Goal: Task Accomplishment & Management: Manage account settings

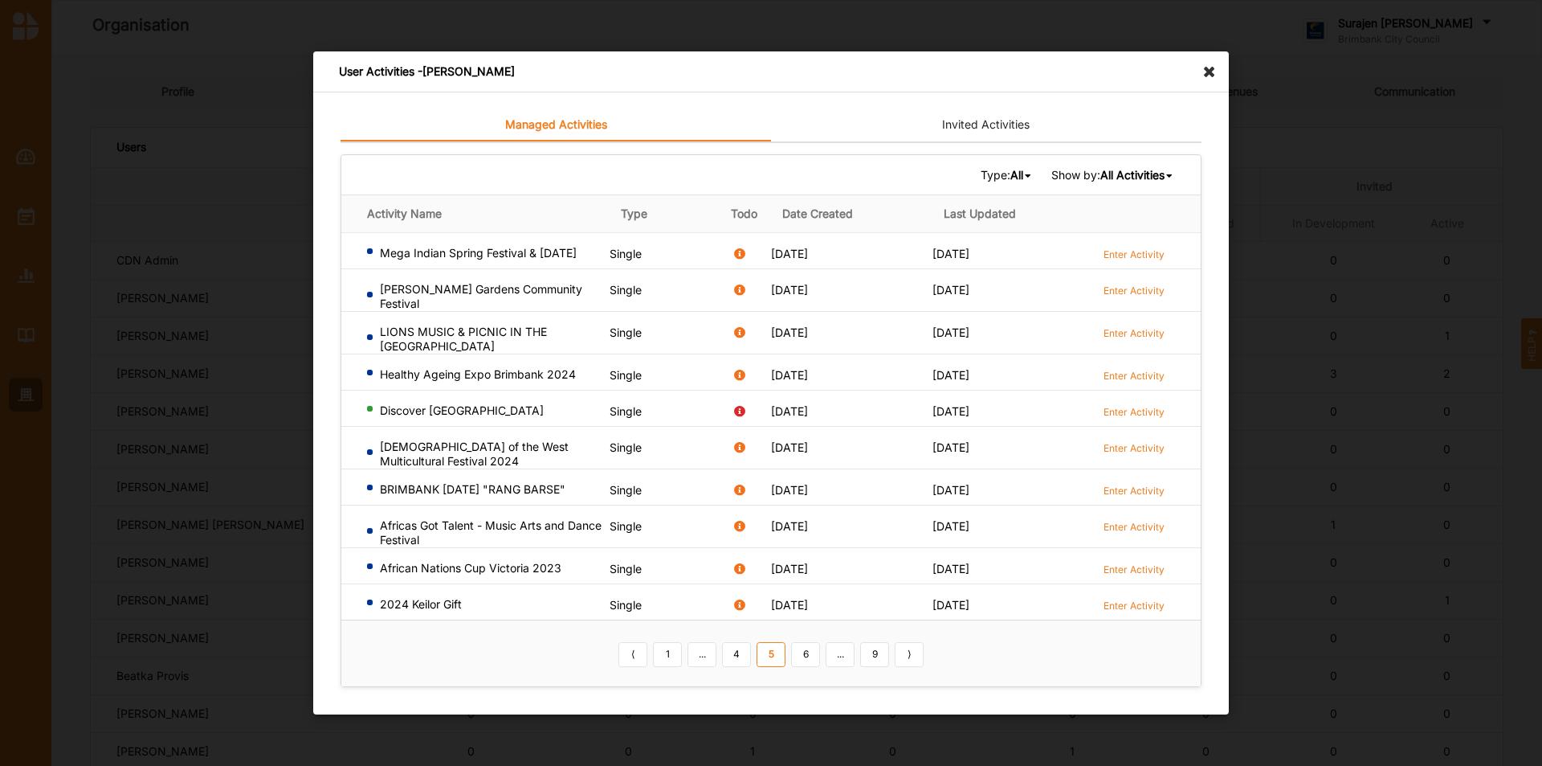
click at [1209, 64] on icon at bounding box center [1214, 64] width 26 height 26
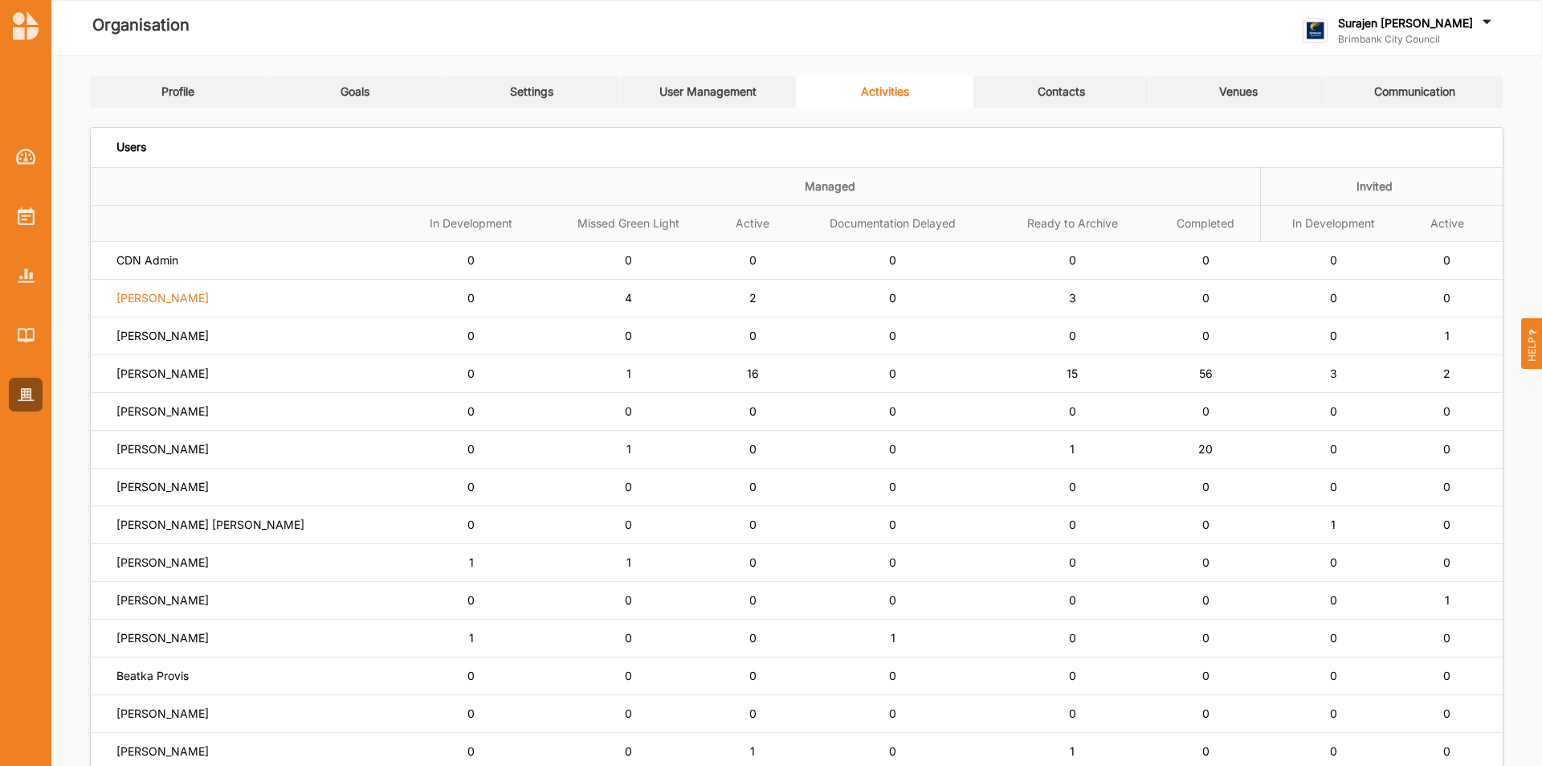
click at [197, 296] on label "[PERSON_NAME]" at bounding box center [162, 298] width 92 height 14
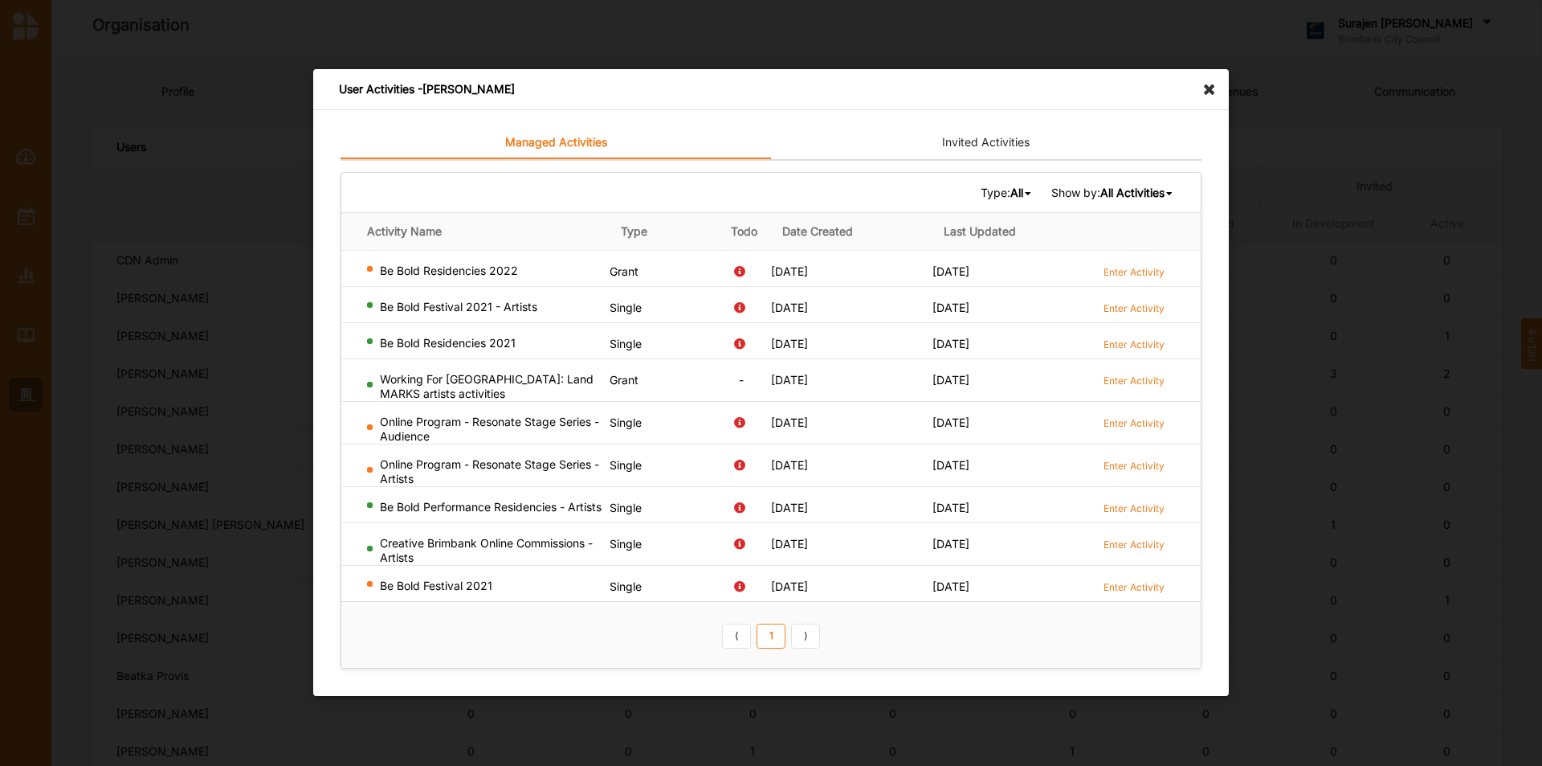
click at [1207, 84] on icon at bounding box center [1214, 82] width 26 height 26
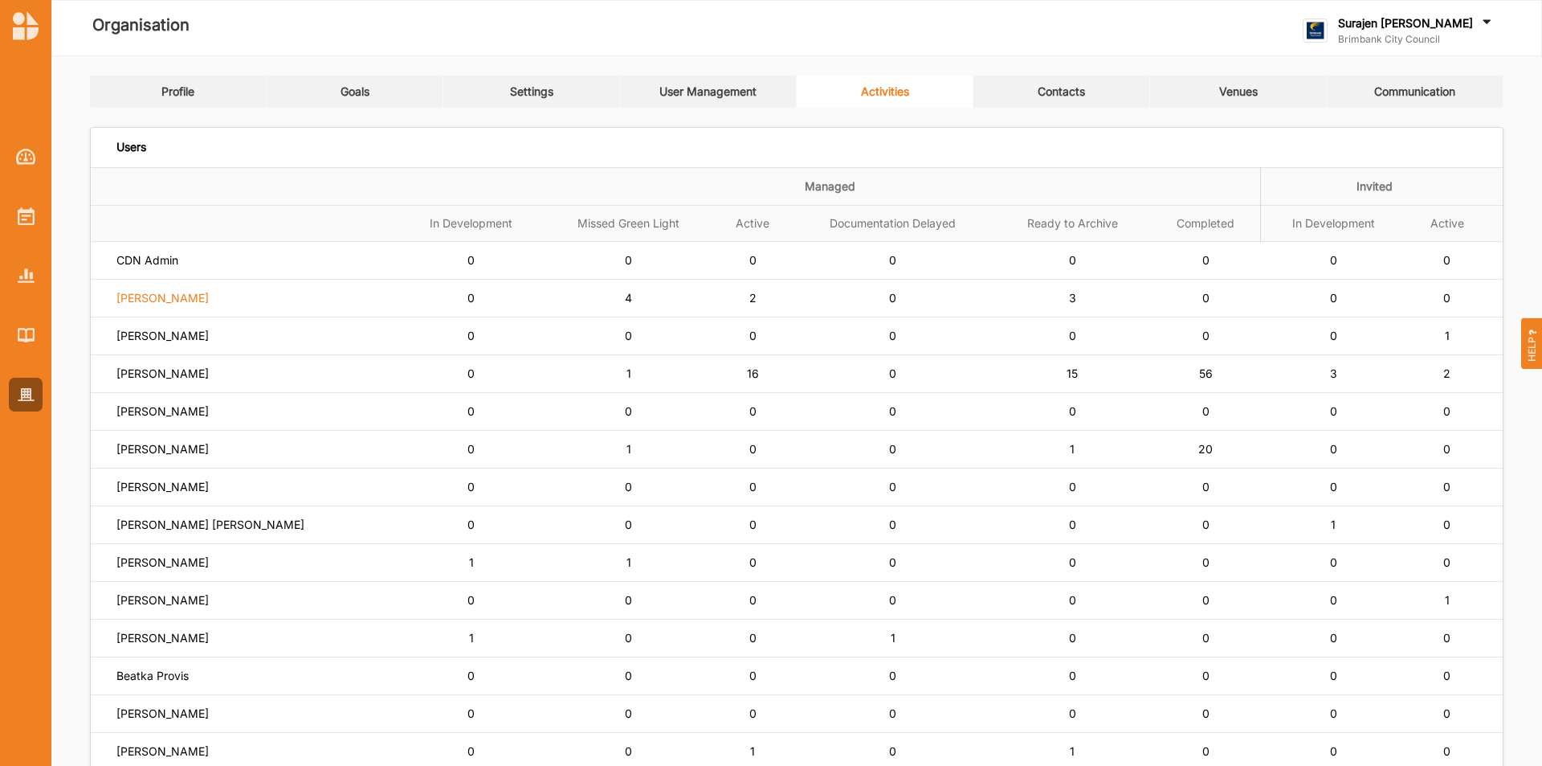
click at [192, 296] on label "Siena Balakrishnan" at bounding box center [162, 298] width 92 height 14
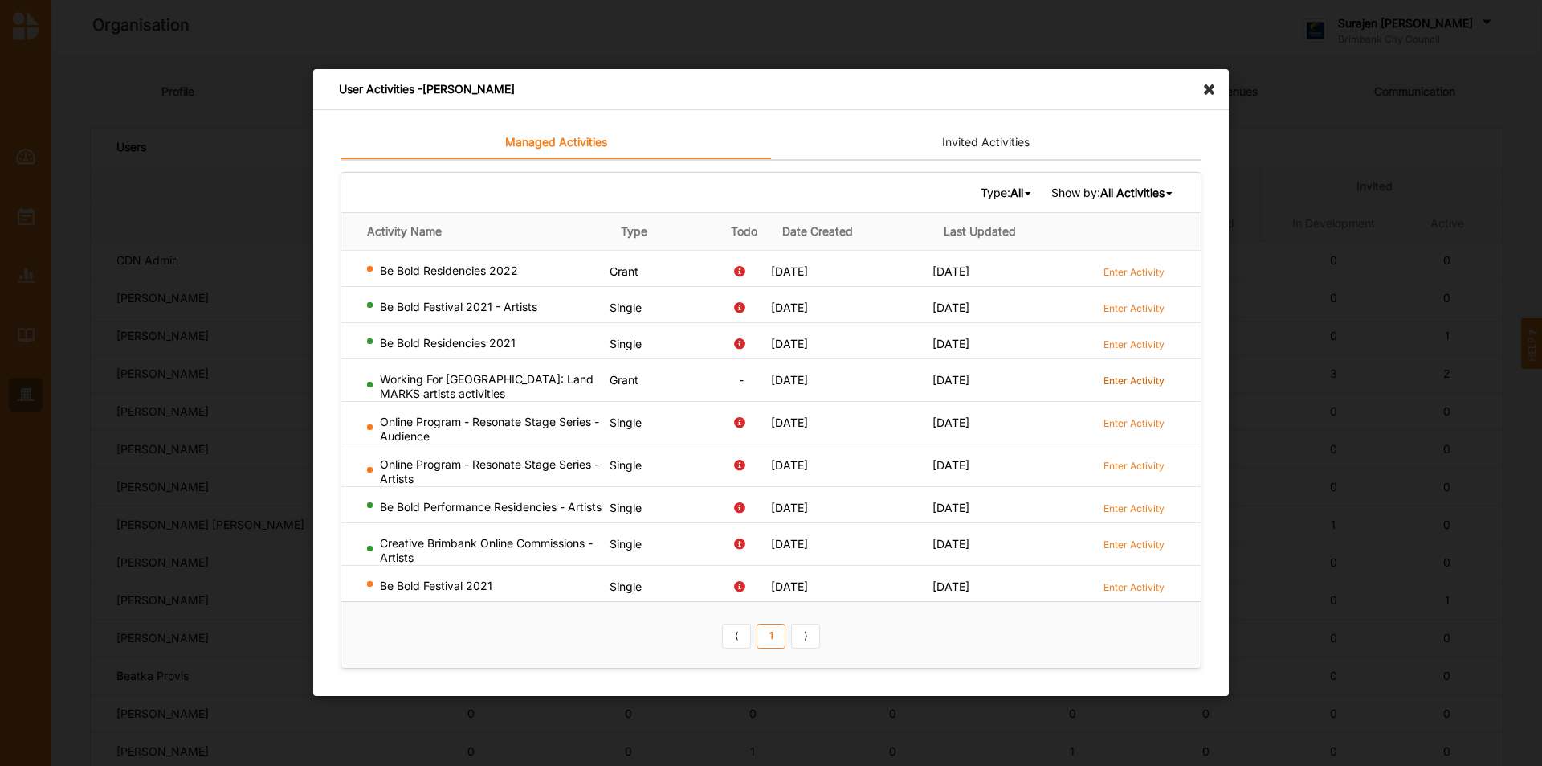
click at [1138, 376] on label "Enter Activity" at bounding box center [1134, 381] width 61 height 14
click at [1213, 85] on icon at bounding box center [1214, 82] width 26 height 26
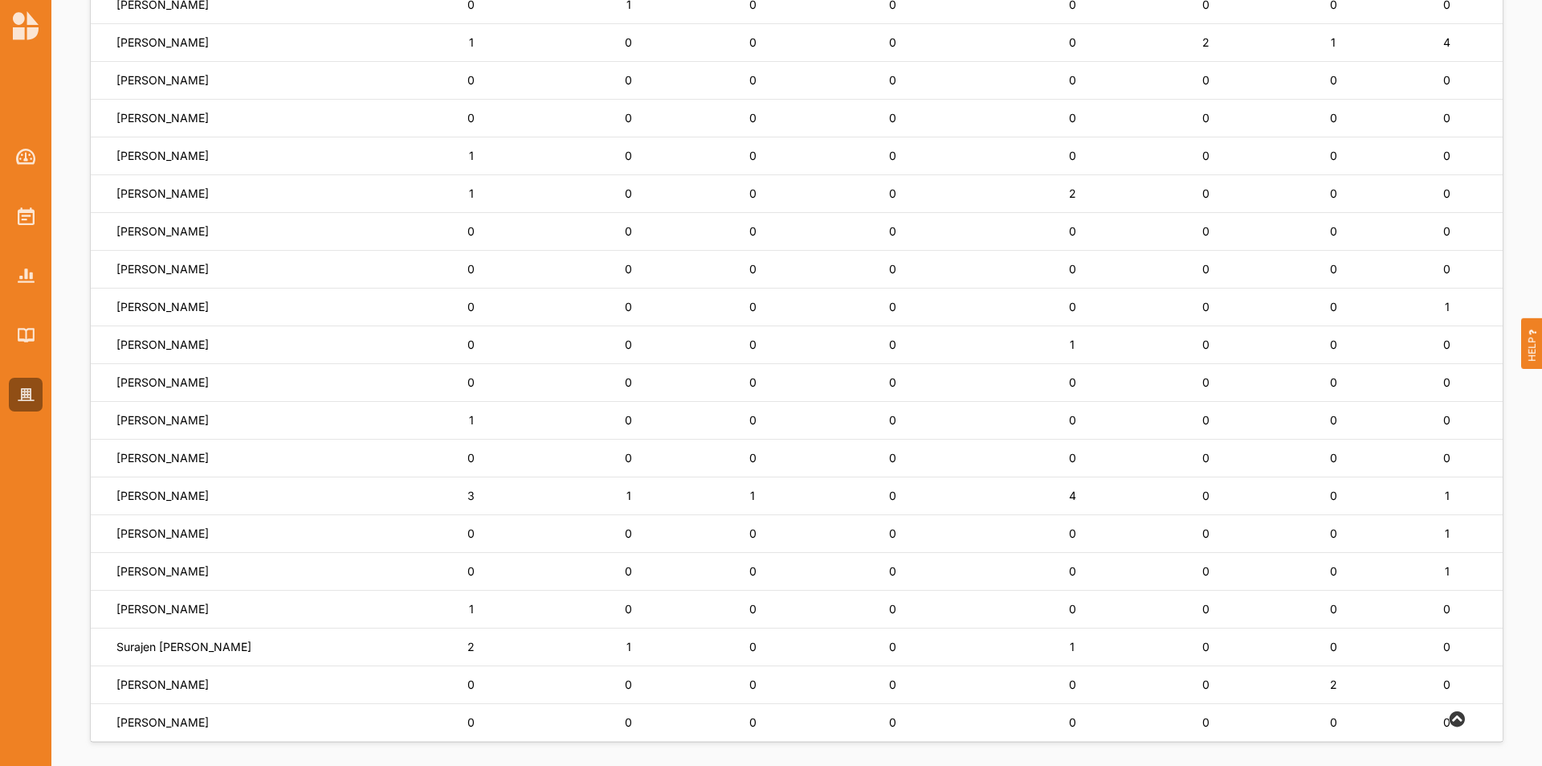
scroll to position [868, 0]
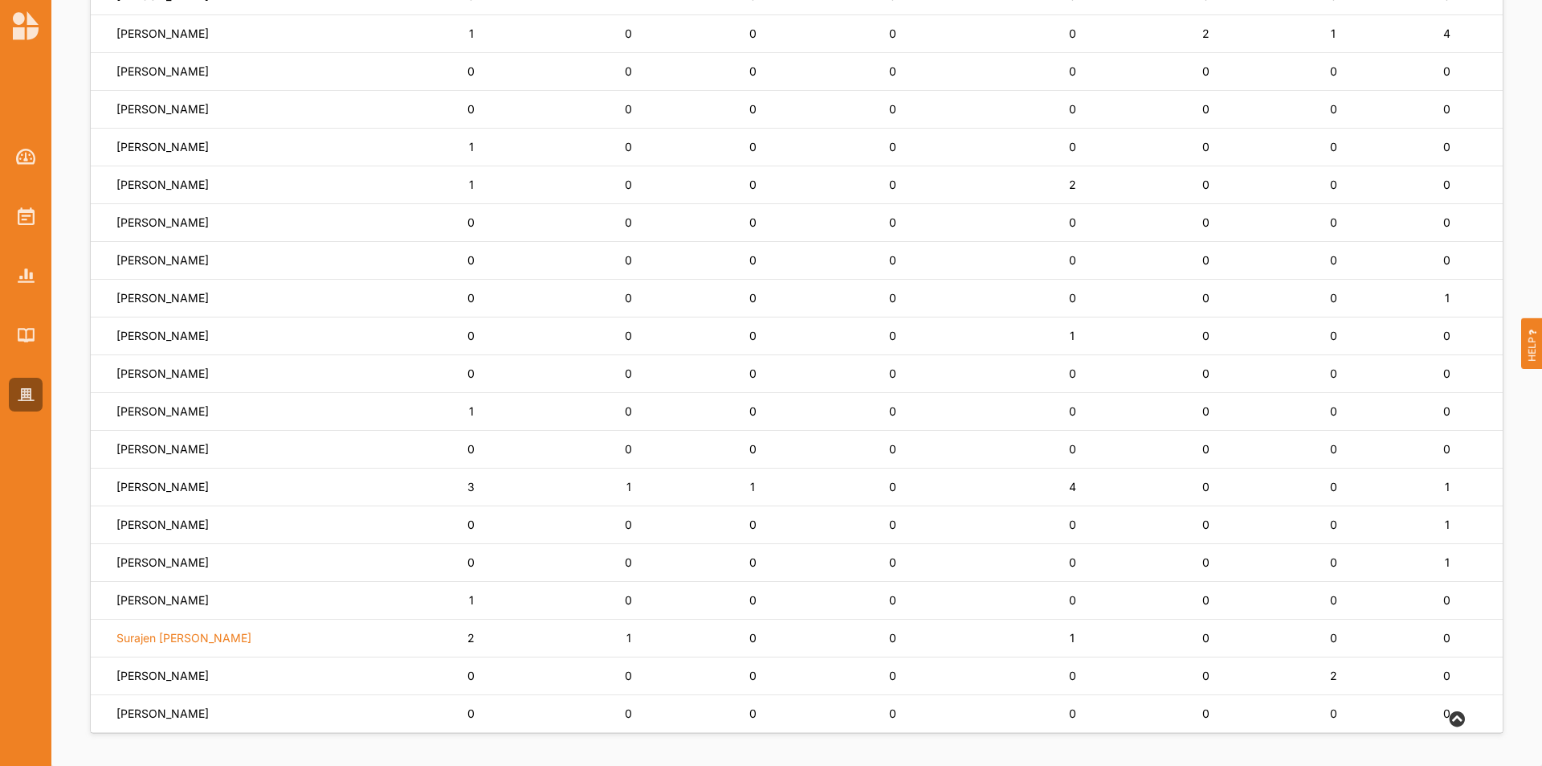
click at [144, 632] on label "Surajen Uppal" at bounding box center [183, 638] width 135 height 14
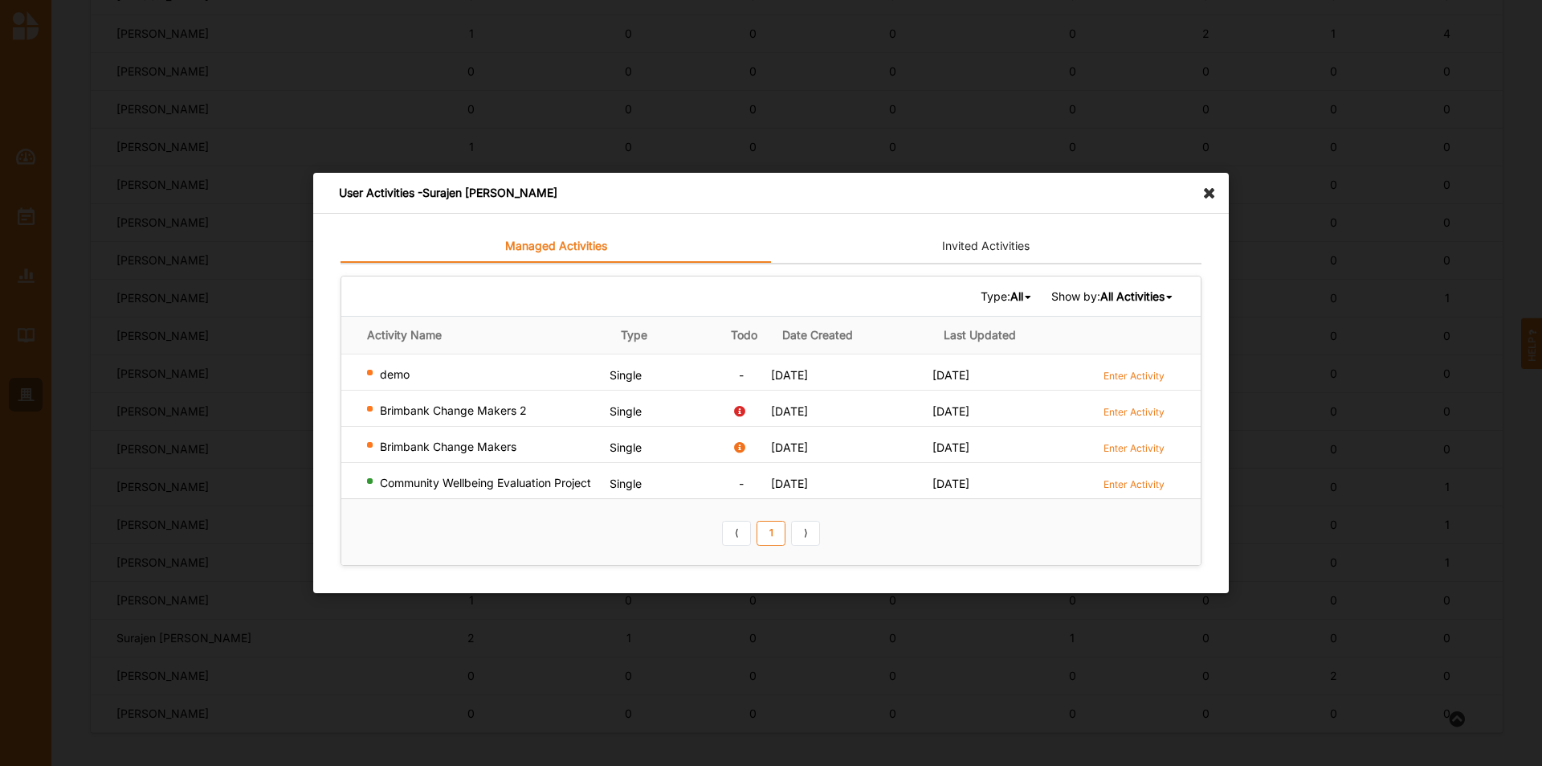
click at [1202, 198] on icon at bounding box center [1214, 186] width 26 height 26
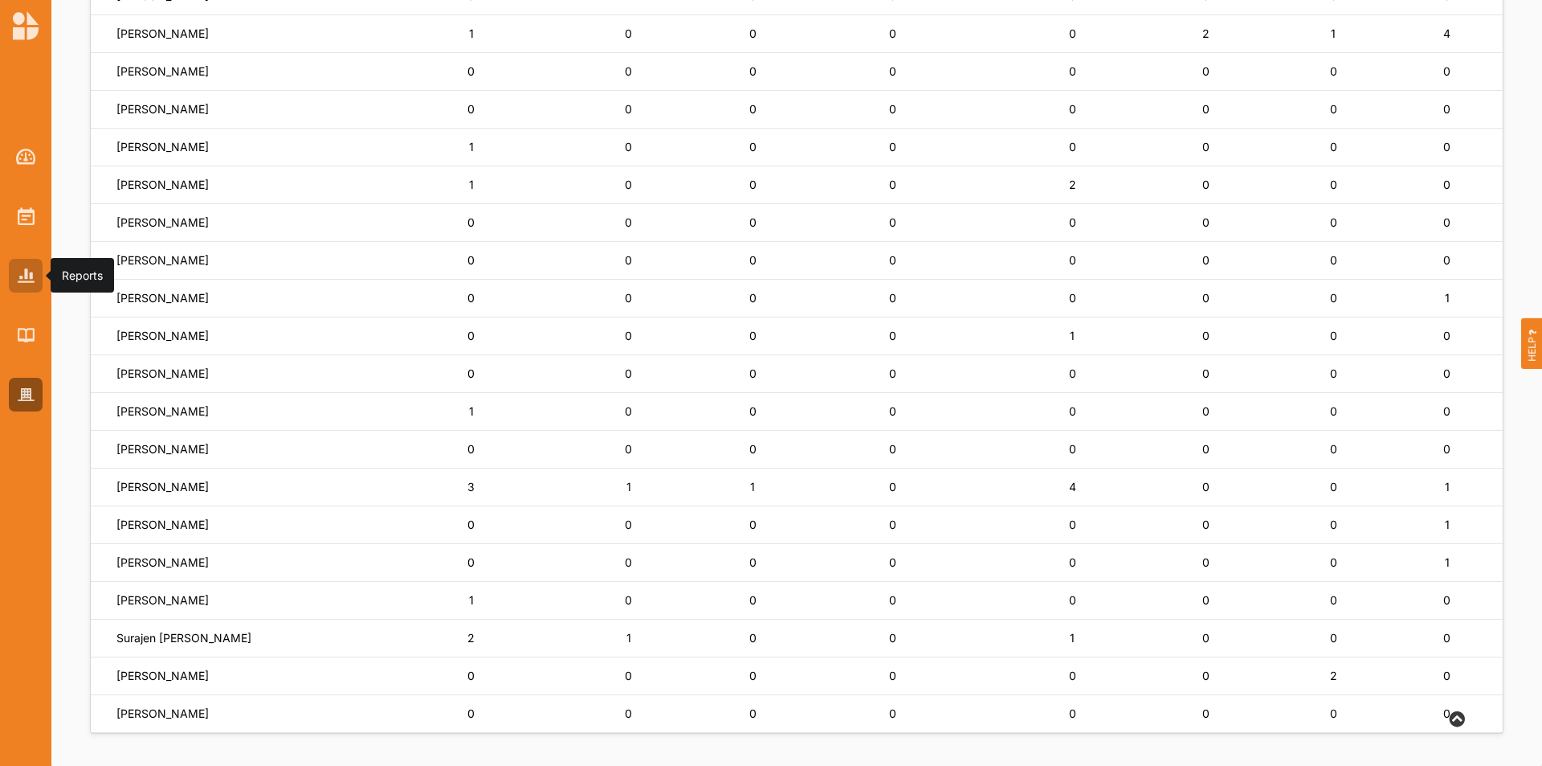
click at [23, 276] on img at bounding box center [26, 275] width 17 height 14
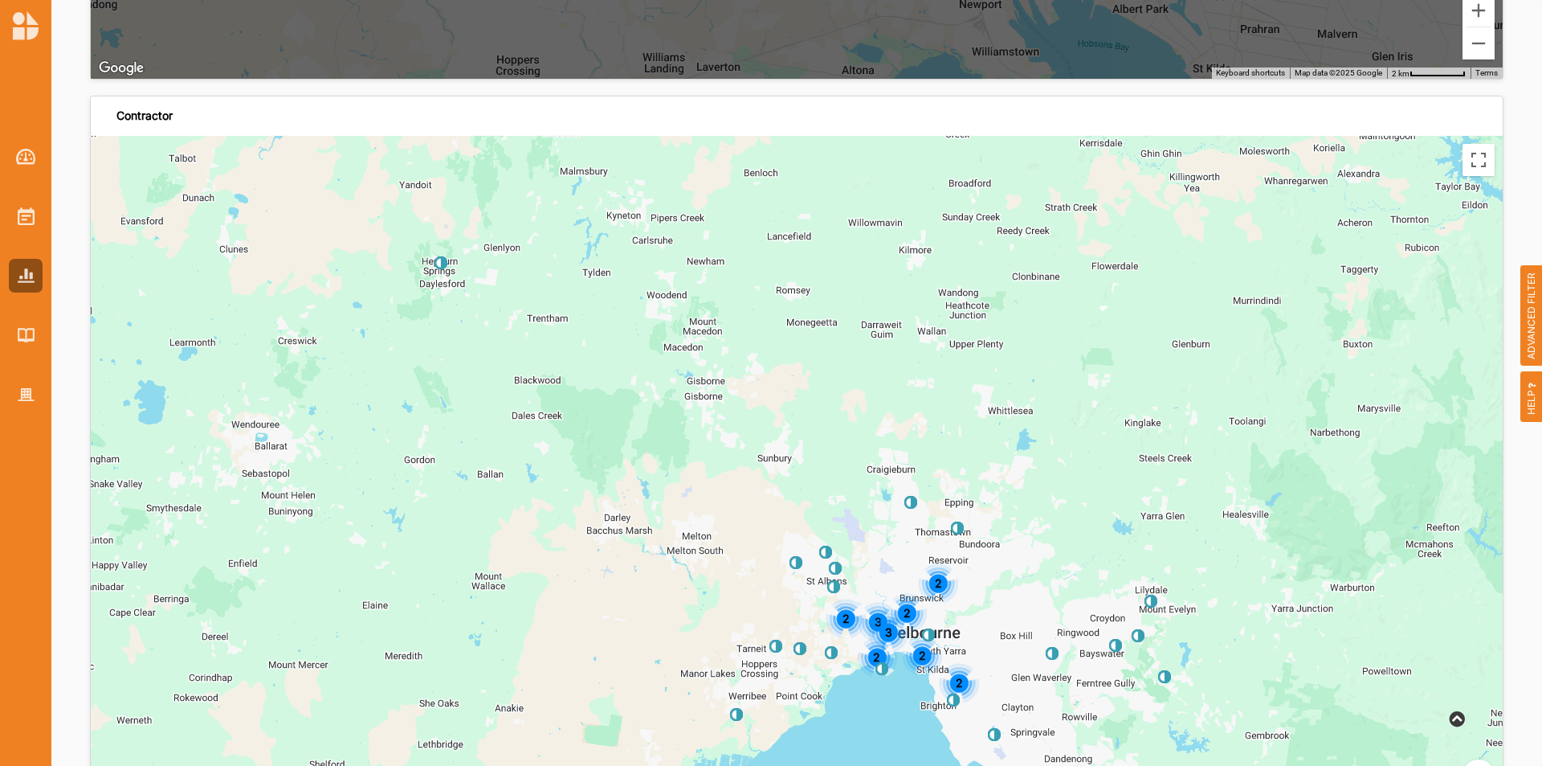
scroll to position [4499, 0]
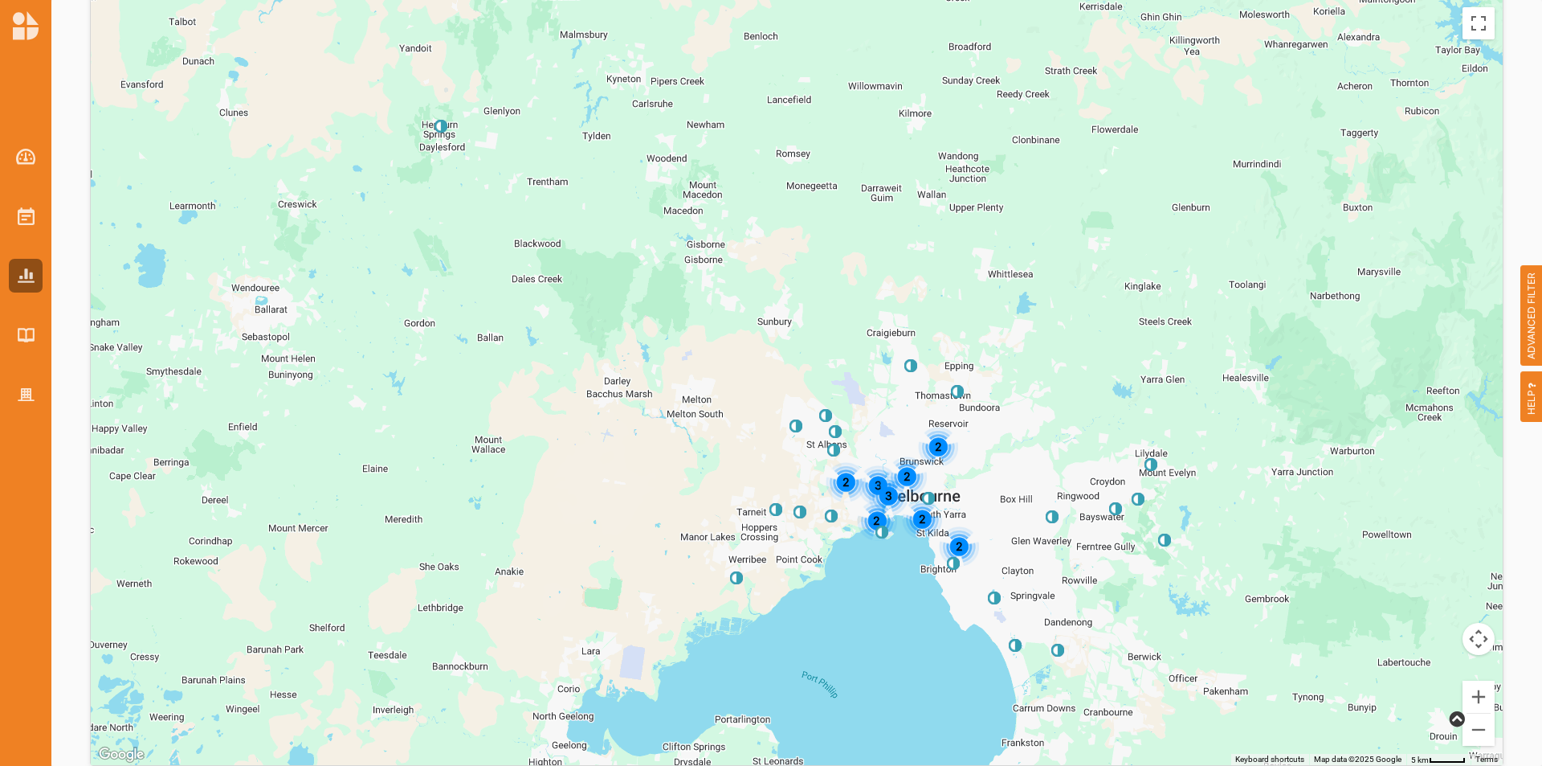
click at [819, 413] on img at bounding box center [825, 416] width 13 height 13
click at [823, 532] on div "View Less" at bounding box center [826, 528] width 68 height 10
click at [842, 494] on div "2" at bounding box center [846, 482] width 40 height 40
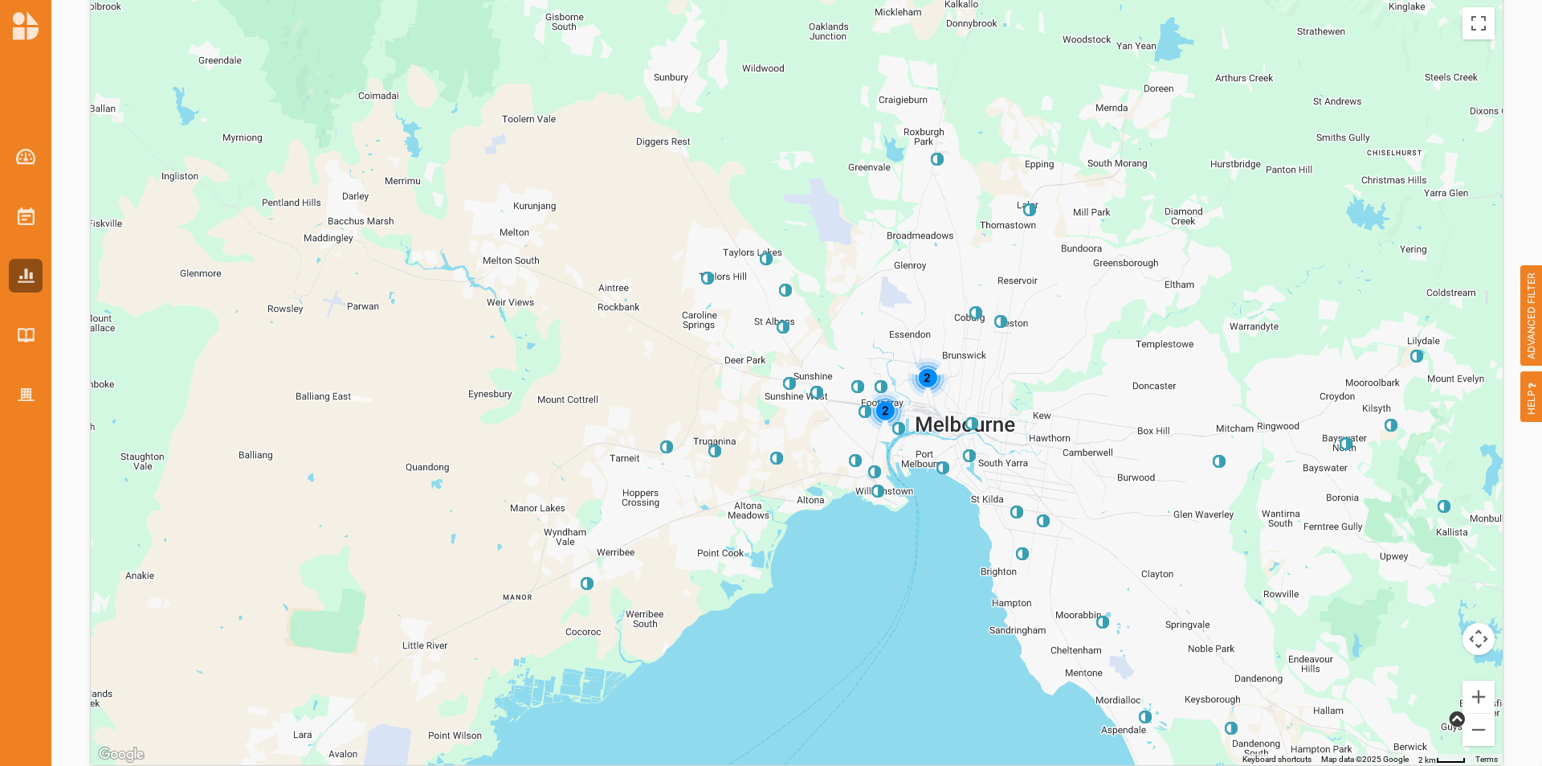
click at [887, 412] on div "2" at bounding box center [885, 410] width 40 height 40
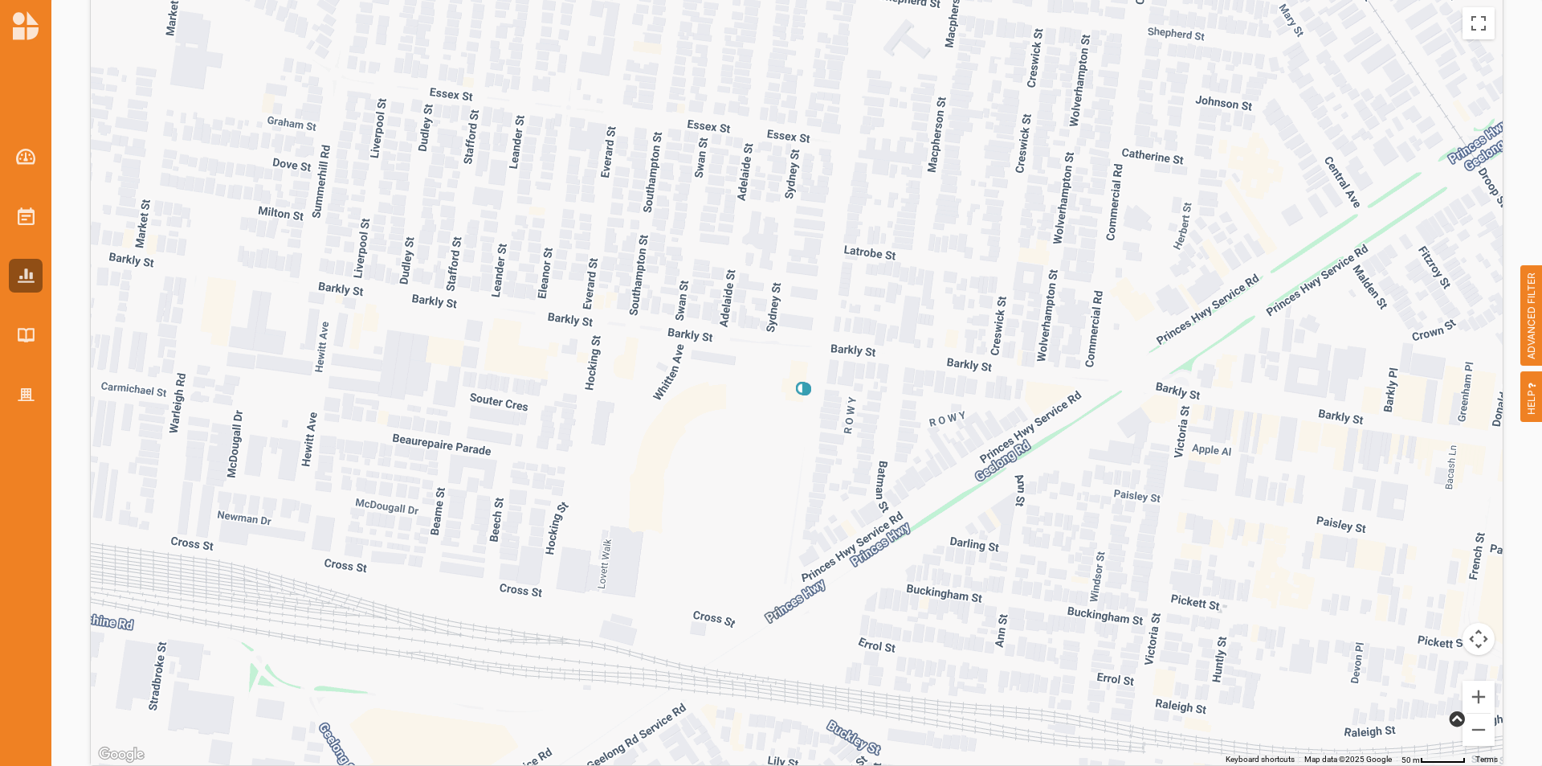
click at [800, 390] on img at bounding box center [802, 388] width 13 height 13
click at [1468, 730] on button "Zoom out" at bounding box center [1479, 729] width 32 height 32
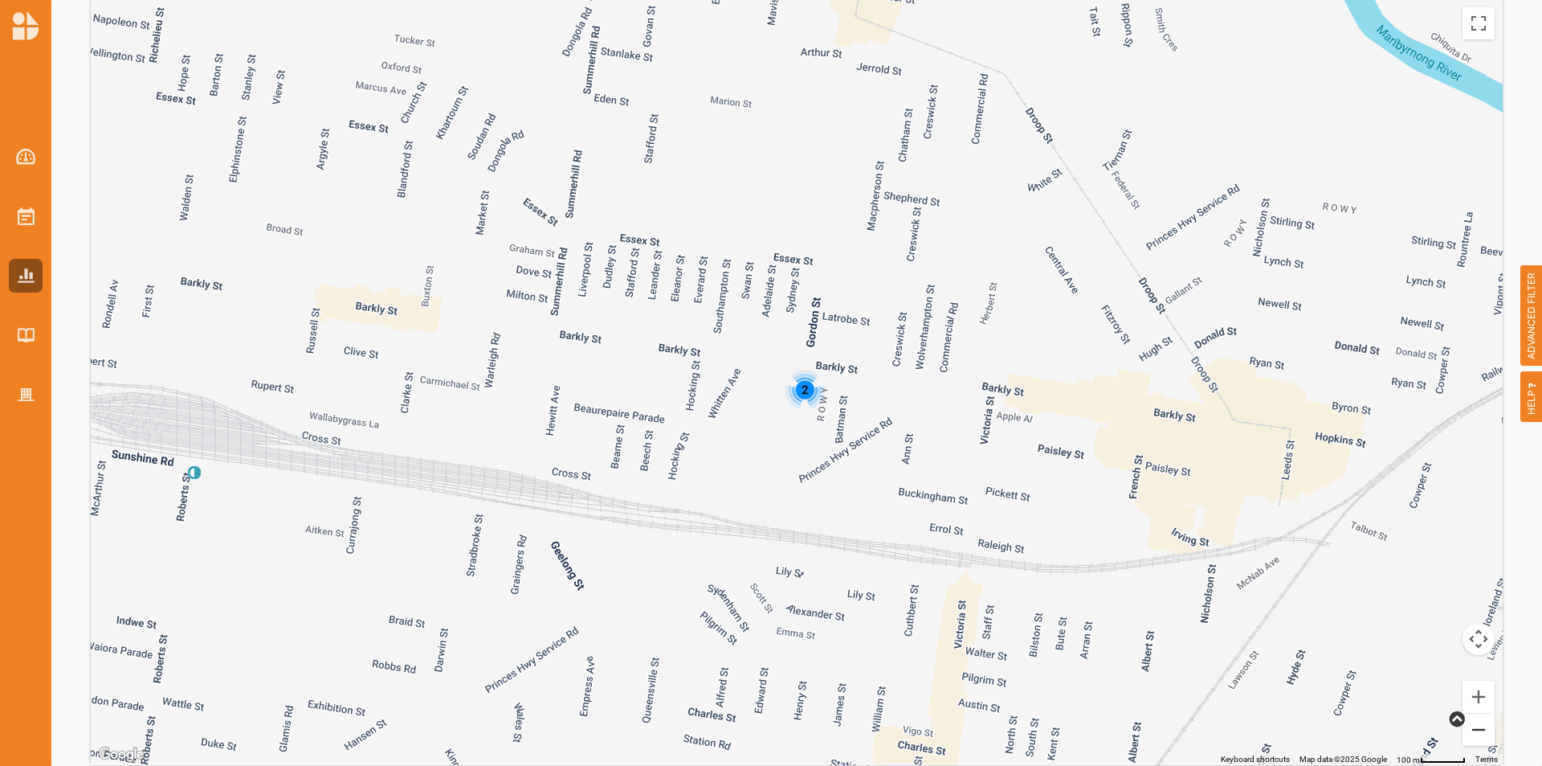
click at [1468, 730] on button "Zoom out" at bounding box center [1479, 729] width 32 height 32
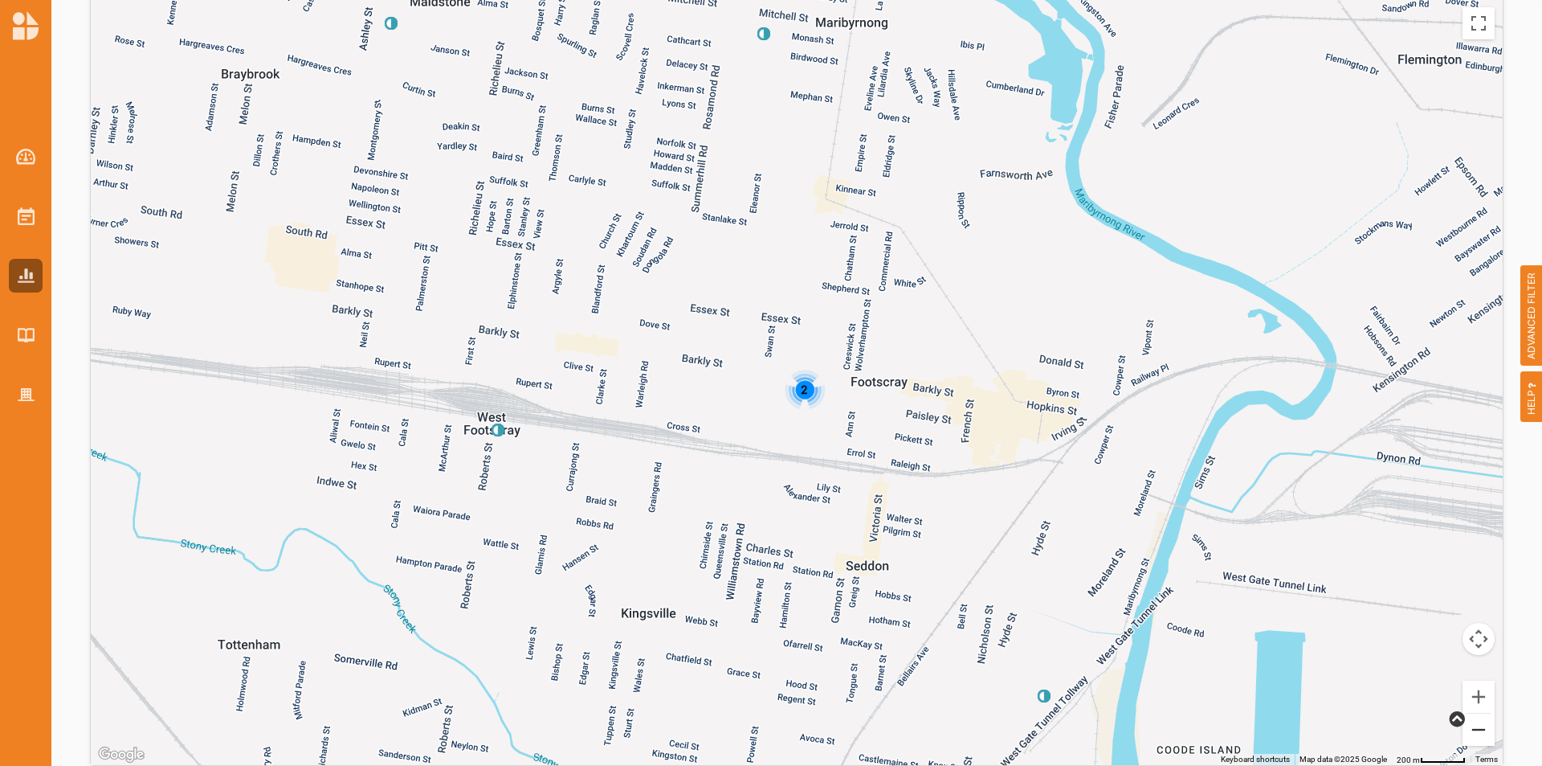
click at [1468, 730] on button "Zoom out" at bounding box center [1479, 729] width 32 height 32
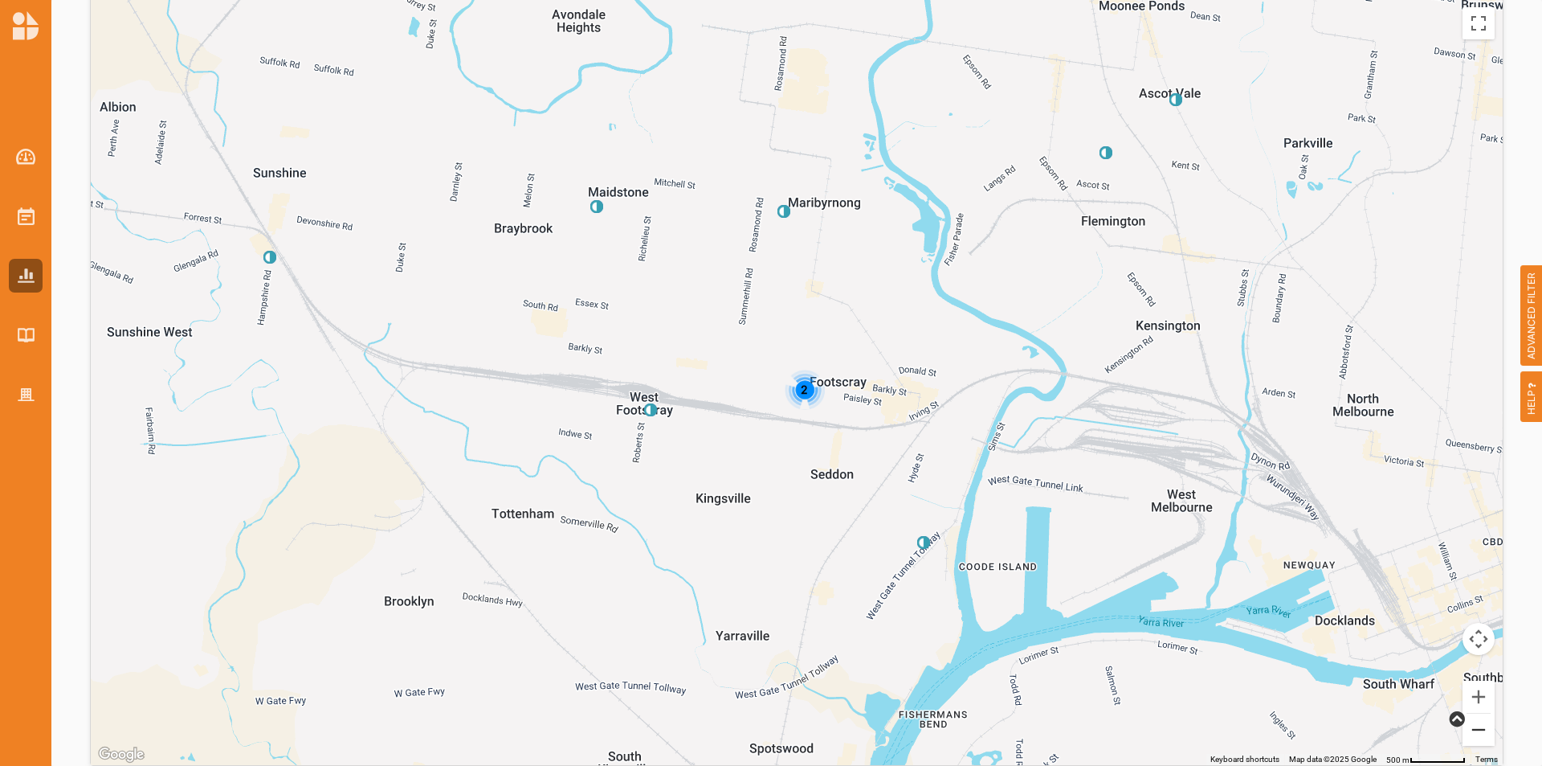
click at [1468, 730] on button "Zoom out" at bounding box center [1479, 729] width 32 height 32
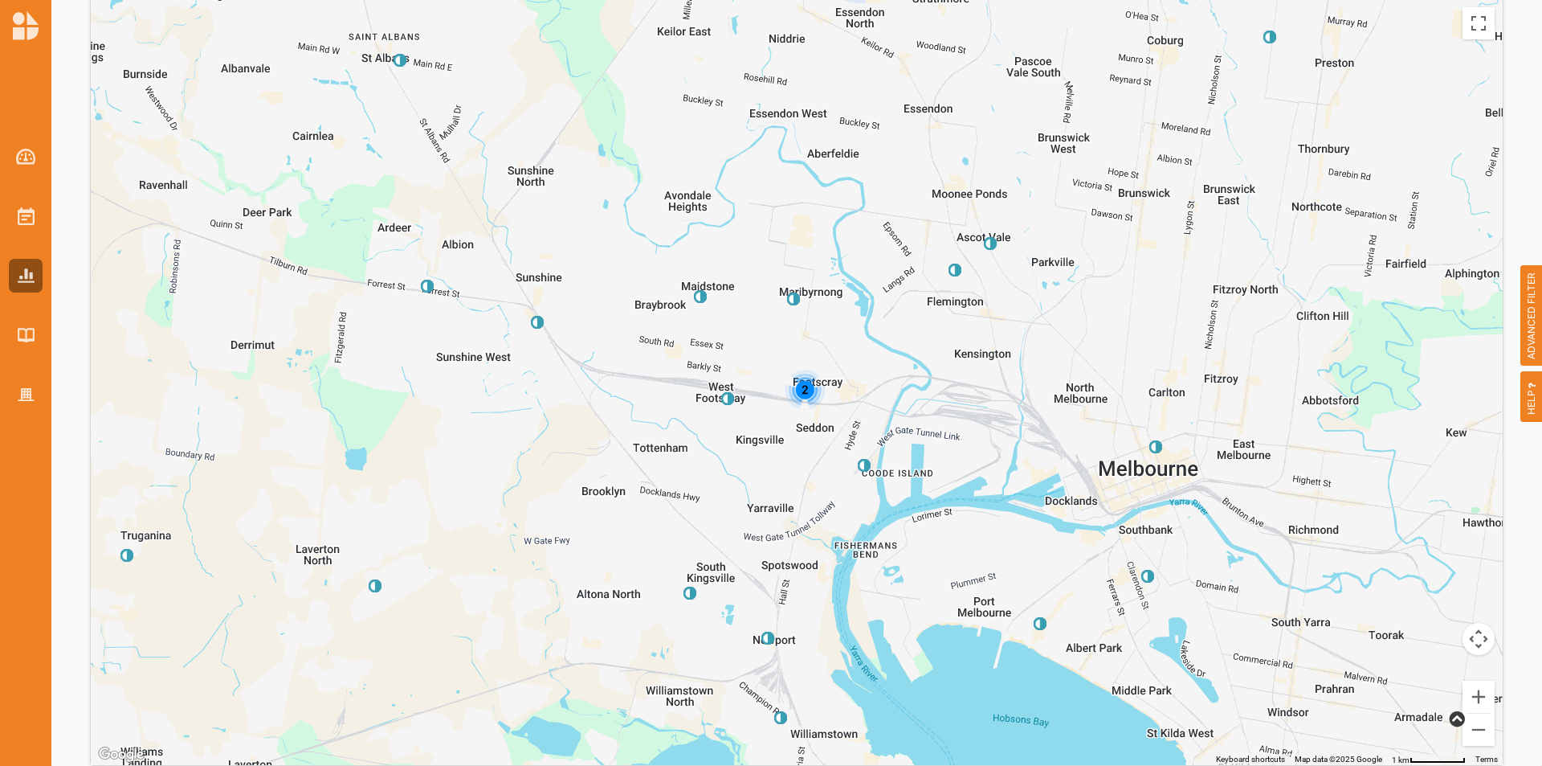
click at [720, 405] on div "2" at bounding box center [797, 382] width 1412 height 766
click at [722, 403] on img at bounding box center [727, 398] width 13 height 13
click at [722, 397] on img at bounding box center [727, 398] width 13 height 13
click at [699, 300] on img at bounding box center [700, 296] width 13 height 13
click at [1075, 303] on div "Creative Brimbank Online Commissions - Artists 2" at bounding box center [797, 382] width 1412 height 766
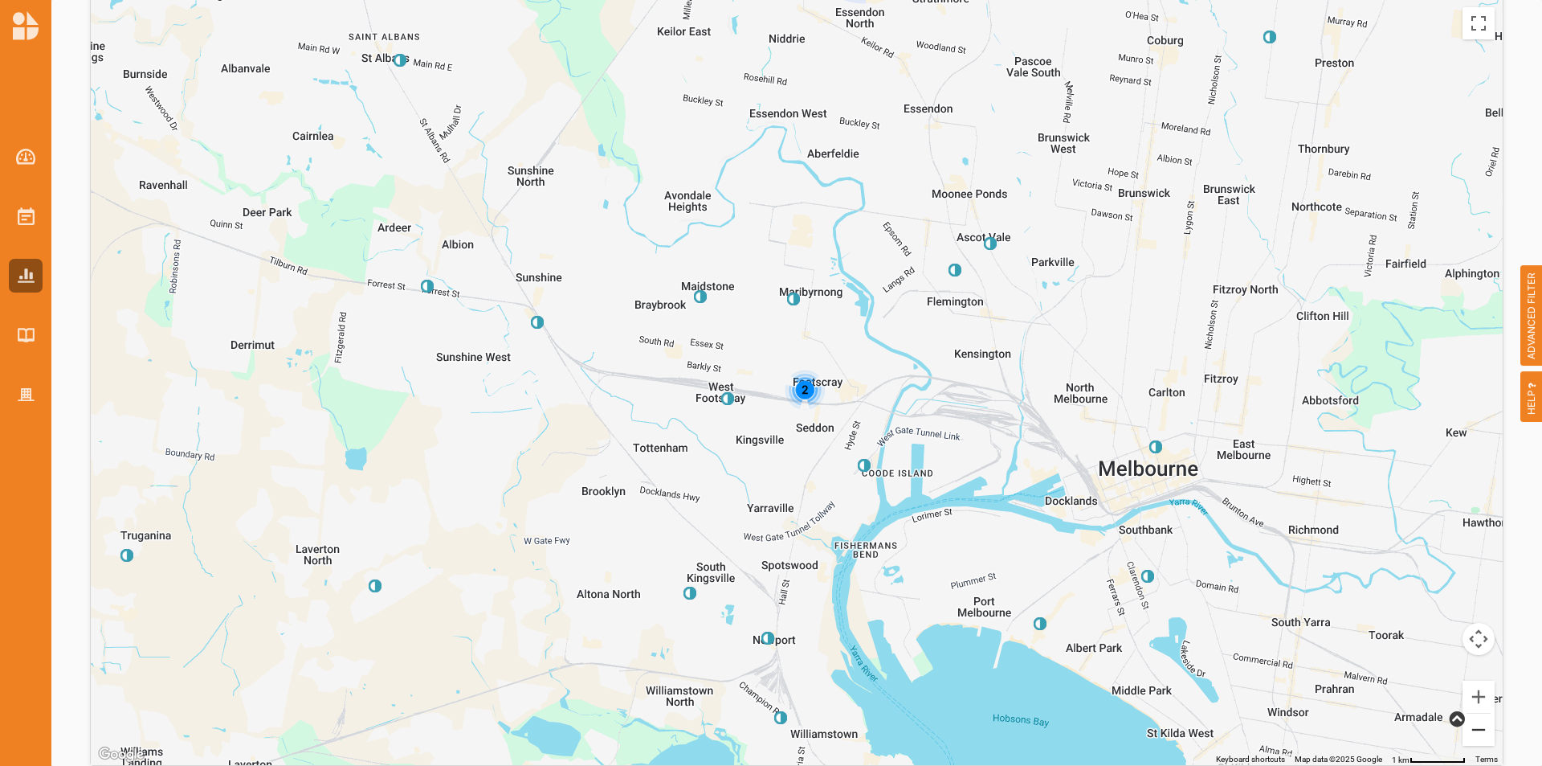
click at [1470, 730] on button "Zoom out" at bounding box center [1479, 729] width 32 height 32
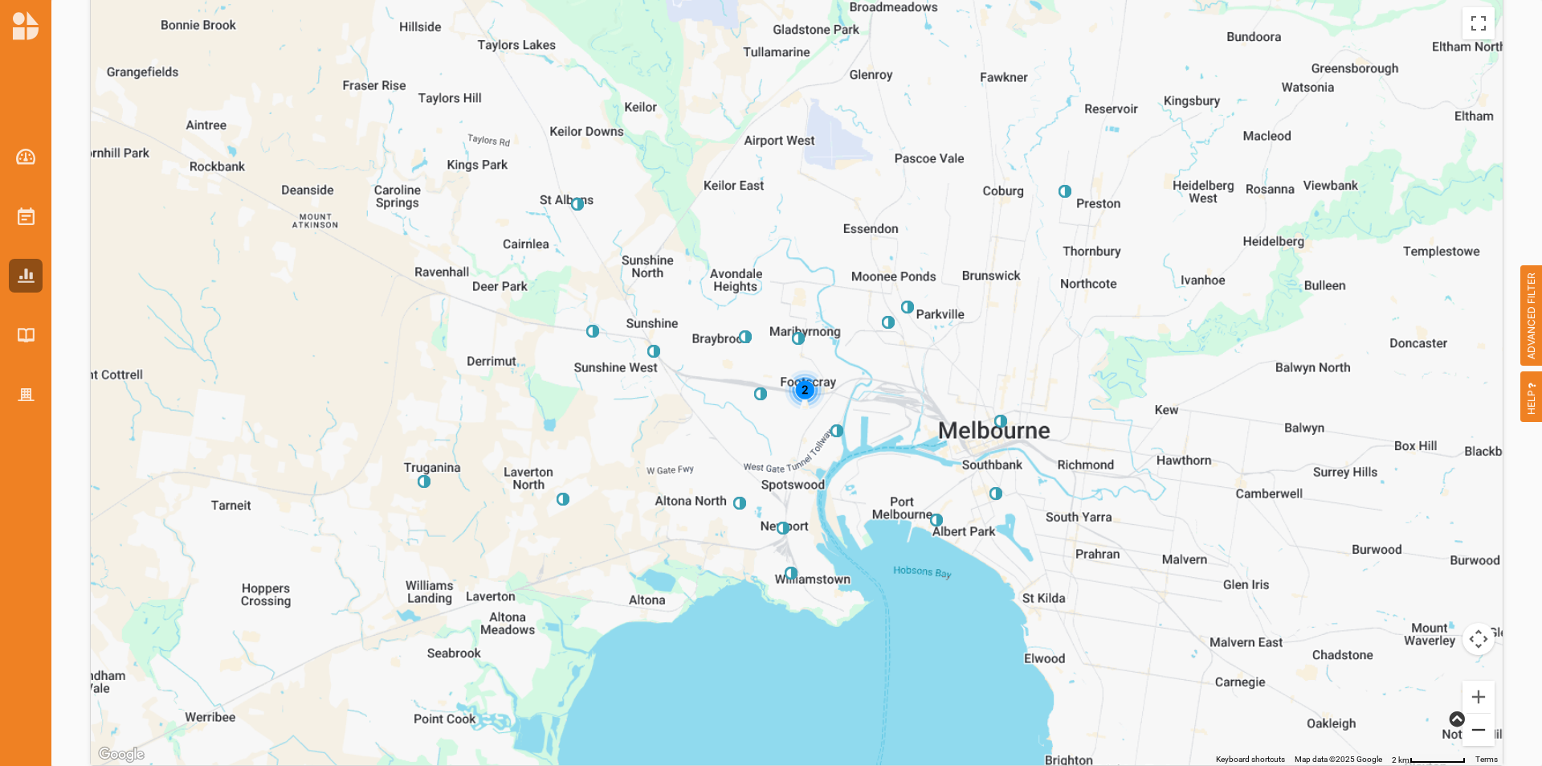
click at [1470, 730] on button "Zoom out" at bounding box center [1479, 729] width 32 height 32
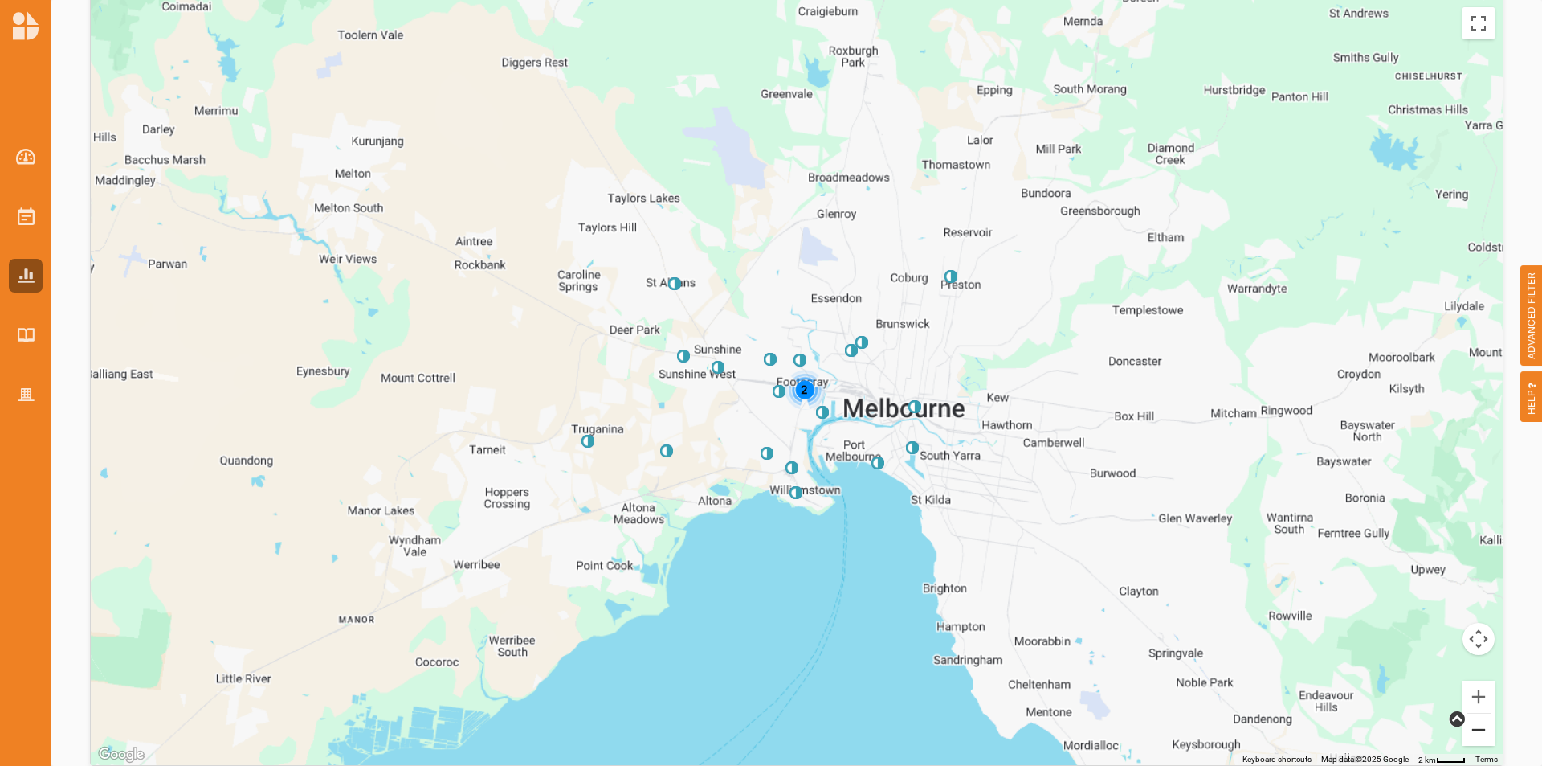
click at [1470, 730] on button "Zoom out" at bounding box center [1479, 729] width 32 height 32
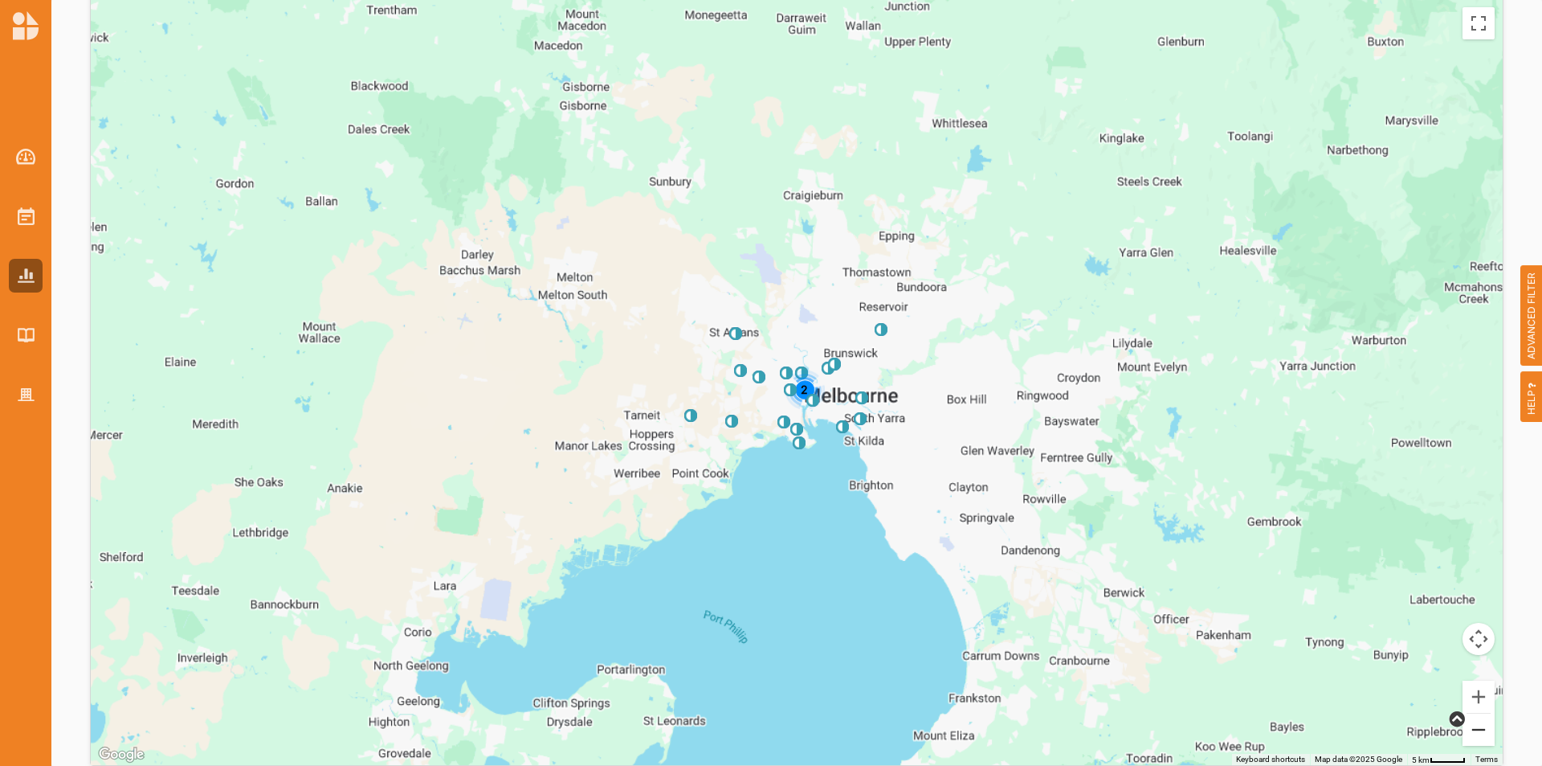
click at [1470, 730] on button "Zoom out" at bounding box center [1479, 729] width 32 height 32
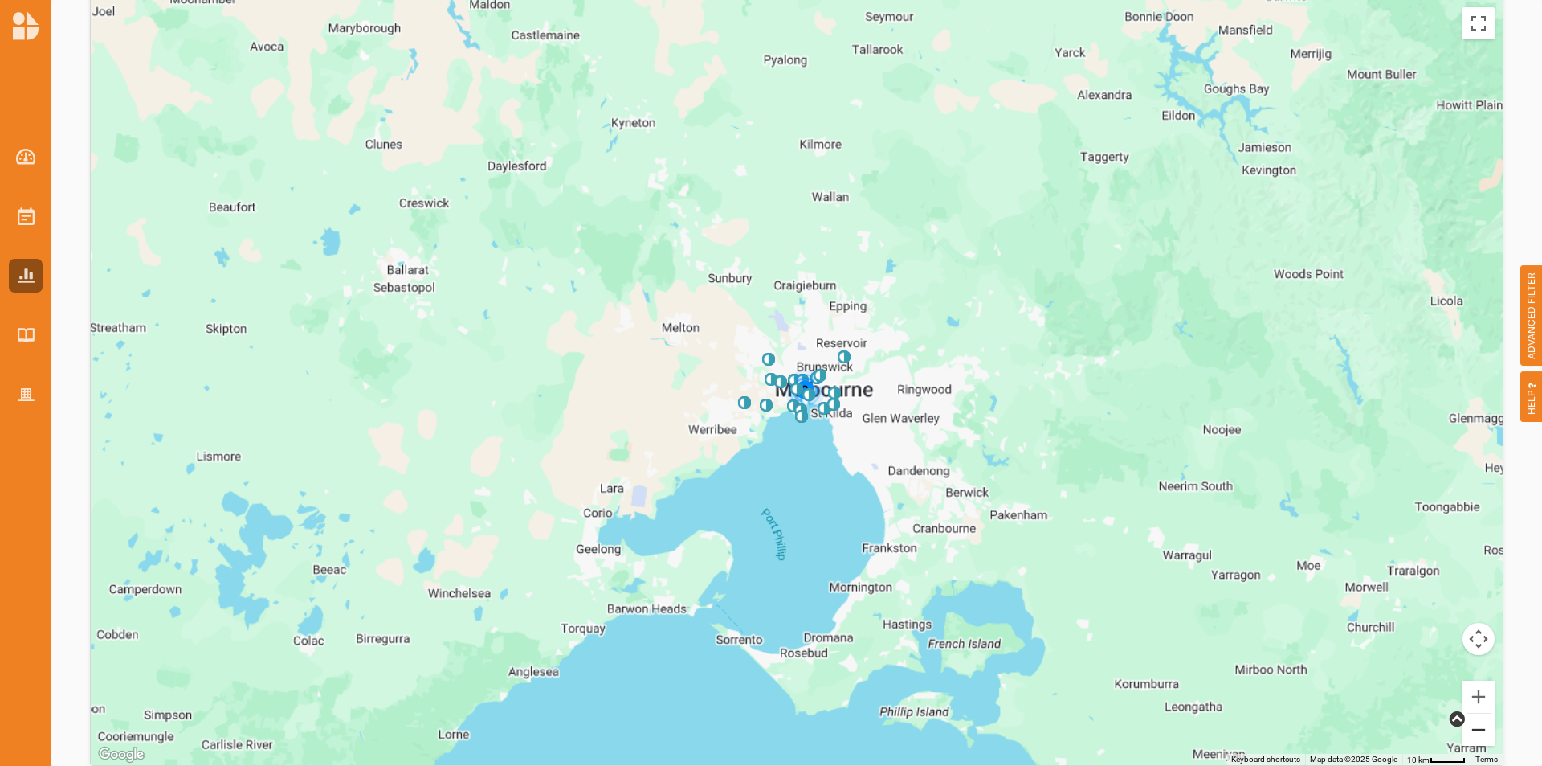
click at [1470, 728] on button "Zoom out" at bounding box center [1479, 729] width 32 height 32
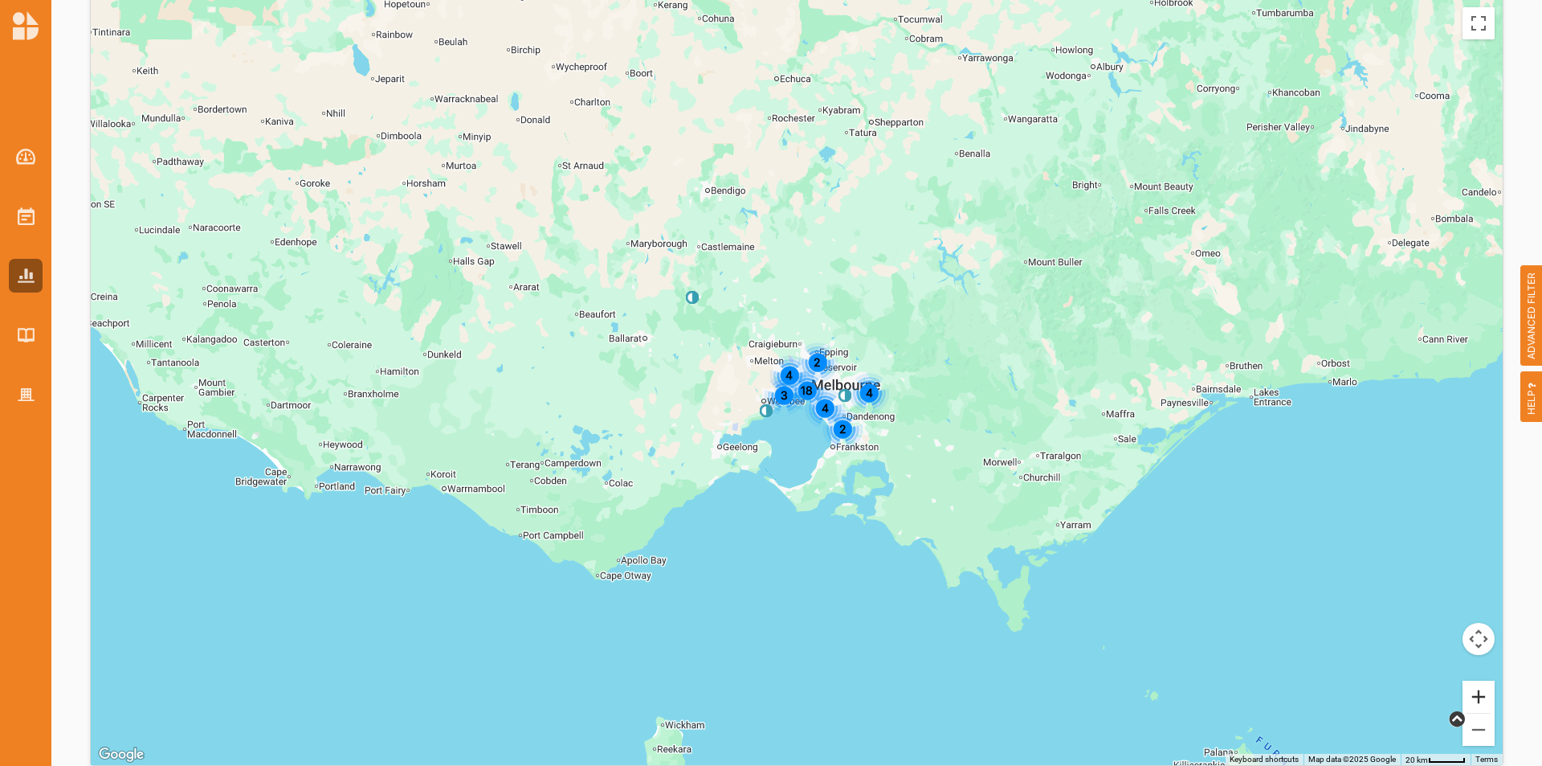
click at [1477, 688] on button "Zoom in" at bounding box center [1479, 696] width 32 height 32
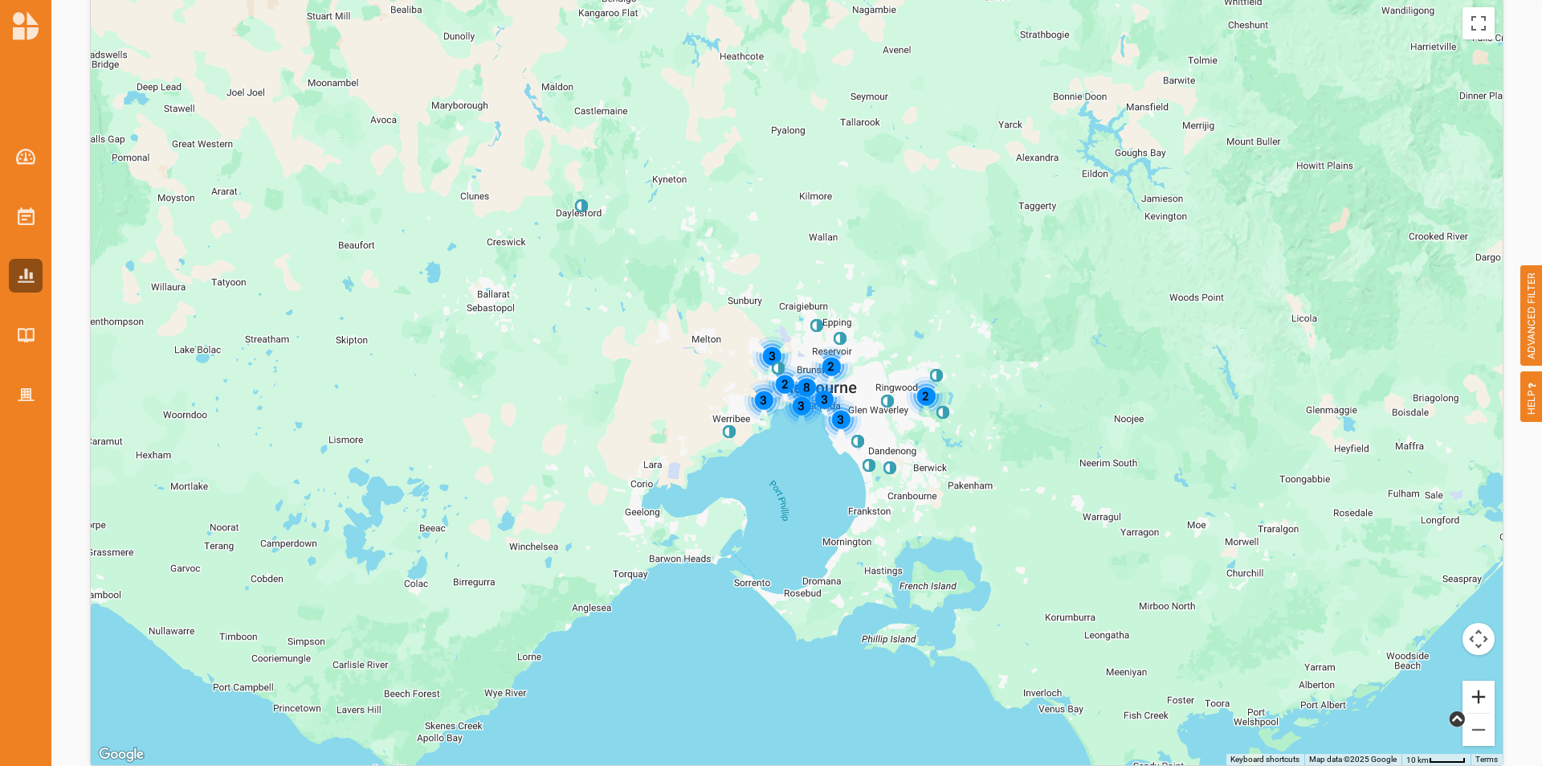
click at [1477, 688] on button "Zoom in" at bounding box center [1479, 696] width 32 height 32
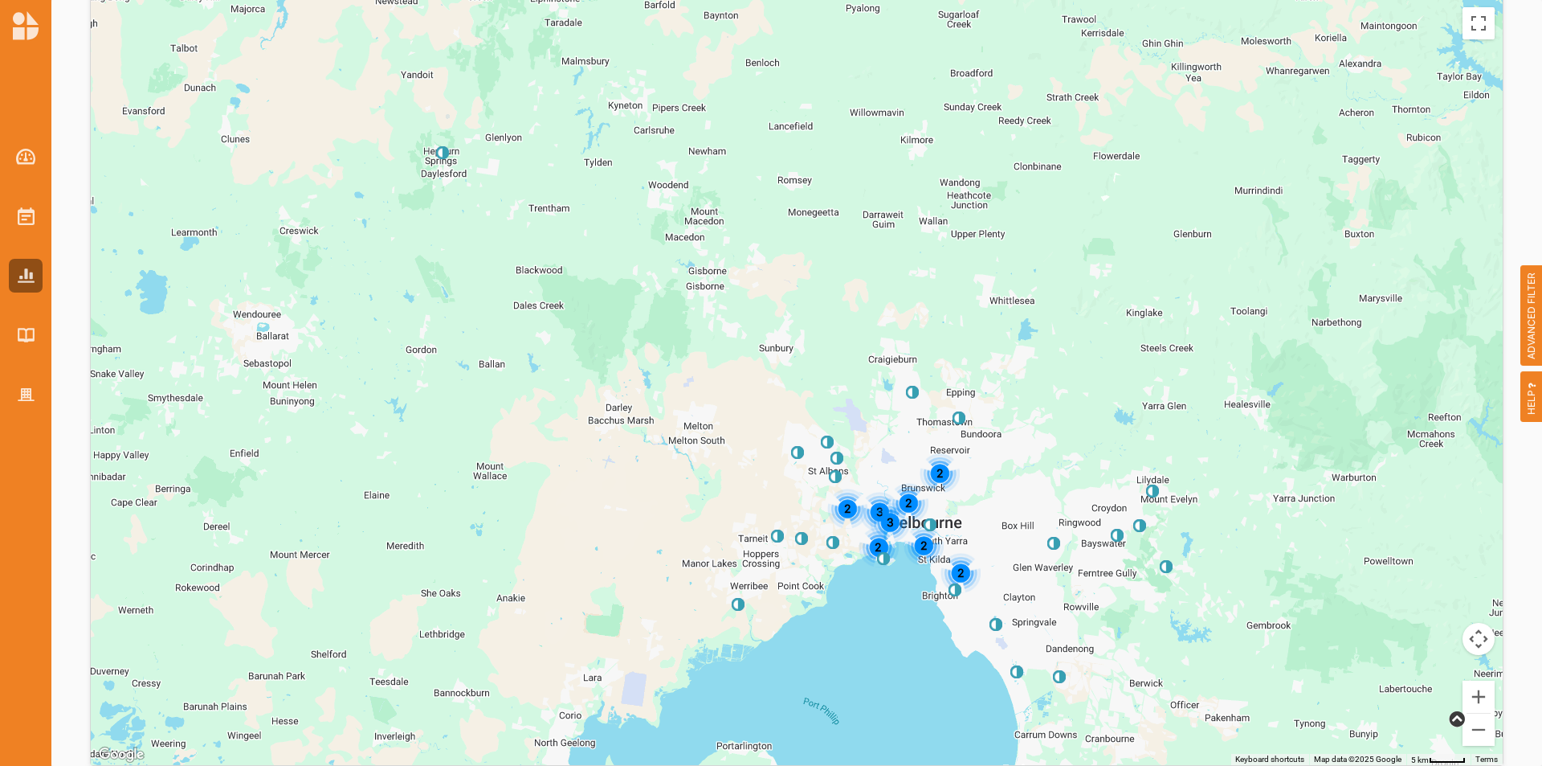
drag, startPoint x: 1079, startPoint y: 153, endPoint x: 1166, endPoint y: 290, distance: 161.8
click at [1166, 290] on div "3 2 2 3 2 2 2 2" at bounding box center [797, 382] width 1412 height 766
click at [1473, 695] on button "Zoom in" at bounding box center [1479, 696] width 32 height 32
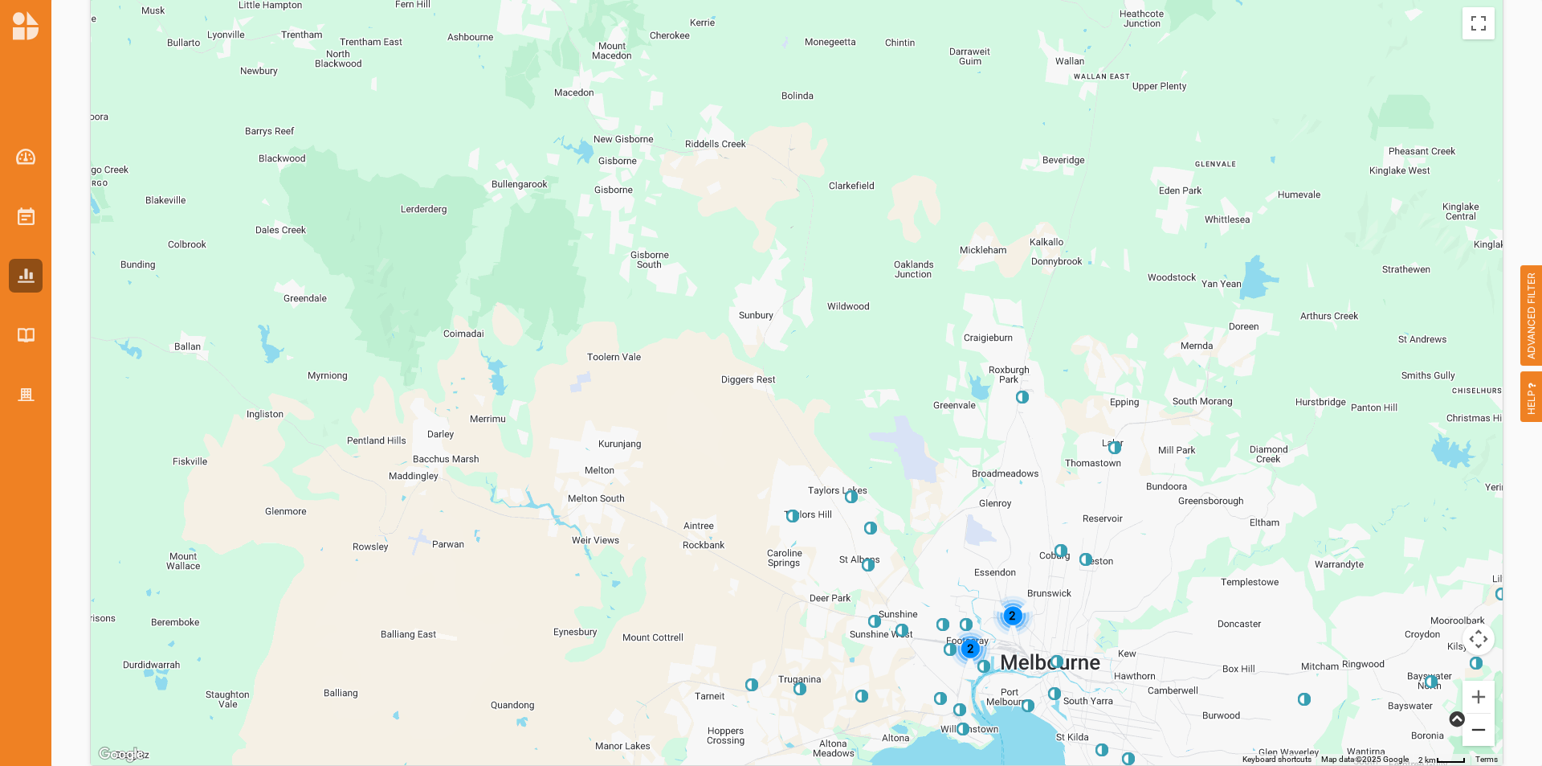
click at [1467, 738] on button "Zoom out" at bounding box center [1479, 729] width 32 height 32
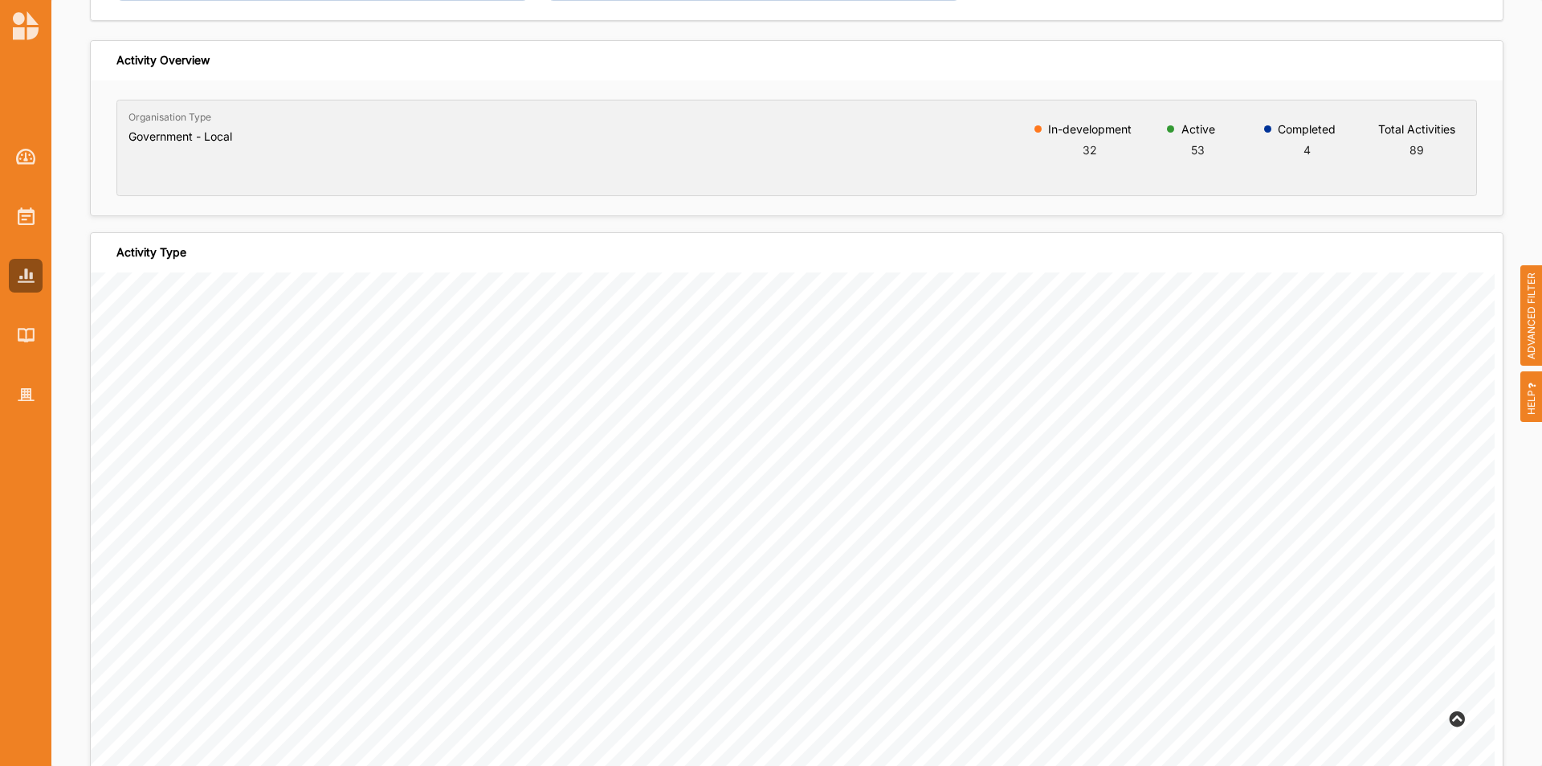
scroll to position [0, 0]
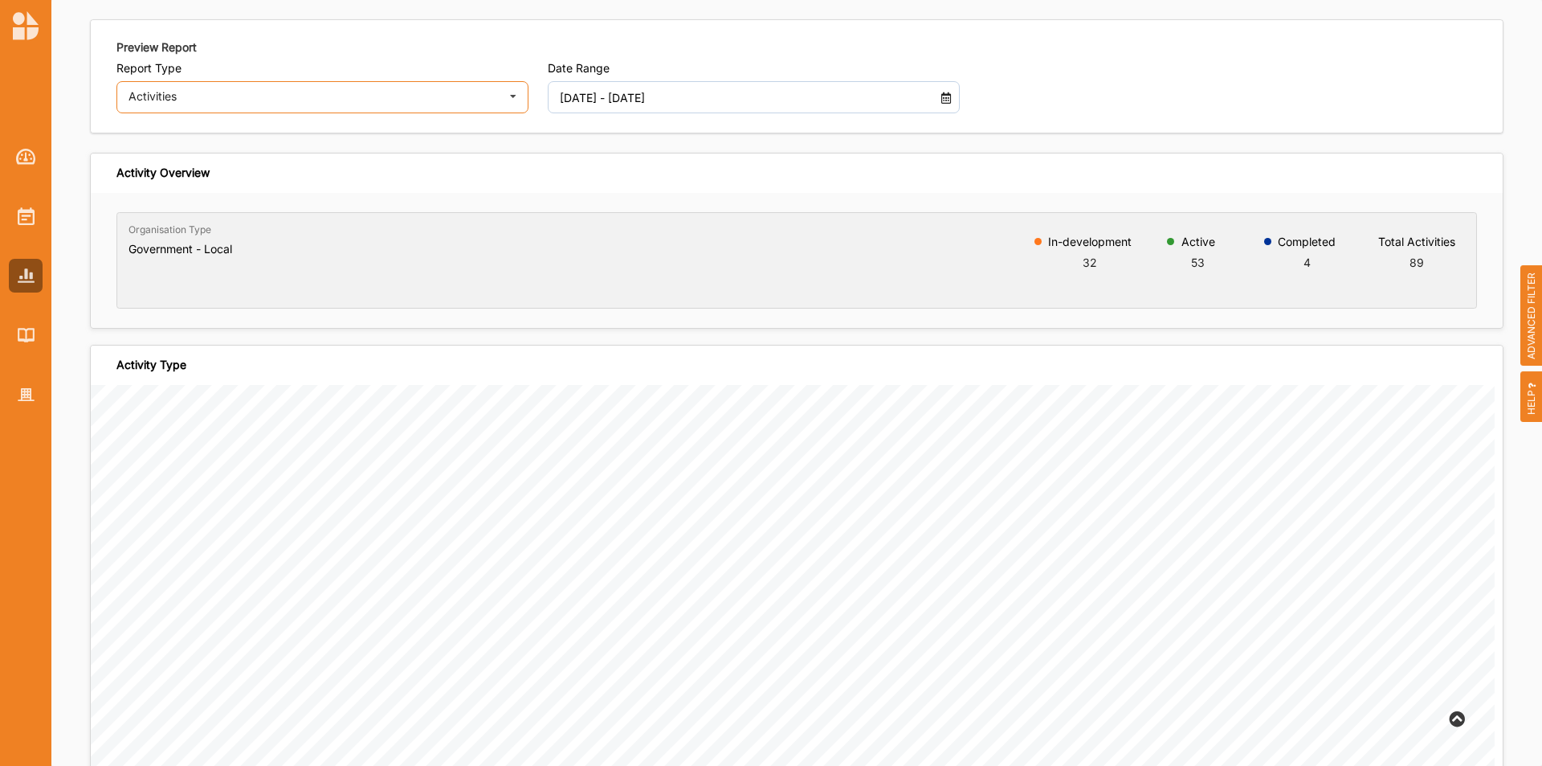
click at [307, 104] on div "Activities Activities Outcomes Inputs & Outputs Management Summary" at bounding box center [322, 97] width 412 height 32
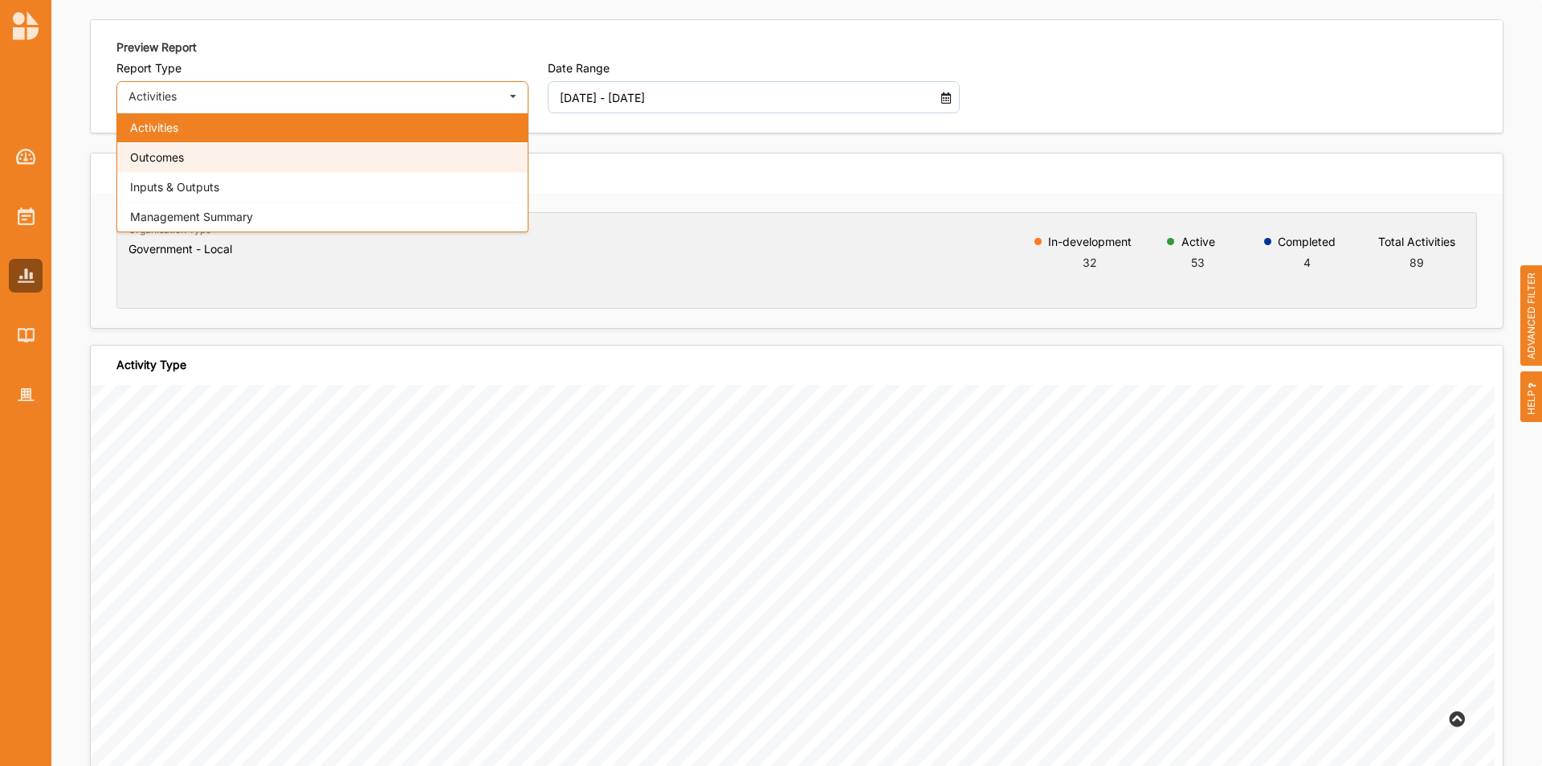
click at [318, 160] on div "Outcomes" at bounding box center [322, 157] width 410 height 30
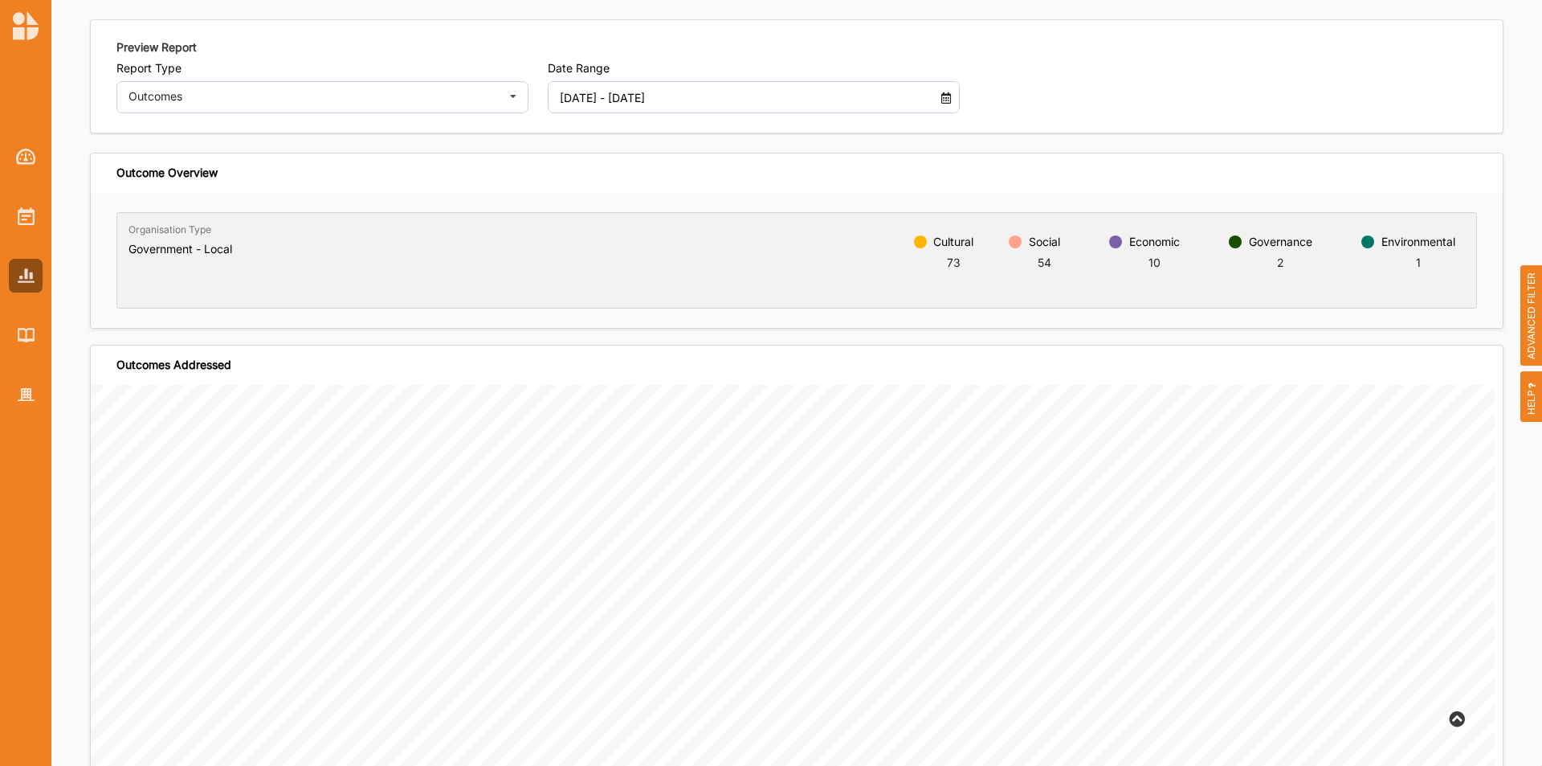
click at [280, 118] on div "Preview Report Report Type Outcomes Activities Outcomes Inputs & Outputs Manage…" at bounding box center [797, 76] width 1412 height 112
click at [284, 104] on div "Outcomes Activities Outcomes Inputs & Outputs Management Summary" at bounding box center [322, 97] width 412 height 32
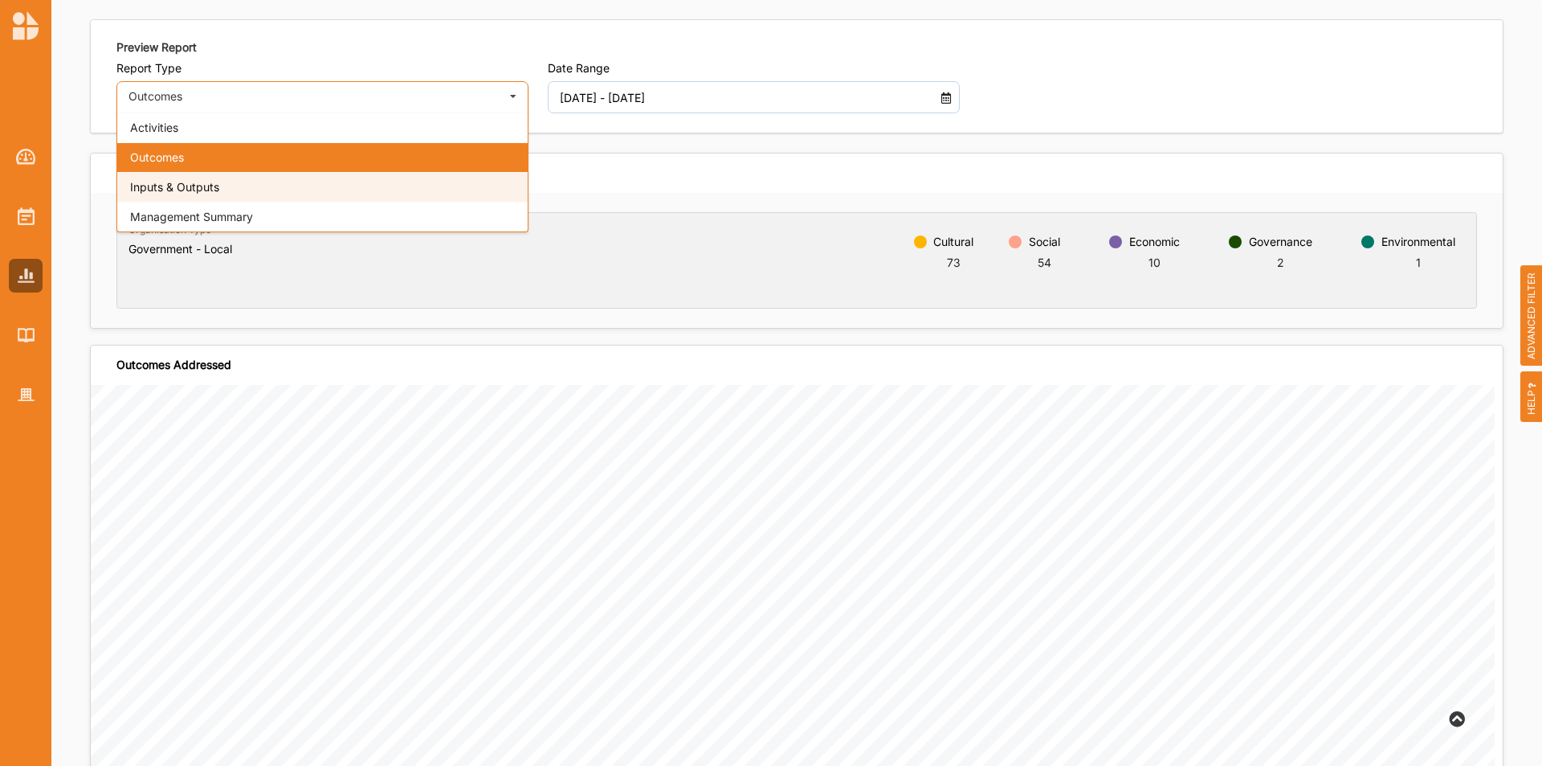
click at [254, 179] on div "Inputs & Outputs" at bounding box center [322, 187] width 410 height 30
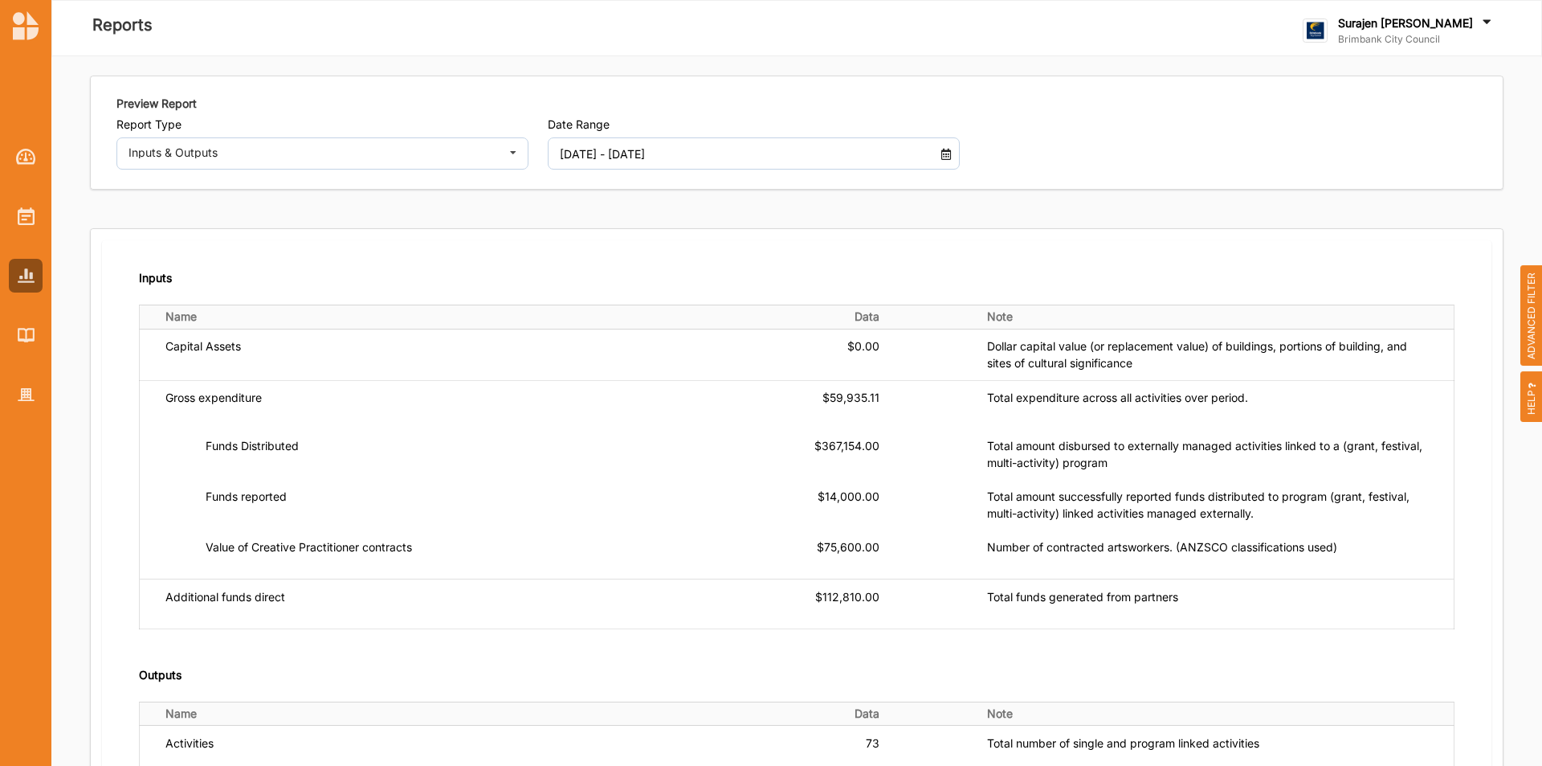
click at [601, 160] on input "[DATE] - [DATE]" at bounding box center [737, 153] width 373 height 32
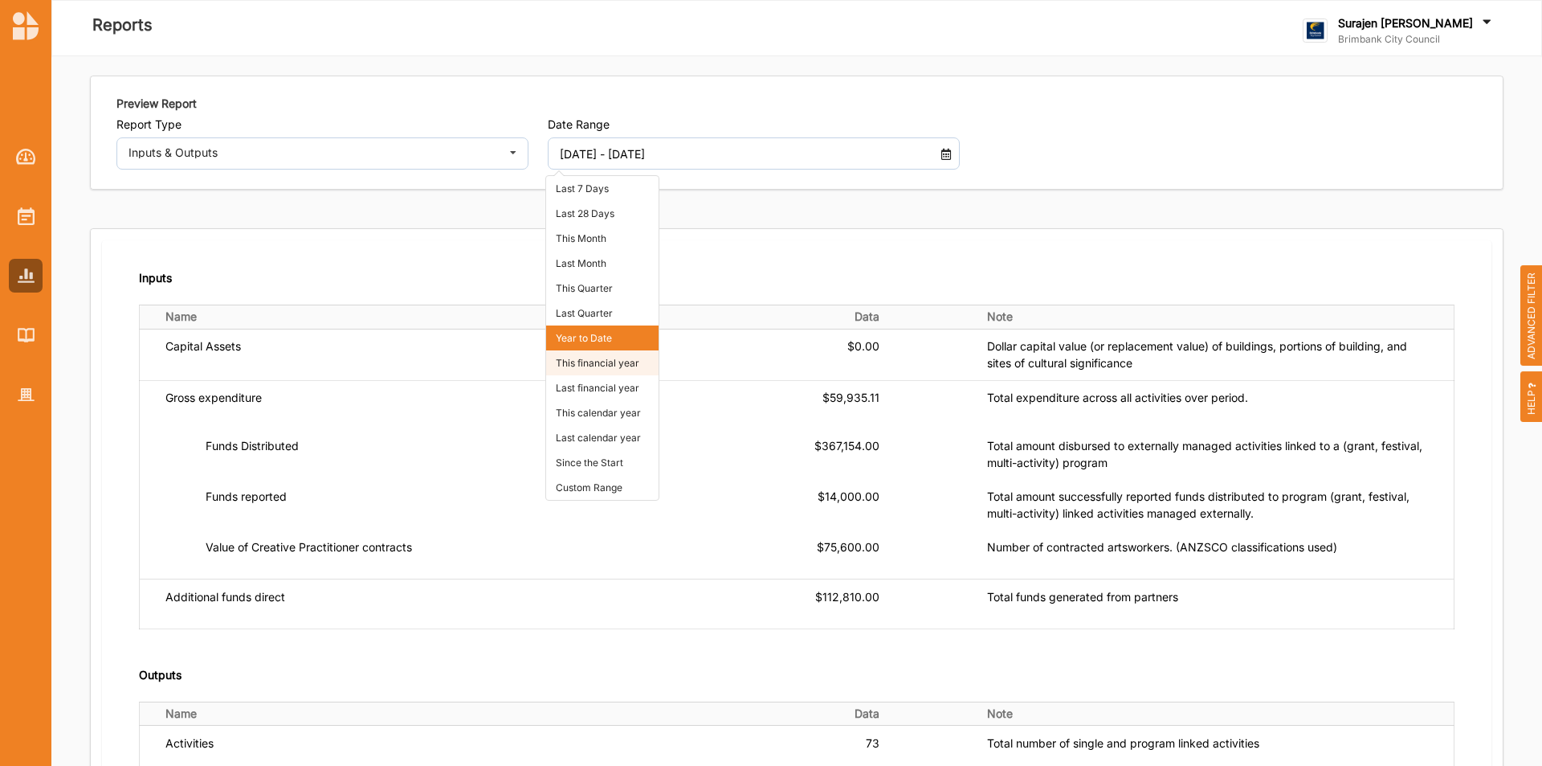
click at [594, 370] on li "This financial year" at bounding box center [602, 362] width 112 height 25
type input "01 Jul 2025 - 30 Jun 2026"
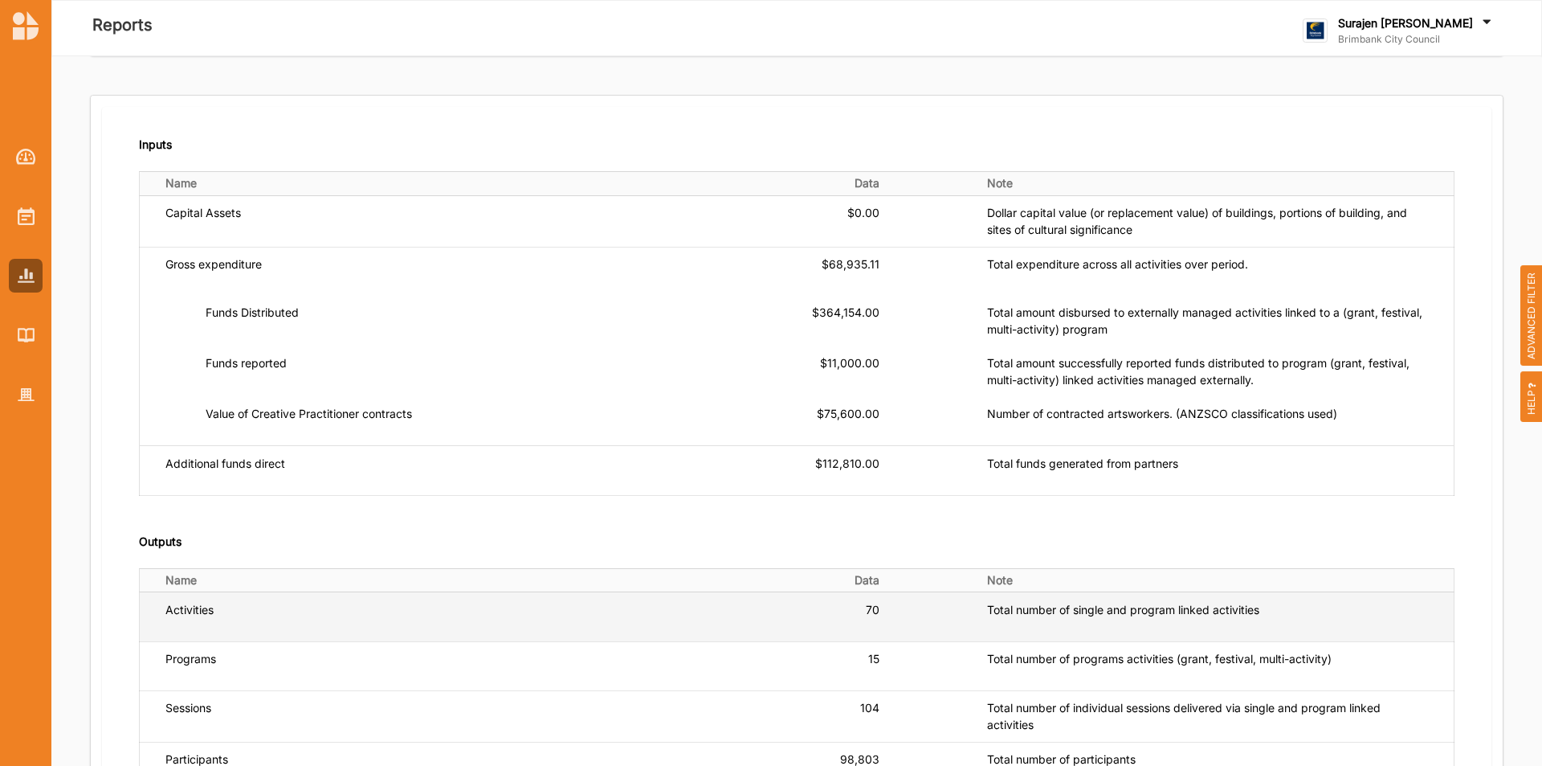
scroll to position [118, 0]
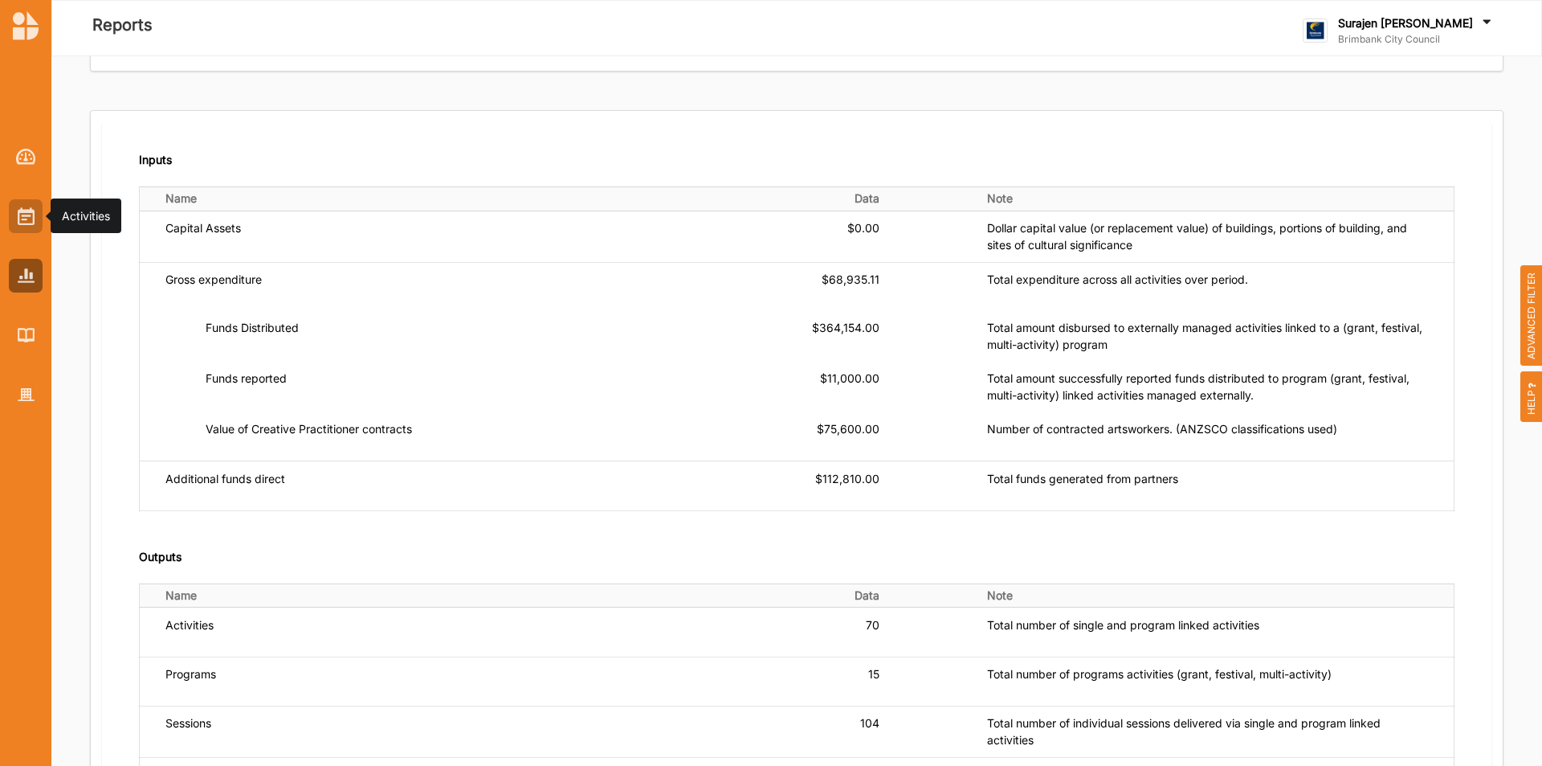
click at [18, 214] on img at bounding box center [26, 216] width 17 height 18
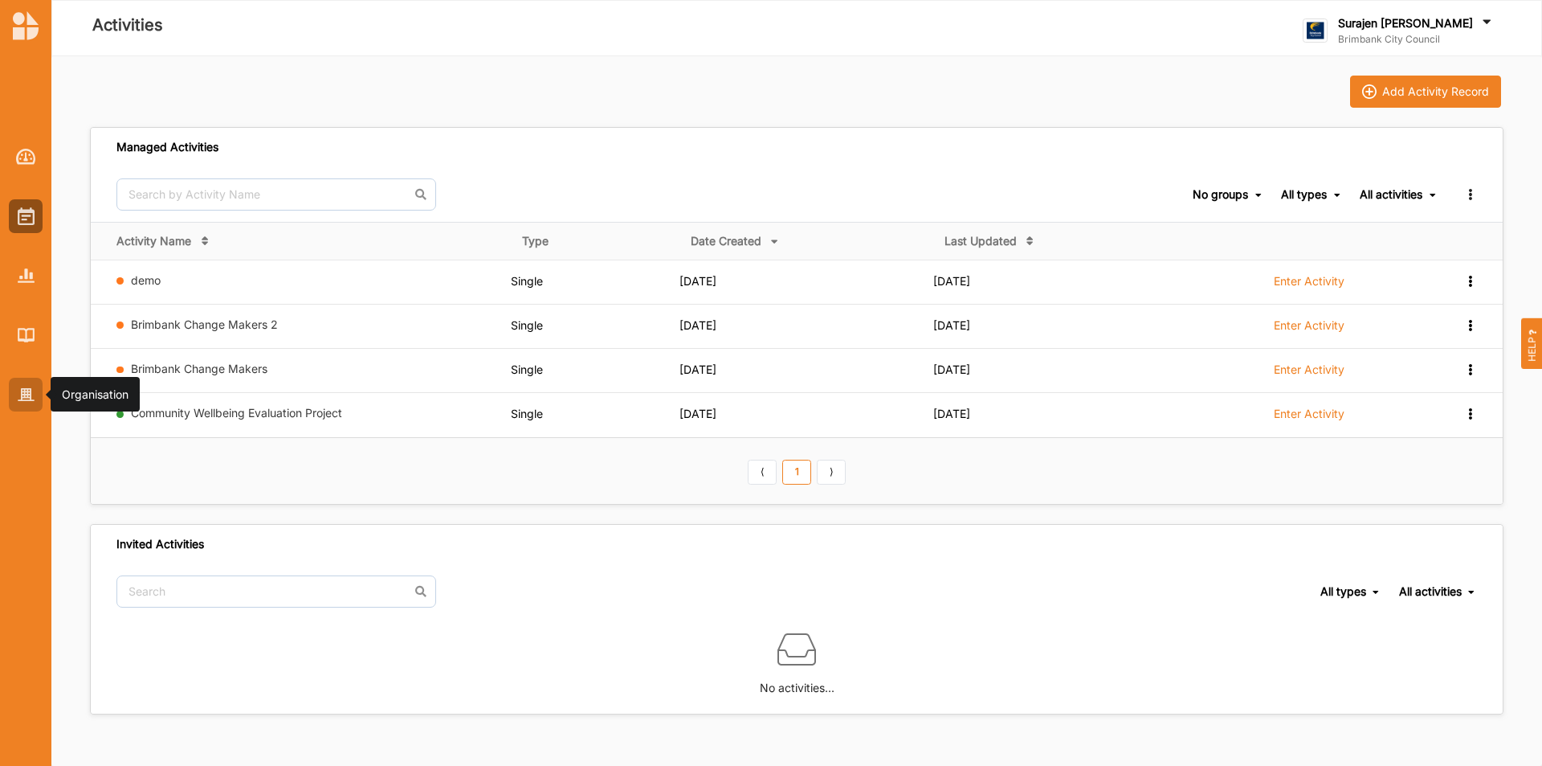
click at [20, 388] on img at bounding box center [26, 395] width 17 height 14
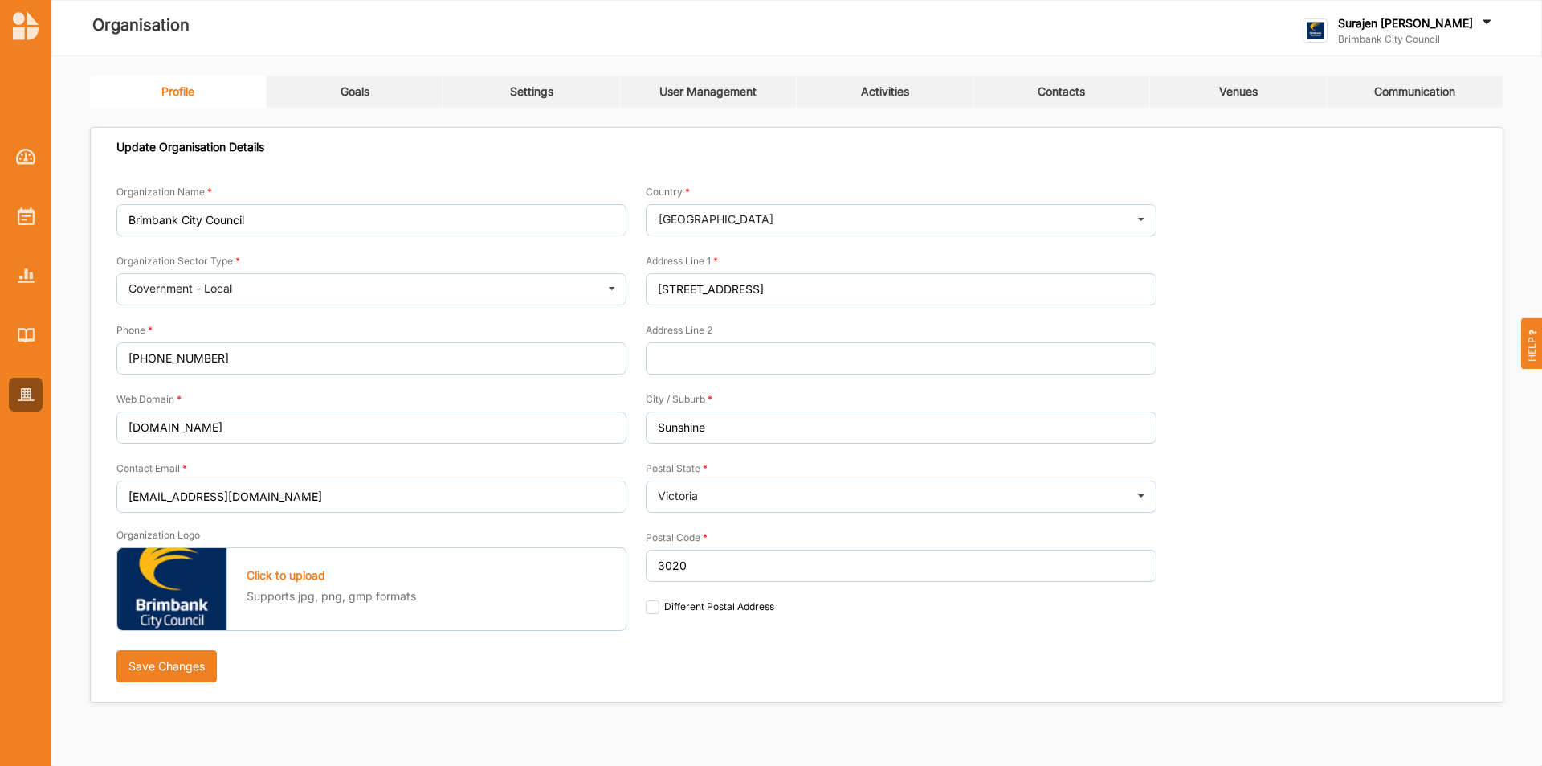
click at [680, 81] on link "User Management" at bounding box center [708, 92] width 177 height 32
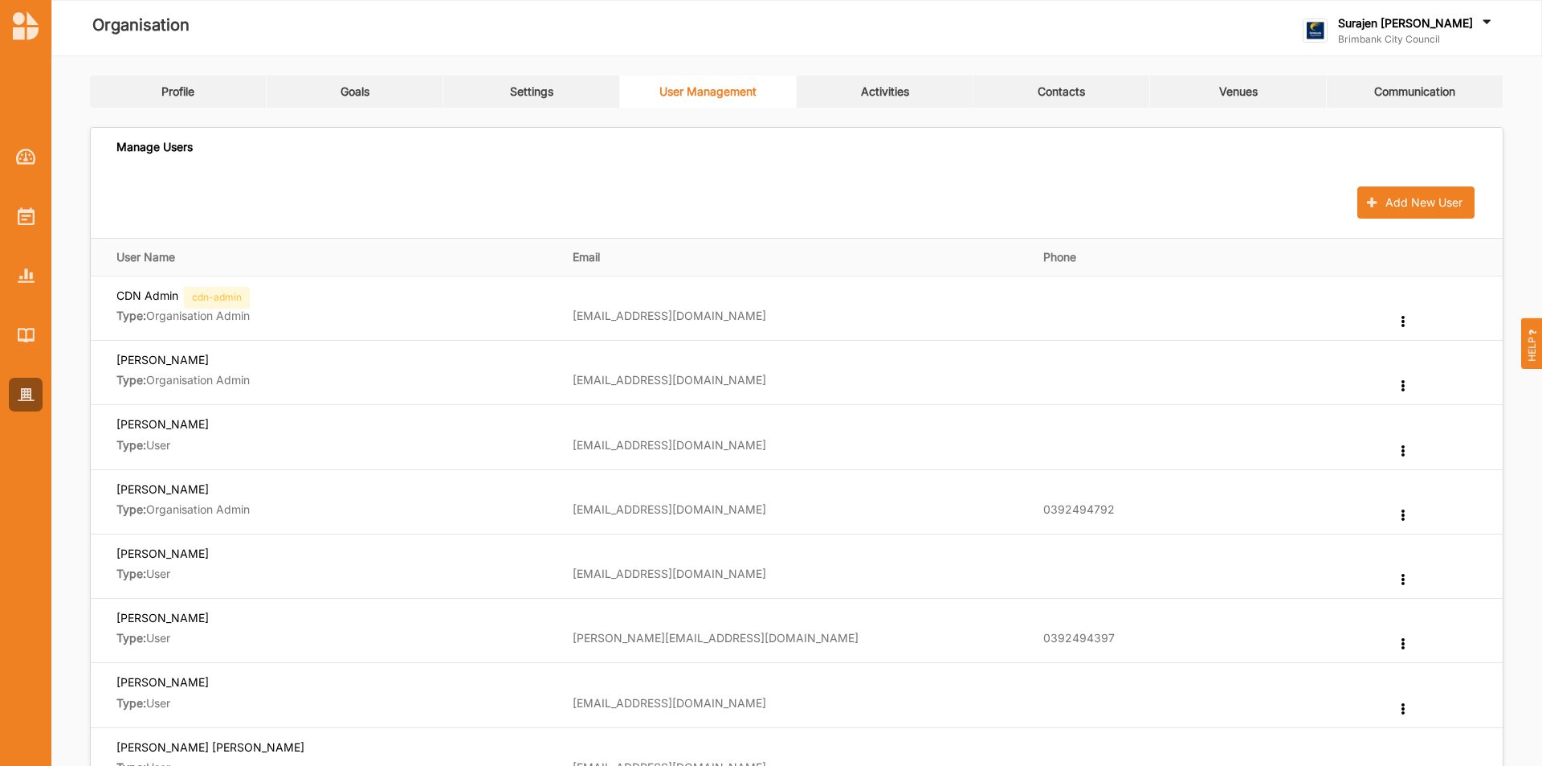
drag, startPoint x: 898, startPoint y: 95, endPoint x: 925, endPoint y: 105, distance: 28.5
click at [897, 95] on div "Activities" at bounding box center [885, 91] width 48 height 14
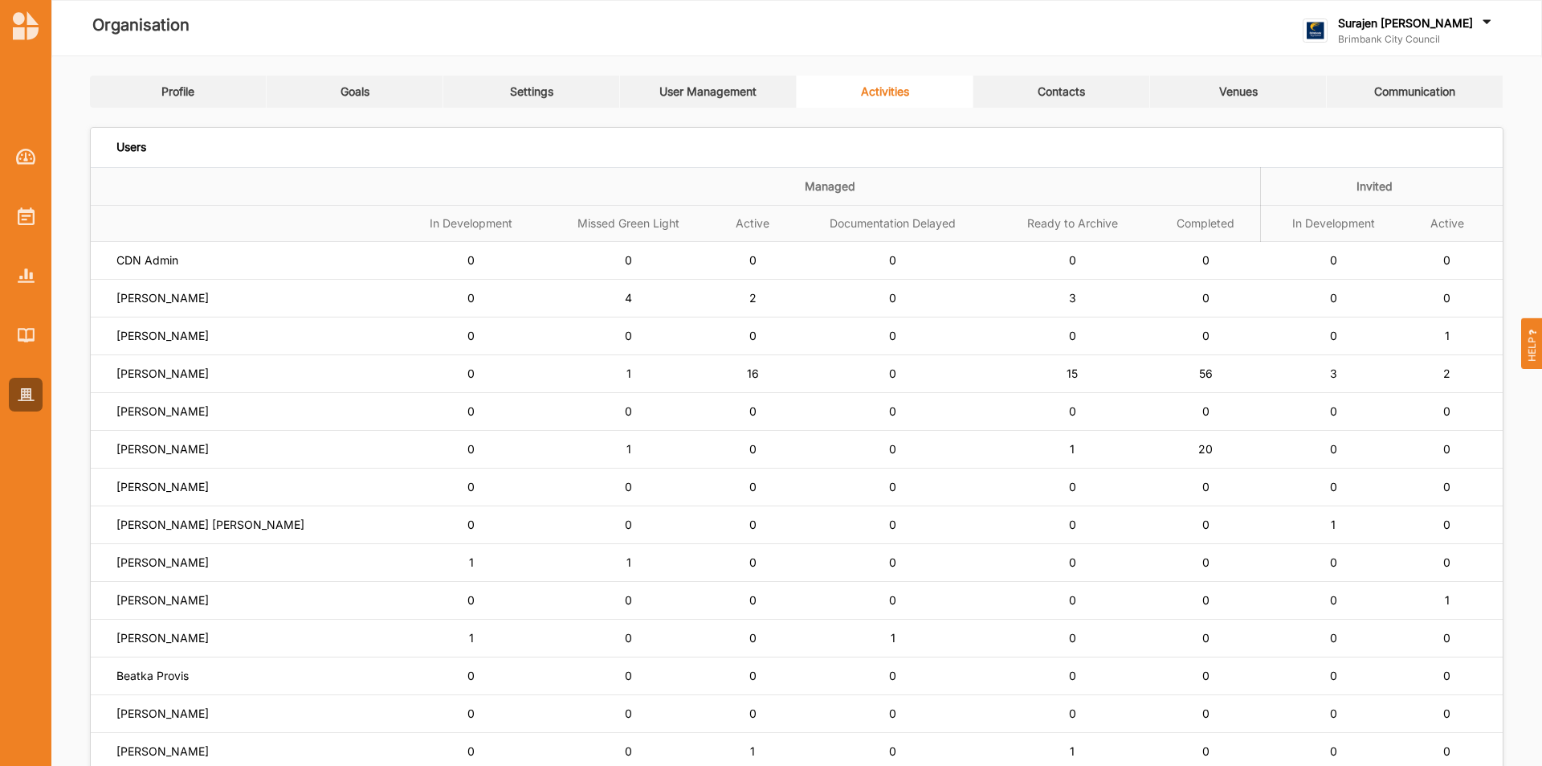
click at [138, 355] on td "[PERSON_NAME]" at bounding box center [245, 374] width 308 height 38
click at [141, 371] on label "[PERSON_NAME]" at bounding box center [162, 373] width 92 height 14
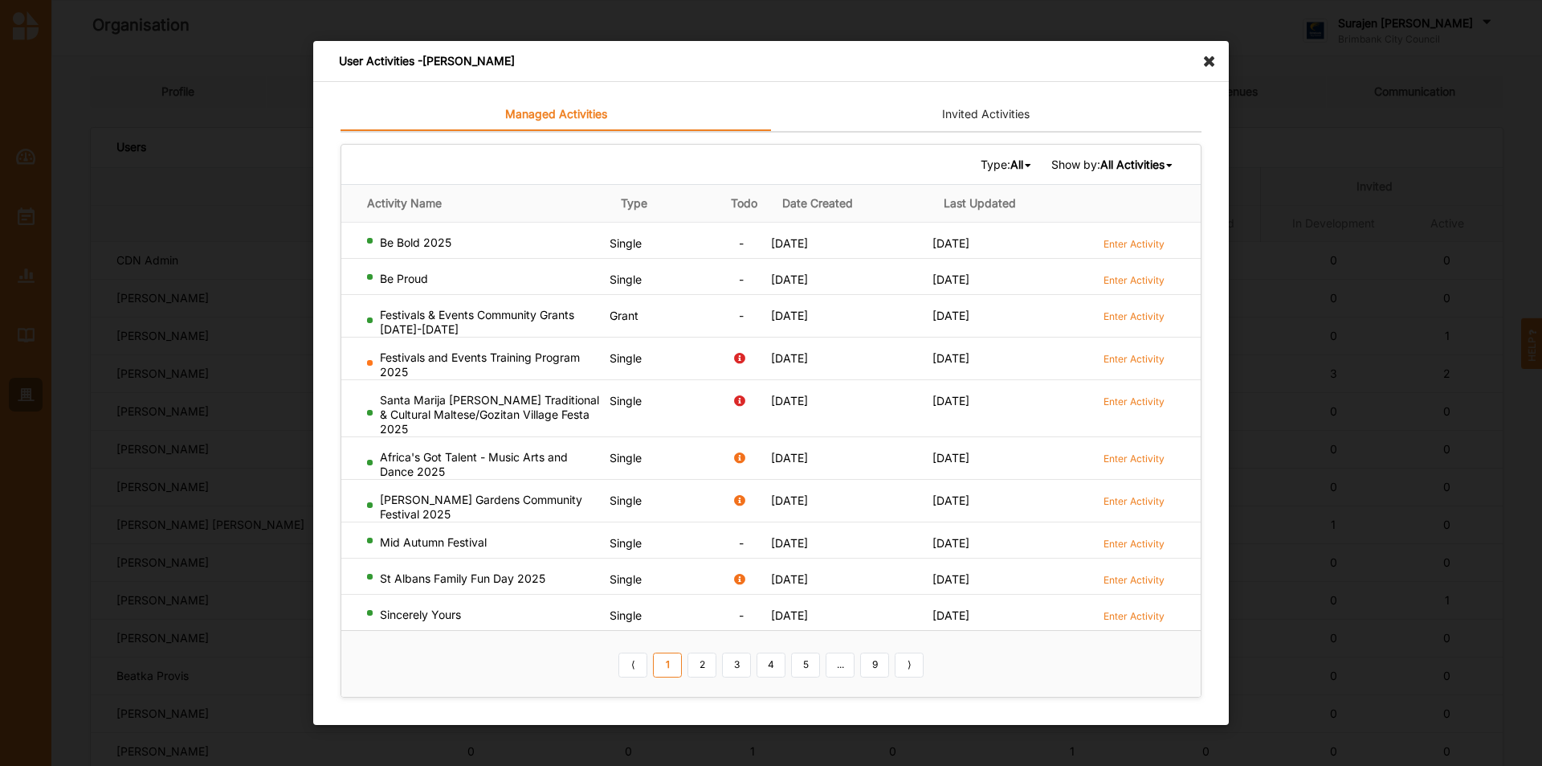
click at [1018, 169] on div "All All Single Grant Festival Multi Activity Linked" at bounding box center [1022, 164] width 23 height 14
click at [1004, 253] on div "Grant" at bounding box center [985, 246] width 95 height 29
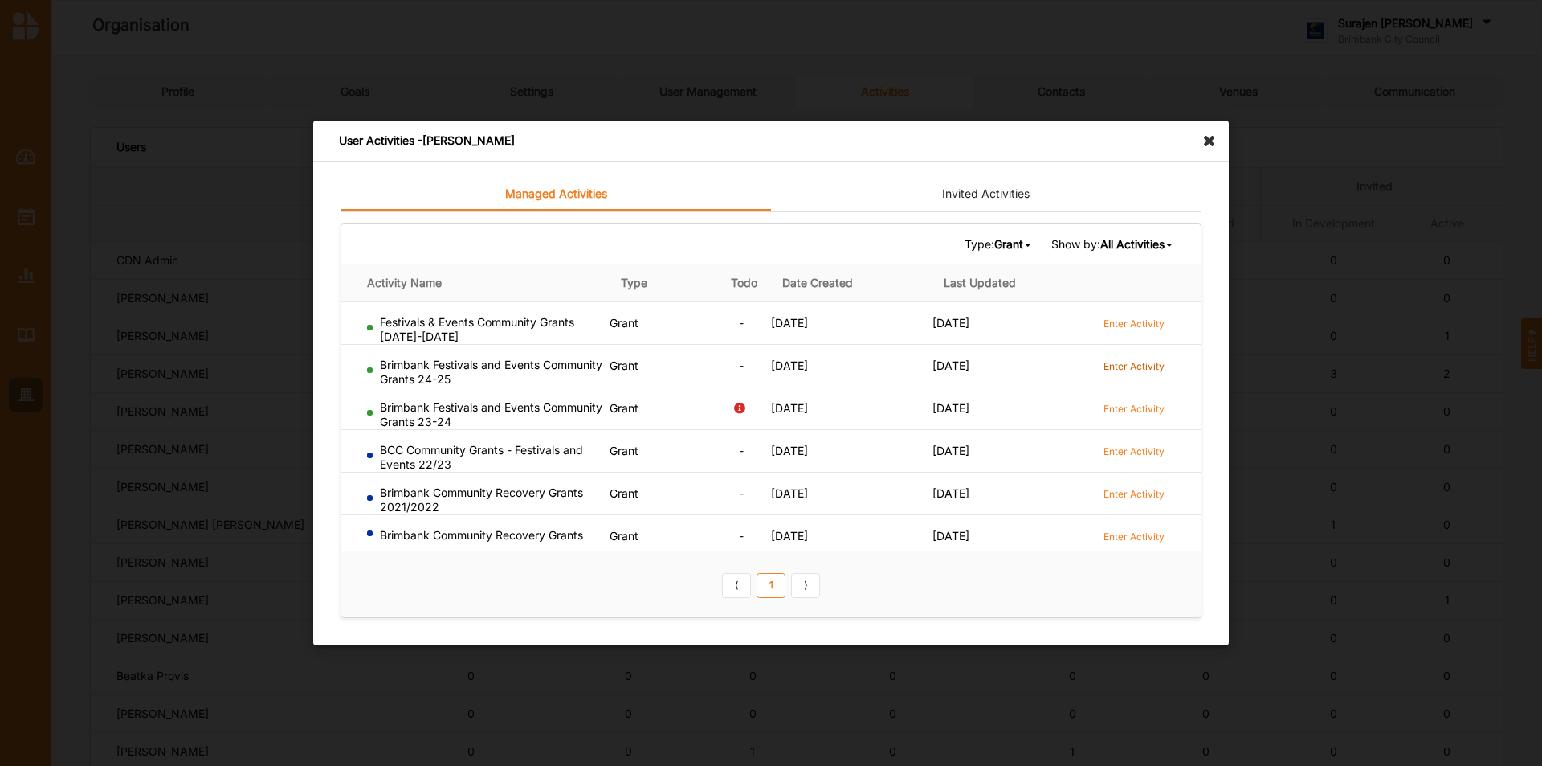
click at [1131, 361] on label "Enter Activity" at bounding box center [1134, 366] width 61 height 14
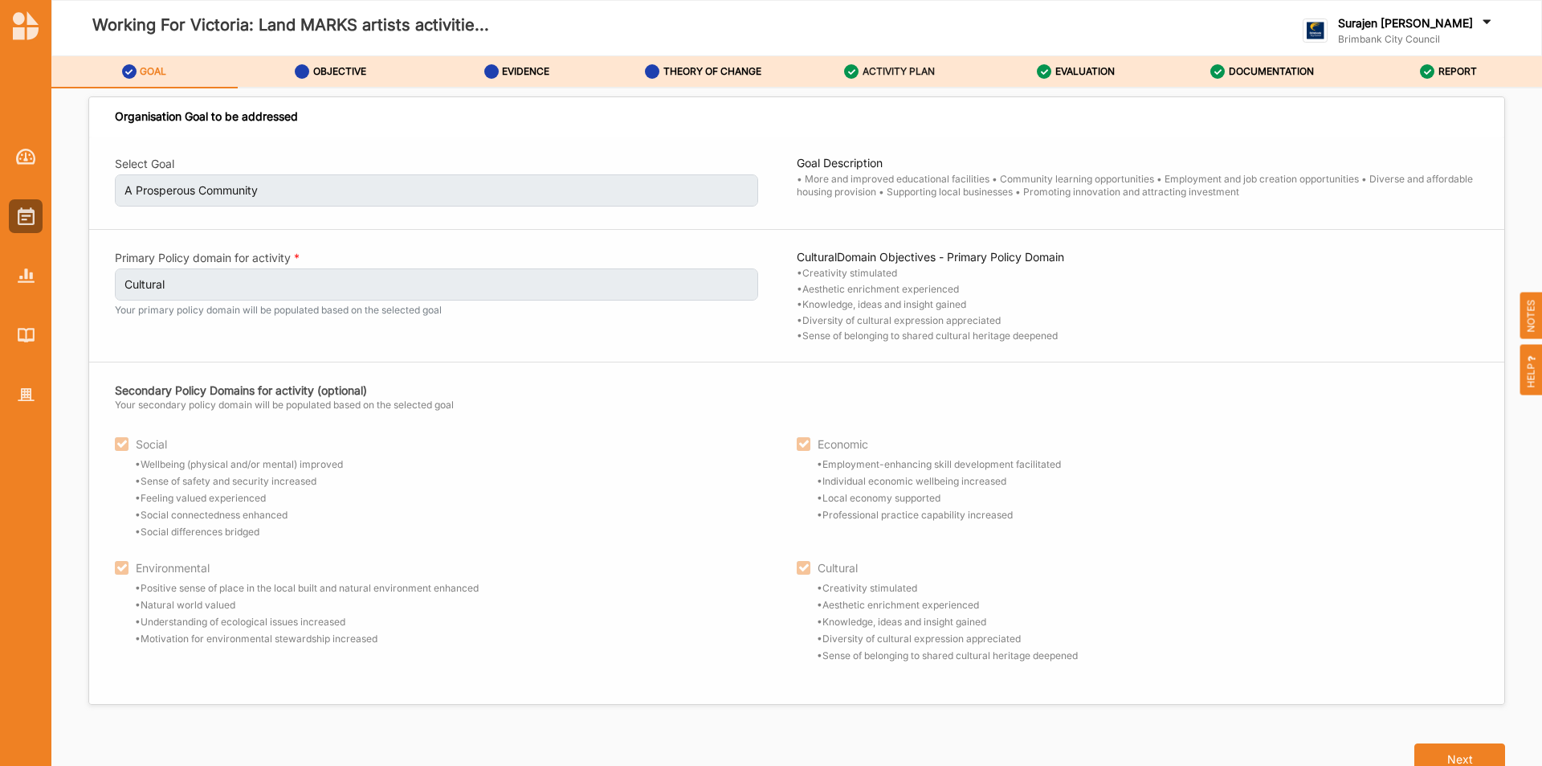
click at [902, 67] on label "ACTIVITY PLAN" at bounding box center [899, 71] width 72 height 13
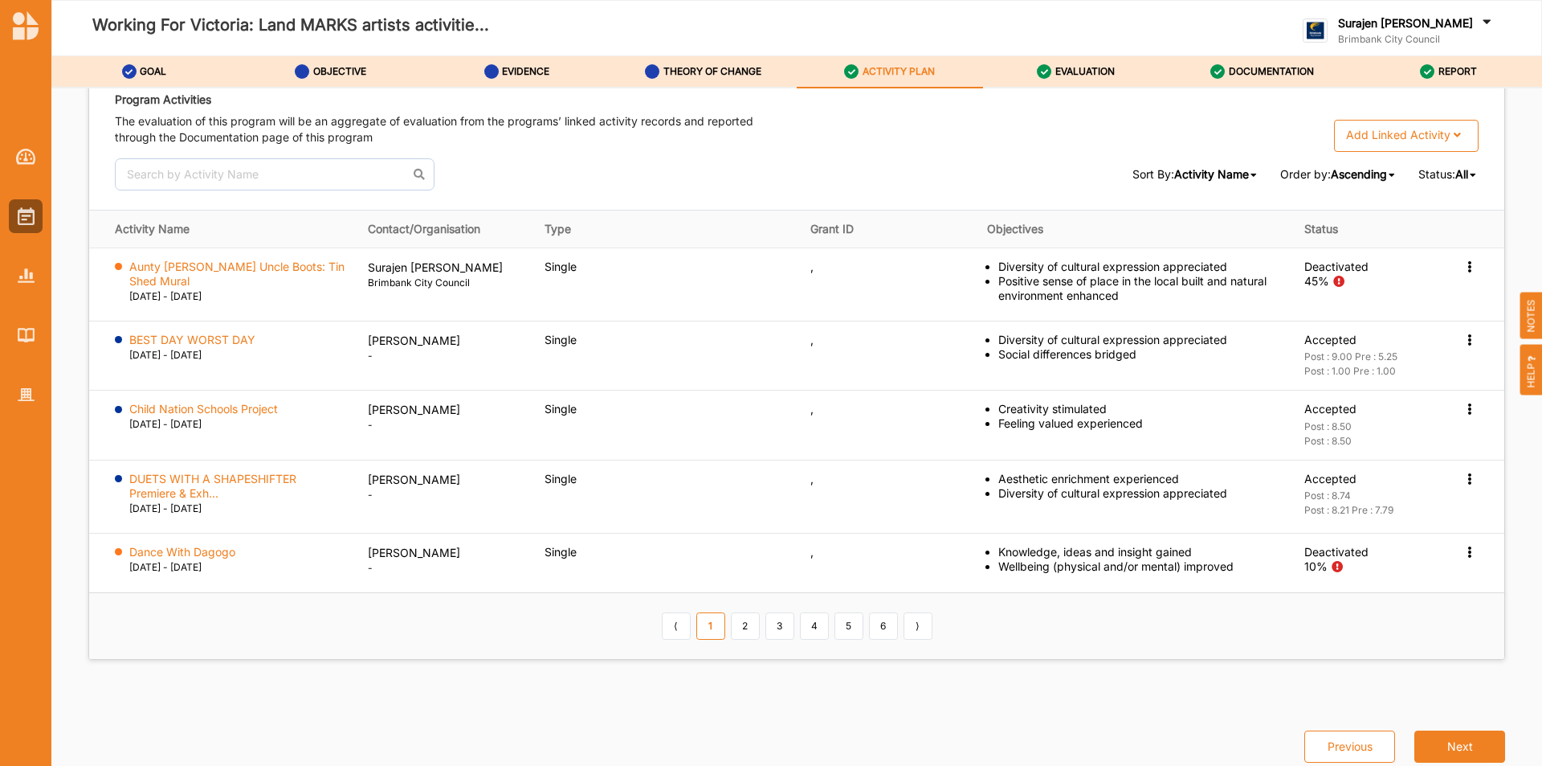
scroll to position [2453, 0]
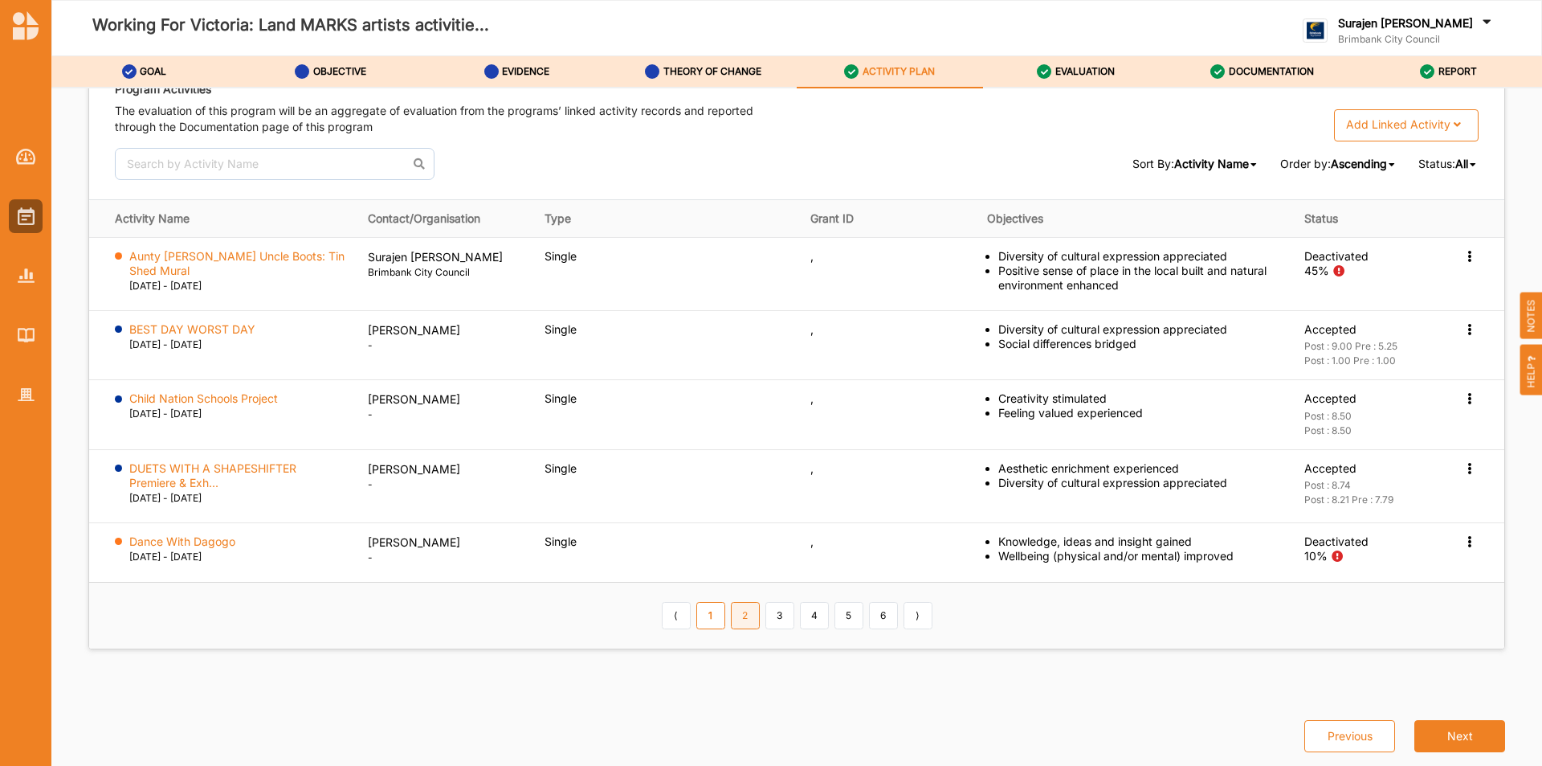
click at [739, 619] on link "2" at bounding box center [745, 615] width 29 height 27
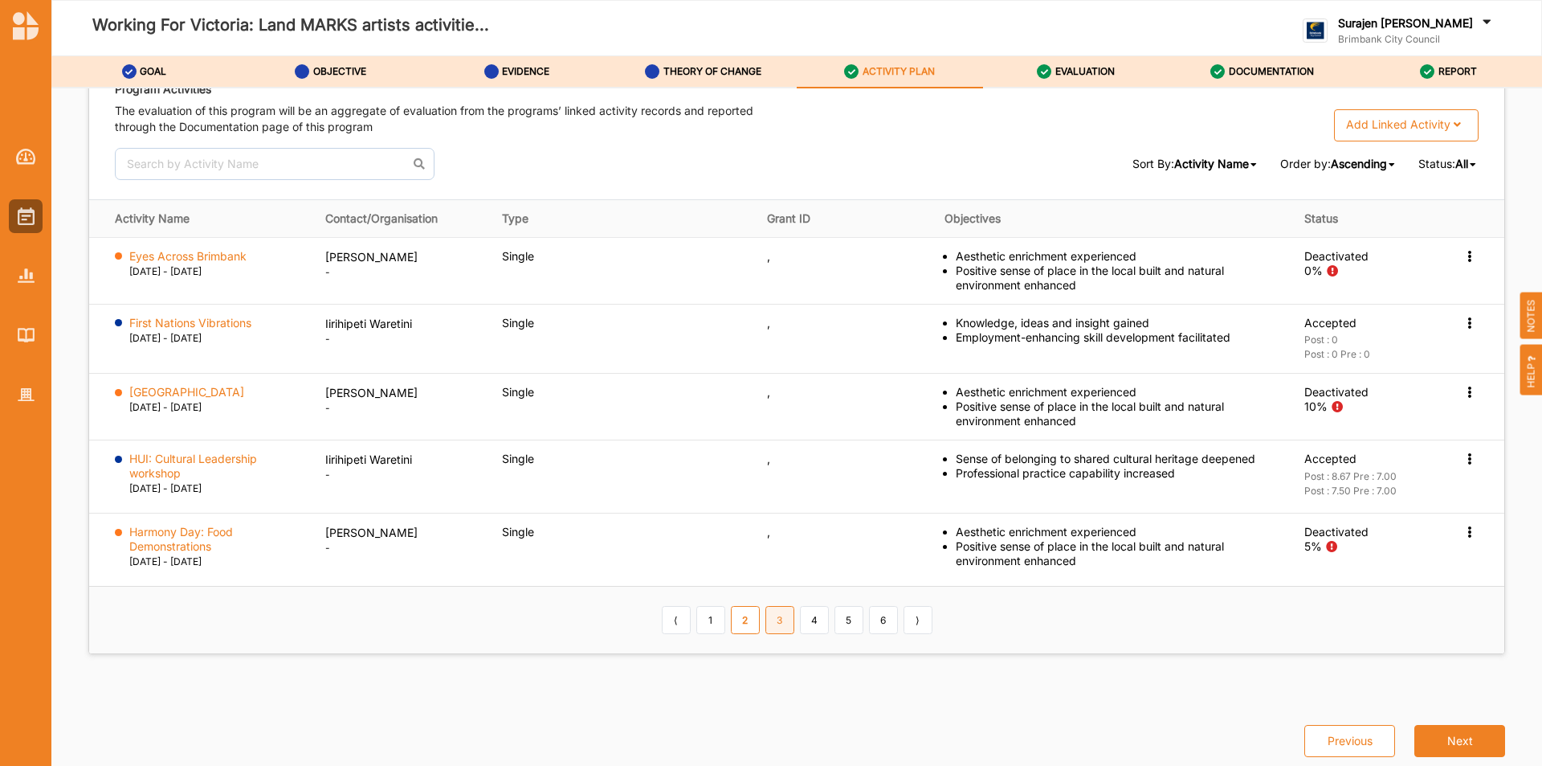
click at [779, 618] on link "3" at bounding box center [780, 619] width 29 height 27
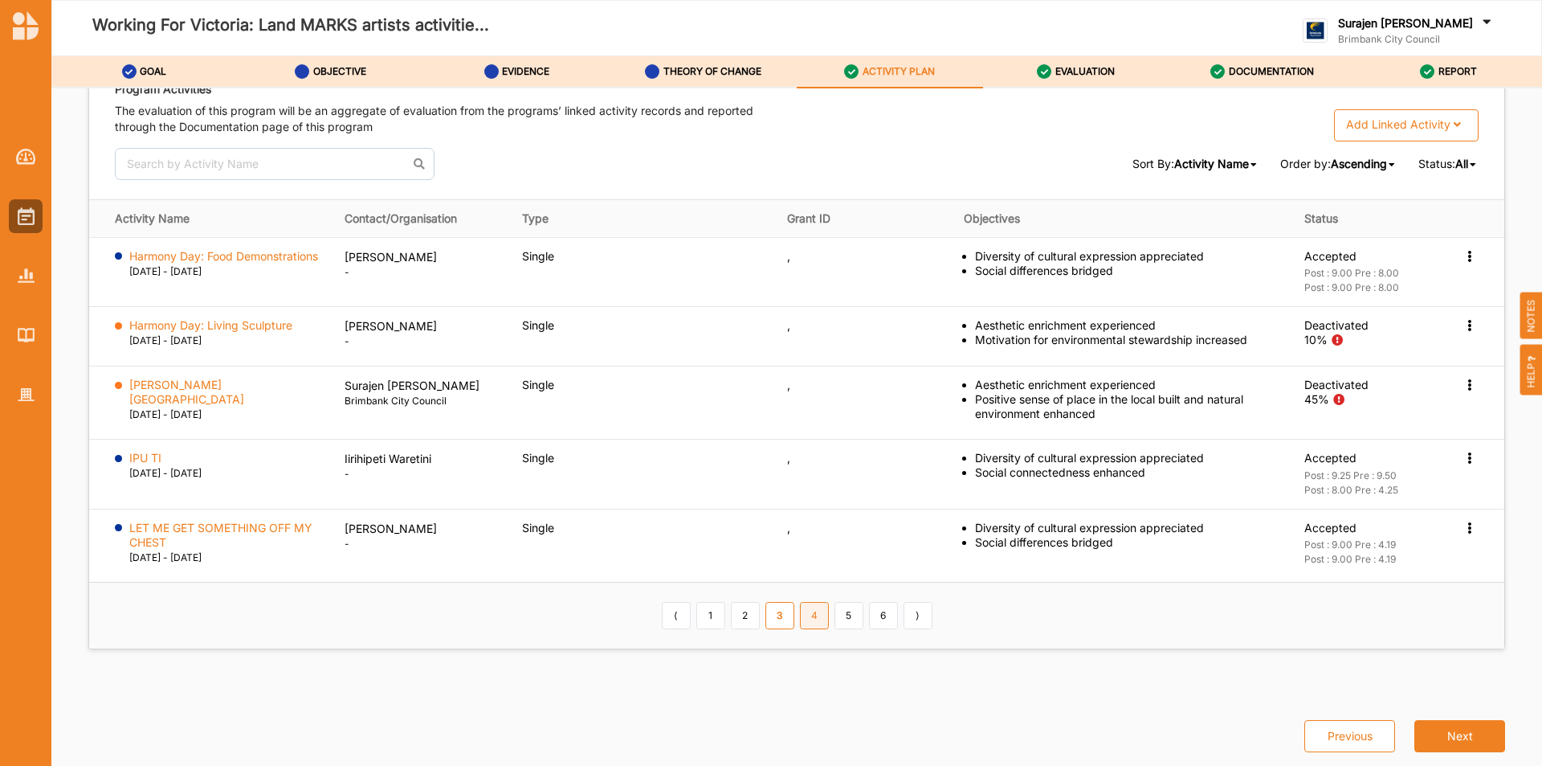
click at [808, 619] on link "4" at bounding box center [814, 615] width 29 height 27
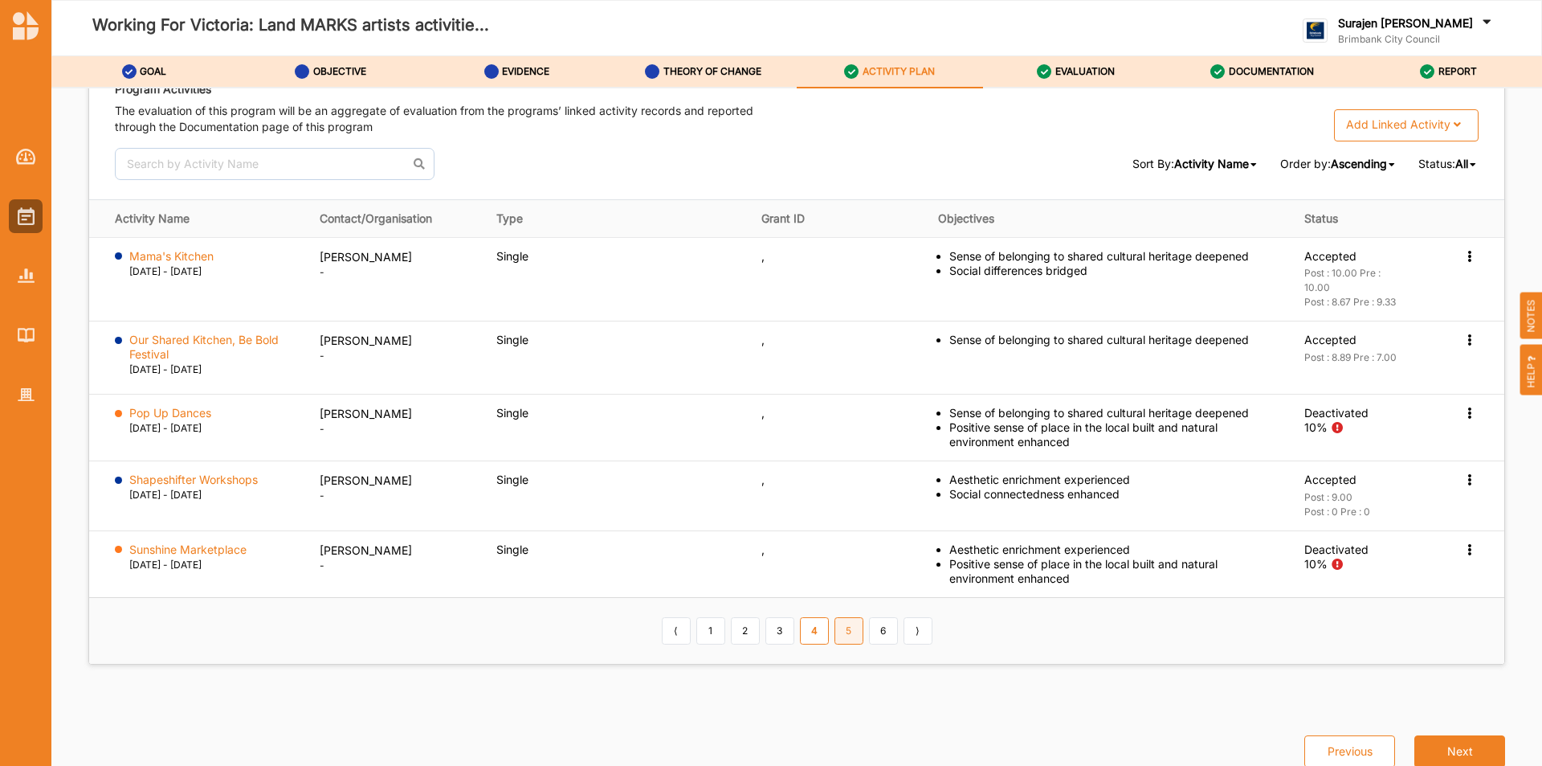
click at [850, 643] on link "5" at bounding box center [849, 630] width 29 height 27
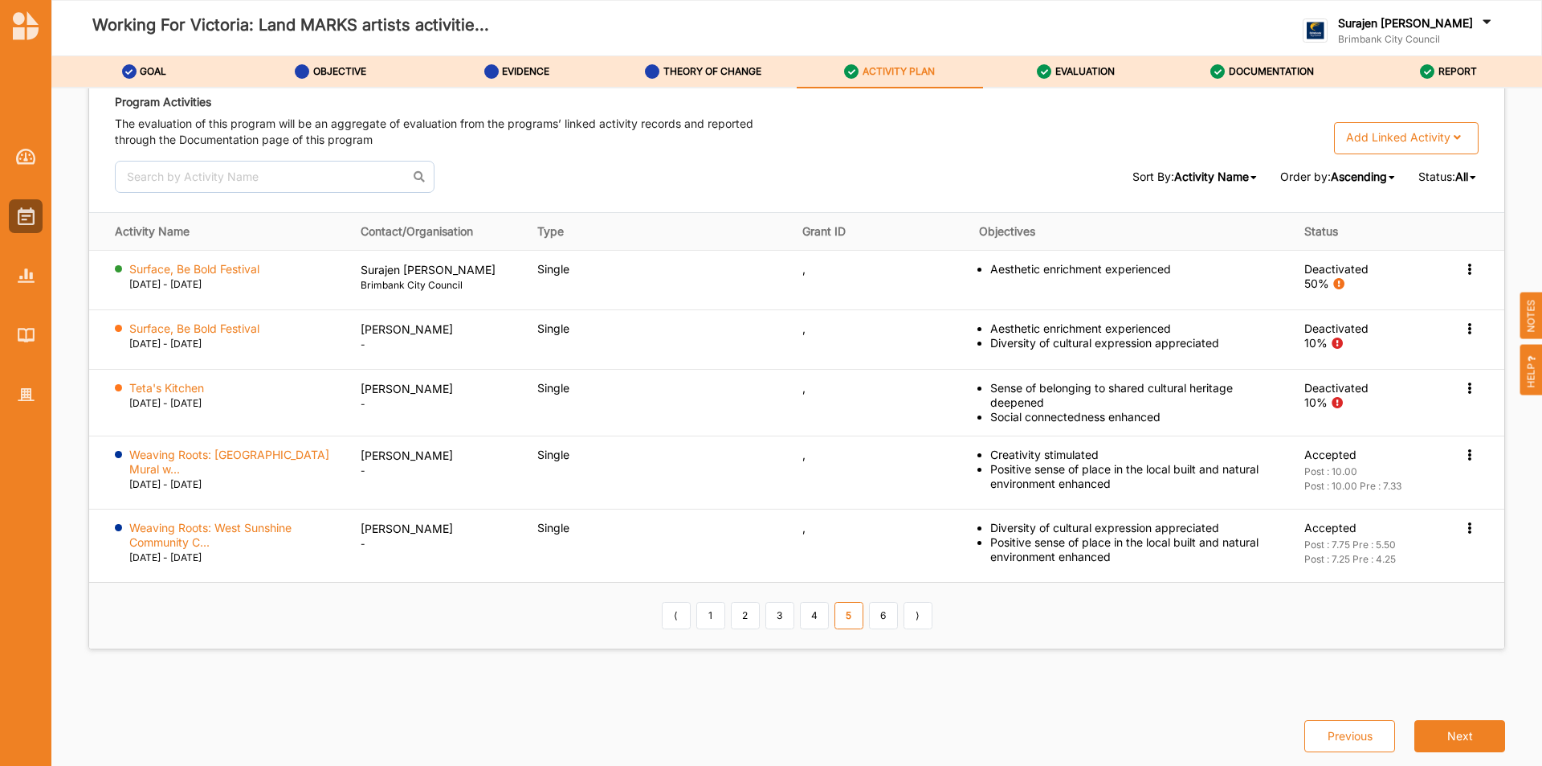
scroll to position [2433, 0]
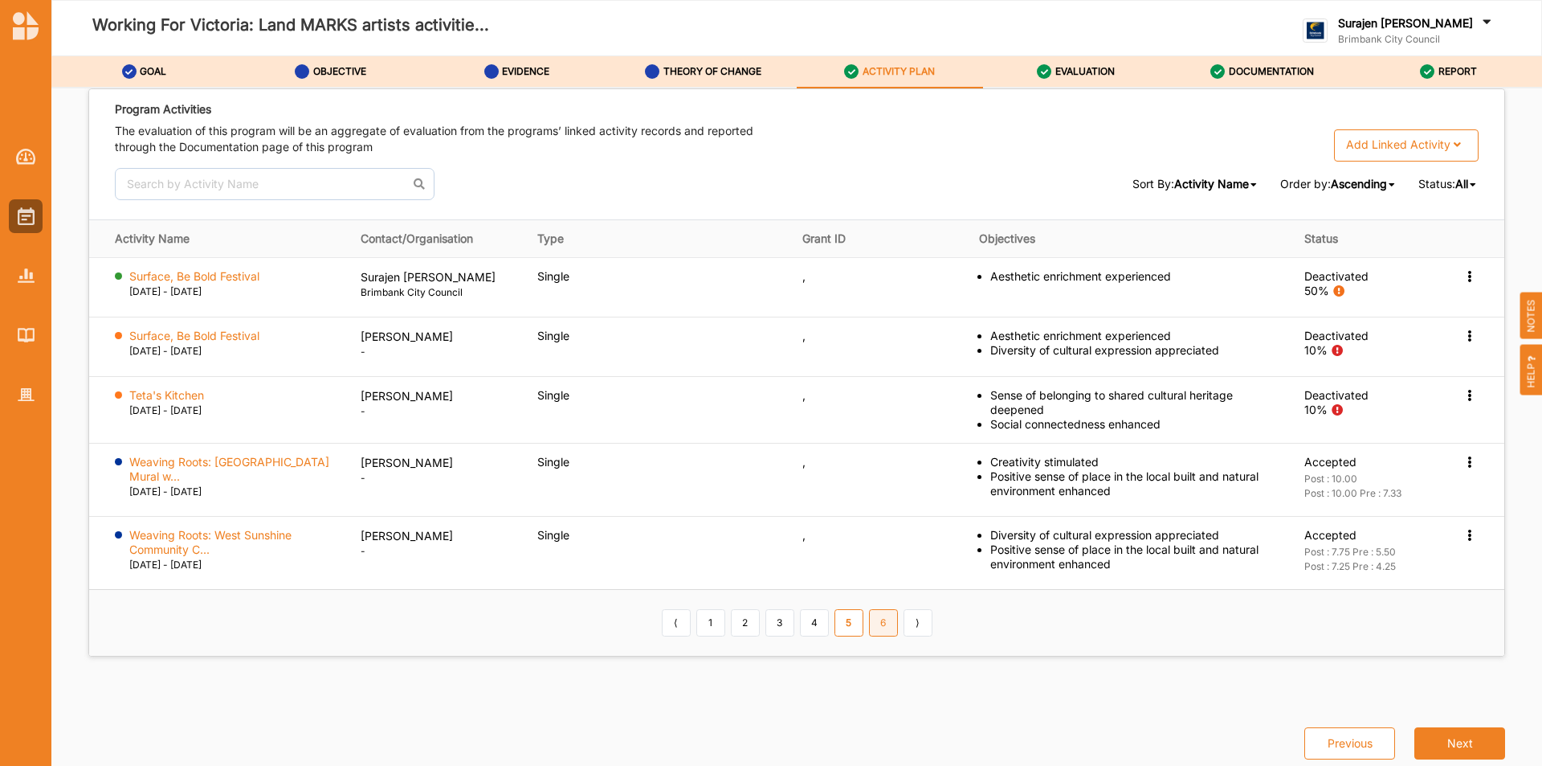
click at [884, 623] on link "6" at bounding box center [883, 622] width 29 height 27
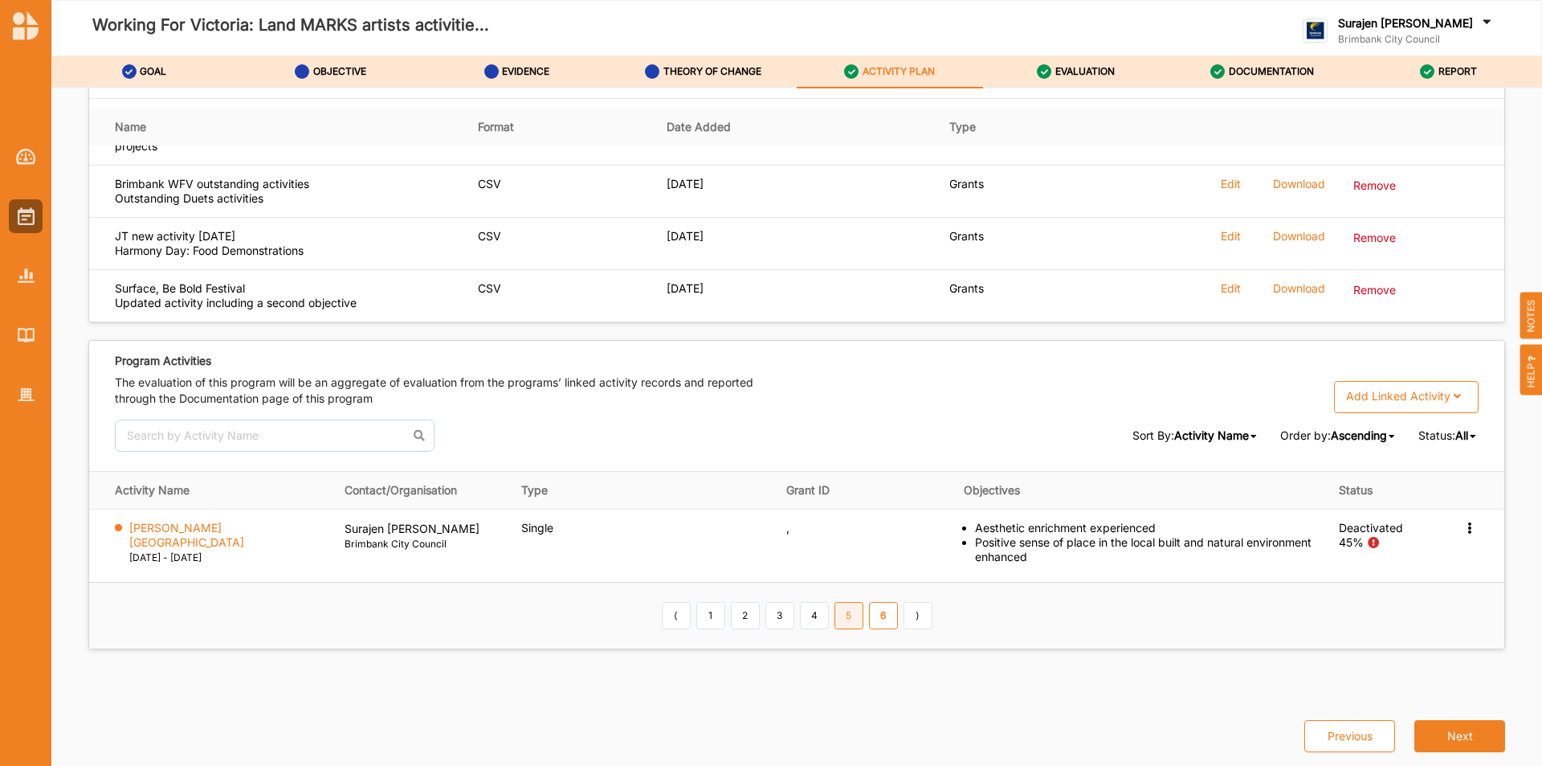
click at [836, 618] on link "5" at bounding box center [849, 615] width 29 height 27
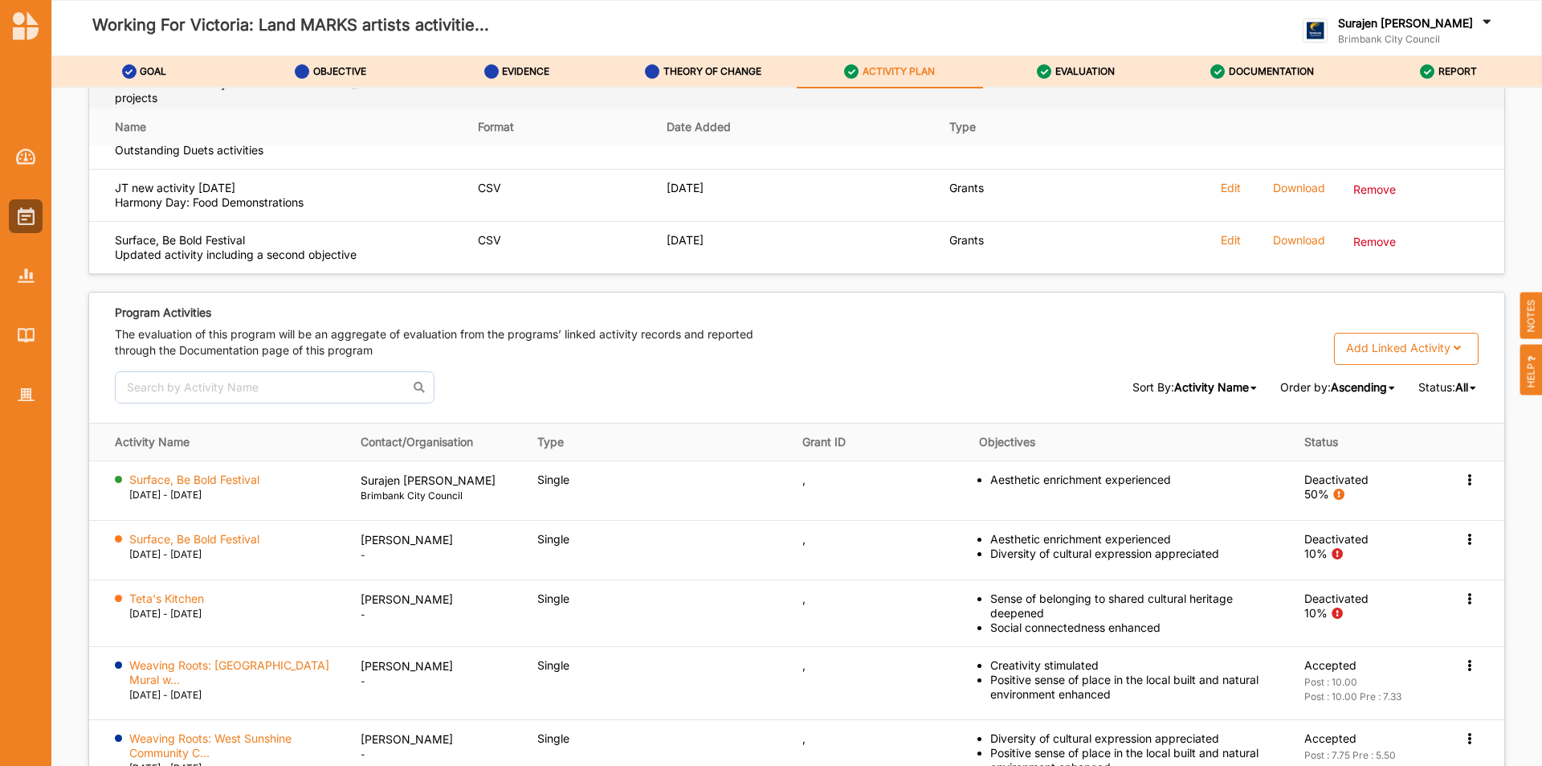
scroll to position [2112, 0]
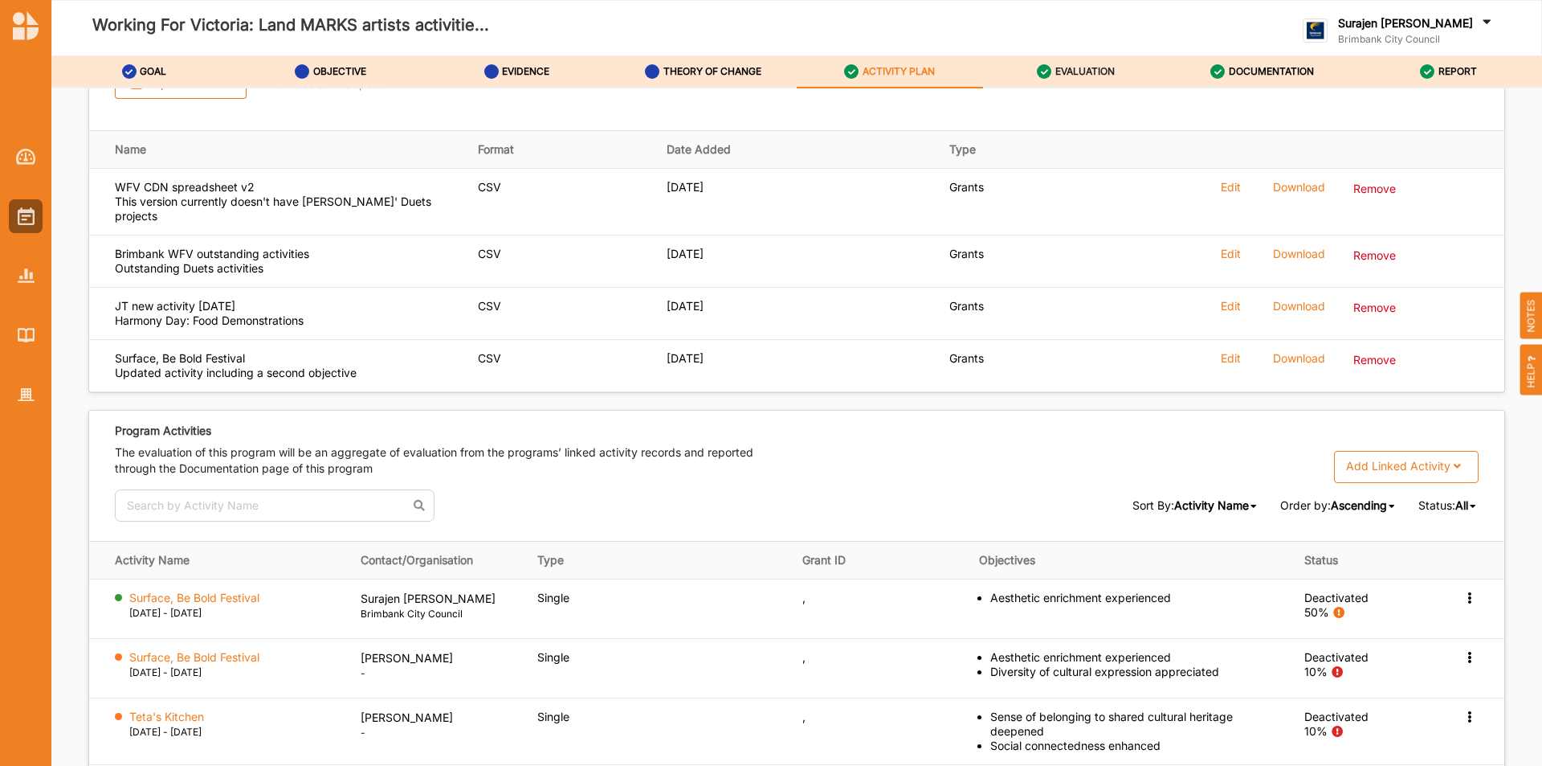
click at [1099, 80] on div "EVALUATION" at bounding box center [1076, 71] width 78 height 29
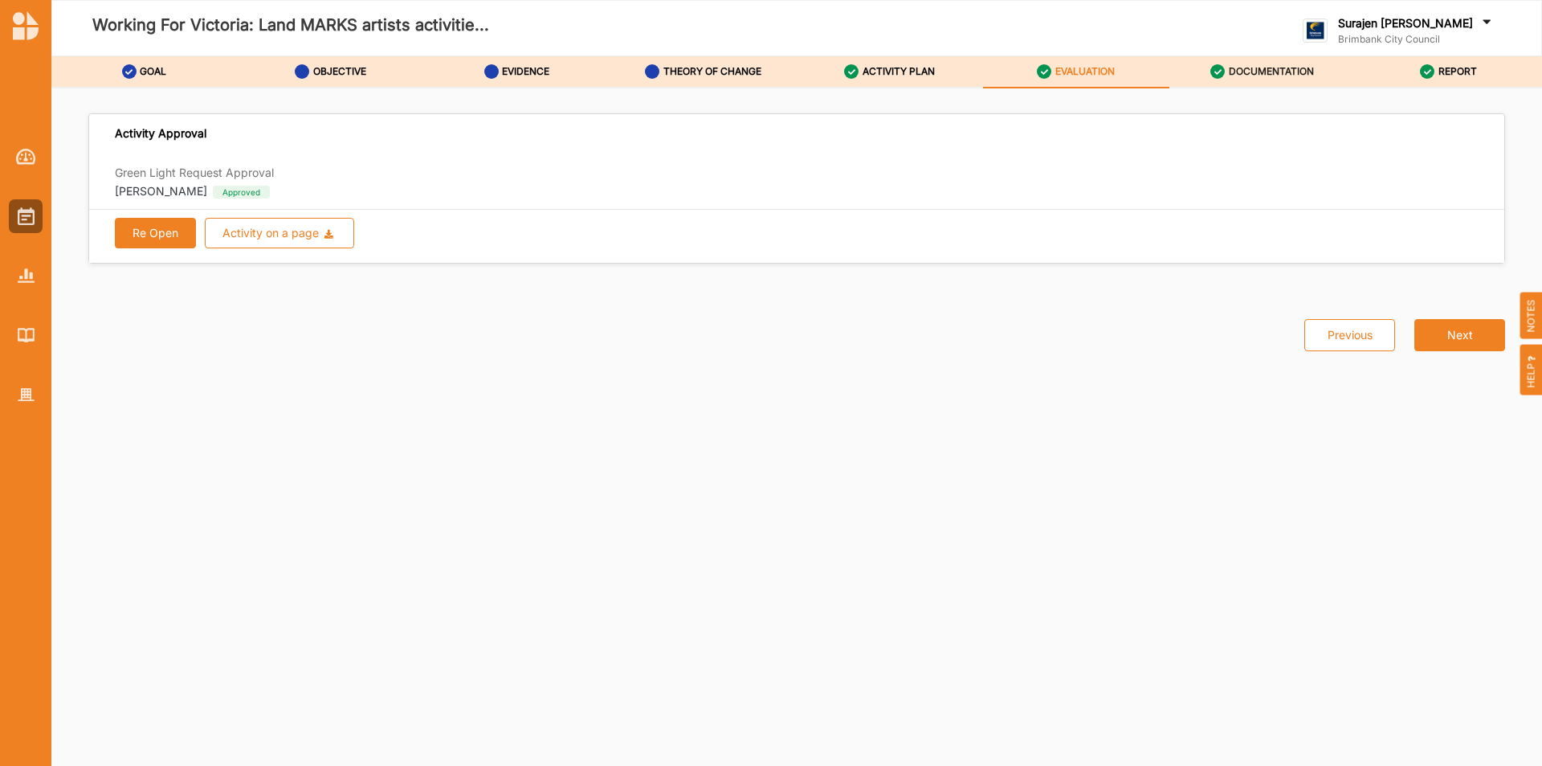
click at [1246, 66] on label "DOCUMENTATION" at bounding box center [1271, 71] width 85 height 13
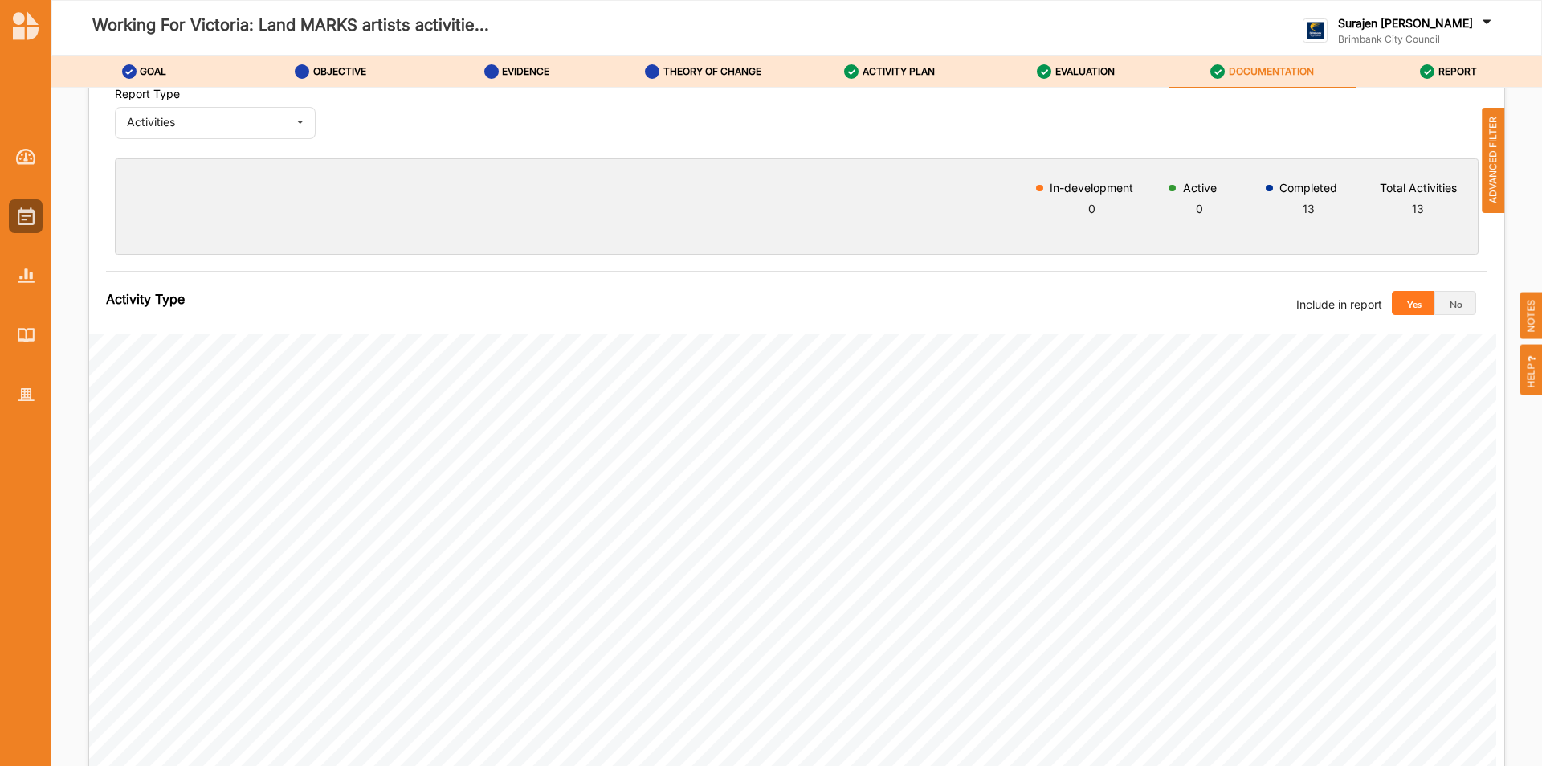
scroll to position [337, 0]
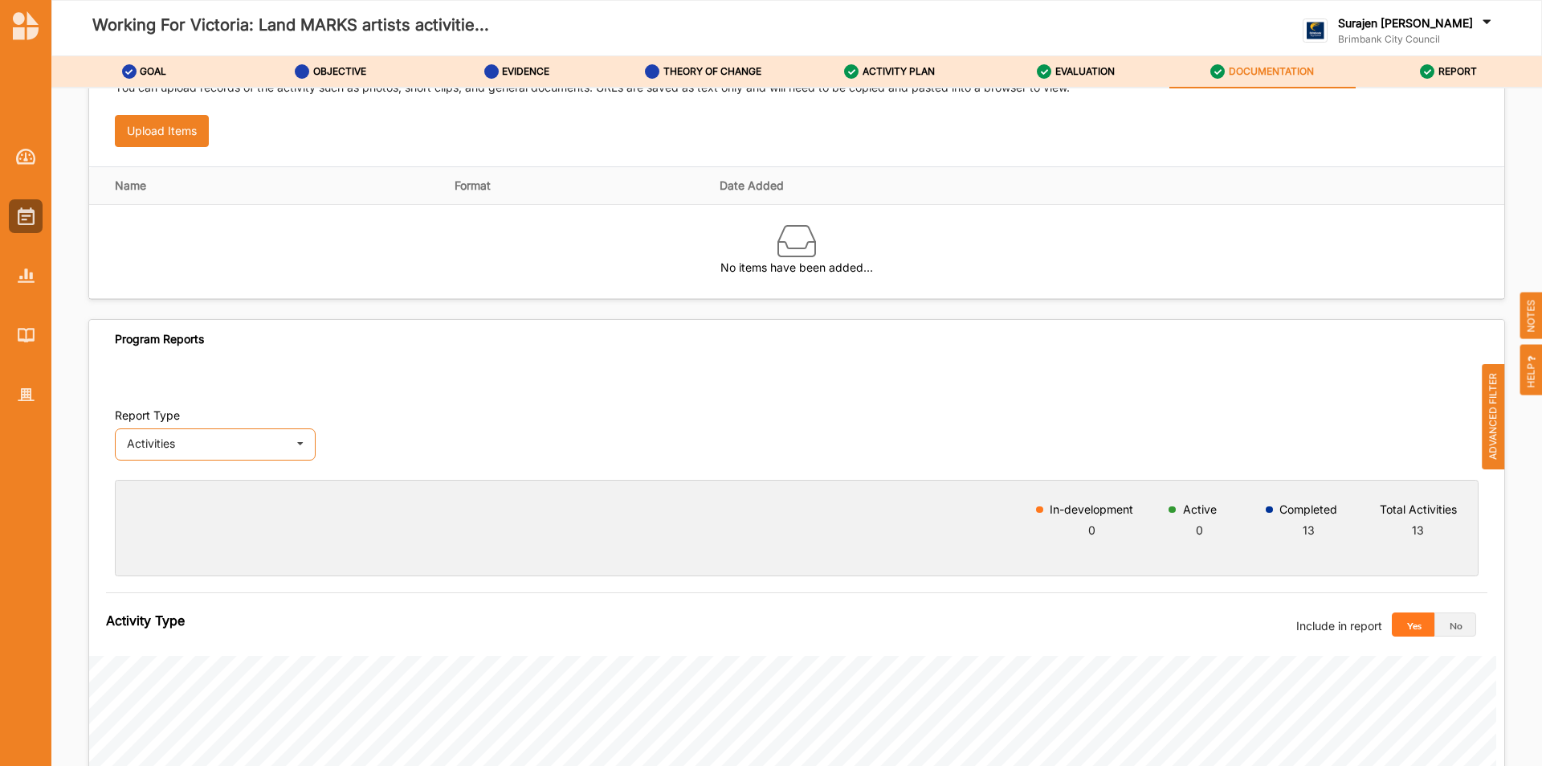
click at [242, 456] on div "Activities Activities Outcomes Inputs & Outputs" at bounding box center [215, 444] width 201 height 32
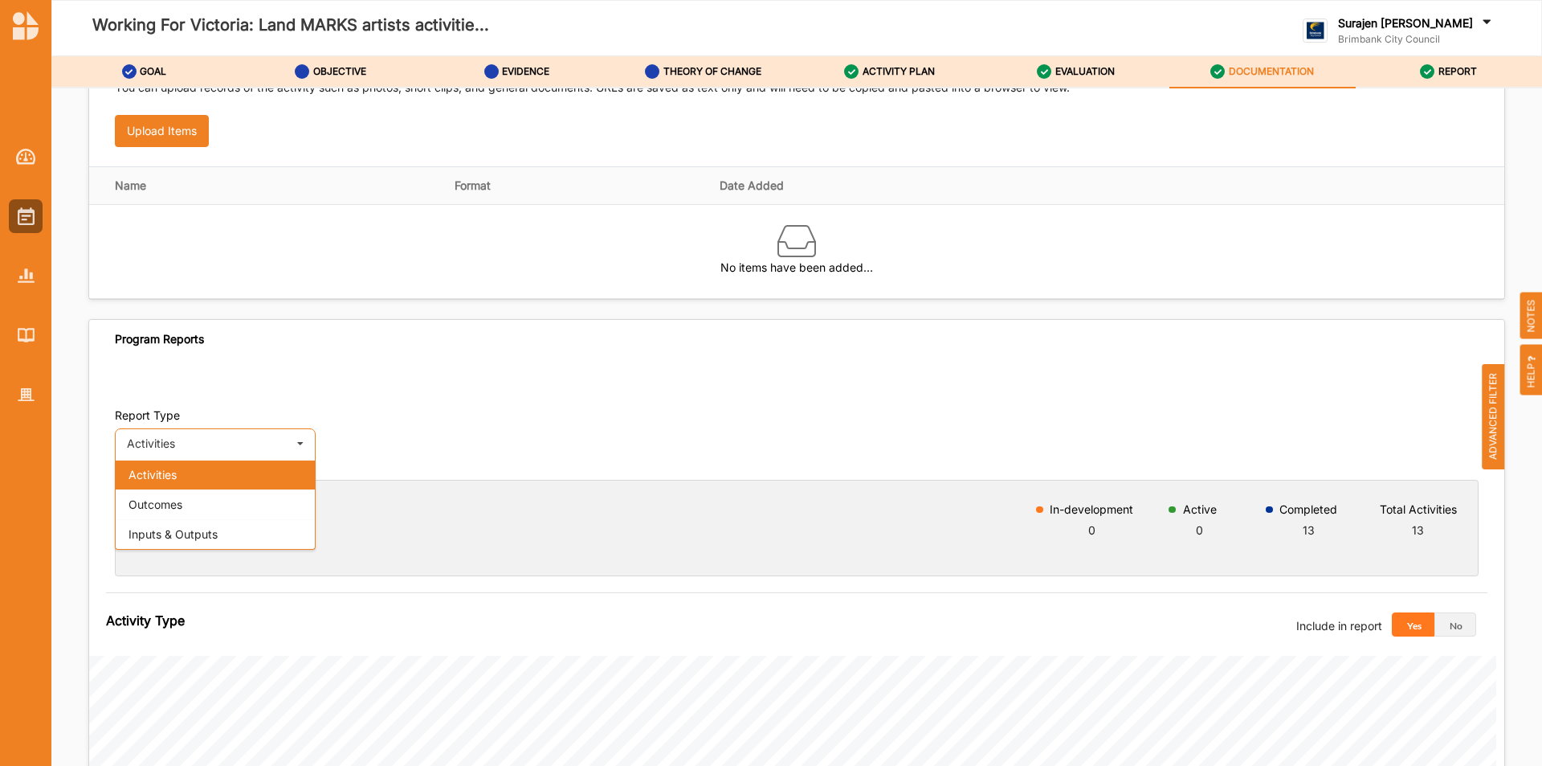
drag, startPoint x: 253, startPoint y: 535, endPoint x: 293, endPoint y: 512, distance: 46.4
click at [255, 532] on div "Inputs & Outputs" at bounding box center [215, 534] width 199 height 30
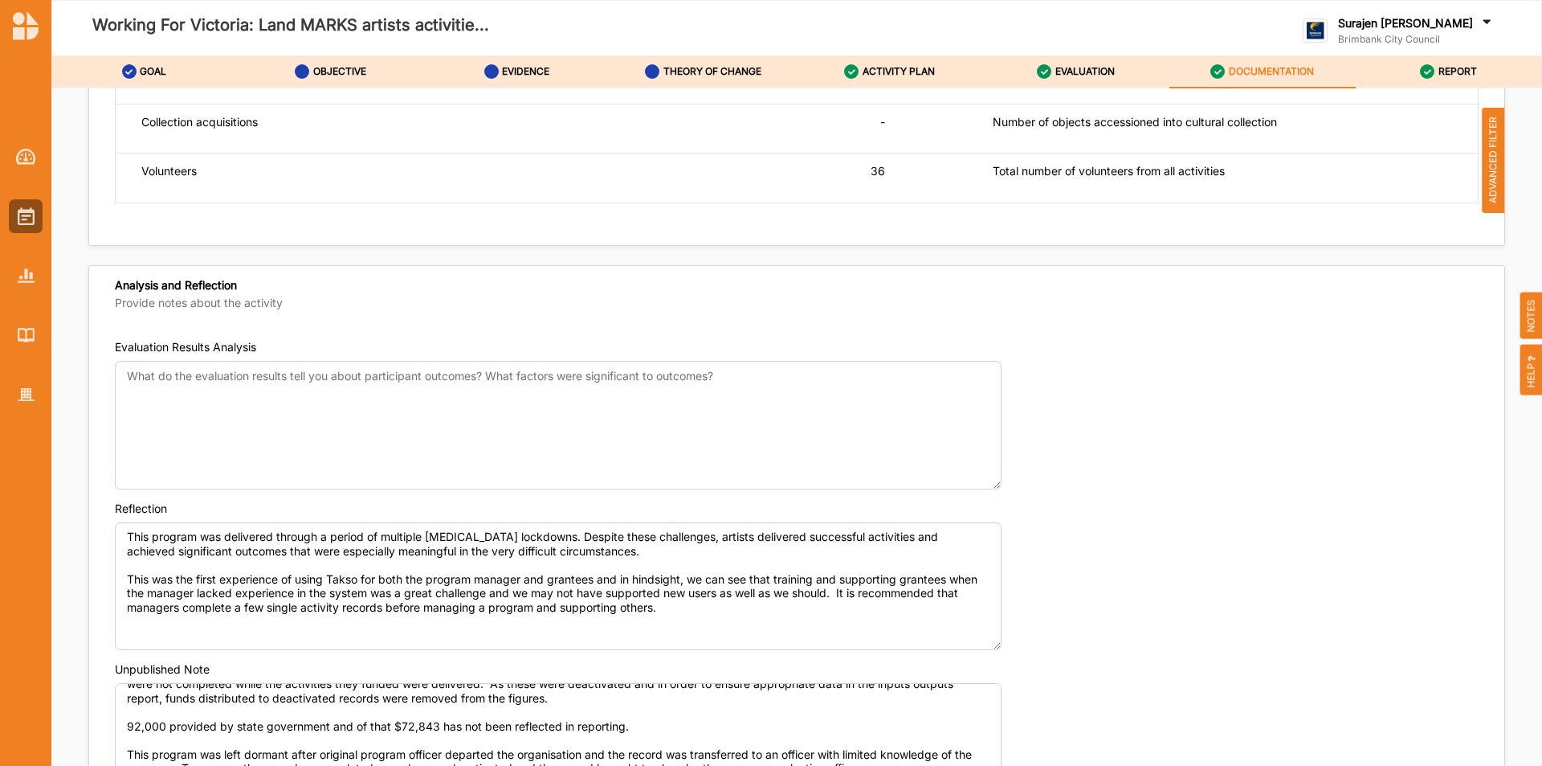
scroll to position [1268, 0]
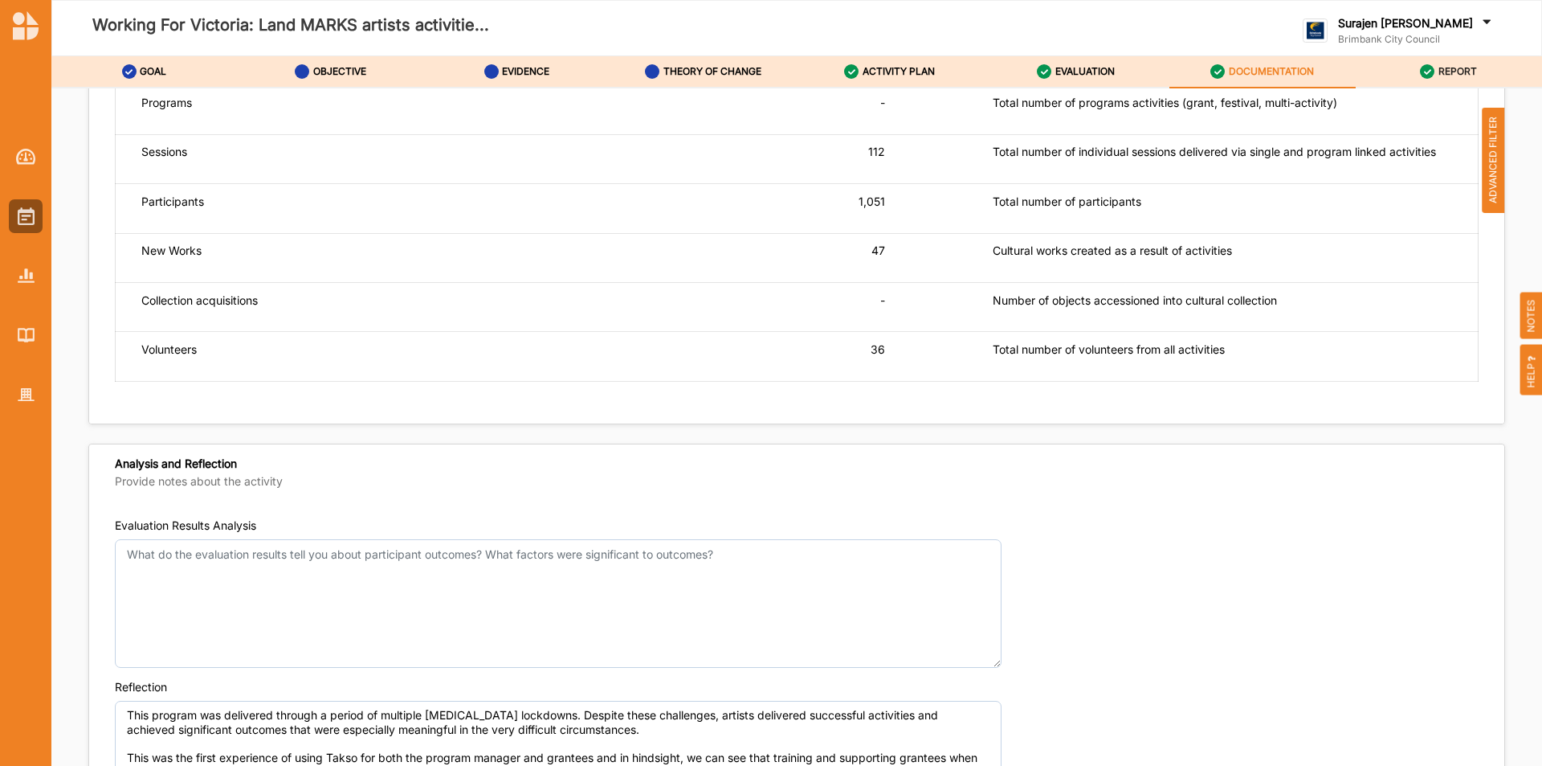
click at [1433, 65] on div "REPORT" at bounding box center [1448, 71] width 57 height 29
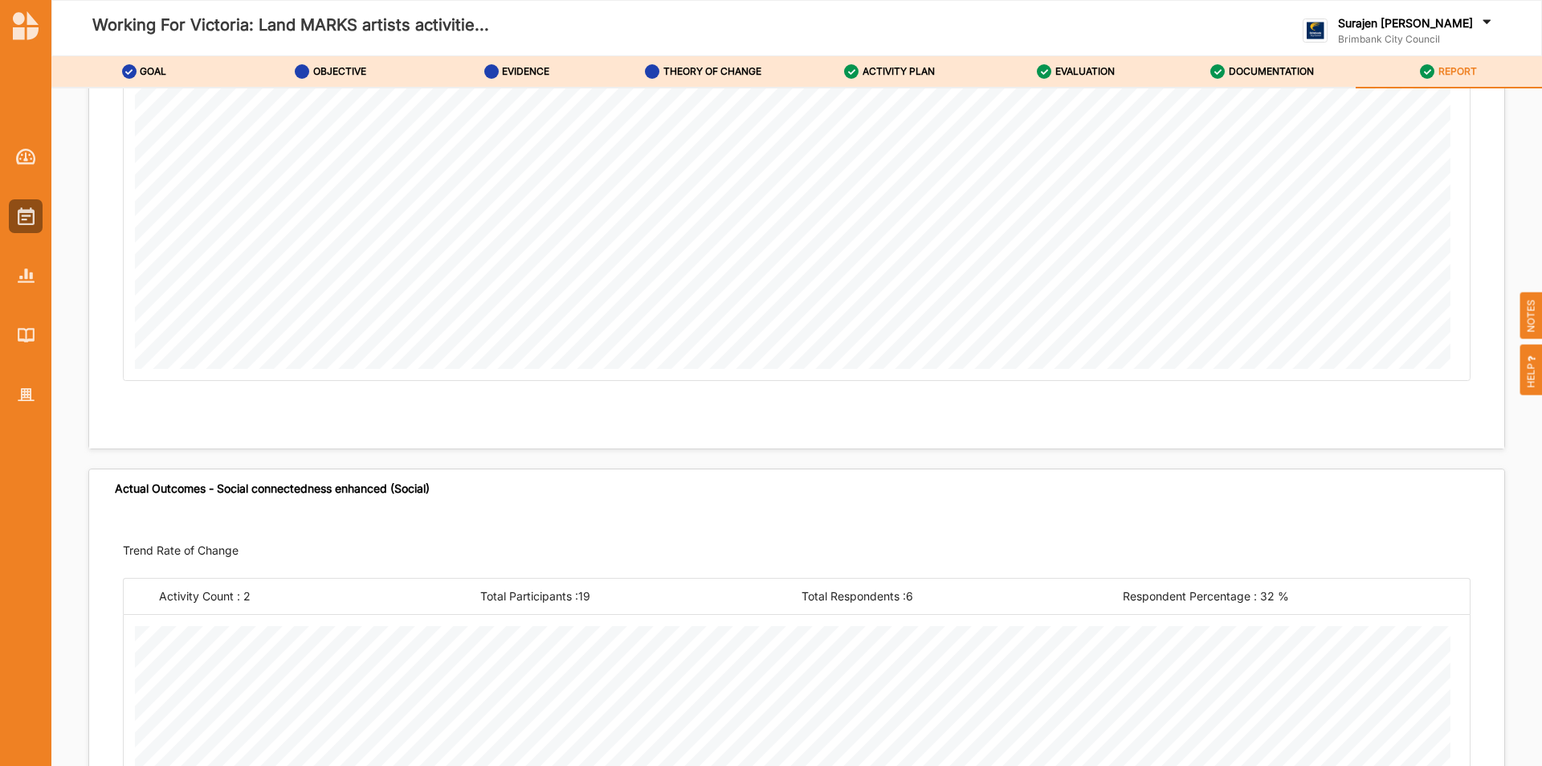
scroll to position [12065, 0]
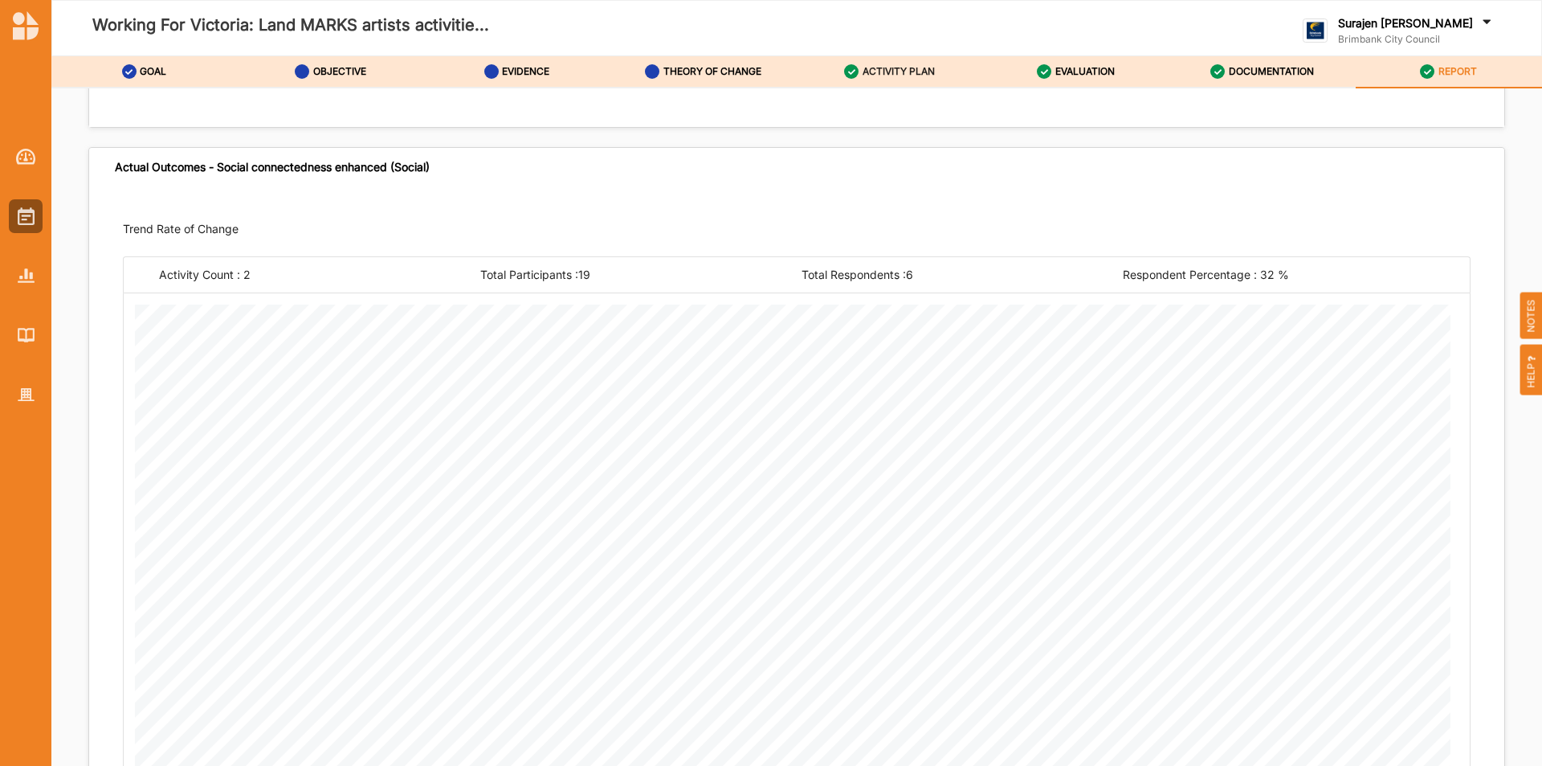
click at [917, 71] on label "ACTIVITY PLAN" at bounding box center [899, 71] width 72 height 13
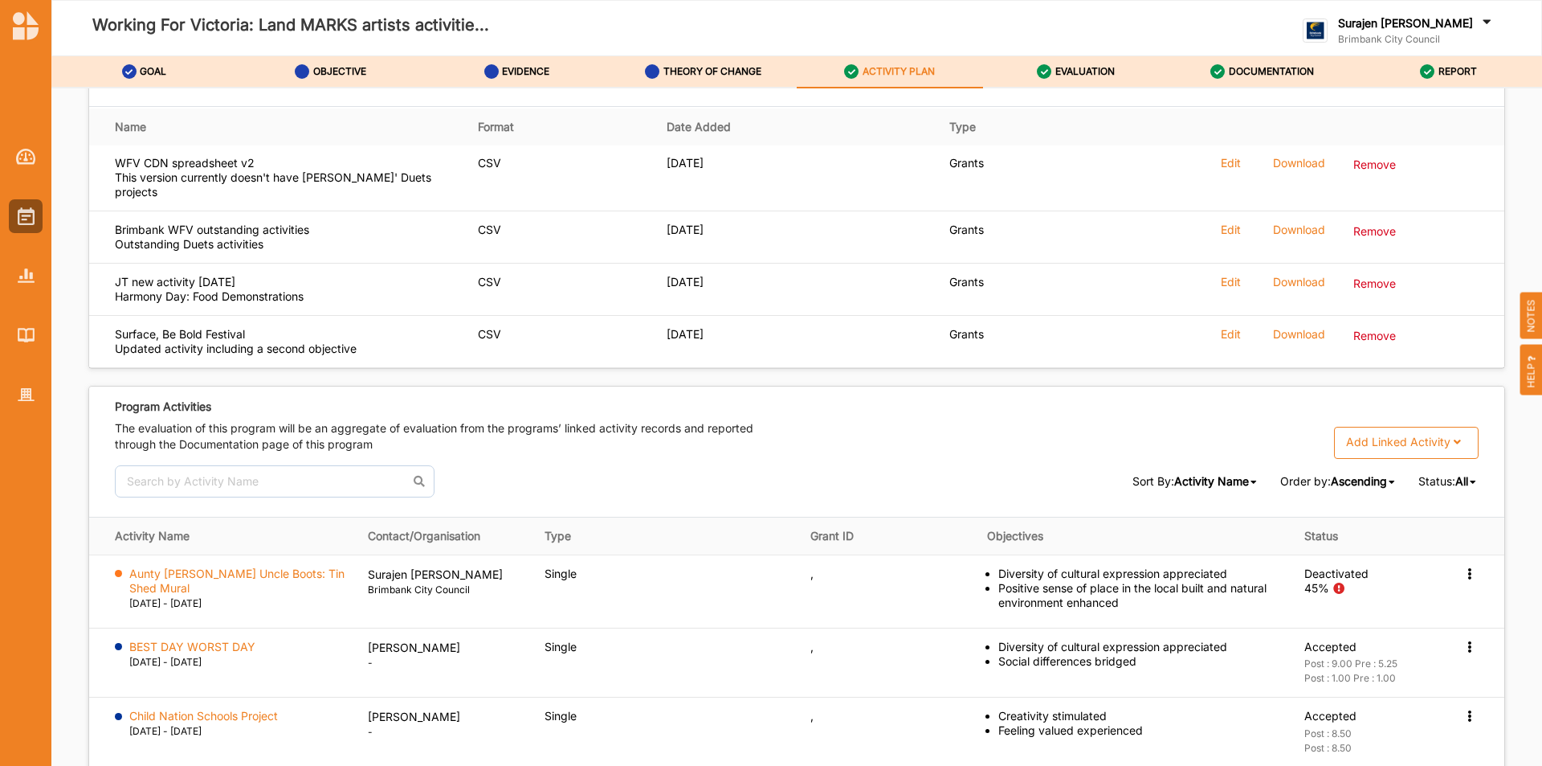
scroll to position [2453, 0]
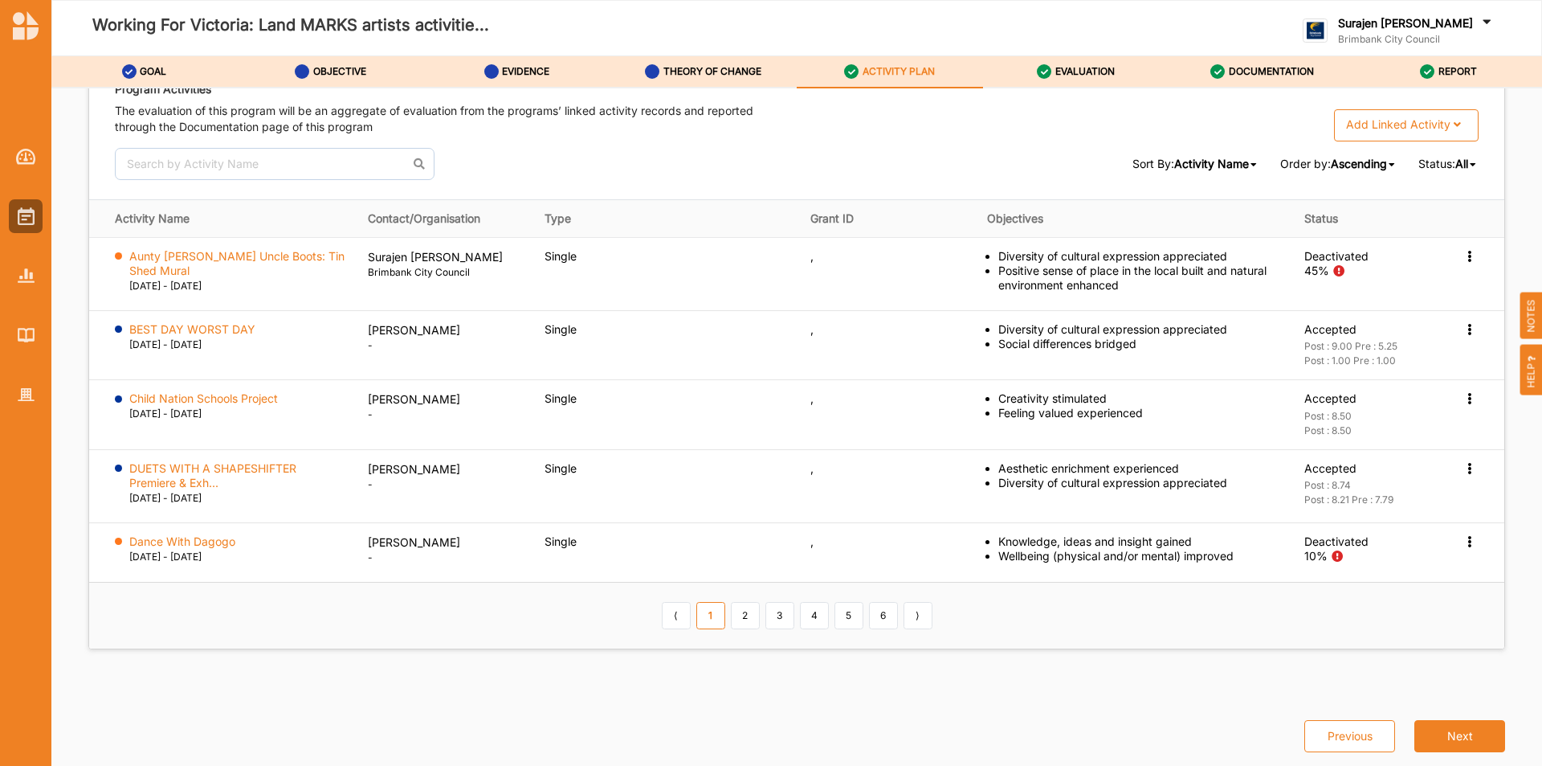
click at [1457, 160] on span "All" at bounding box center [1462, 164] width 13 height 14
click at [1453, 216] on div "Completed" at bounding box center [1433, 218] width 90 height 29
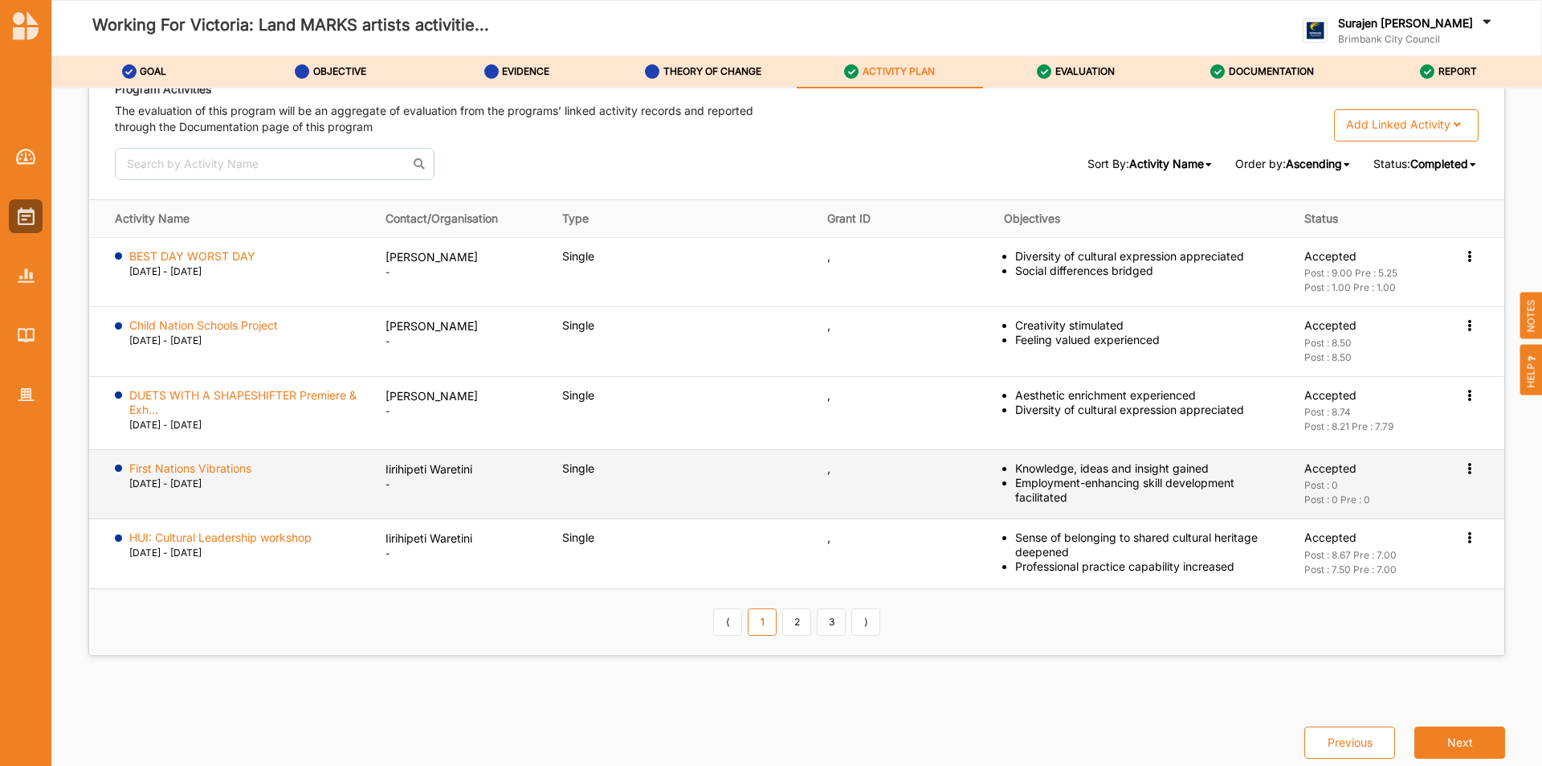
click at [1463, 468] on icon at bounding box center [1470, 466] width 14 height 11
click at [1370, 537] on label "View Report" at bounding box center [1349, 530] width 64 height 14
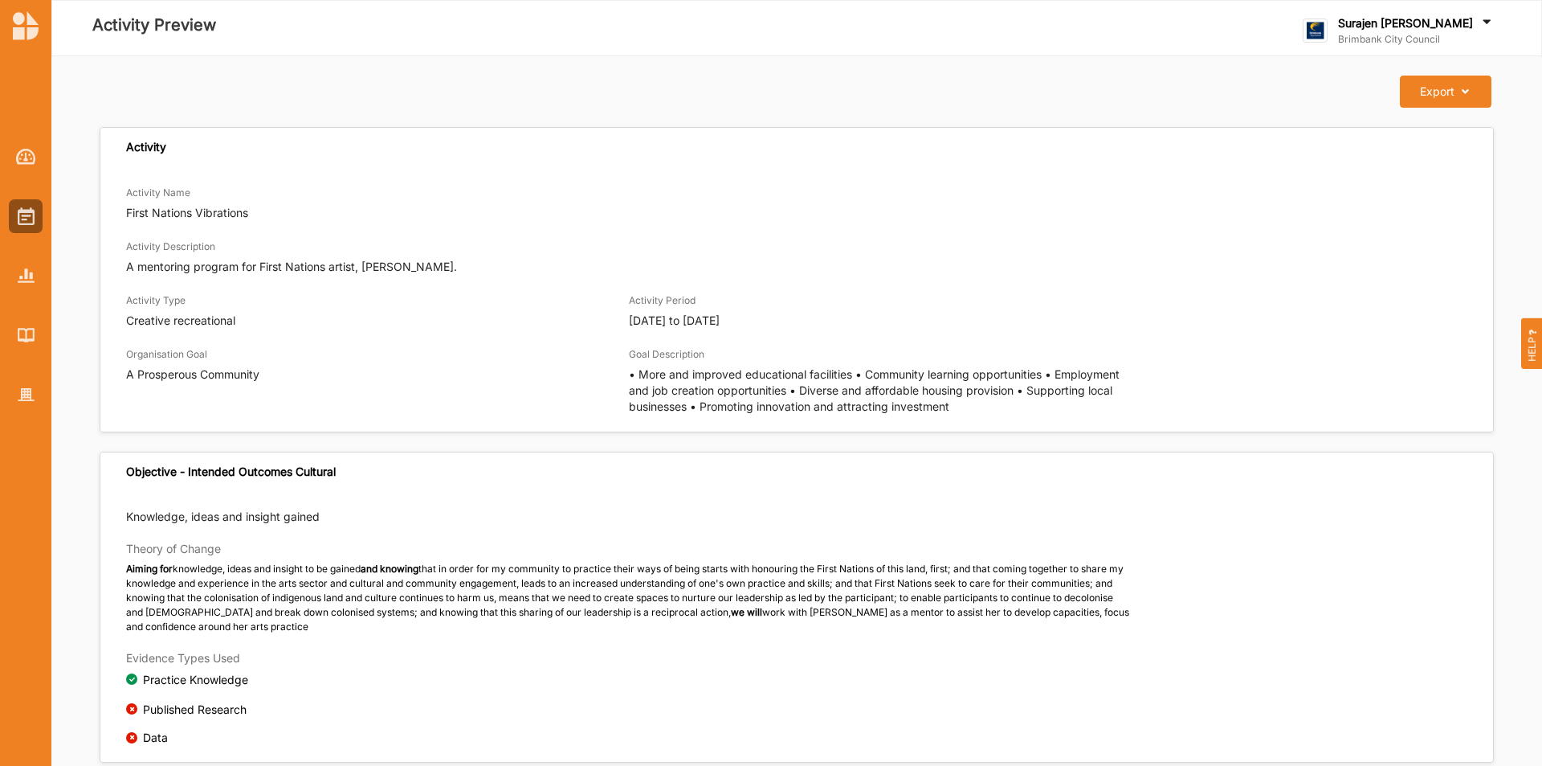
click at [25, 376] on div at bounding box center [25, 262] width 51 height 297
click at [13, 394] on div at bounding box center [26, 395] width 34 height 34
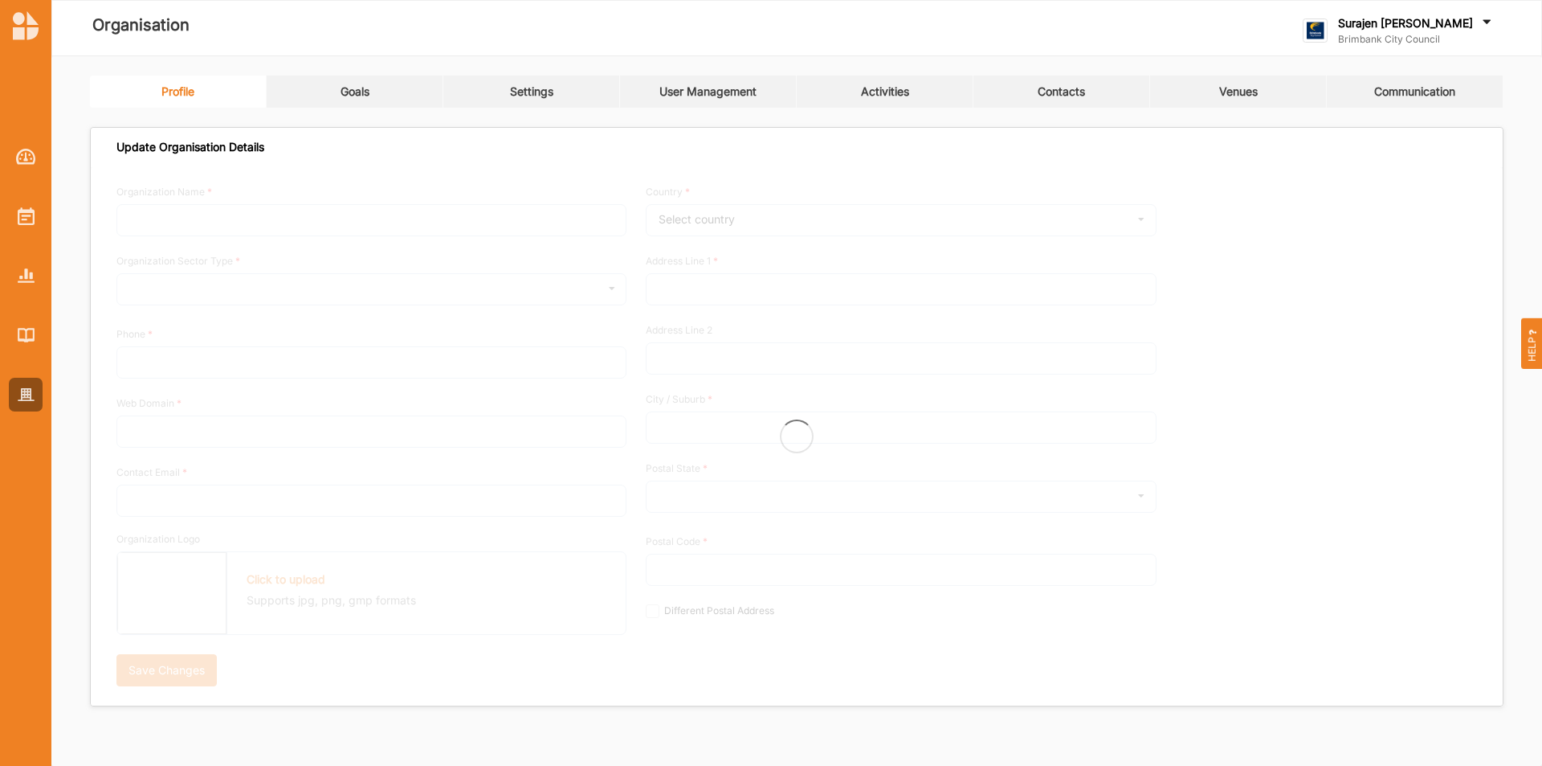
type input "Brimbank City Council"
type input "+61 03 9249 4000"
type input "brimbank.vic.gov.au"
type input "brimbank@brimbank.vic.gov.au"
type input "301 Hampshire Rd"
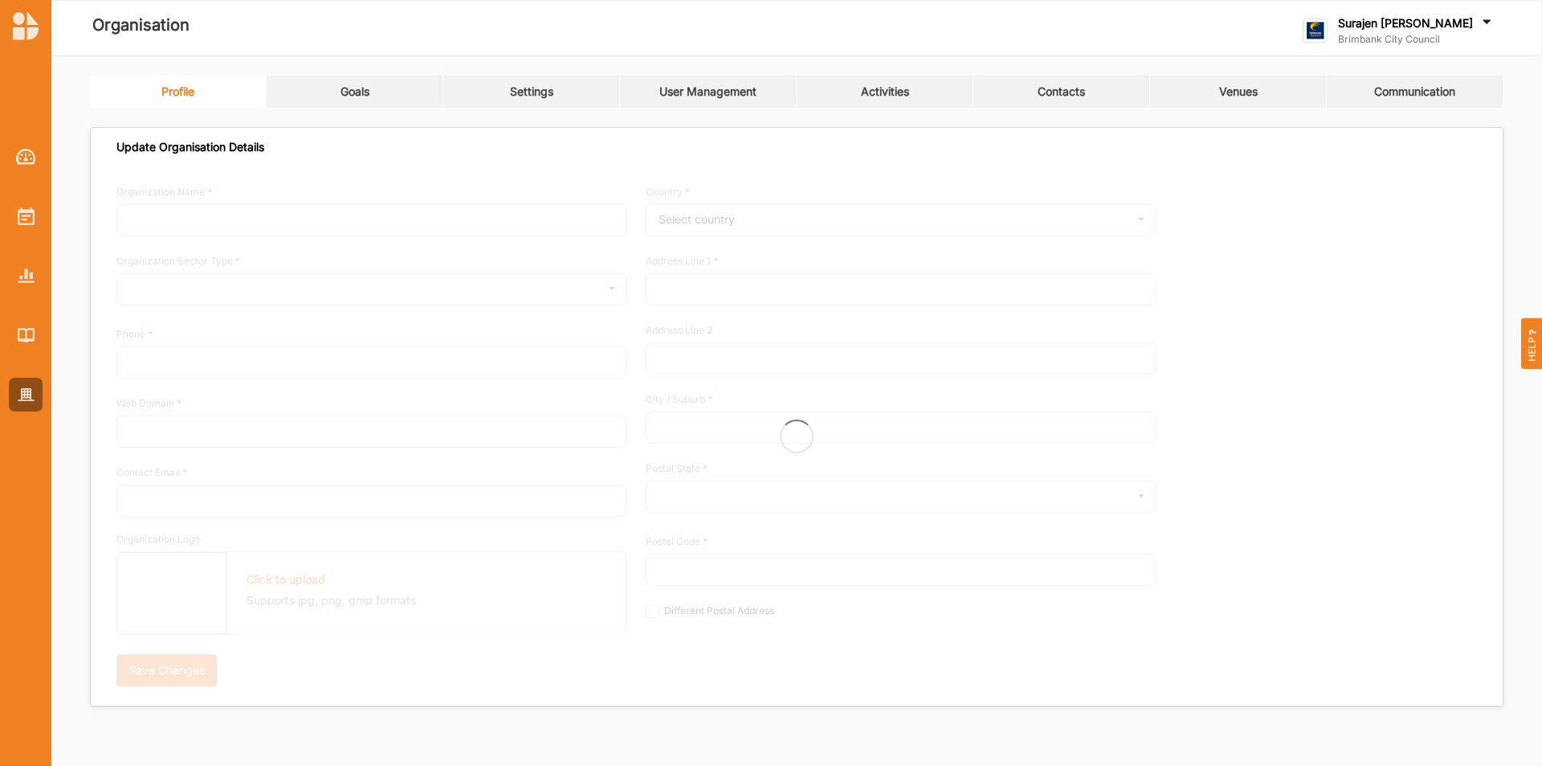
type input "Sunshine"
type input "3020"
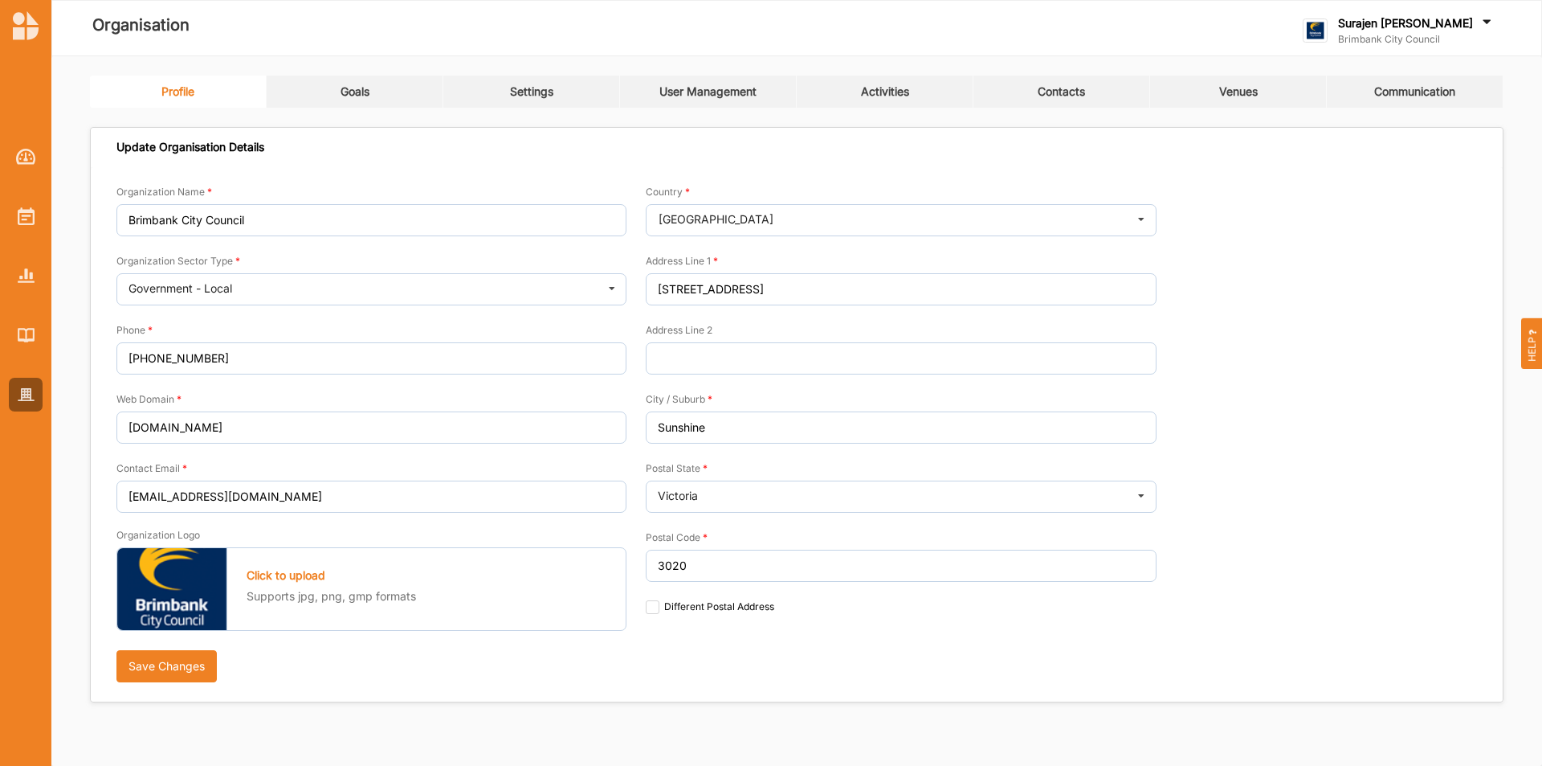
click at [899, 100] on link "Activities" at bounding box center [885, 92] width 177 height 32
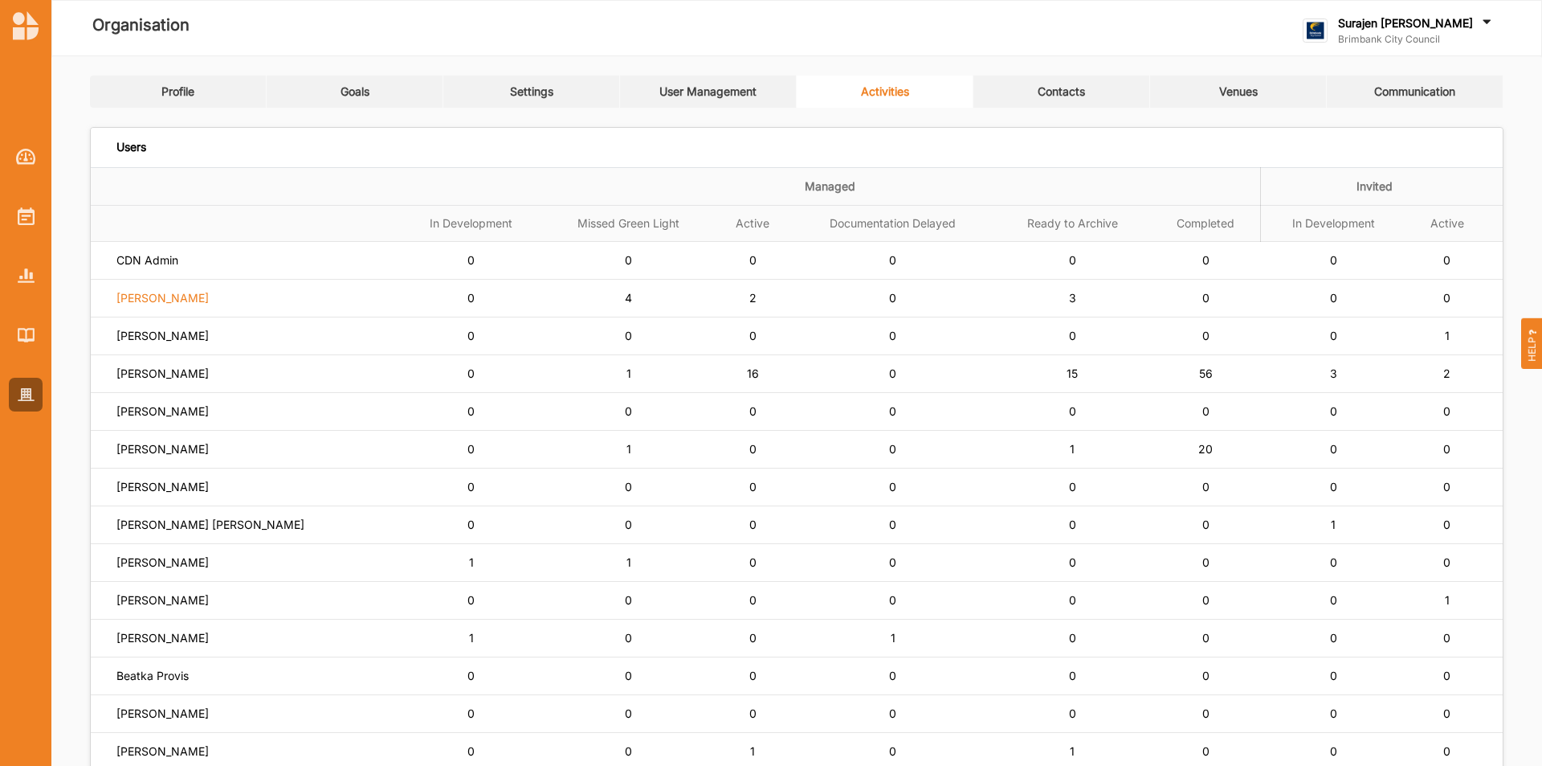
click at [149, 299] on label "Siena Balakrishnan" at bounding box center [162, 298] width 92 height 14
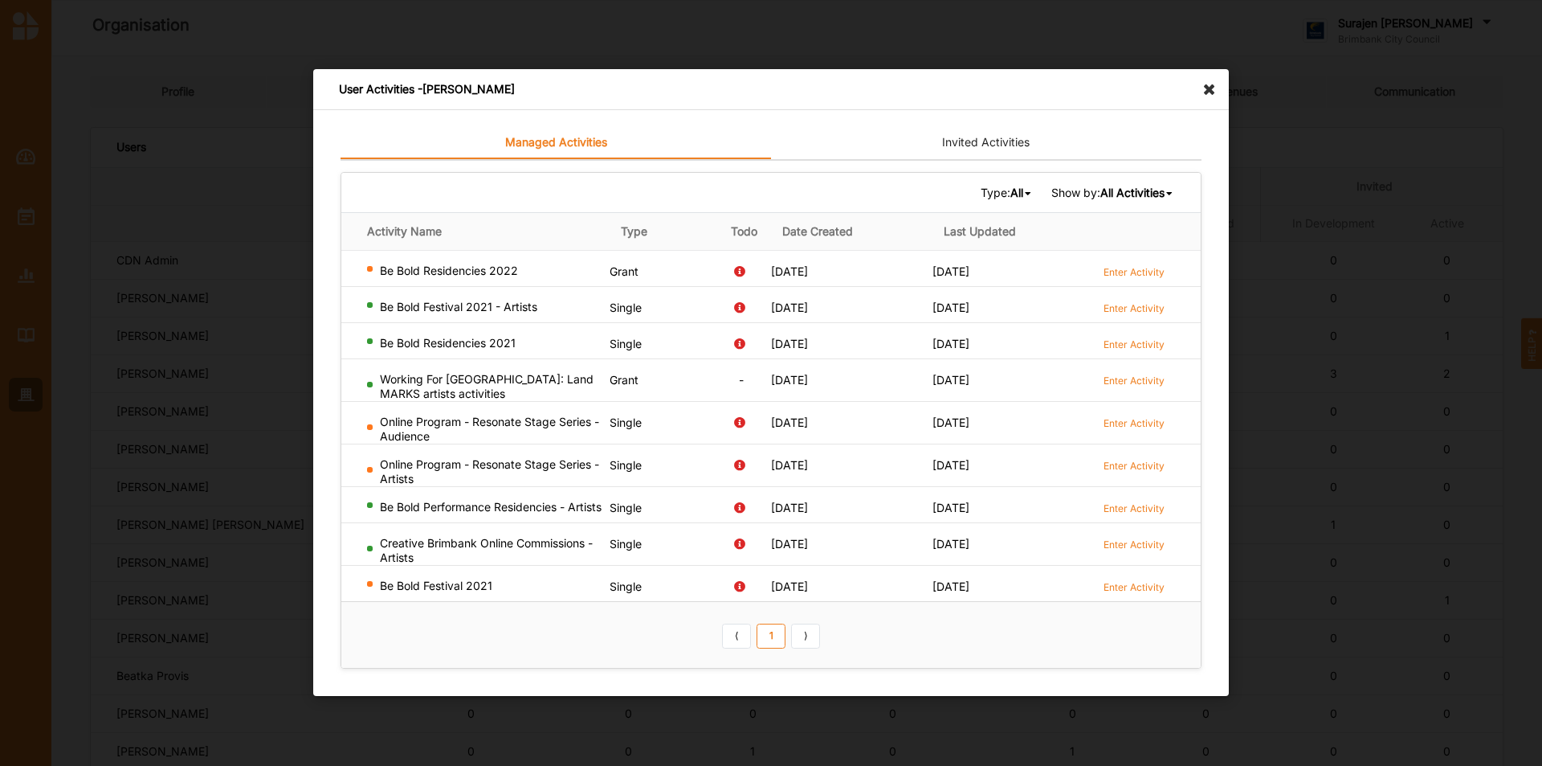
click at [980, 127] on link "Invited Activities" at bounding box center [986, 143] width 431 height 32
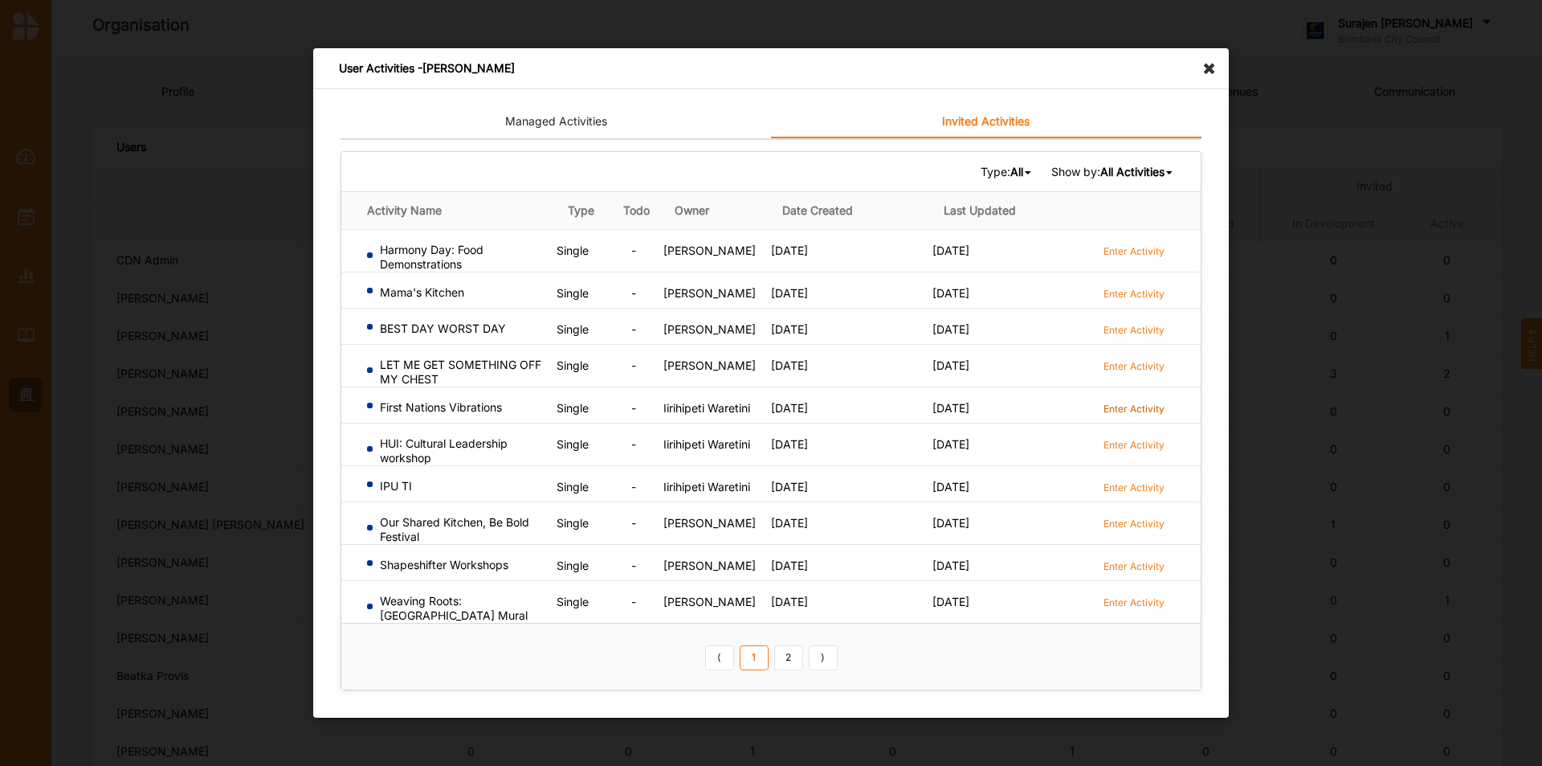
click at [1130, 402] on label "Enter Activity" at bounding box center [1134, 409] width 61 height 14
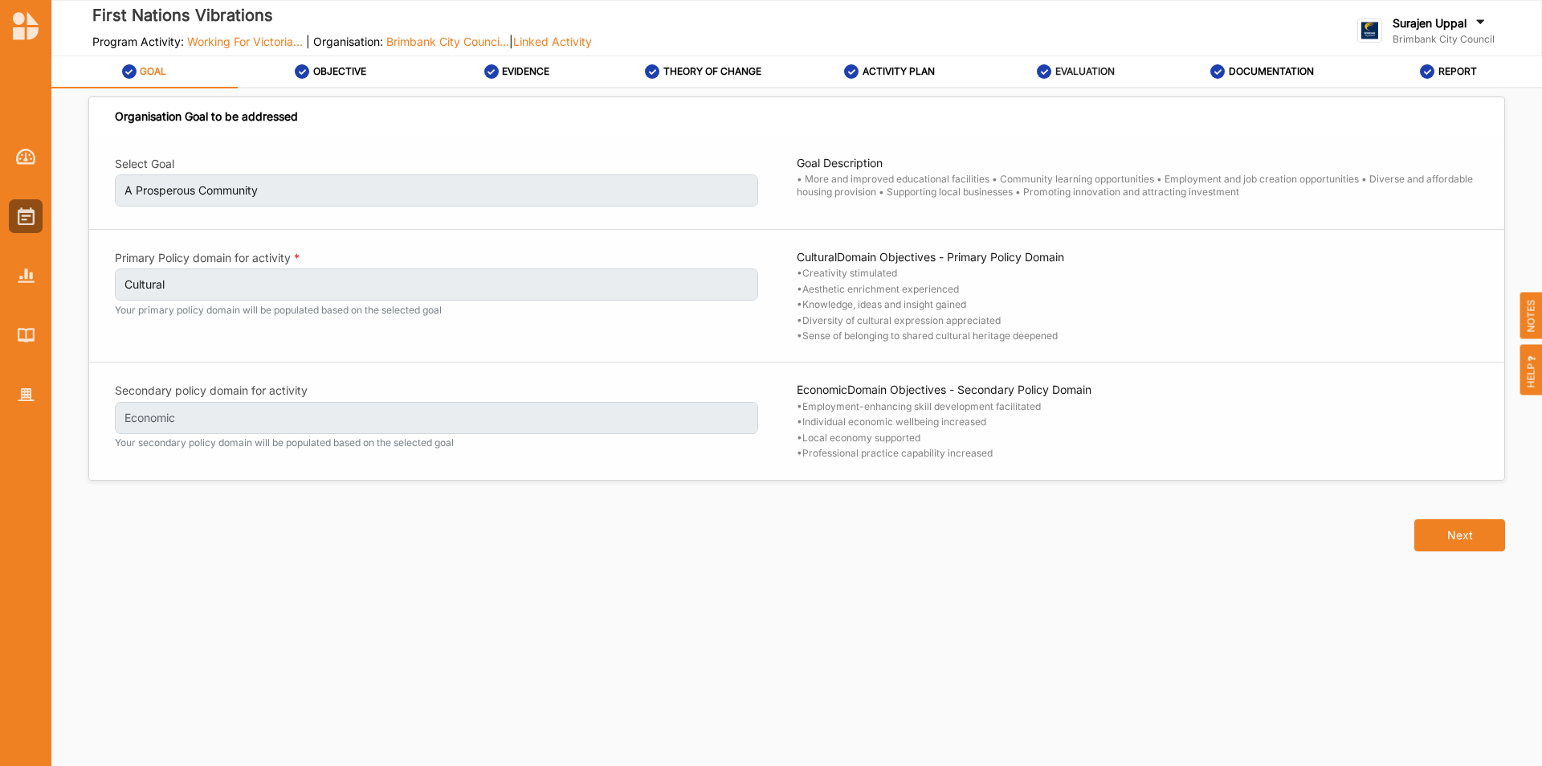
click at [1072, 71] on label "EVALUATION" at bounding box center [1085, 71] width 59 height 13
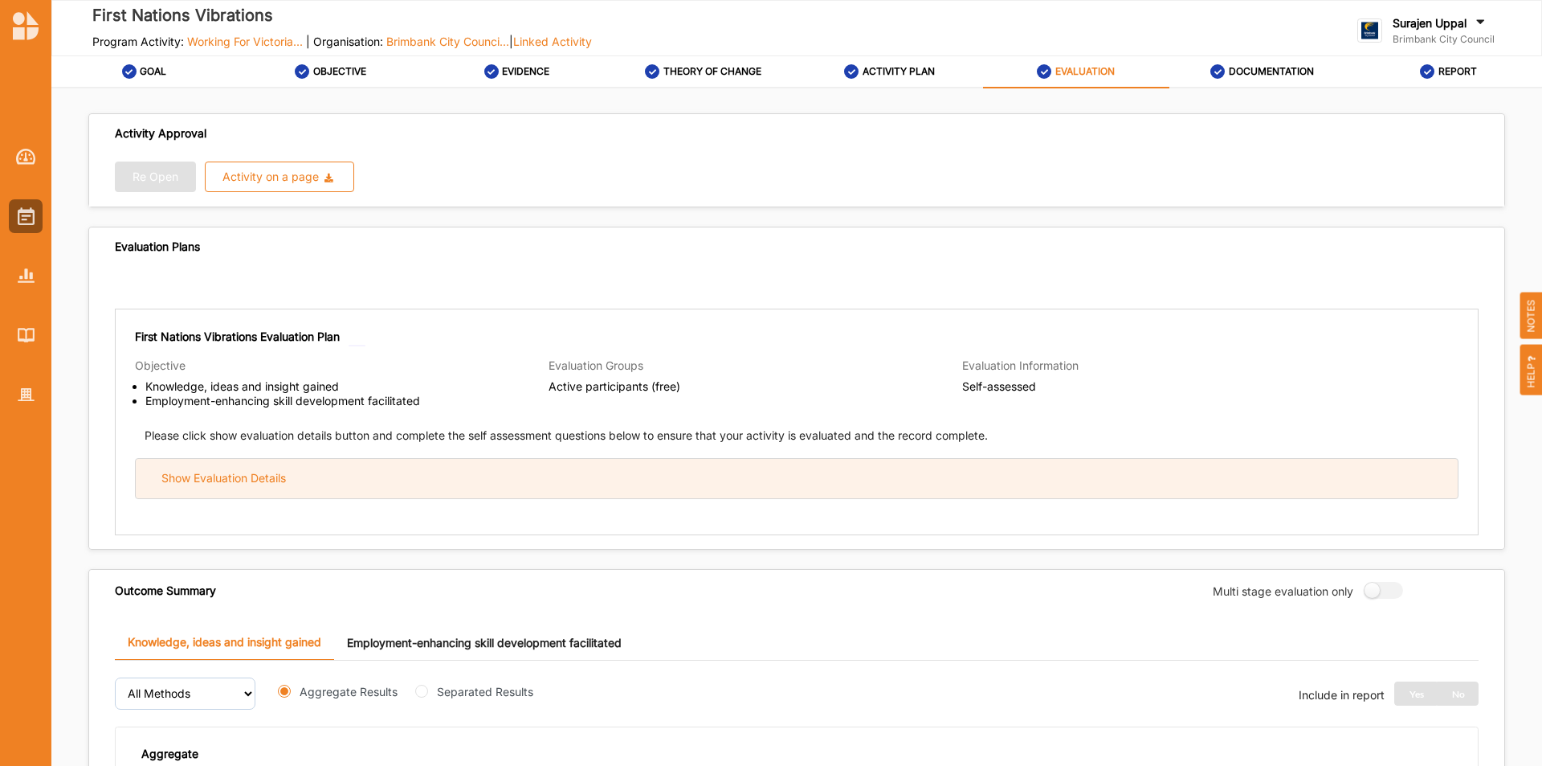
click at [613, 460] on div "Show Evaluation Details" at bounding box center [797, 478] width 1322 height 39
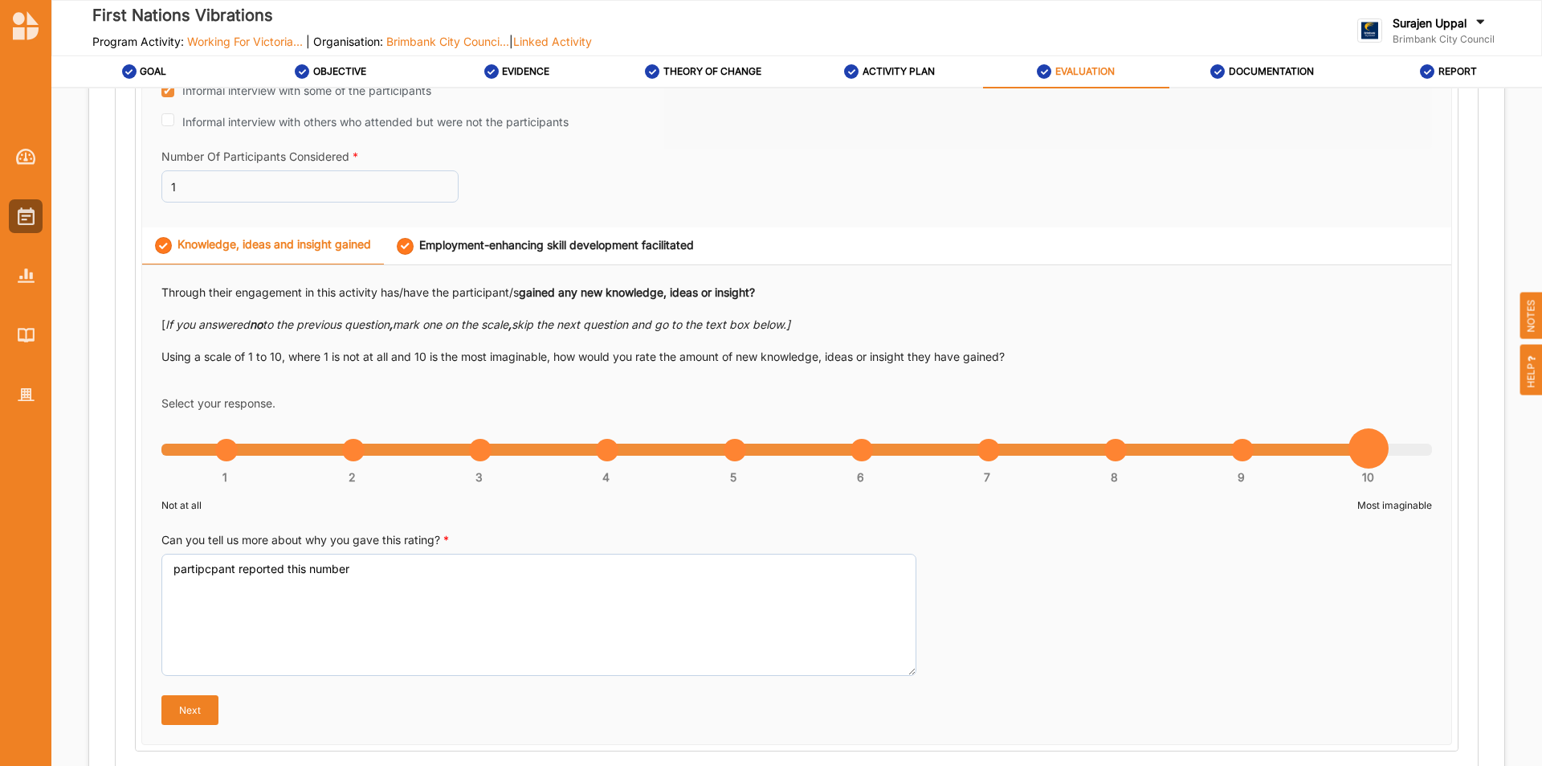
scroll to position [562, 0]
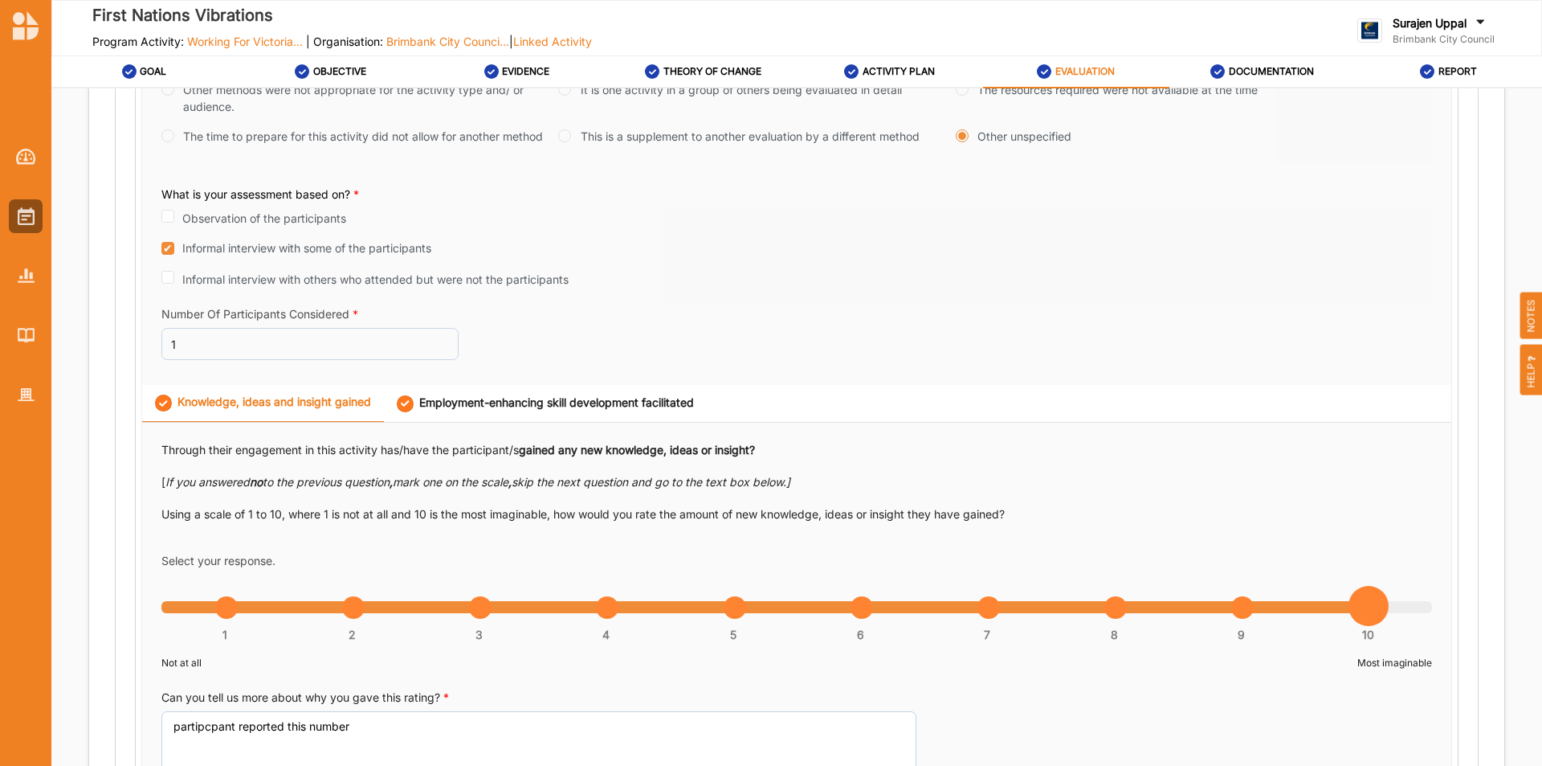
click at [496, 398] on div "Employment-enhancing skill development facilitated" at bounding box center [545, 403] width 297 height 17
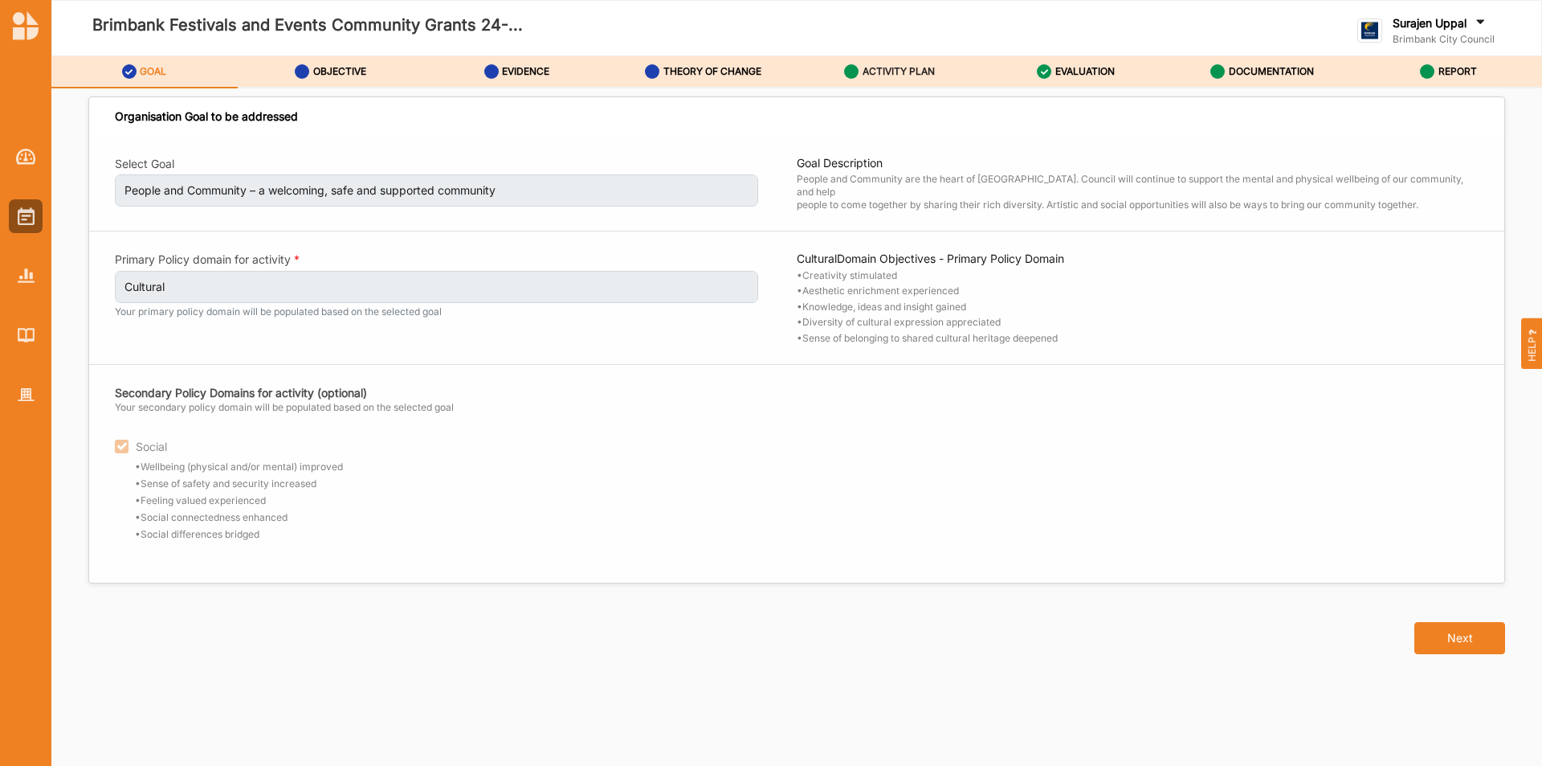
click at [864, 84] on div "ACTIVITY PLAN" at bounding box center [889, 71] width 91 height 29
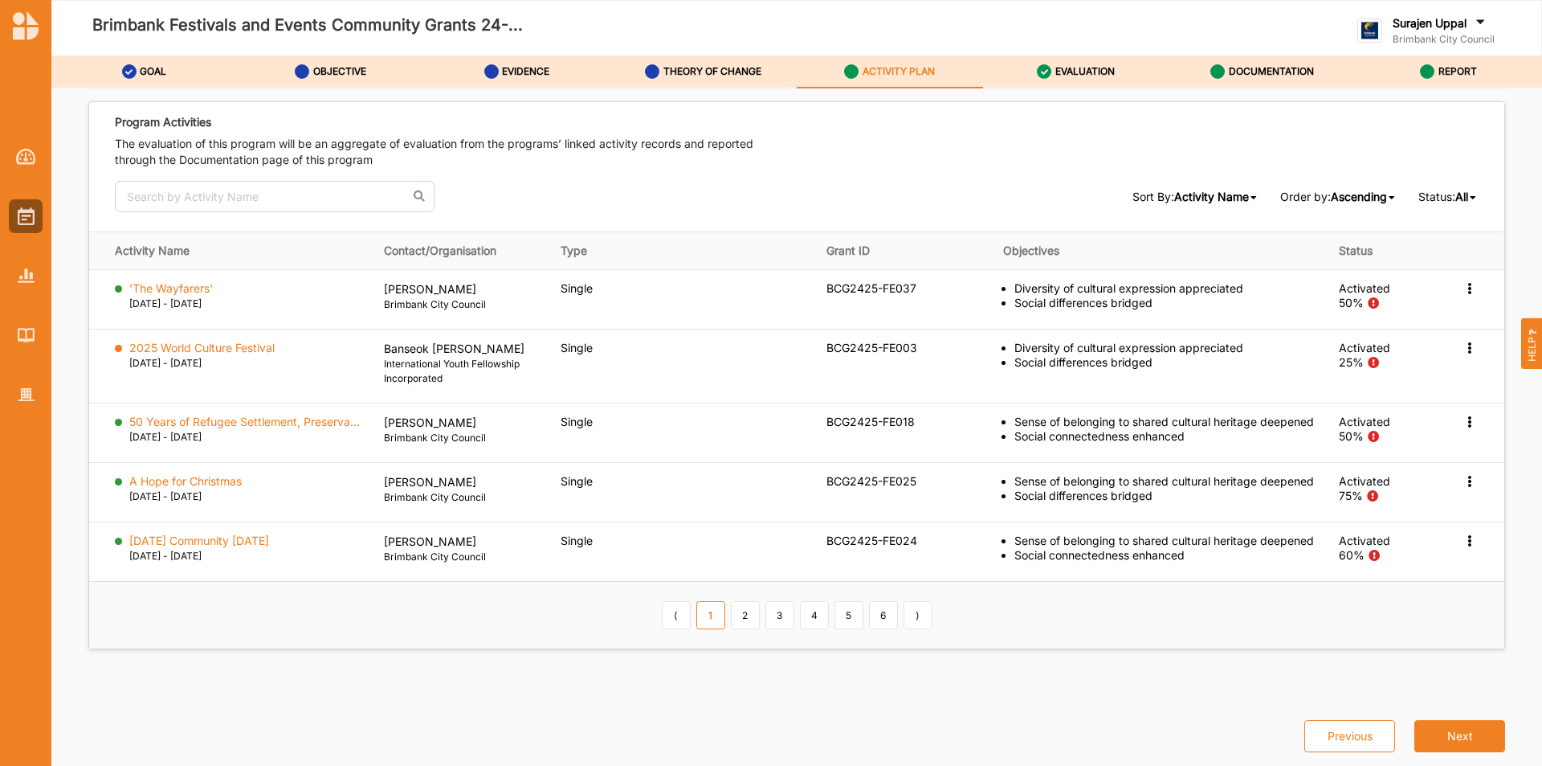
scroll to position [2301, 0]
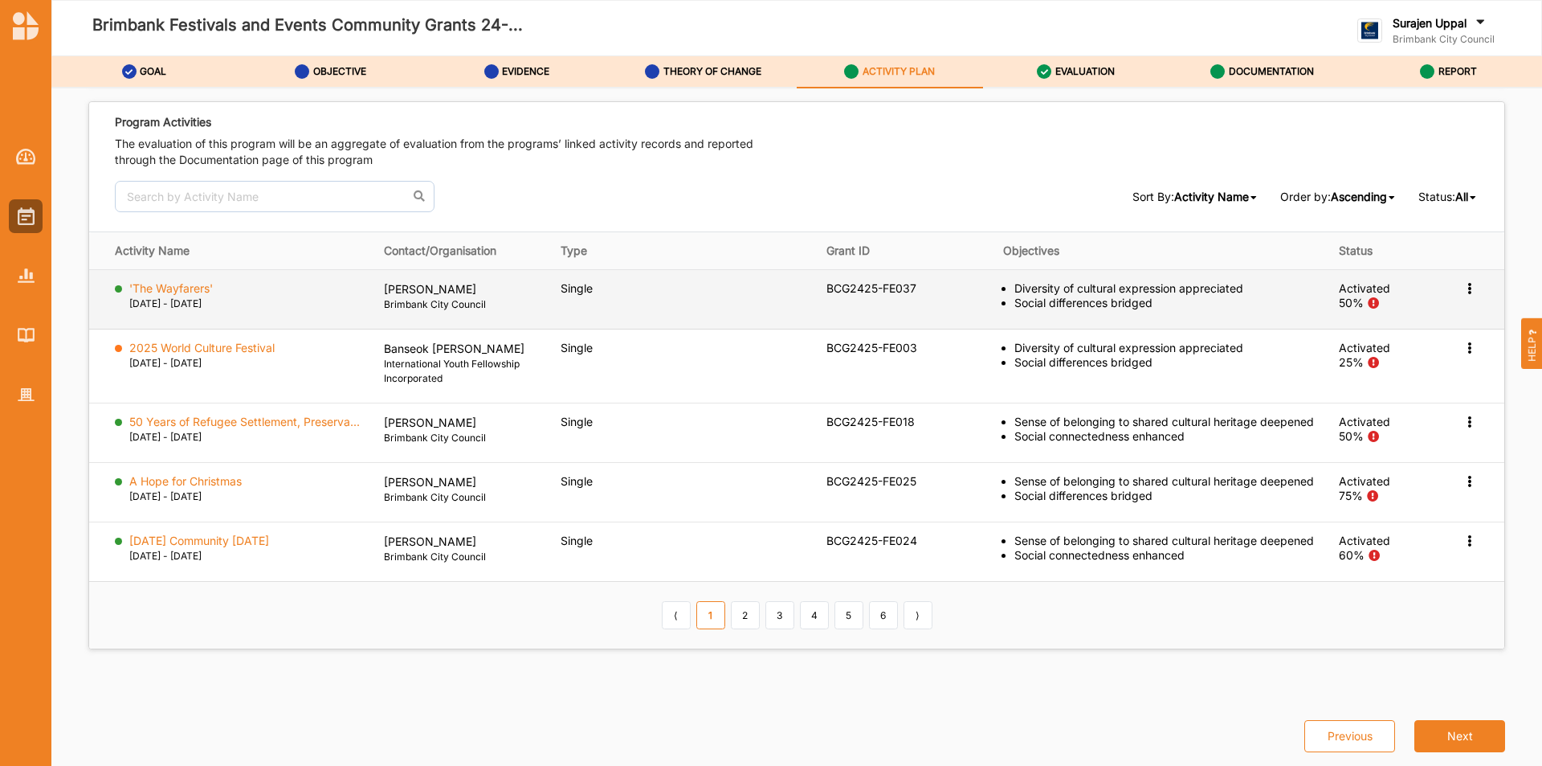
click at [1467, 281] on icon at bounding box center [1470, 286] width 14 height 11
click at [1348, 311] on label "View Report" at bounding box center [1349, 318] width 64 height 14
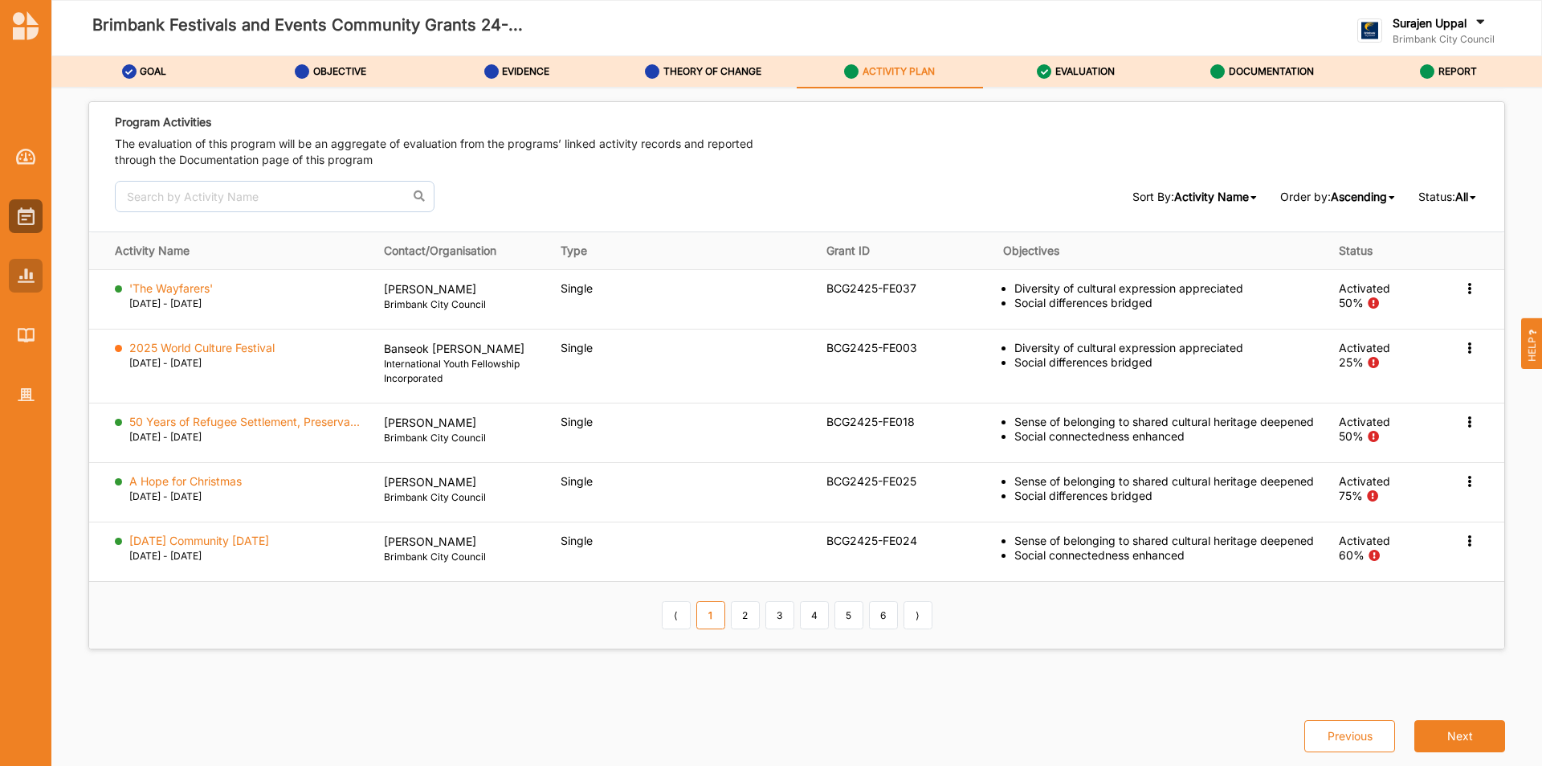
click at [20, 276] on img at bounding box center [26, 275] width 17 height 14
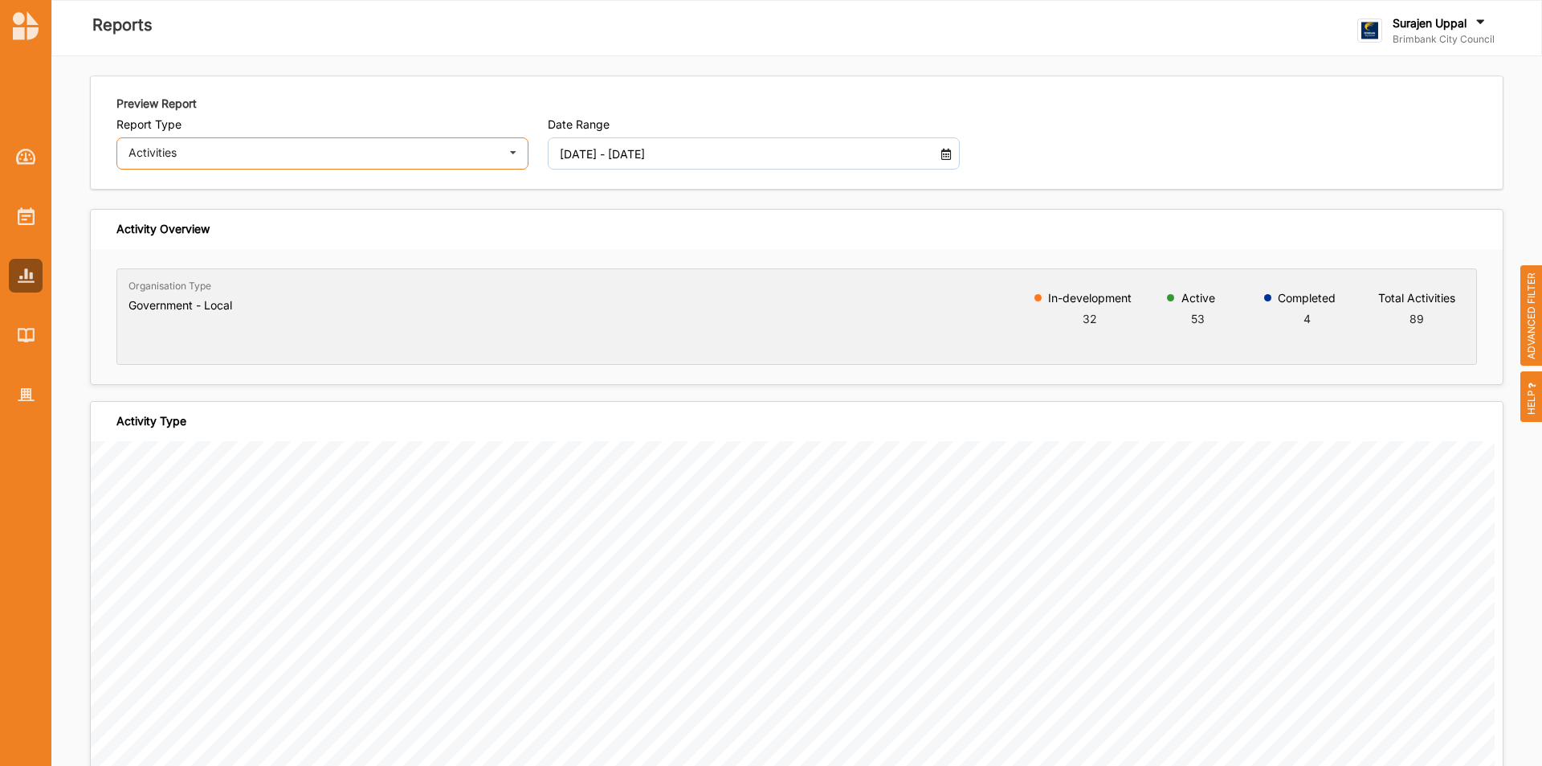
click at [374, 146] on div "Activities Activities Outcomes Inputs & Outputs Management Summary" at bounding box center [322, 153] width 412 height 32
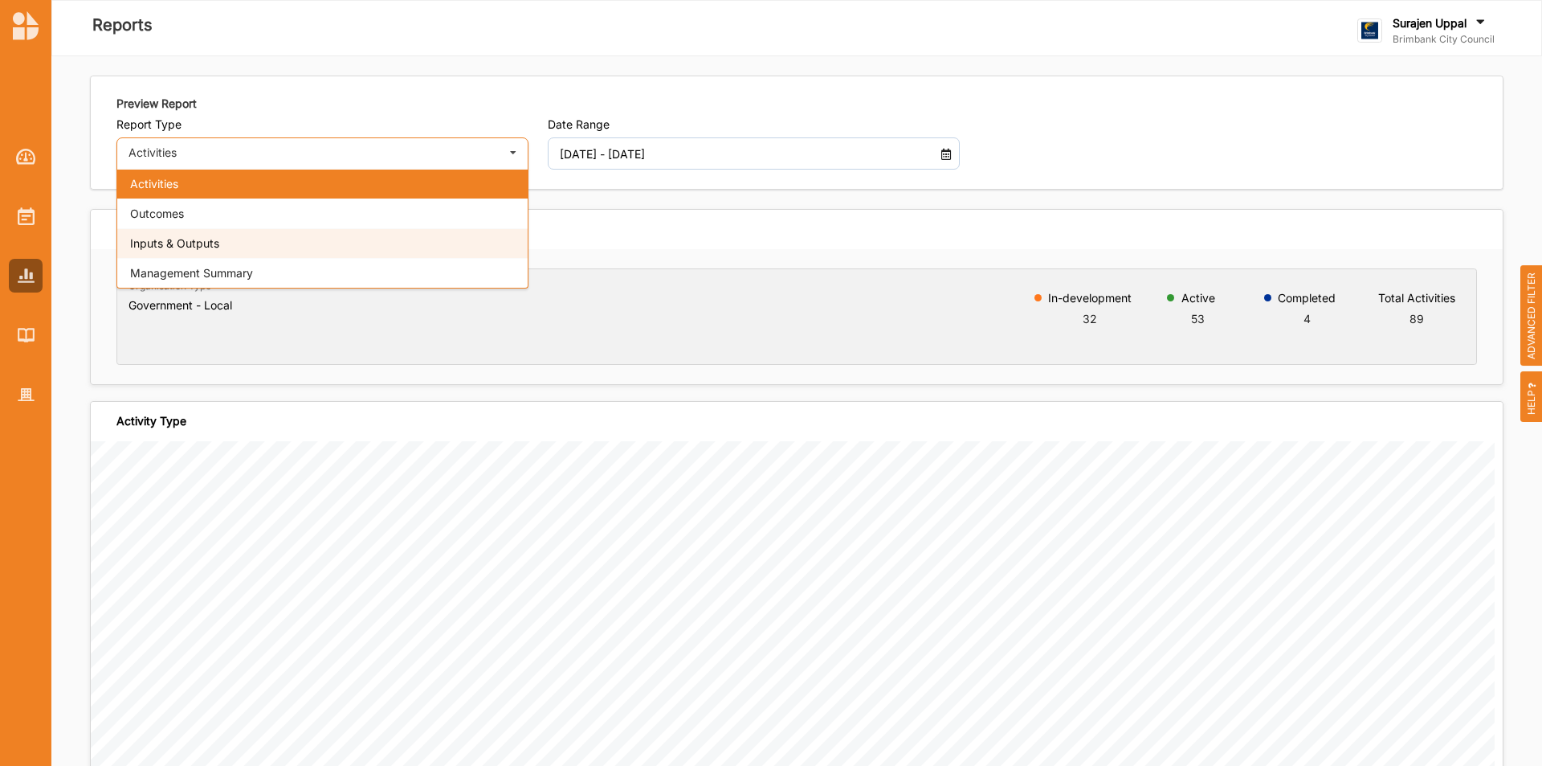
click at [300, 234] on div "Inputs & Outputs" at bounding box center [322, 243] width 410 height 30
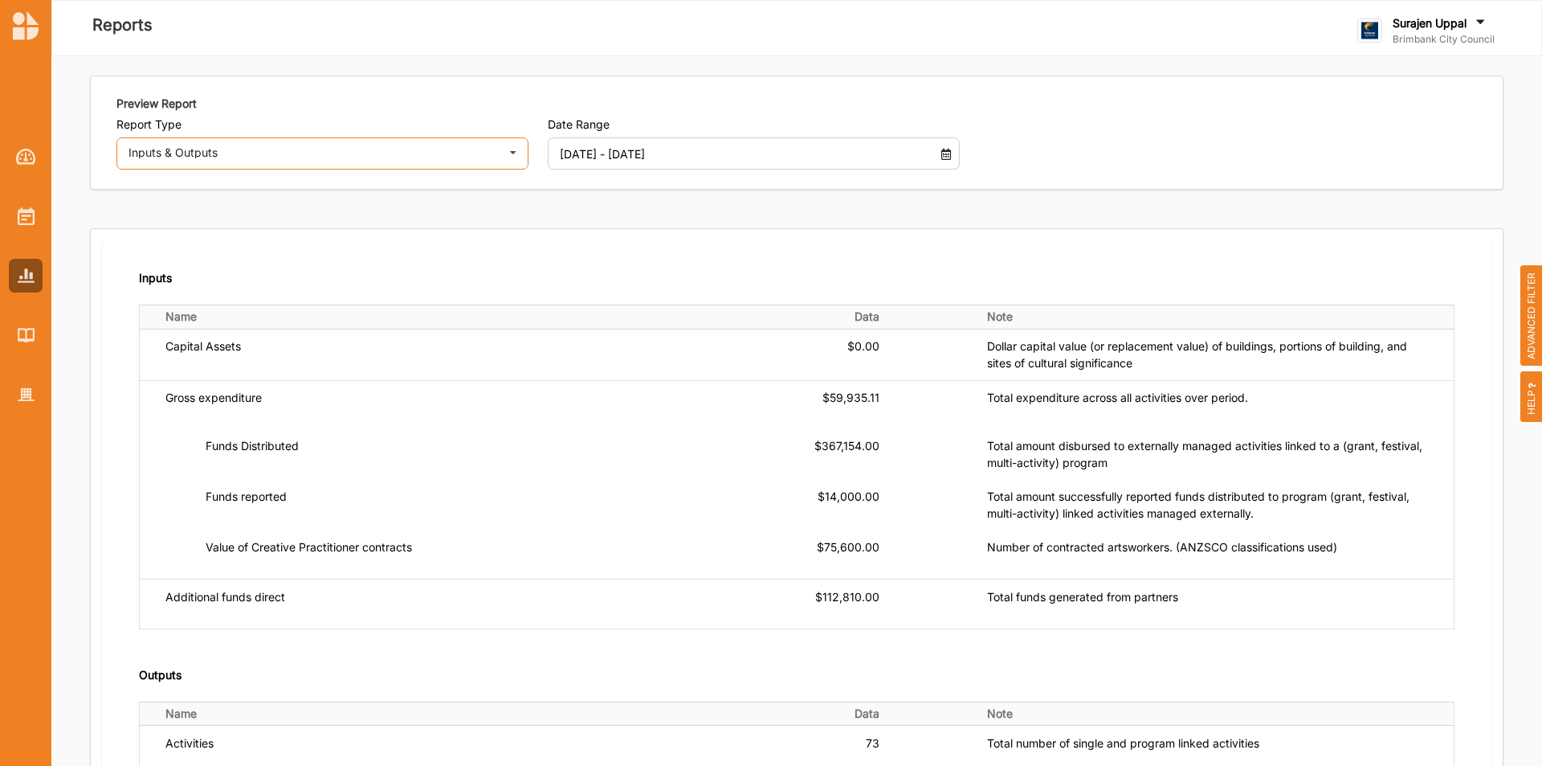
click at [170, 155] on div "Inputs & Outputs" at bounding box center [313, 152] width 368 height 11
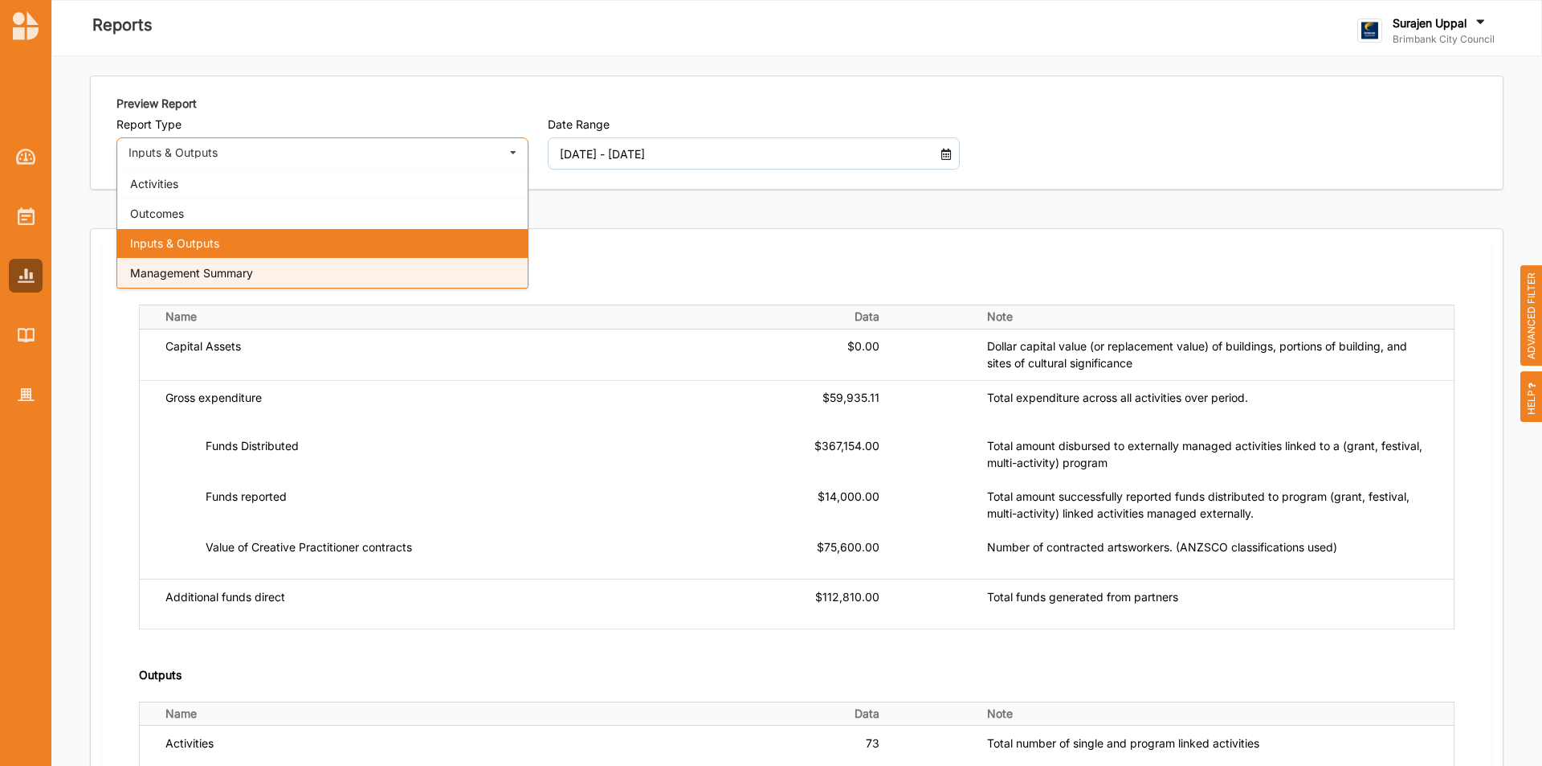
click at [143, 270] on span "Management Summary" at bounding box center [191, 273] width 123 height 14
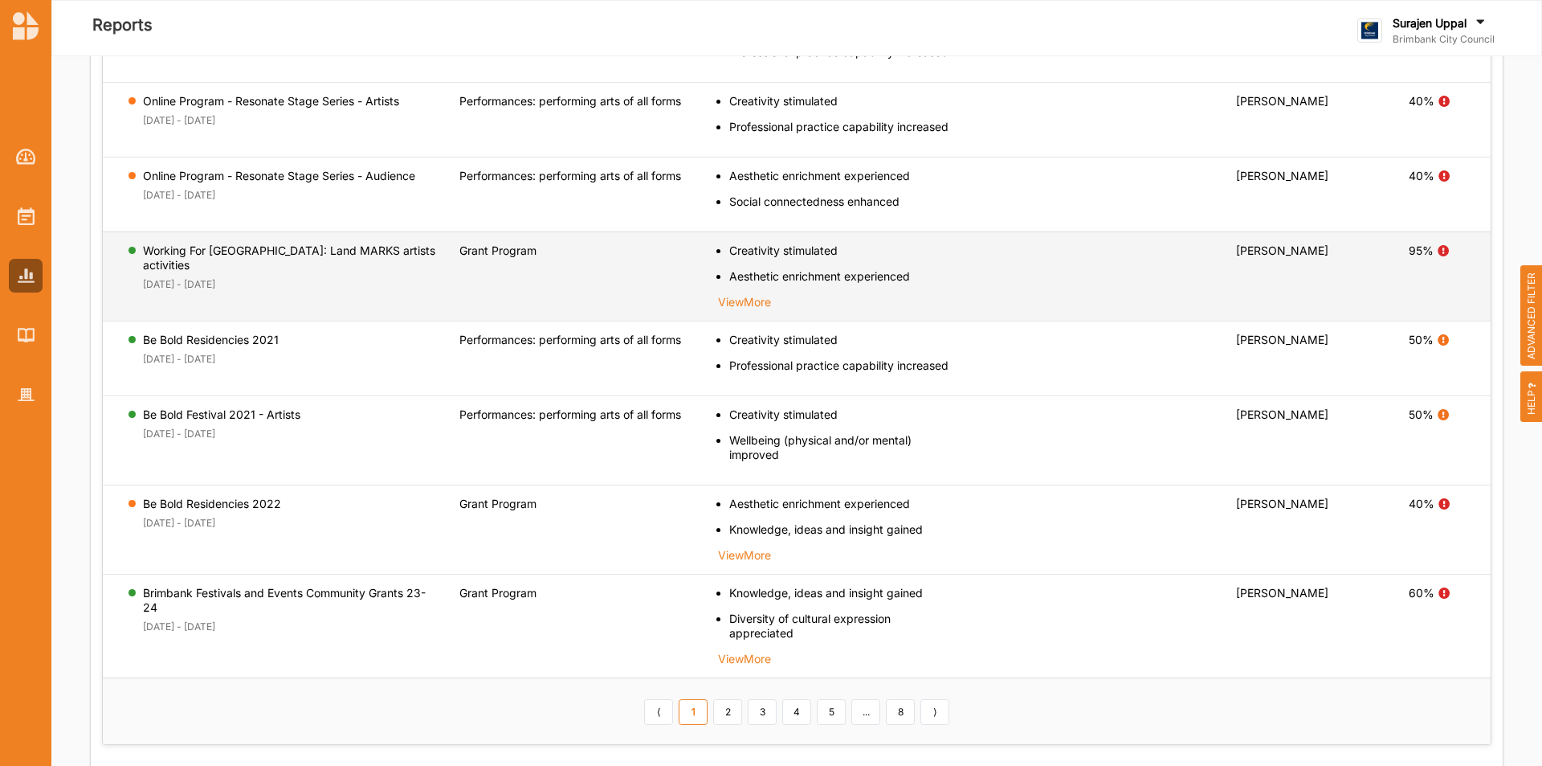
scroll to position [737, 0]
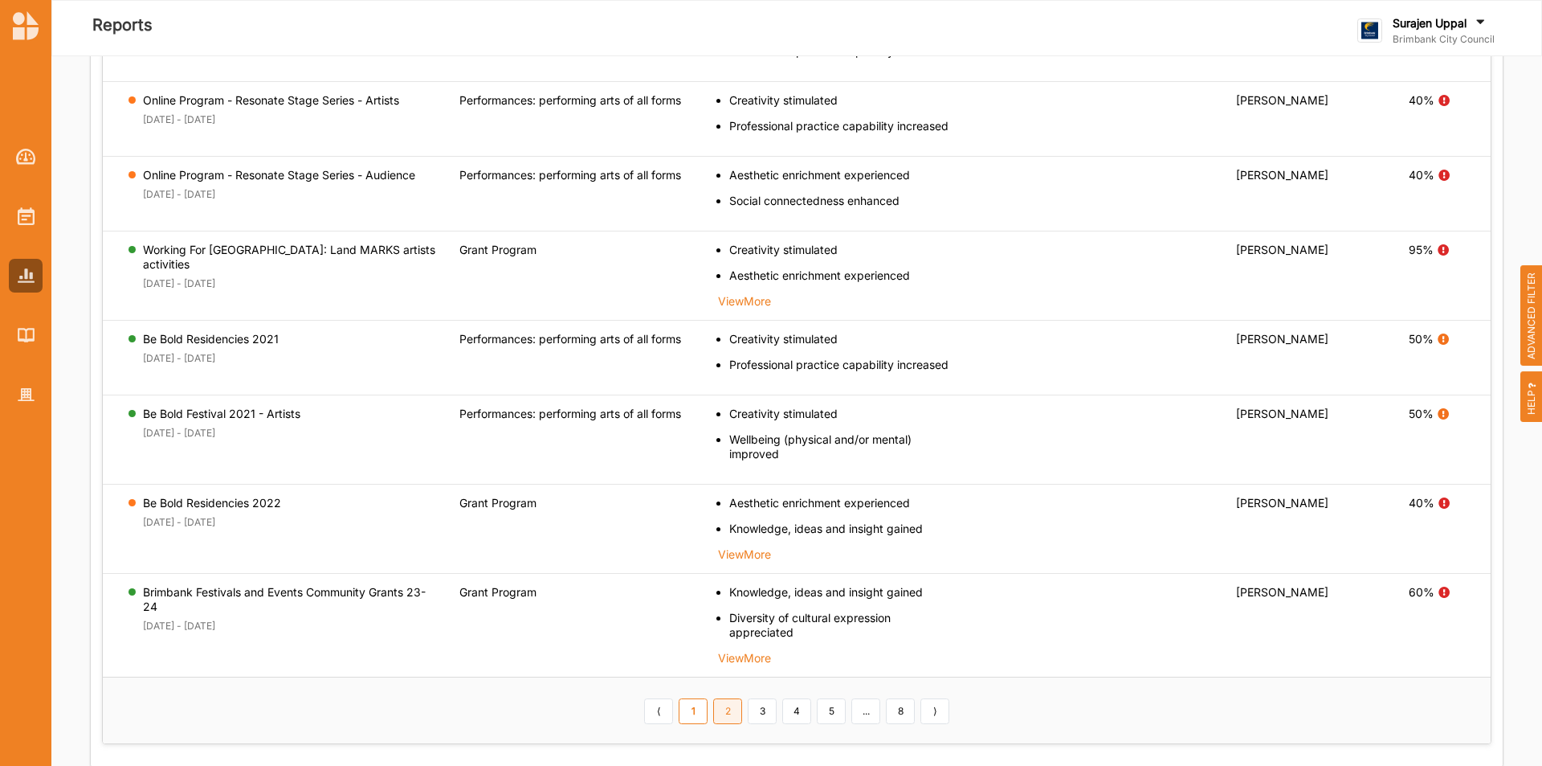
click at [724, 719] on link "2" at bounding box center [727, 711] width 29 height 26
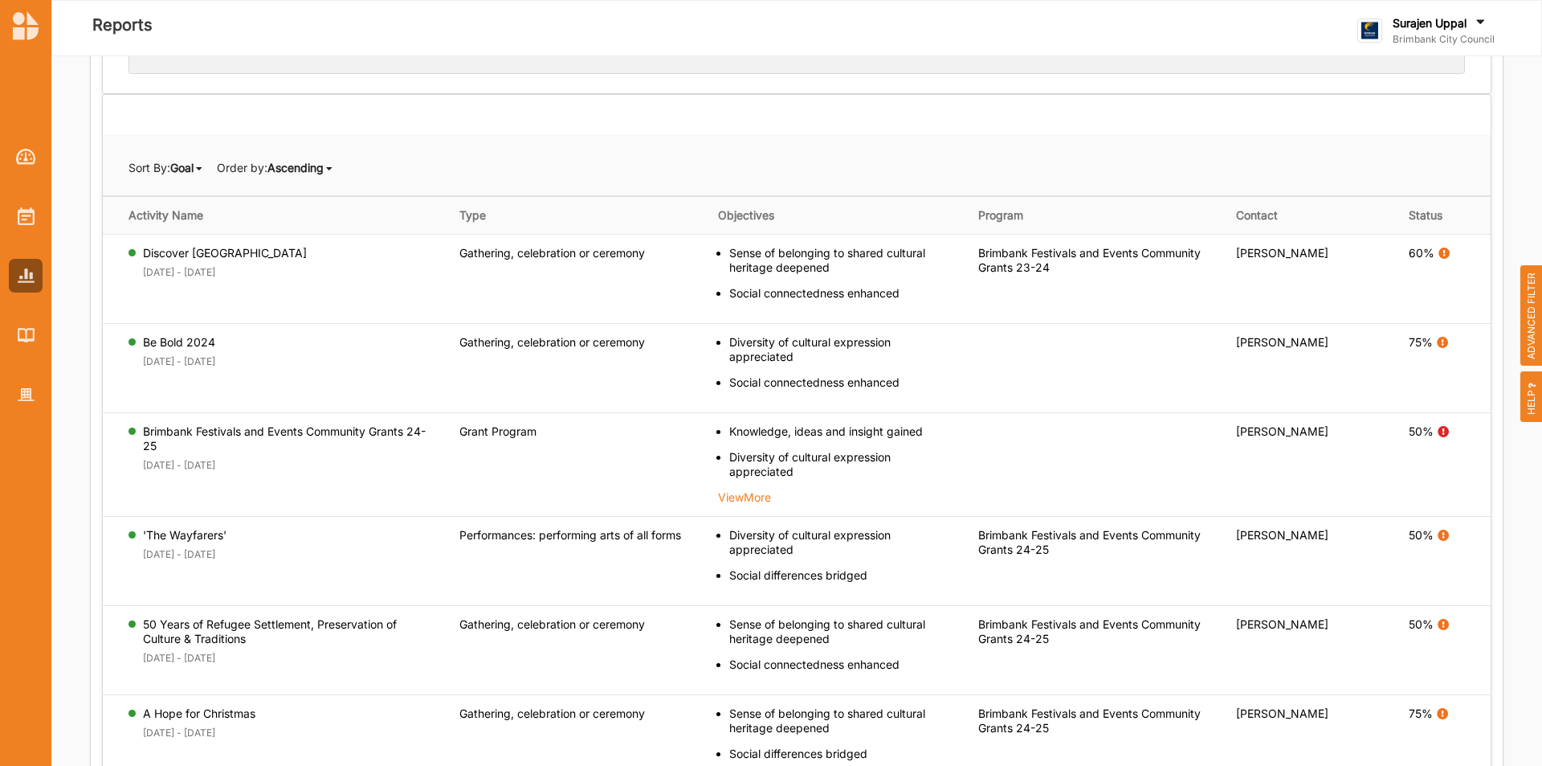
scroll to position [335, 0]
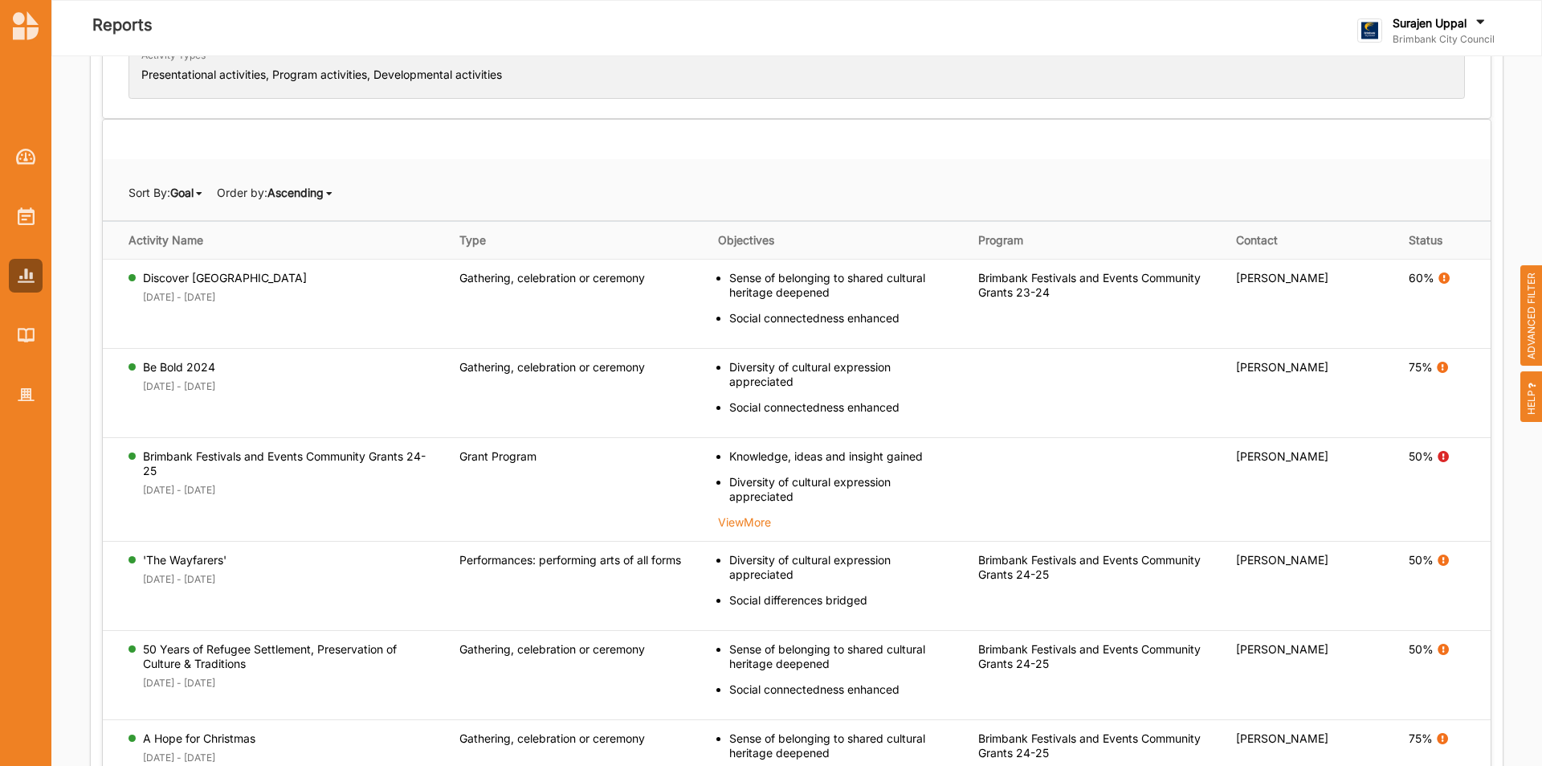
click at [202, 192] on div "Goal Goal Activity Name Status" at bounding box center [187, 193] width 34 height 16
click at [139, 222] on b "Goal" at bounding box center [127, 218] width 23 height 14
click at [185, 188] on b "Goal" at bounding box center [181, 193] width 23 height 14
click at [137, 277] on b "Status" at bounding box center [133, 276] width 34 height 14
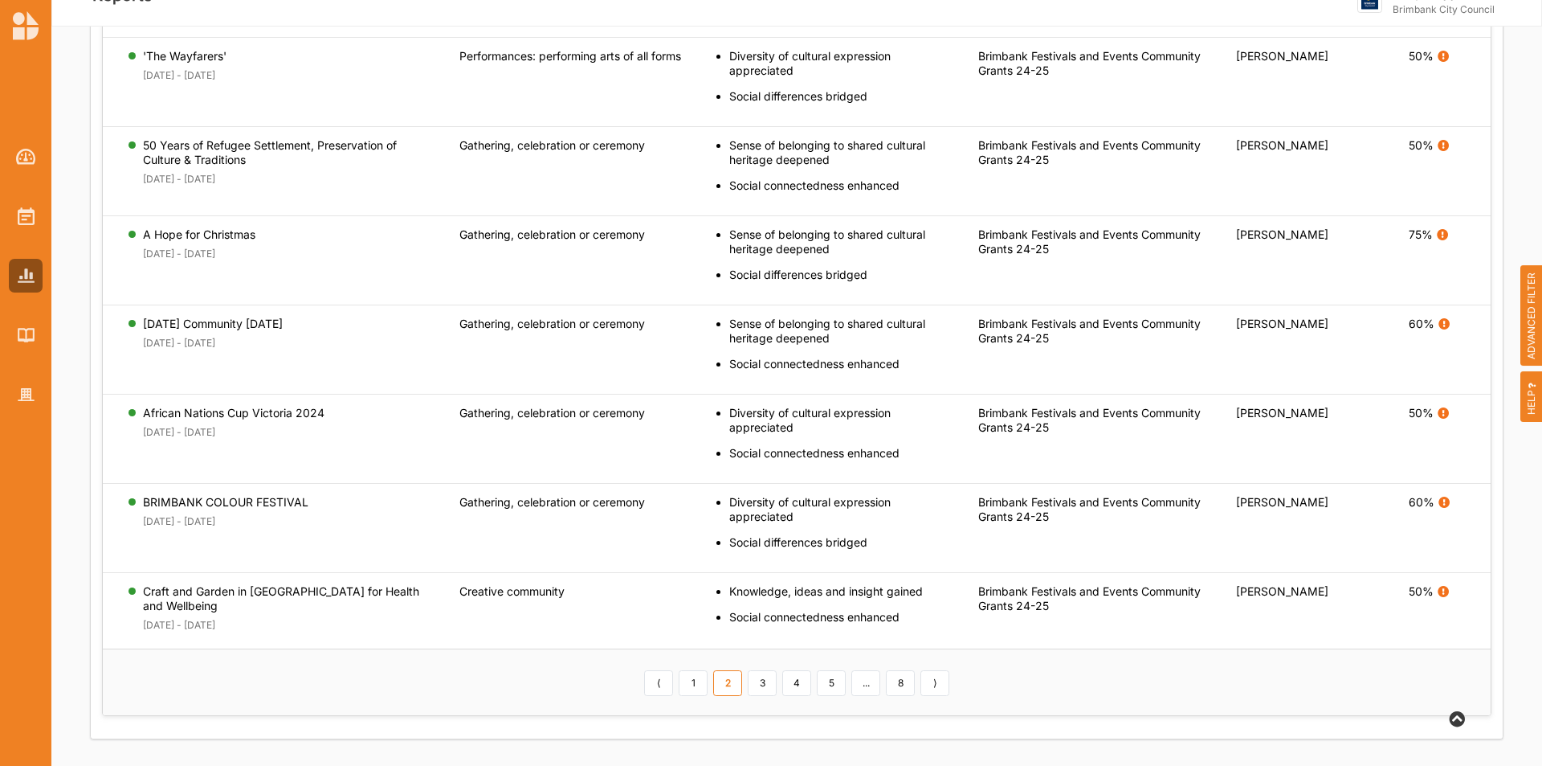
scroll to position [56, 0]
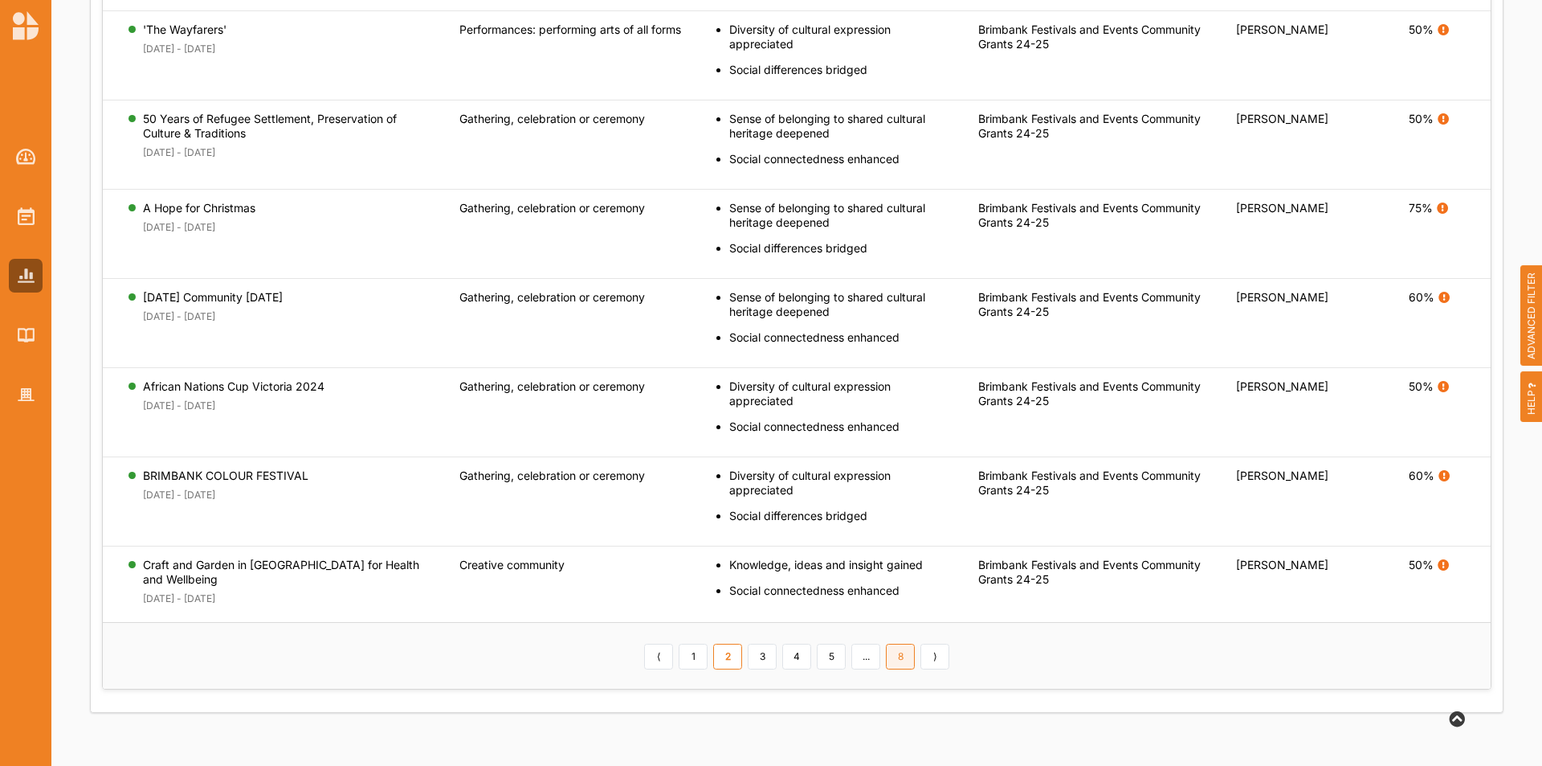
click at [897, 651] on link "8" at bounding box center [900, 656] width 29 height 26
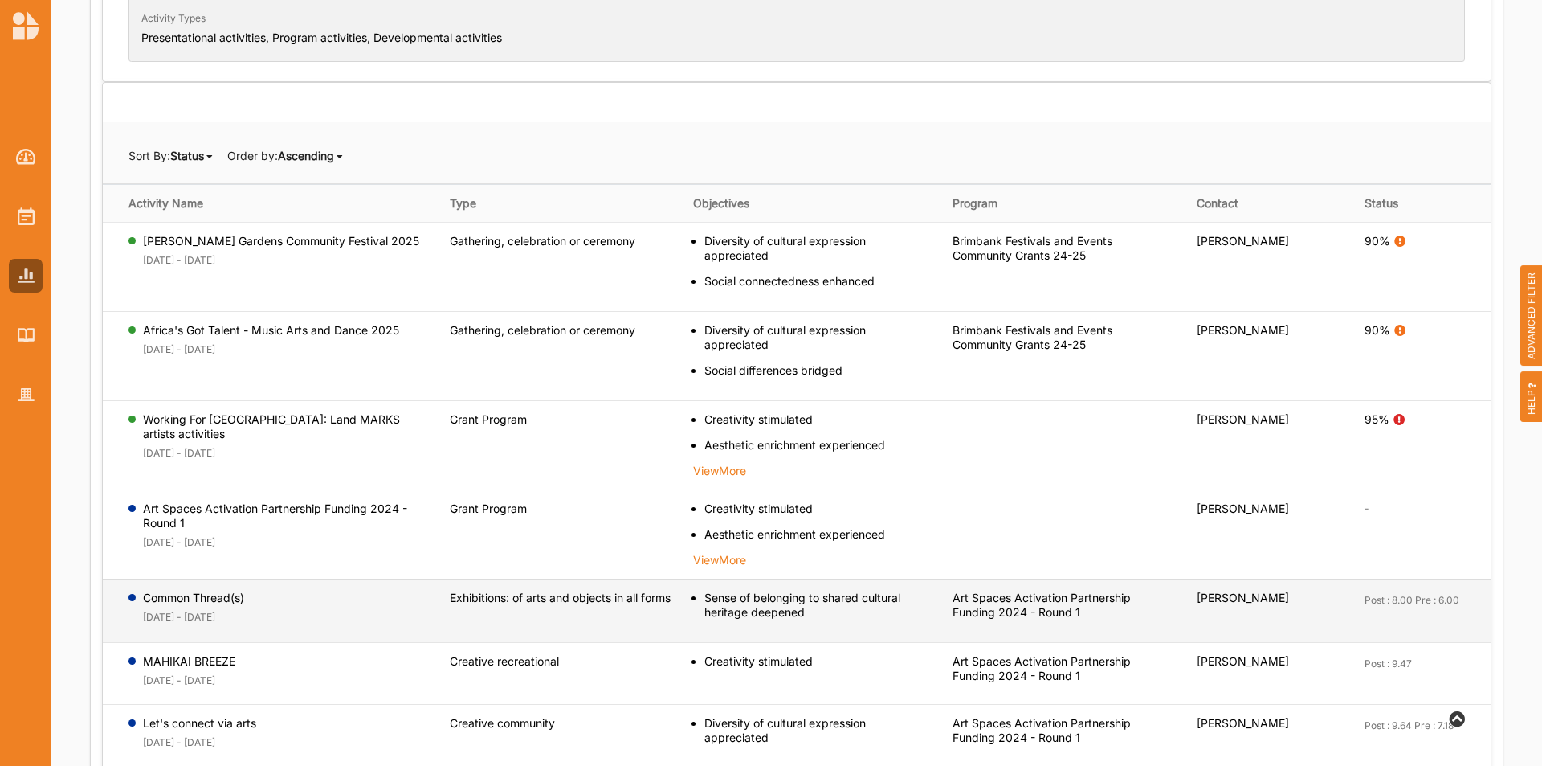
scroll to position [153, 0]
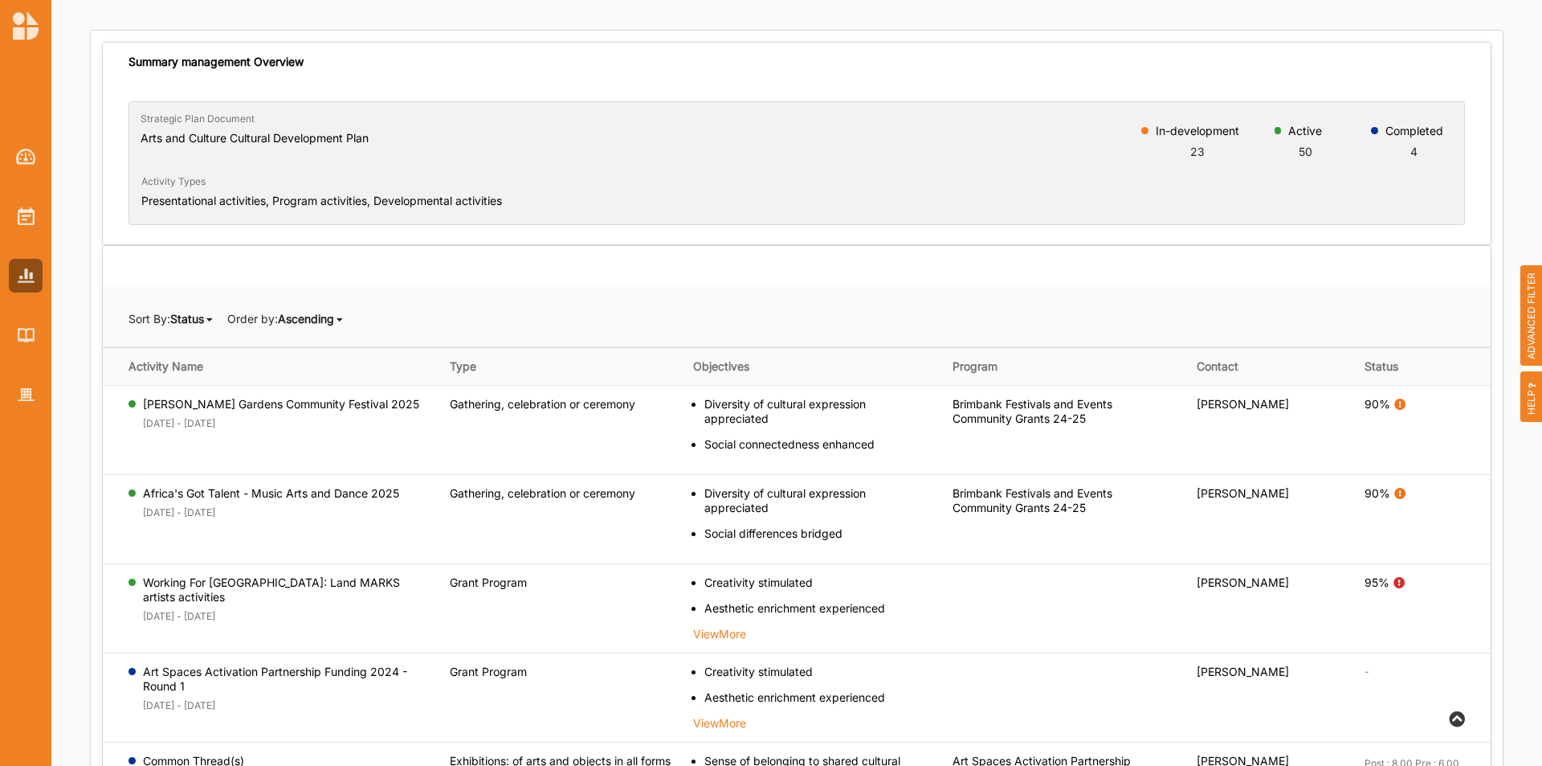
click at [196, 321] on b "Status" at bounding box center [187, 319] width 34 height 14
click at [141, 341] on b "Goal" at bounding box center [137, 344] width 23 height 14
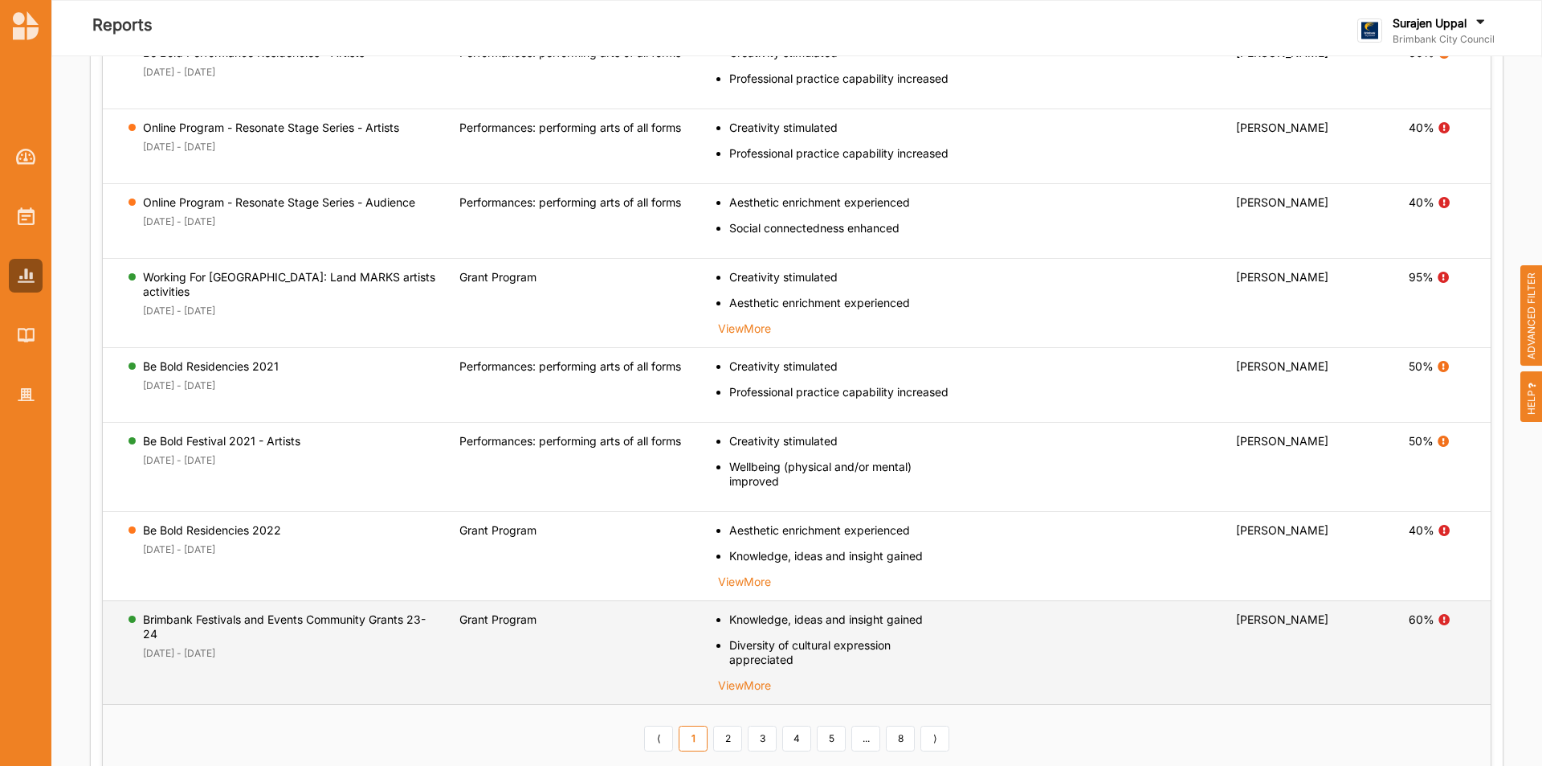
scroll to position [737, 0]
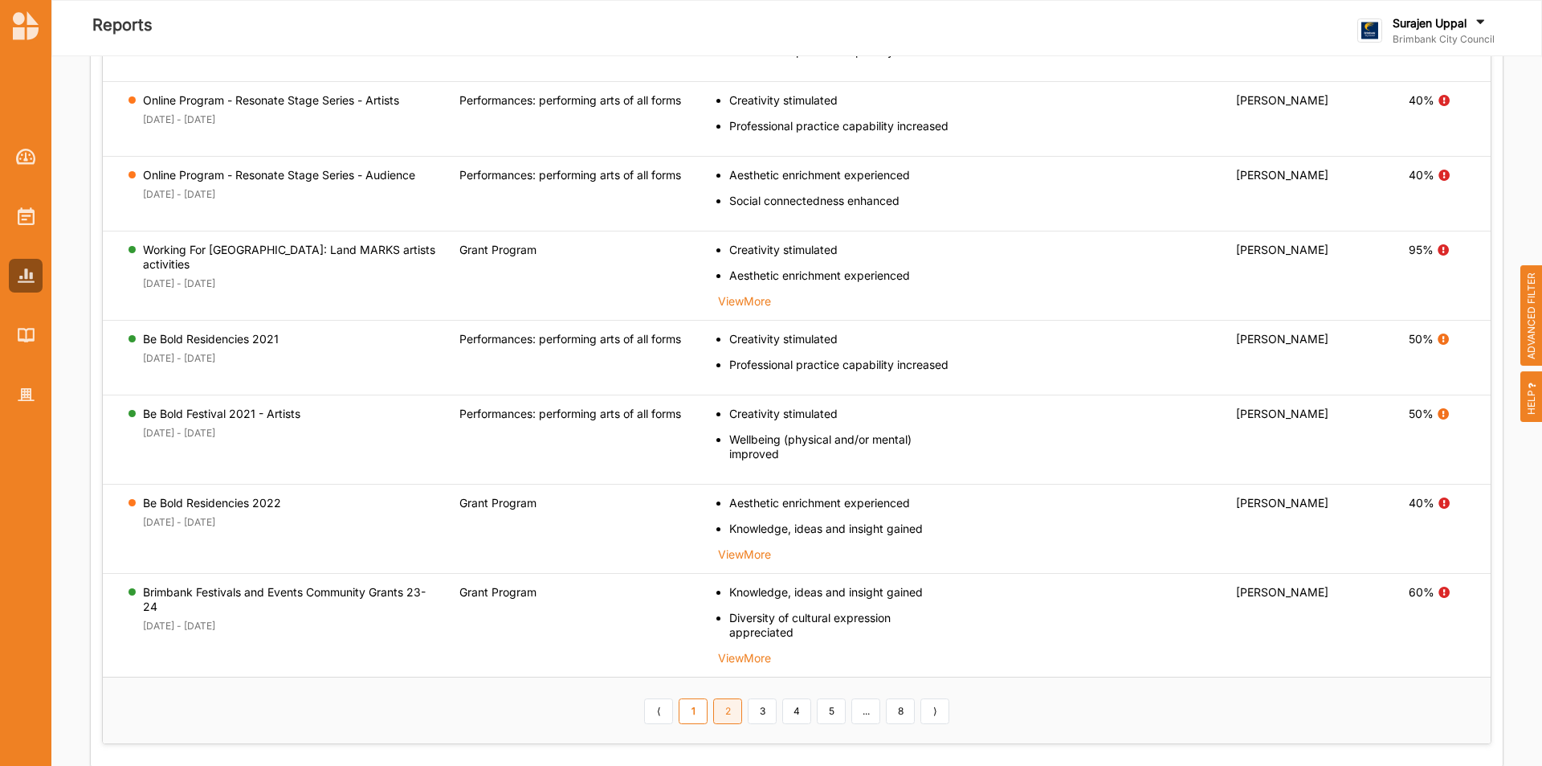
click at [729, 715] on link "2" at bounding box center [727, 711] width 29 height 26
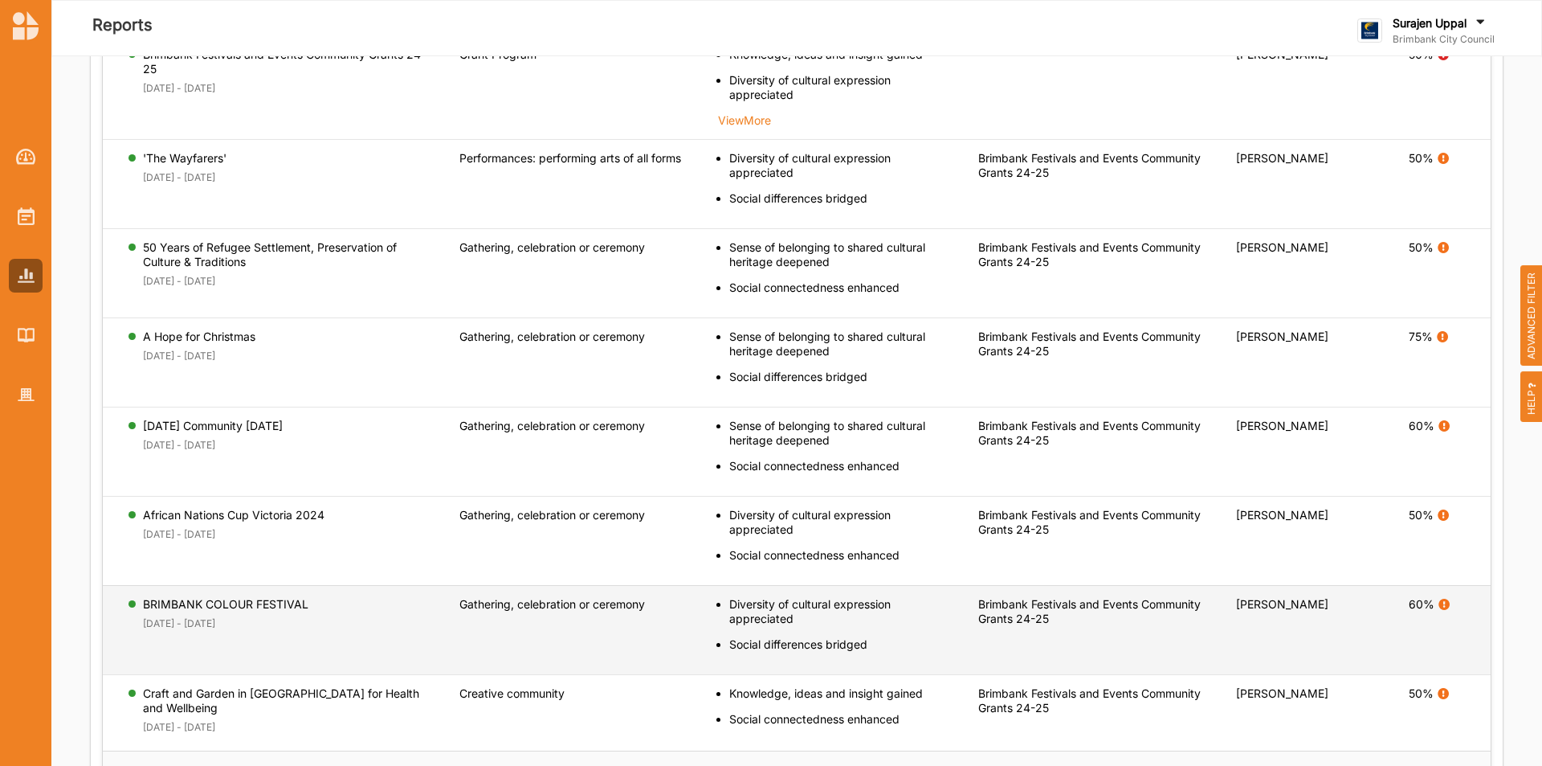
scroll to position [809, 0]
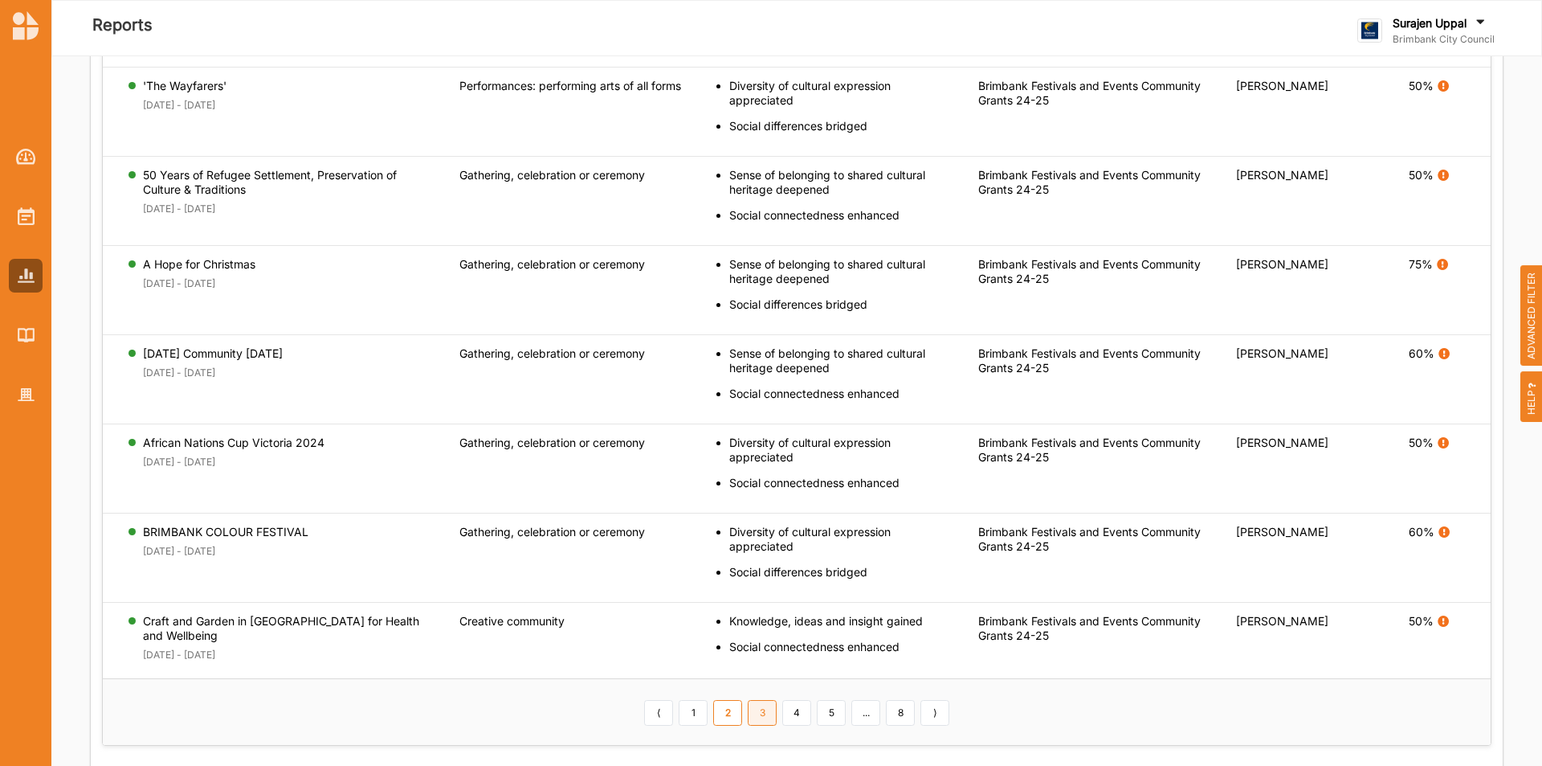
click at [766, 711] on link "3" at bounding box center [762, 713] width 29 height 26
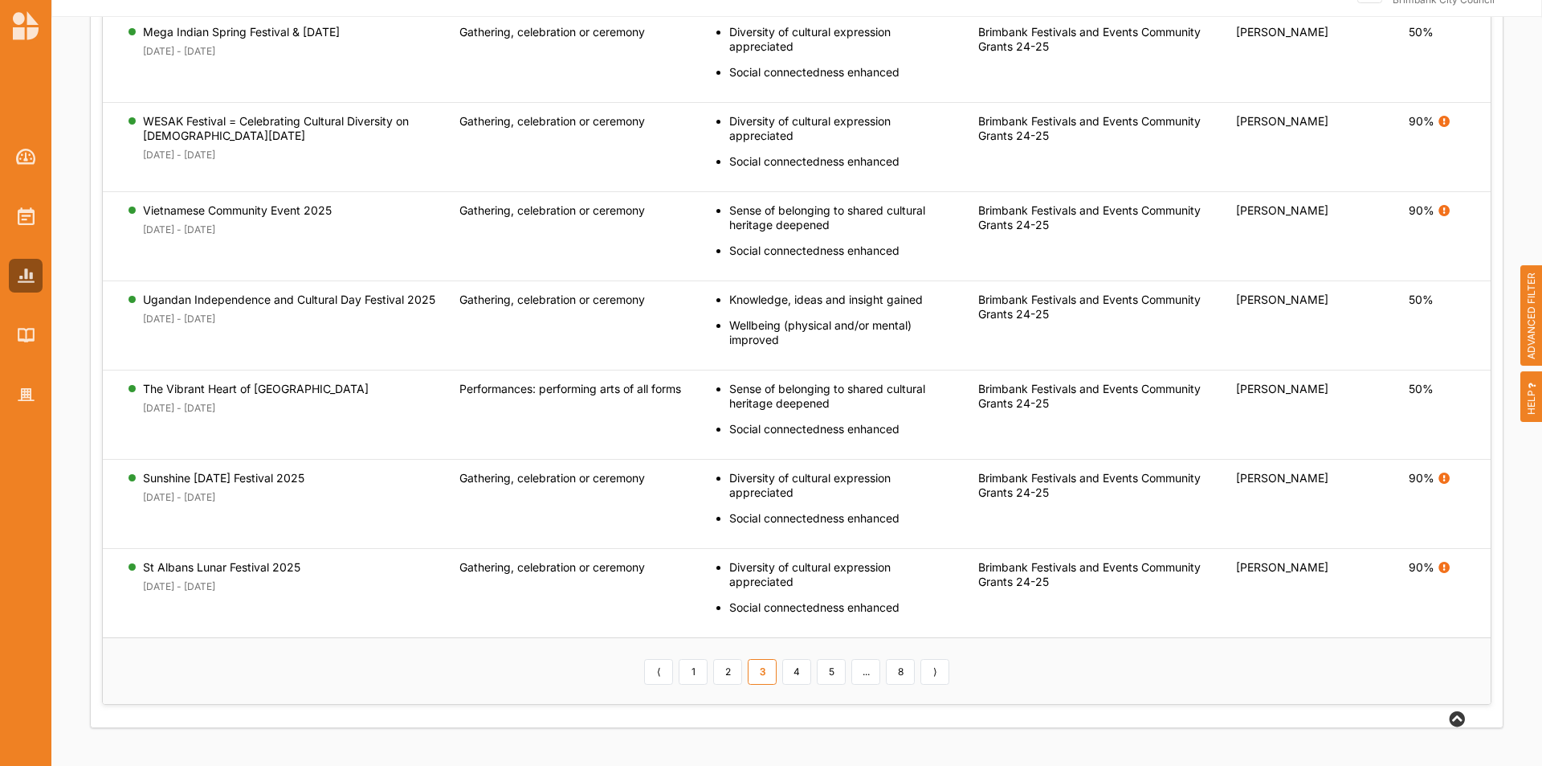
scroll to position [56, 0]
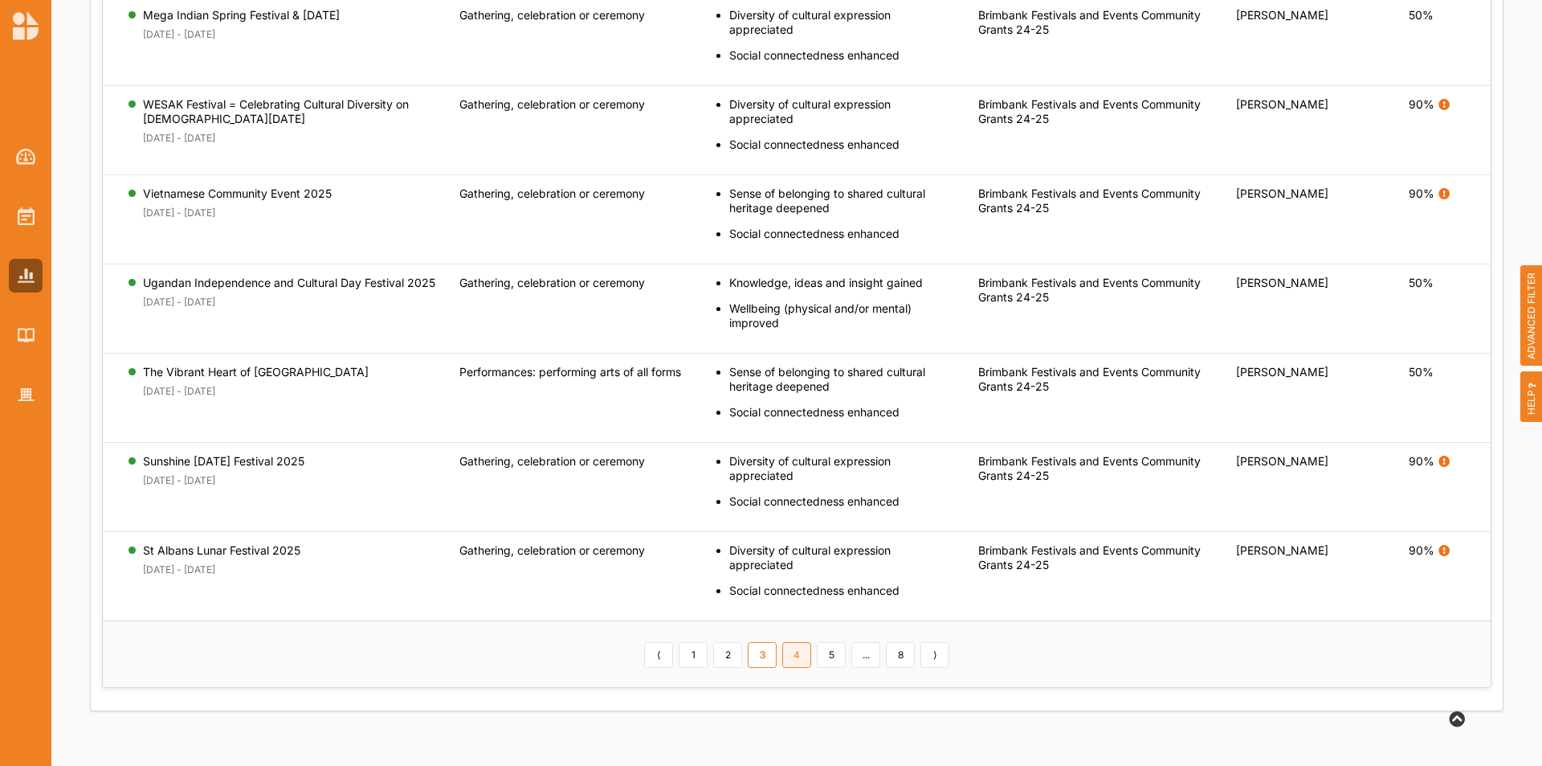
click at [786, 656] on link "4" at bounding box center [796, 655] width 29 height 26
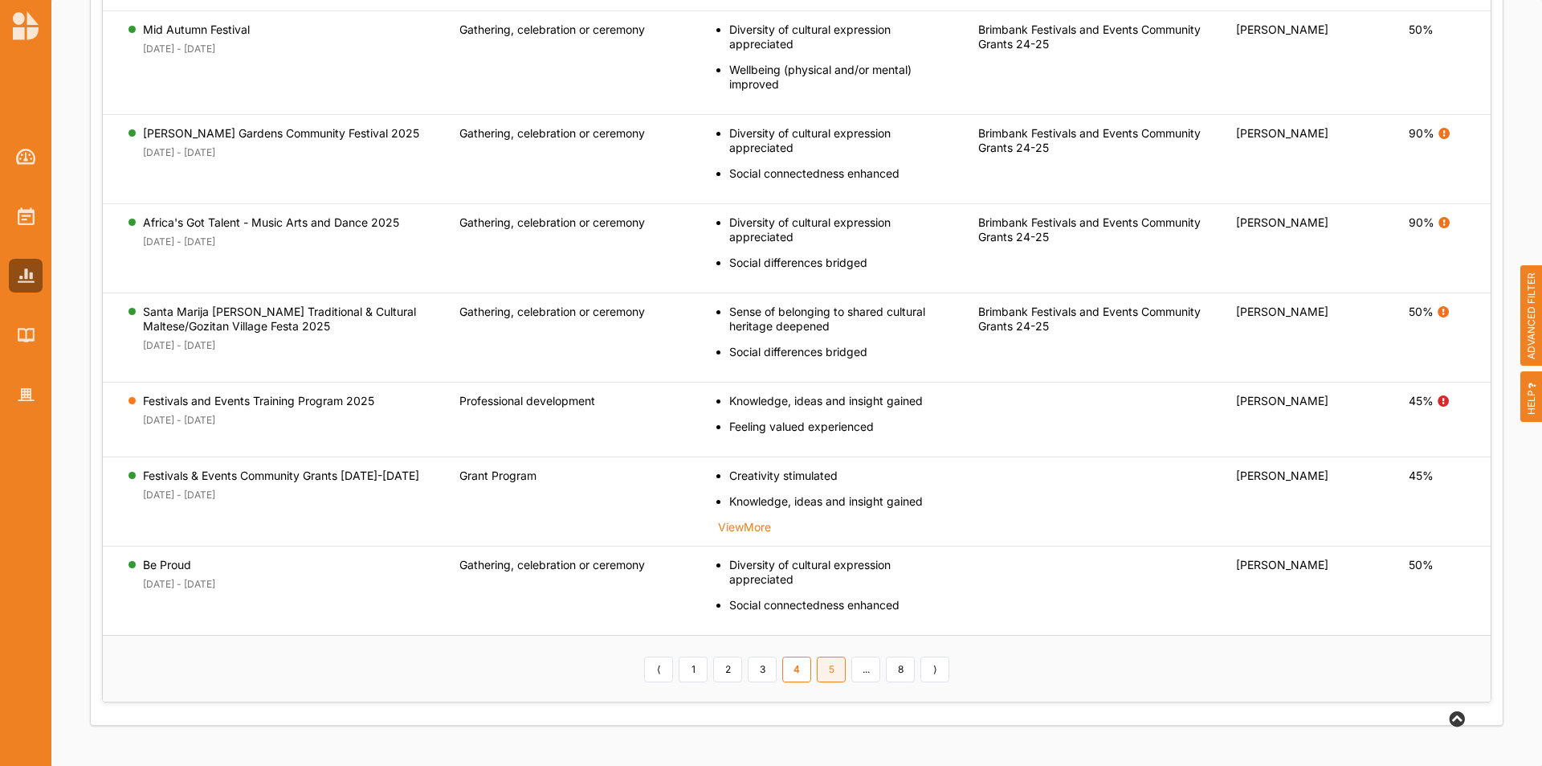
click at [825, 672] on link "5" at bounding box center [831, 669] width 29 height 26
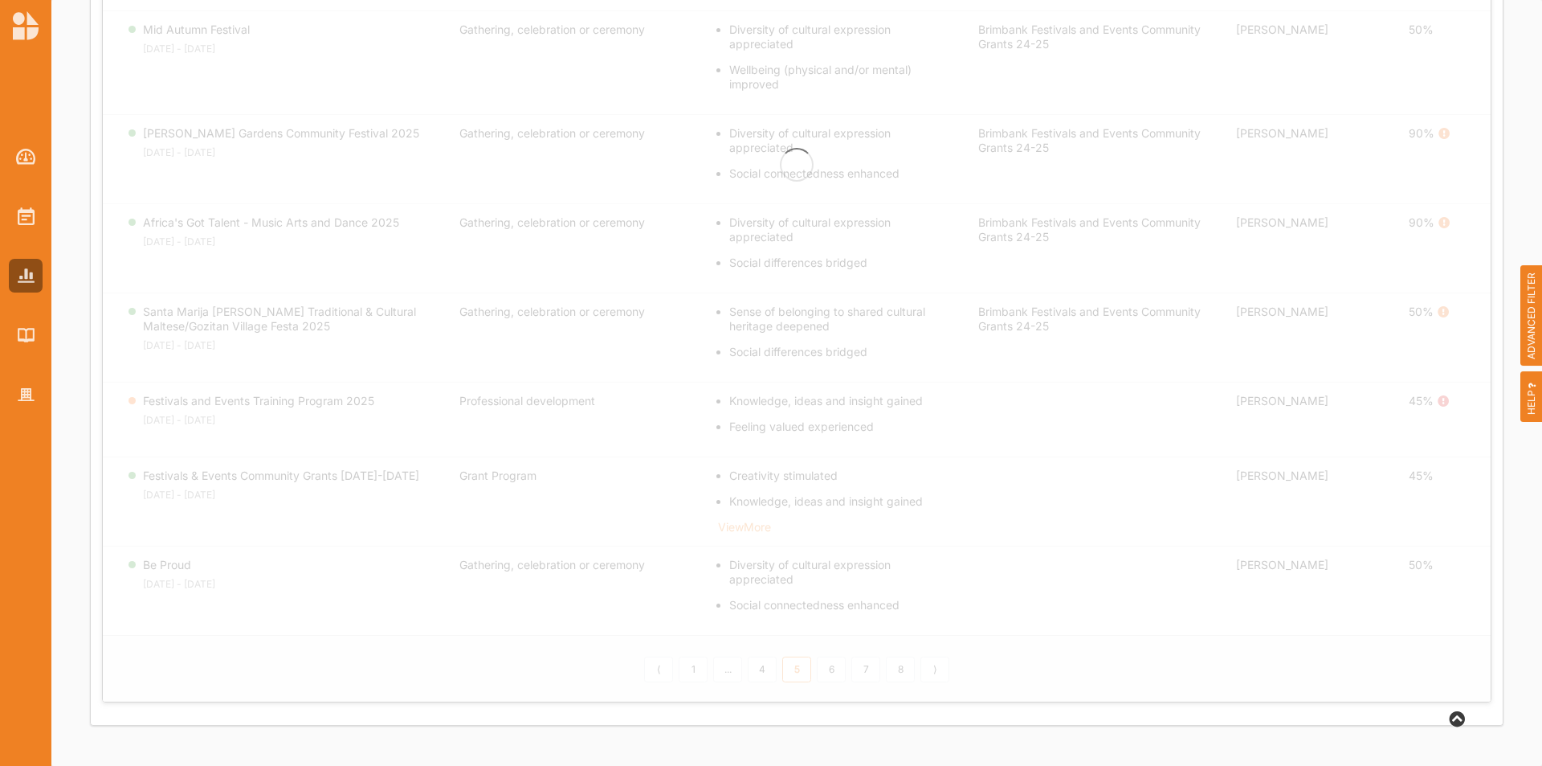
scroll to position [713, 0]
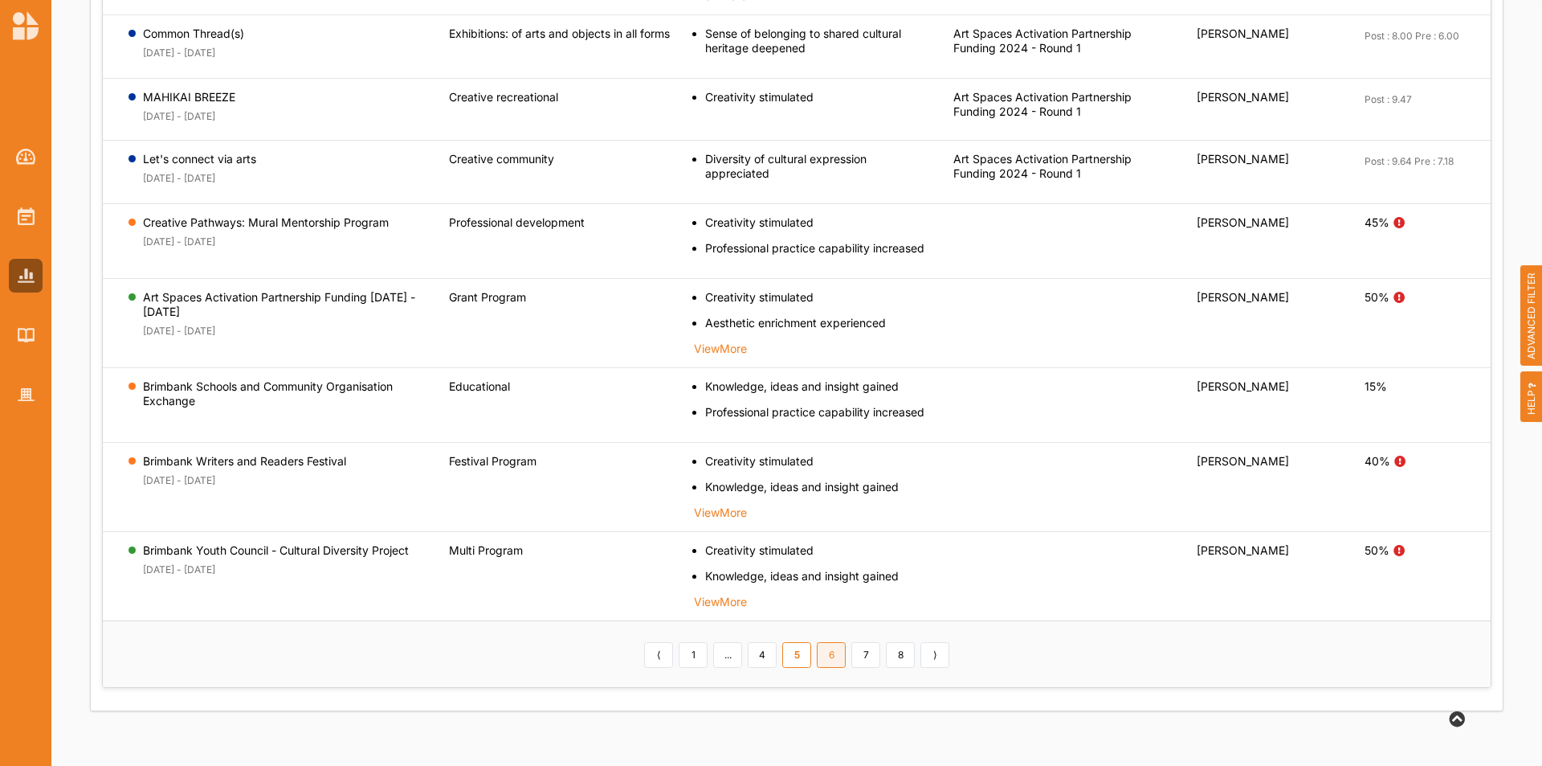
click at [820, 660] on link "6" at bounding box center [831, 655] width 29 height 26
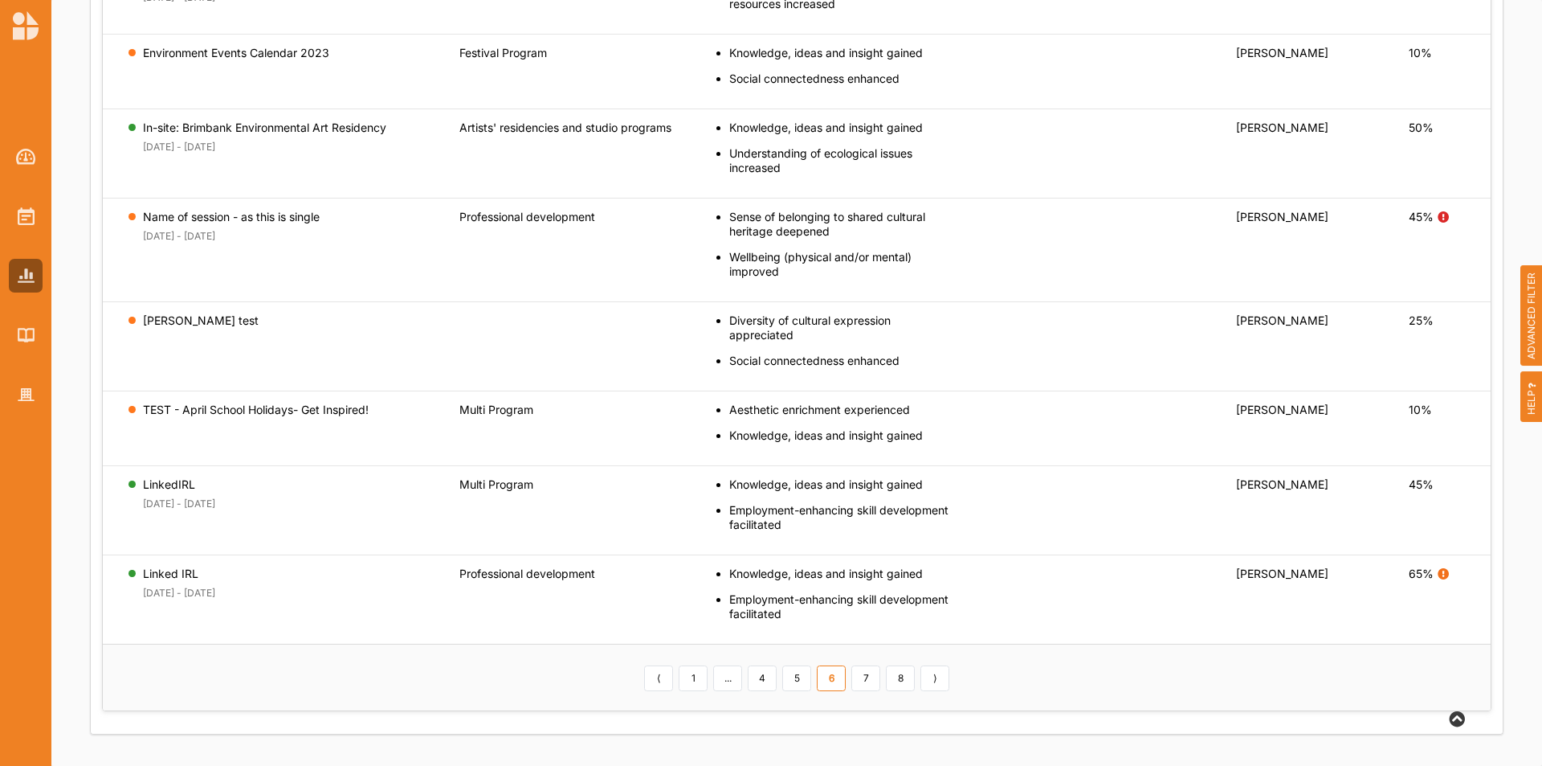
scroll to position [780, 0]
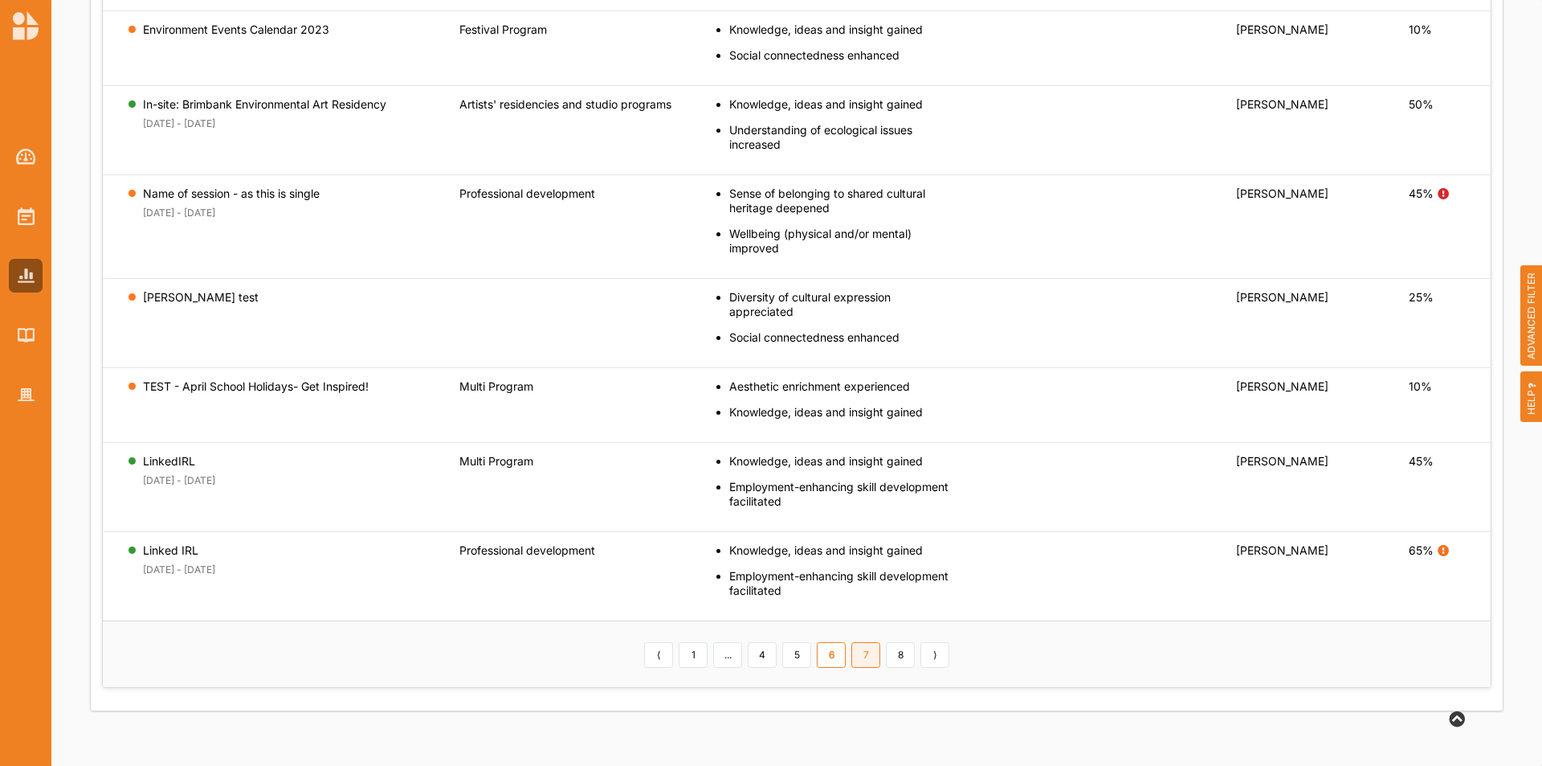
click at [860, 649] on link "7" at bounding box center [866, 655] width 29 height 26
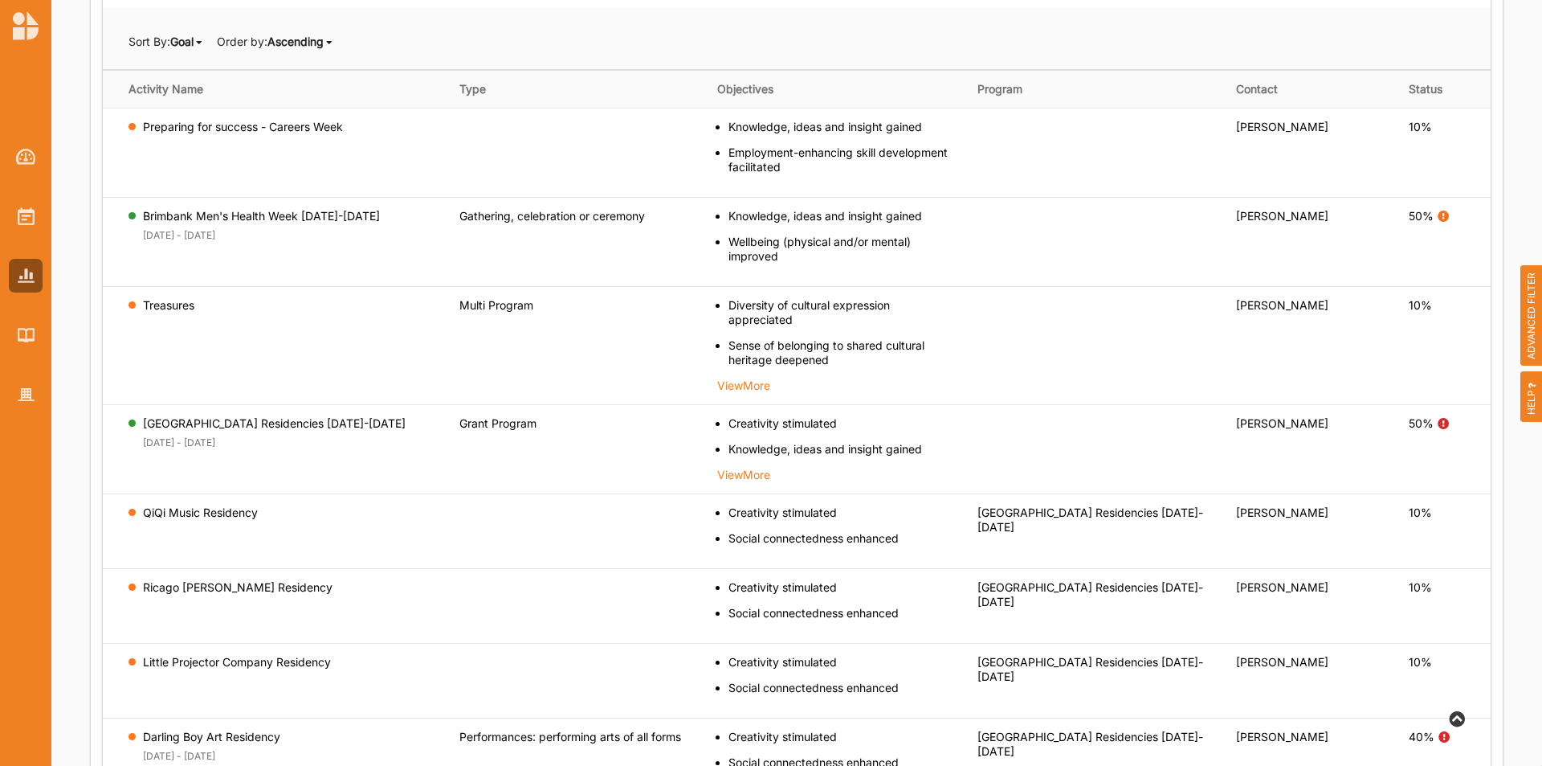
scroll to position [751, 0]
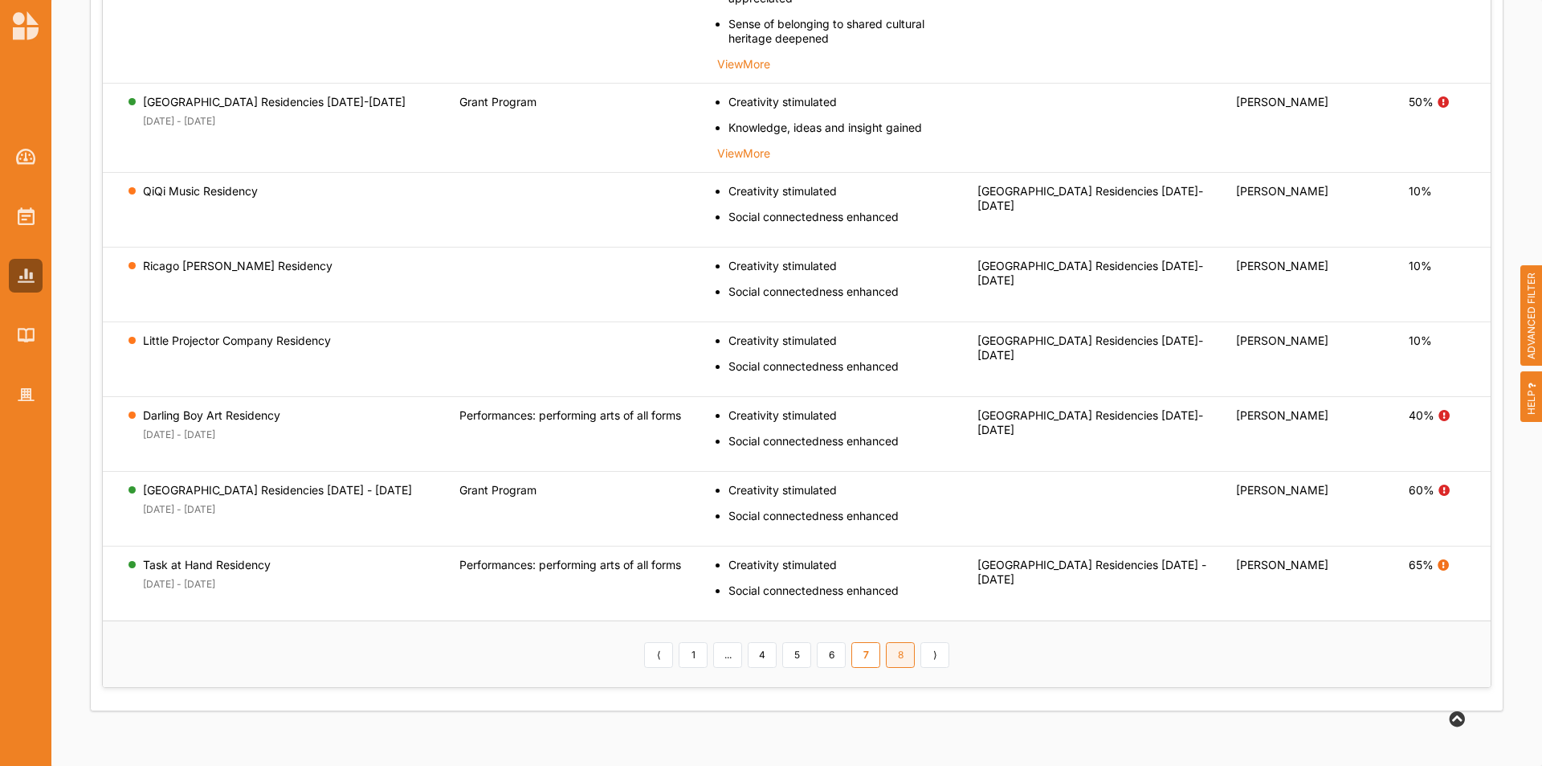
click at [910, 659] on link "8" at bounding box center [900, 655] width 29 height 26
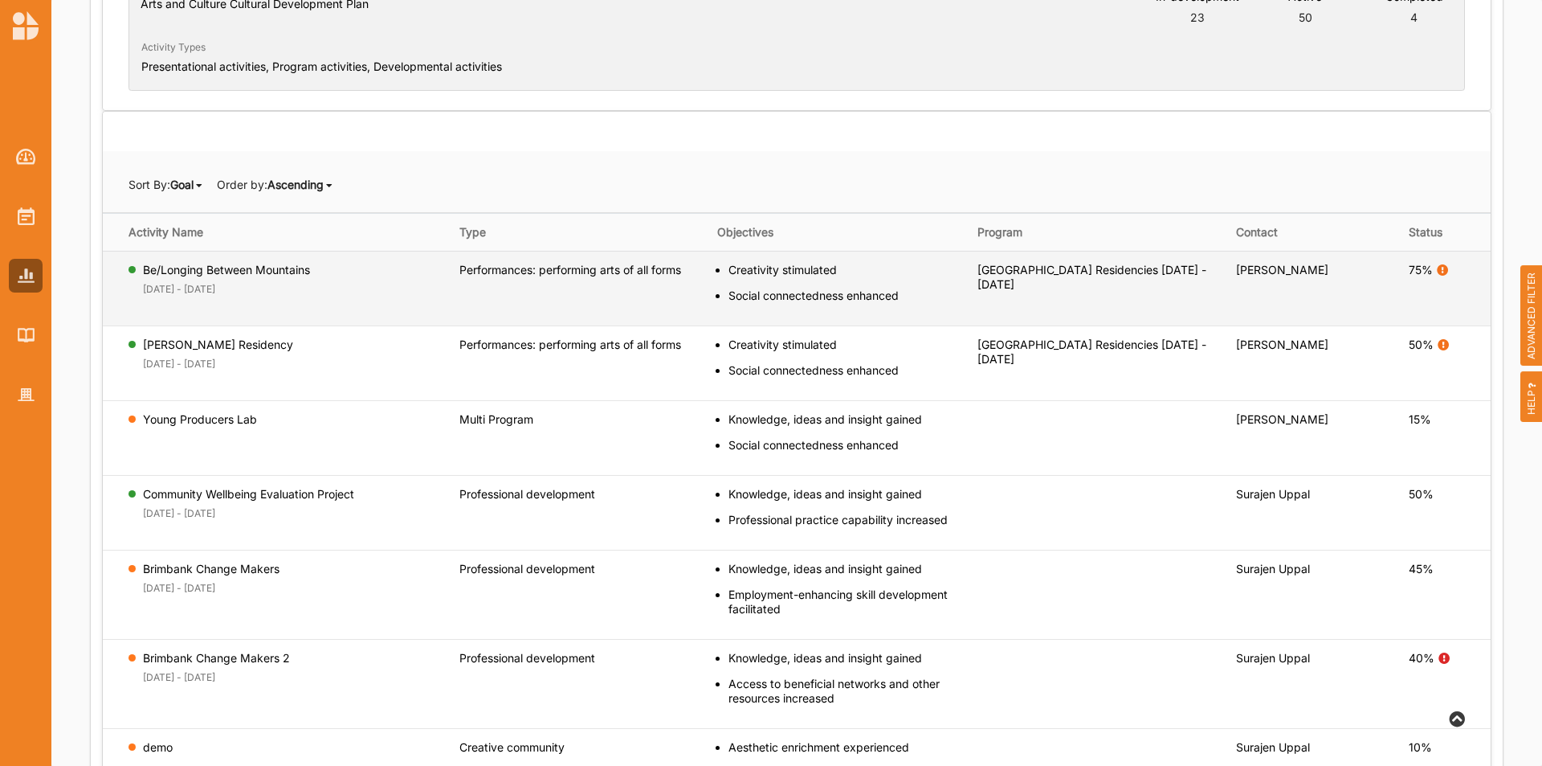
scroll to position [283, 0]
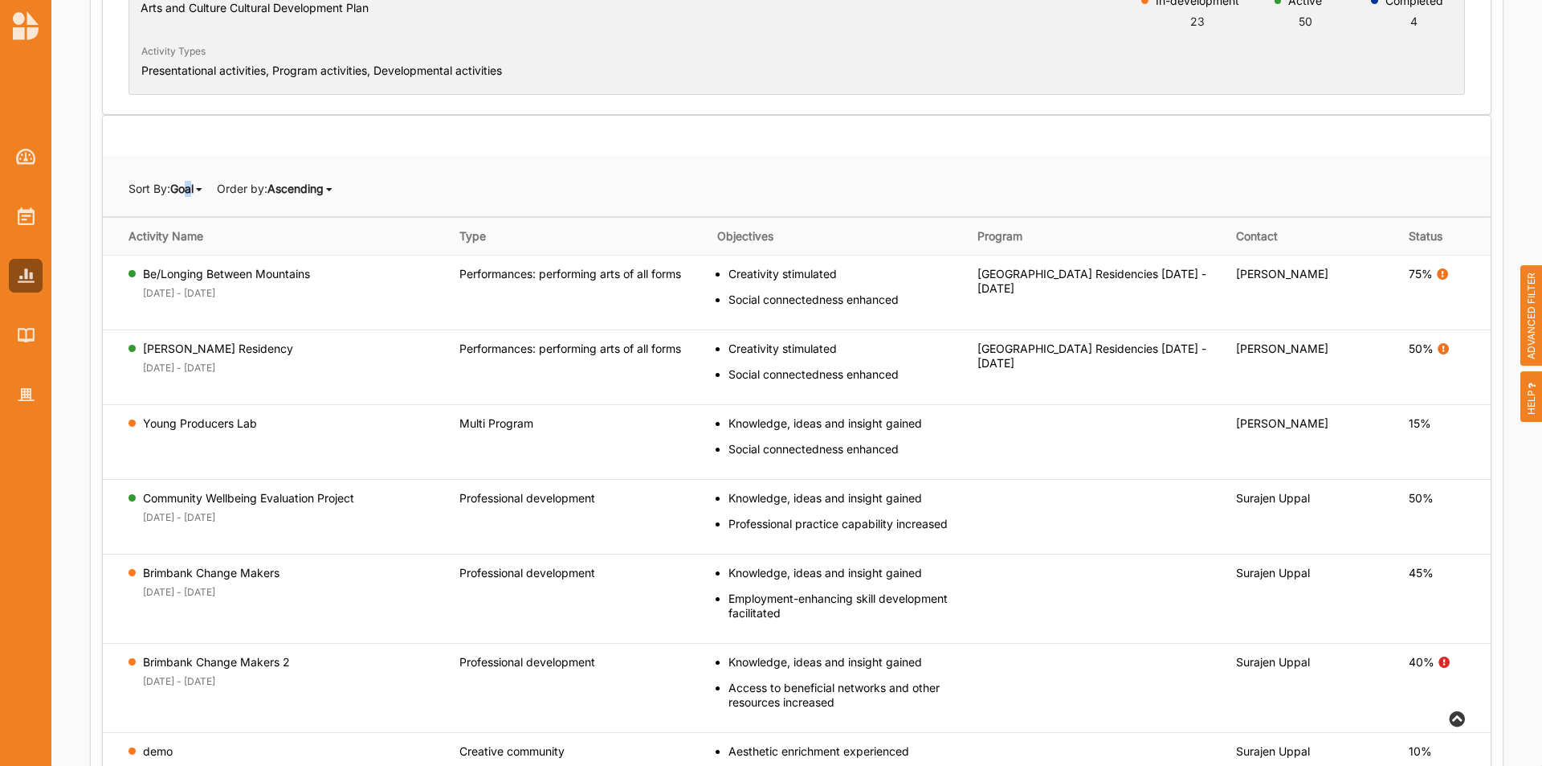
click at [194, 195] on div "Goal" at bounding box center [181, 189] width 23 height 16
click at [1526, 304] on span "ADVANCED FILTER" at bounding box center [1532, 315] width 22 height 101
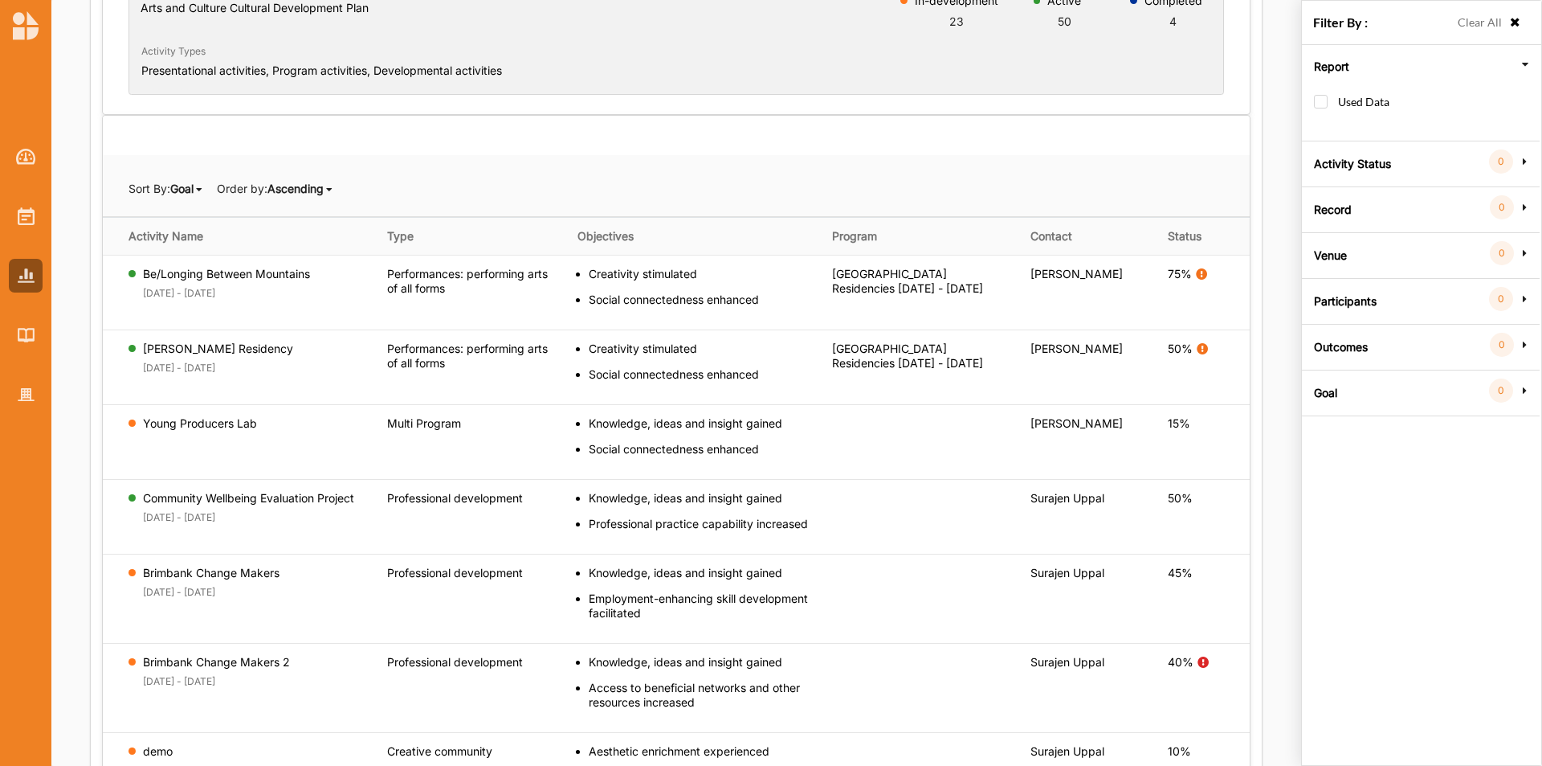
scroll to position [0, 0]
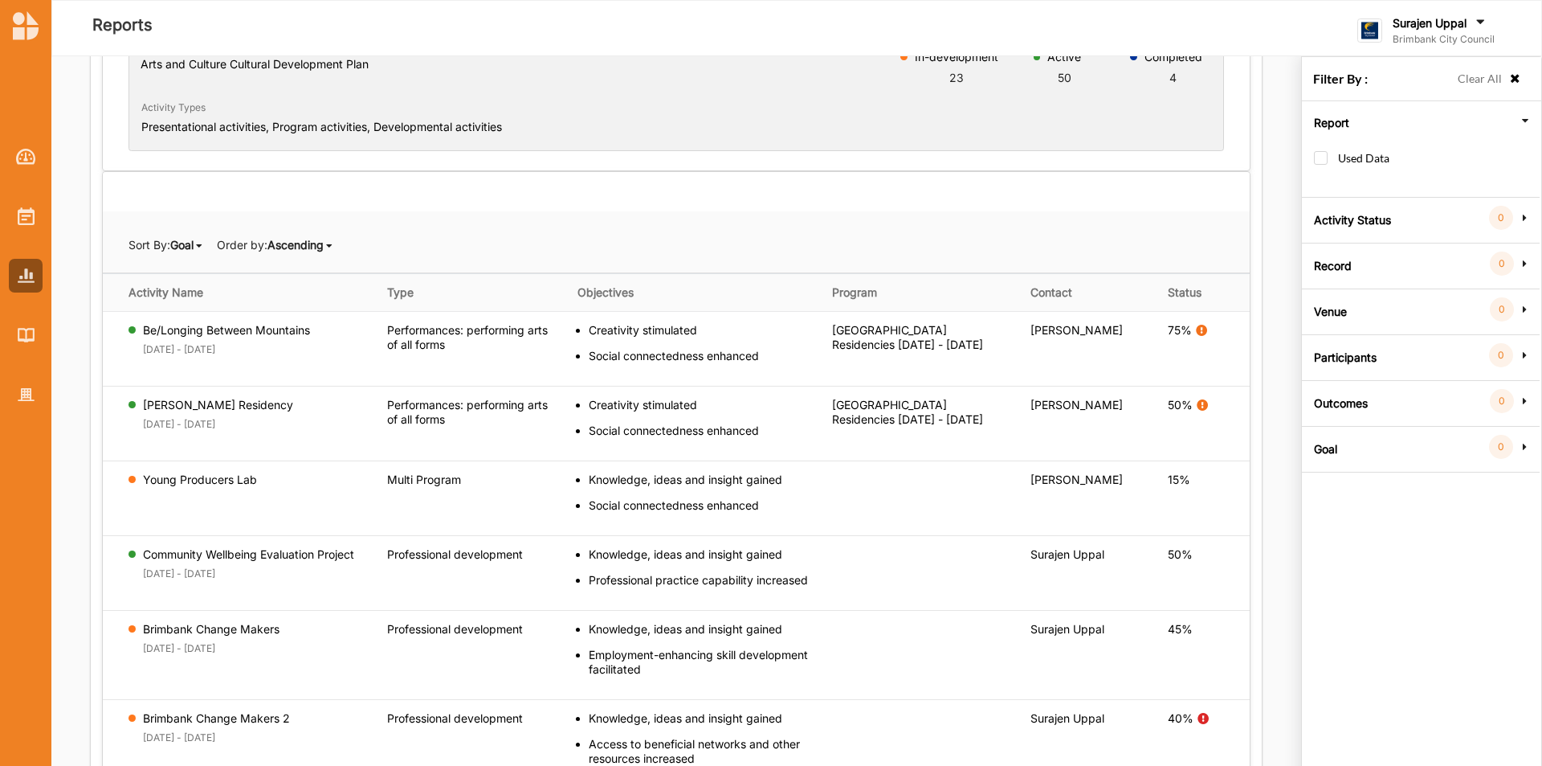
click at [1332, 396] on label "Outcomes" at bounding box center [1341, 401] width 54 height 48
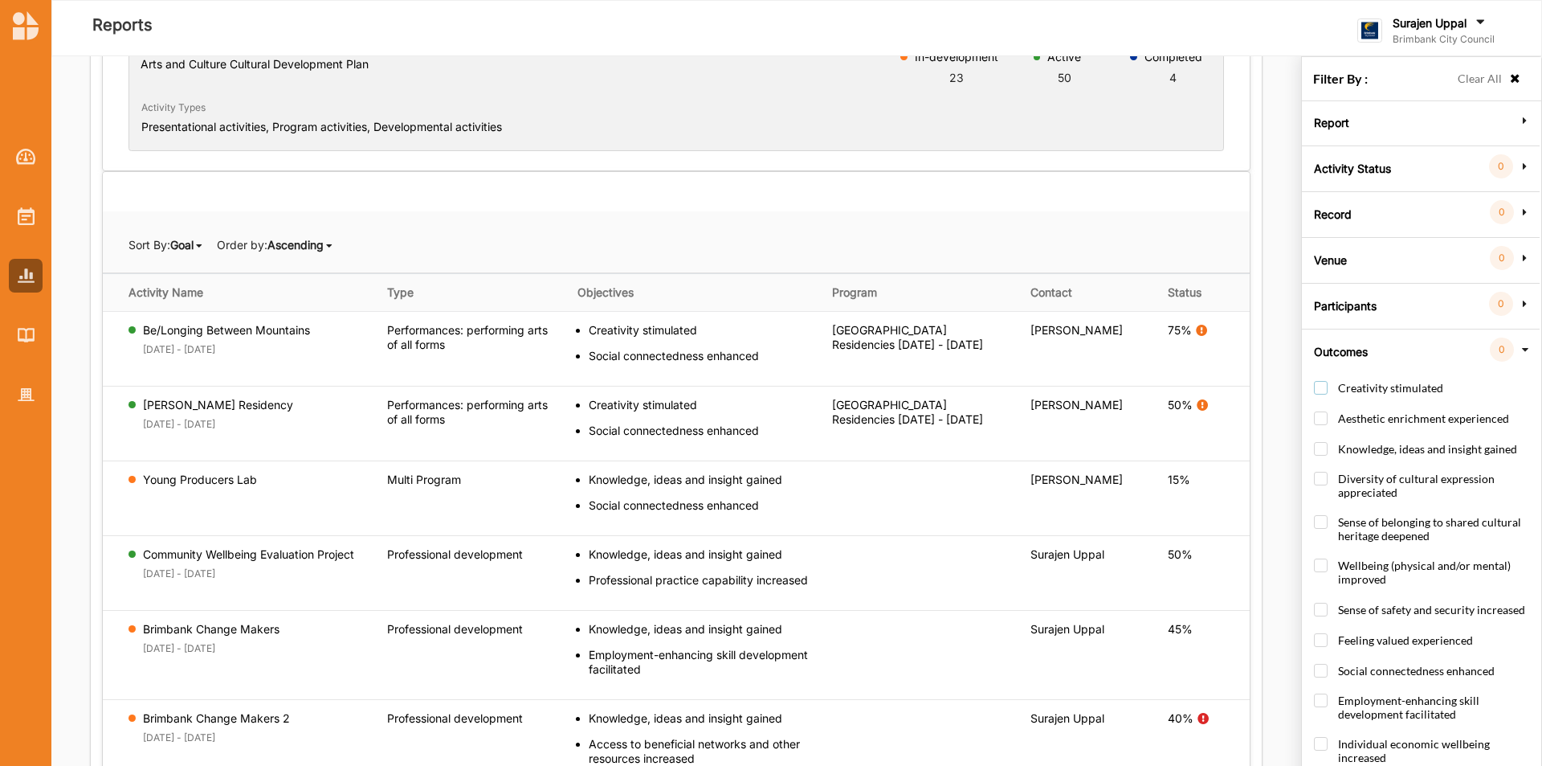
click at [1317, 385] on label "Creativity stimulated" at bounding box center [1378, 396] width 129 height 30
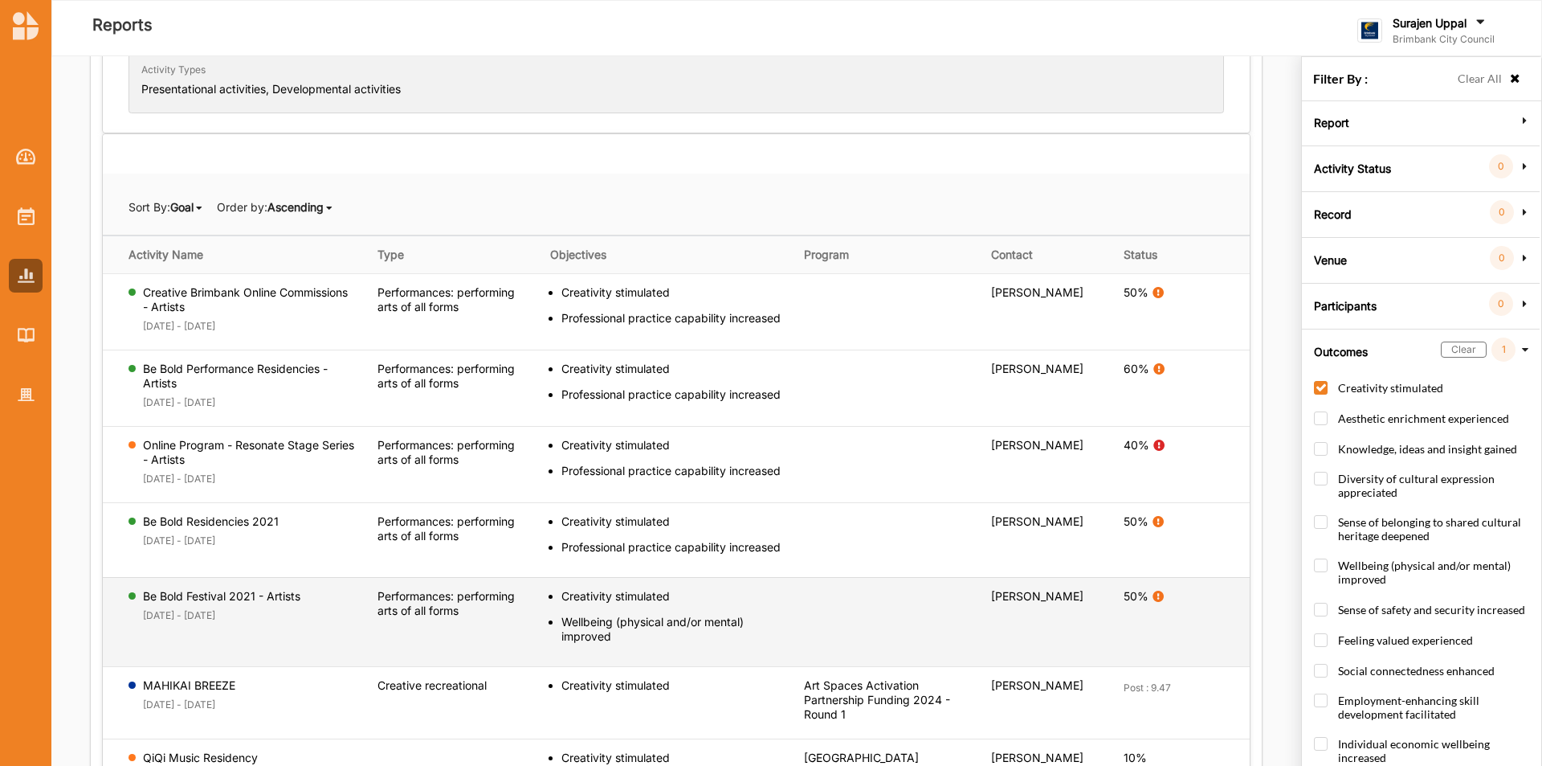
scroll to position [252, 0]
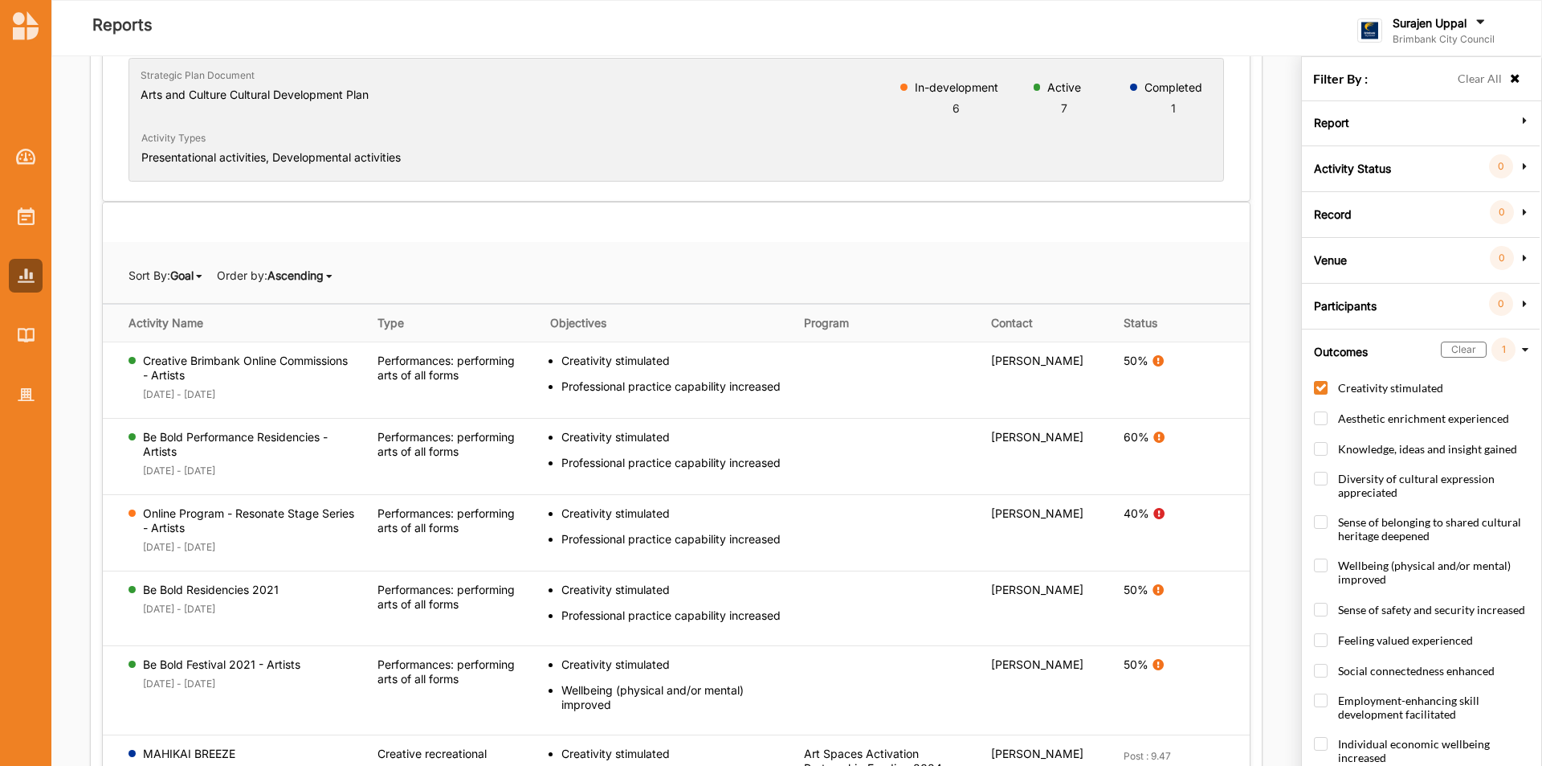
click at [1493, 78] on label "Clear All" at bounding box center [1480, 79] width 44 height 18
checkbox input "false"
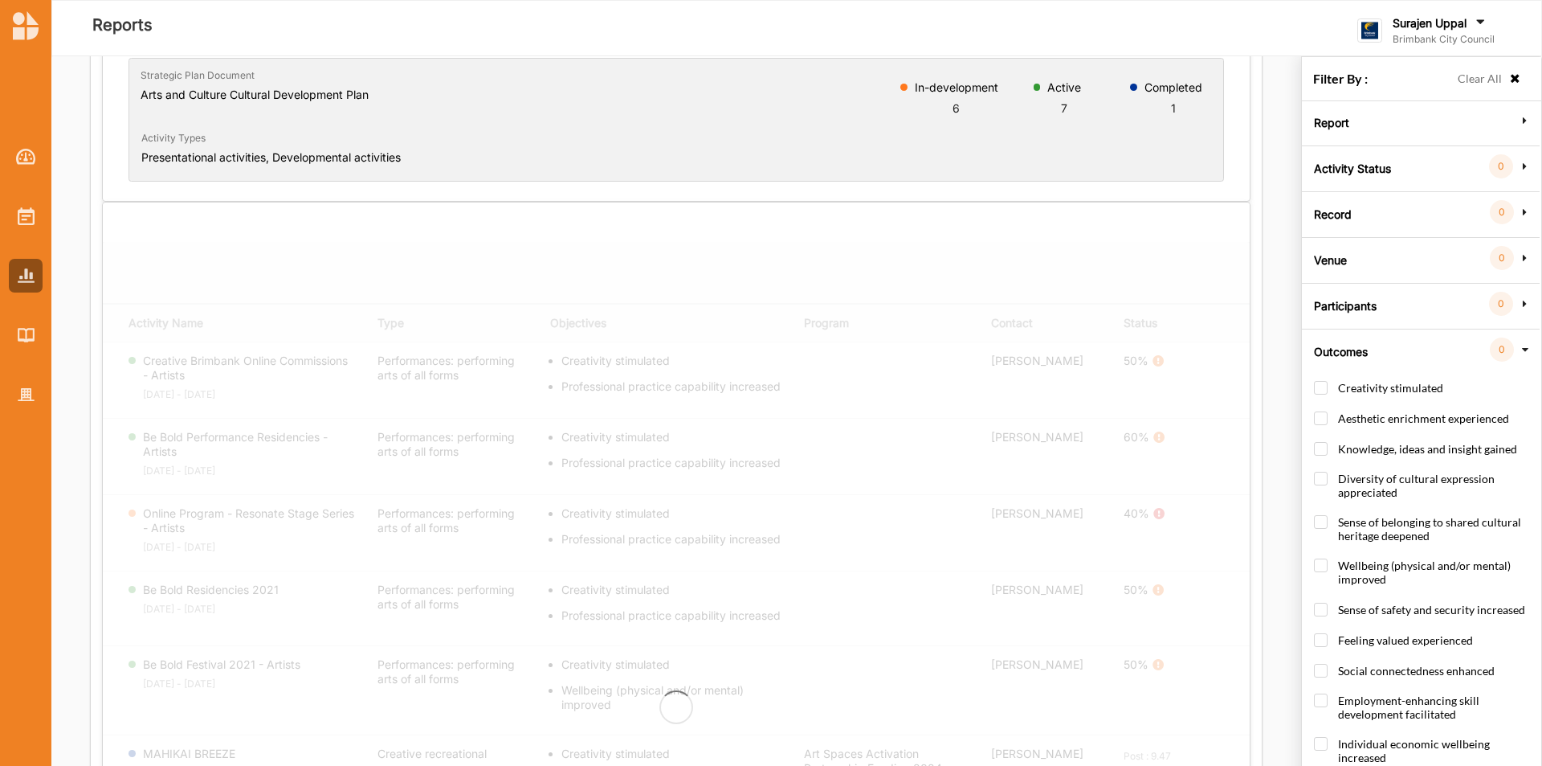
click at [1513, 79] on icon at bounding box center [1516, 78] width 14 height 11
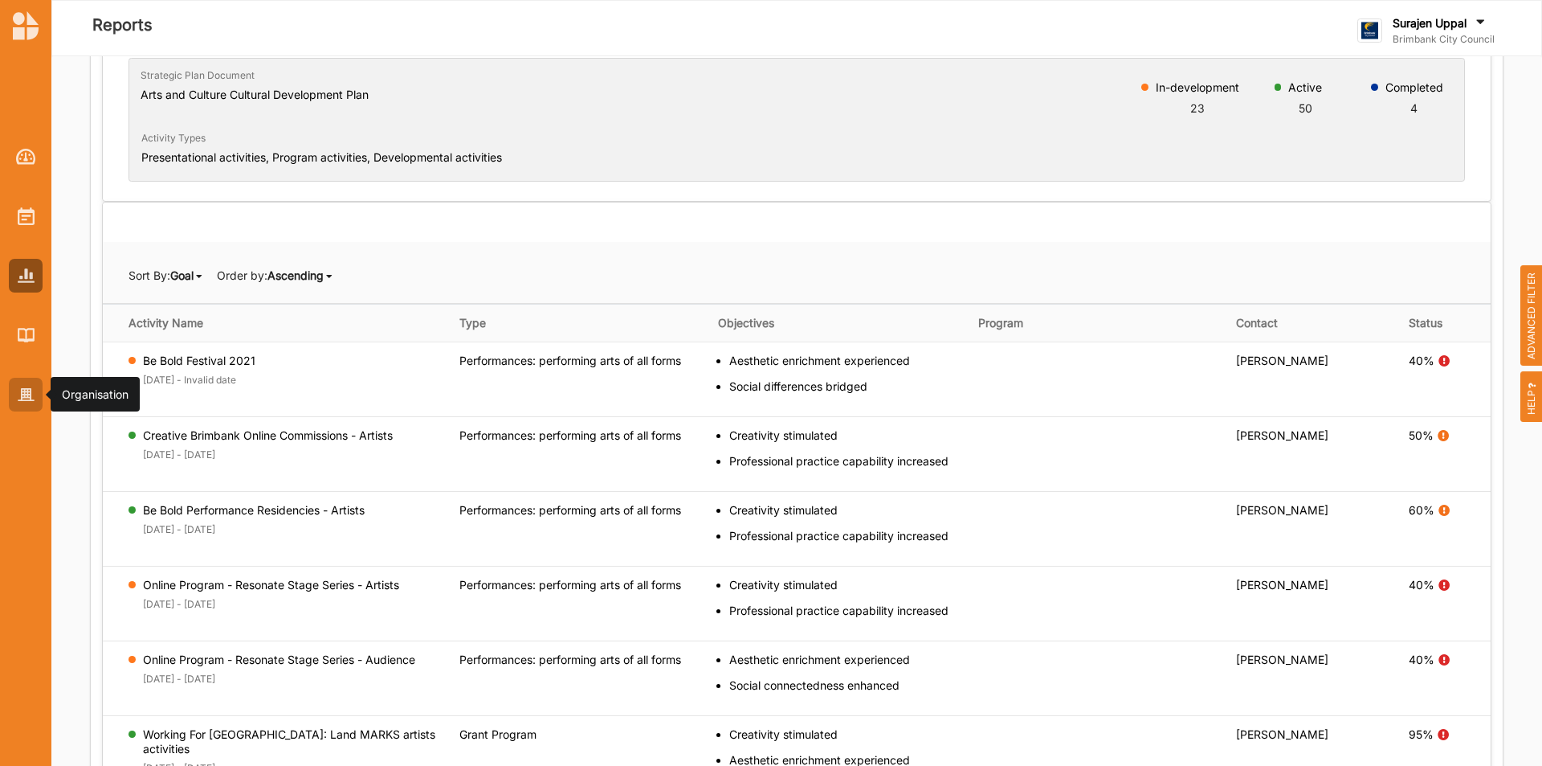
click at [16, 406] on div at bounding box center [26, 395] width 34 height 34
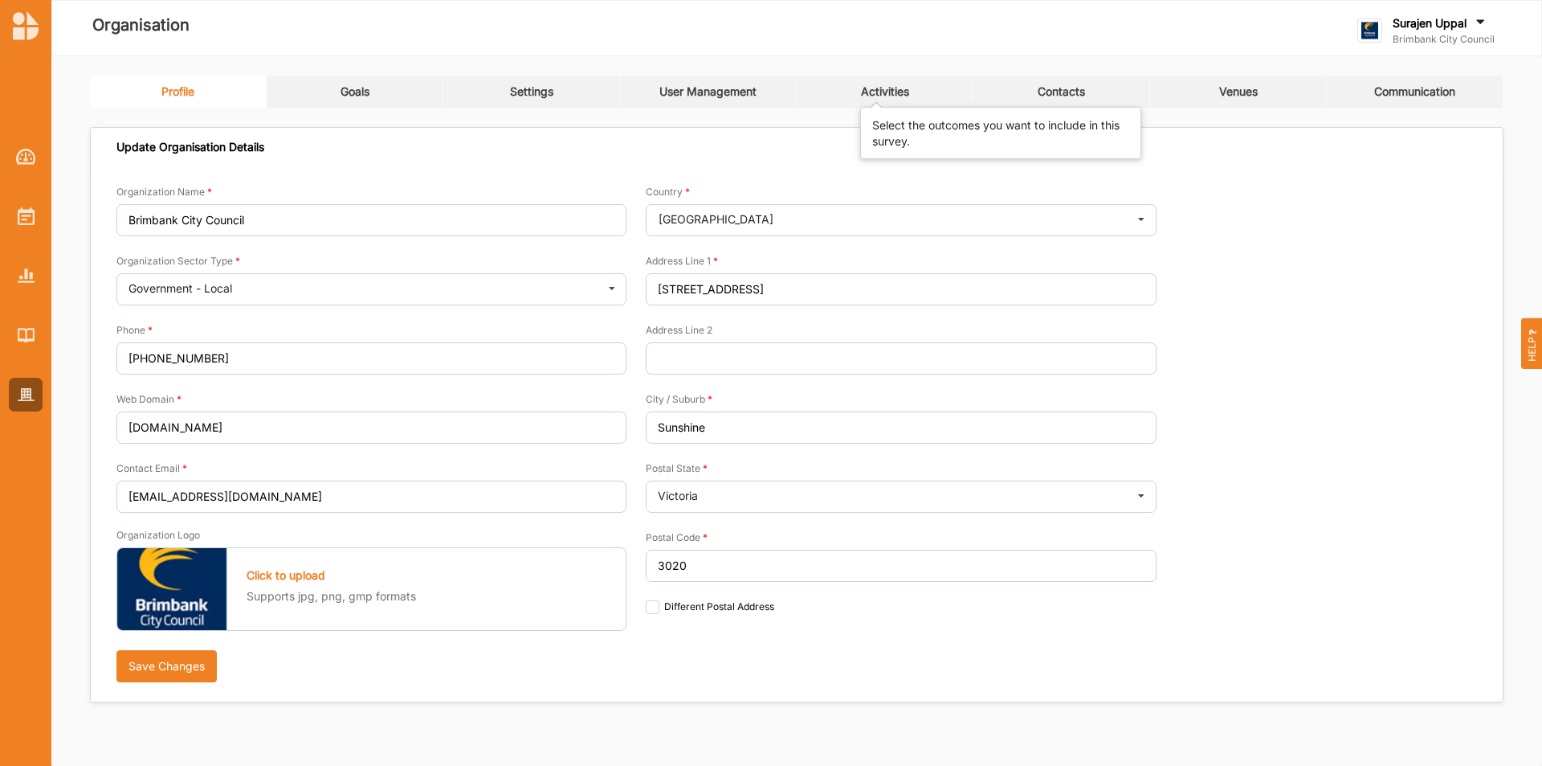
click at [893, 99] on link "Activities" at bounding box center [885, 92] width 177 height 32
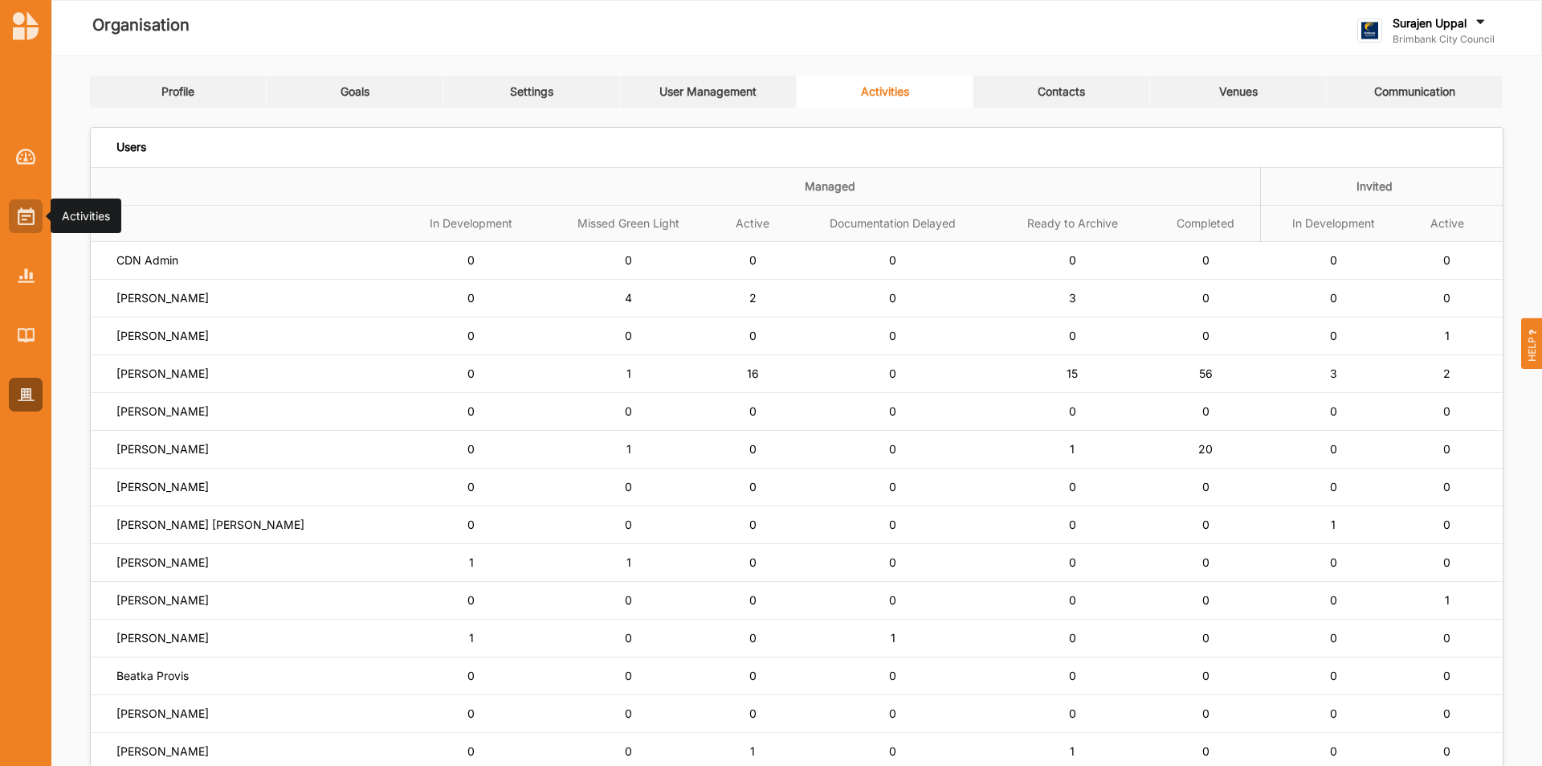
click at [21, 202] on div at bounding box center [26, 216] width 34 height 34
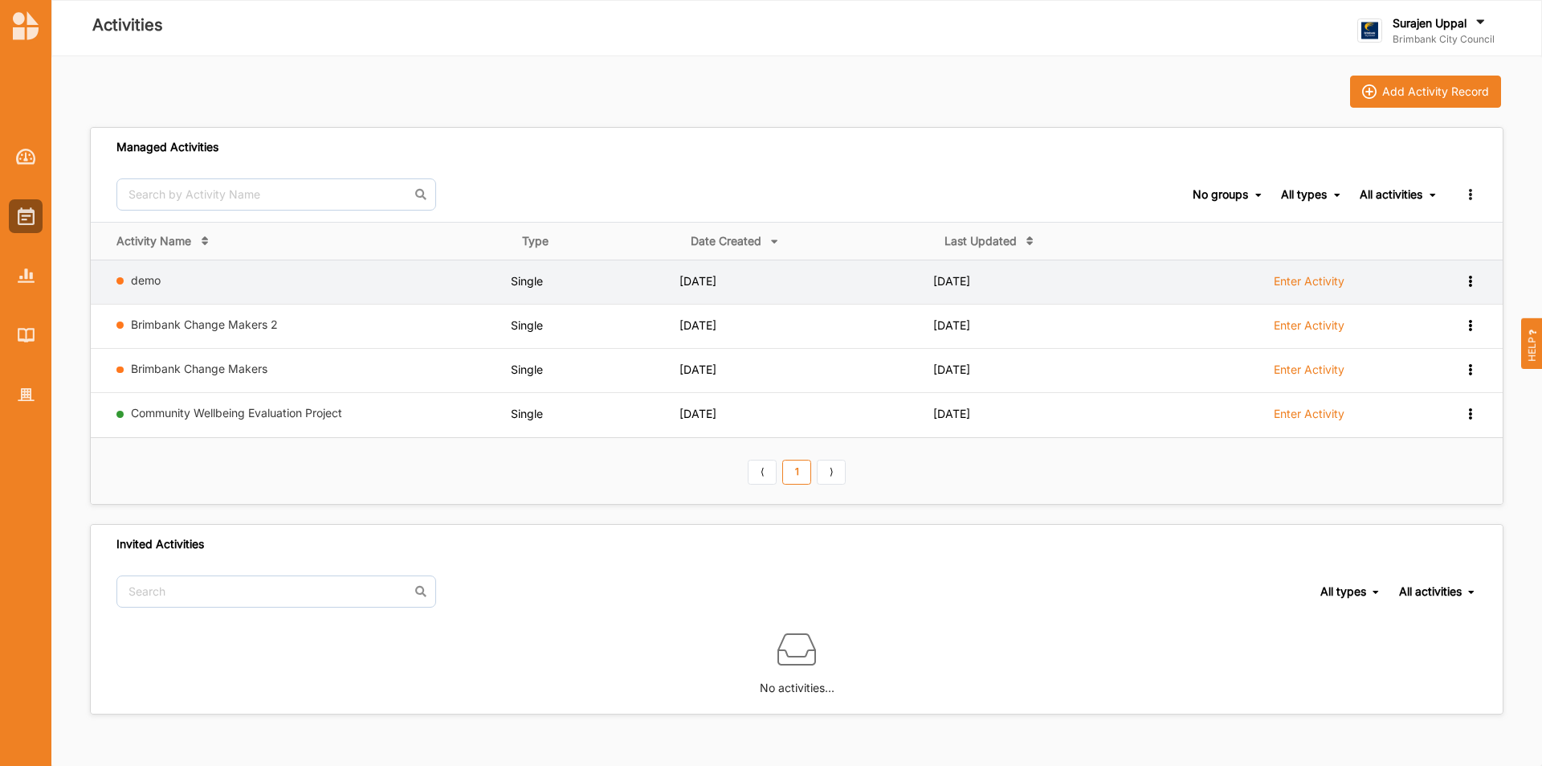
click at [1478, 274] on td "View Report View Team Add to group Remove" at bounding box center [1470, 281] width 65 height 44
click at [1469, 276] on icon at bounding box center [1471, 279] width 14 height 11
click at [1432, 398] on div "Remove" at bounding box center [1429, 395] width 71 height 11
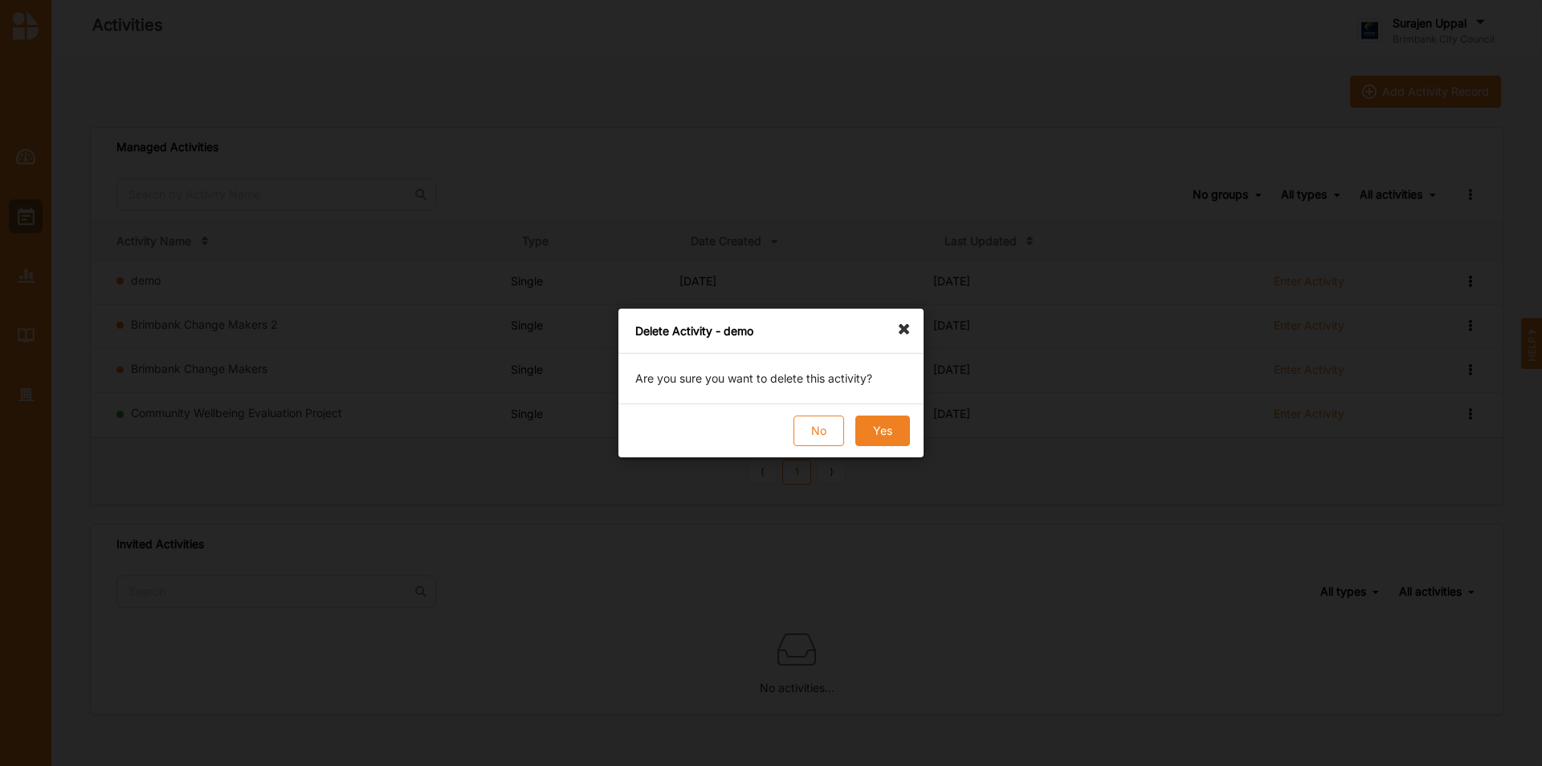
click at [879, 431] on button "Yes" at bounding box center [883, 430] width 55 height 31
